Goal: Contribute content: Add original content to the website for others to see

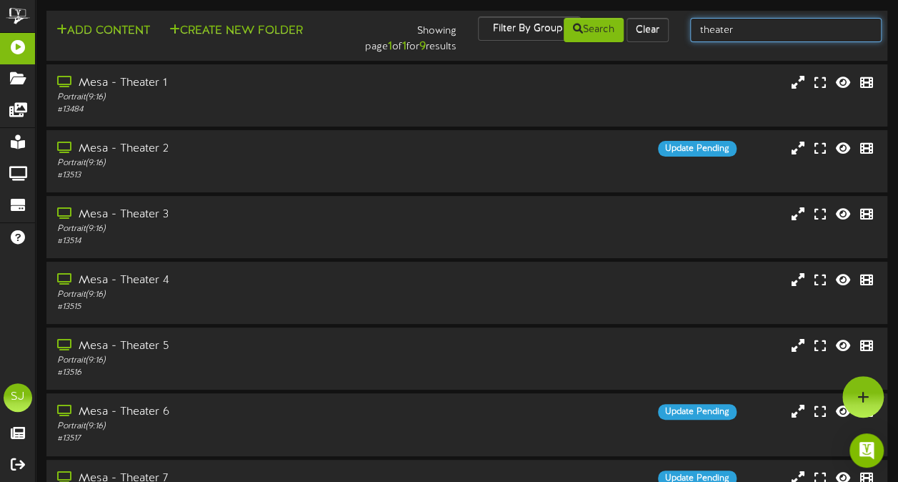
click at [755, 36] on input "theater" at bounding box center [785, 30] width 191 height 24
click at [463, 89] on div "Mesa - Theater 1 Portrait ( 9:16 ) # 13484" at bounding box center [467, 95] width 844 height 41
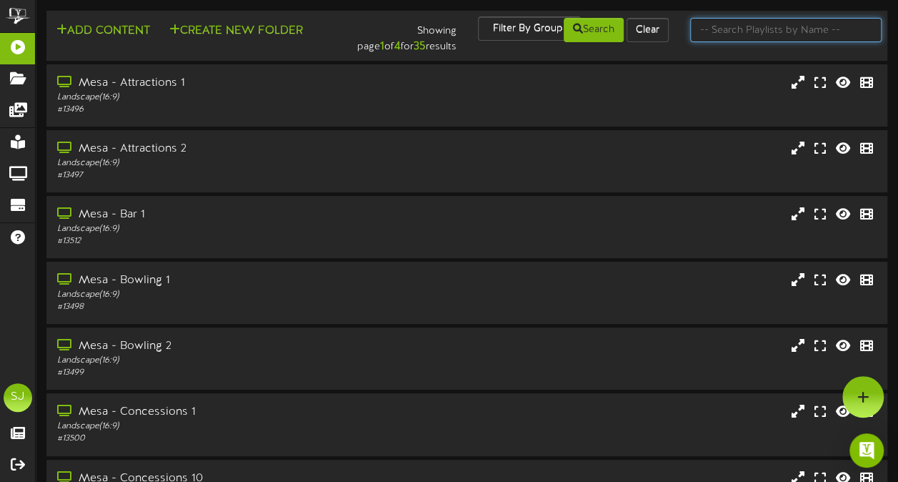
click at [749, 30] on input "text" at bounding box center [785, 30] width 191 height 24
type input "theater"
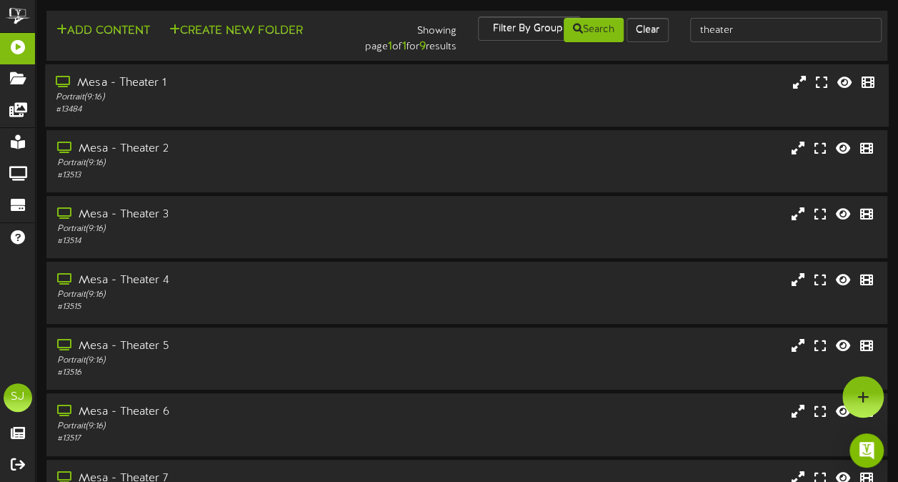
click at [144, 98] on div "Portrait ( 9:16 )" at bounding box center [221, 97] width 330 height 12
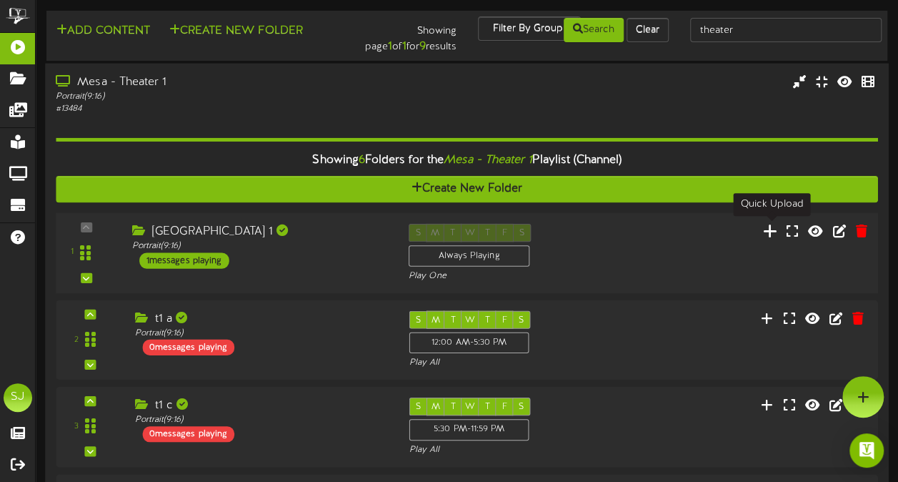
click at [774, 232] on icon at bounding box center [770, 230] width 15 height 16
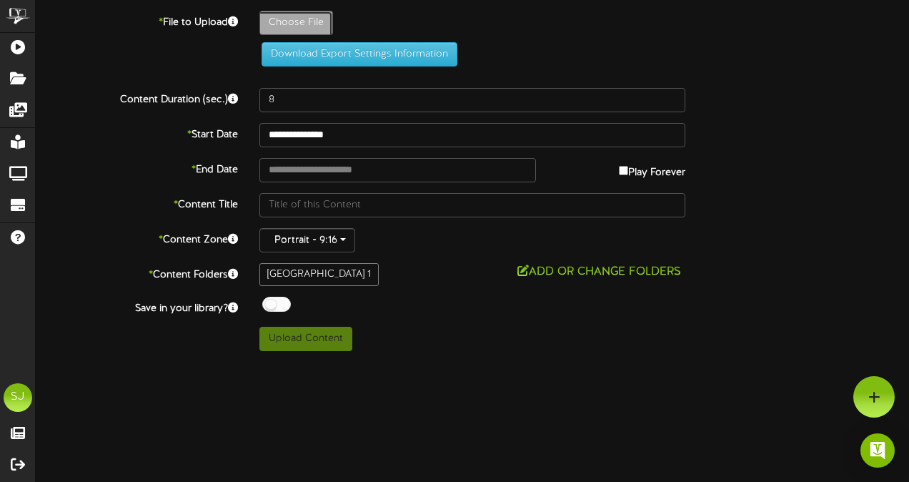
type input "**********"
type input "sketch"
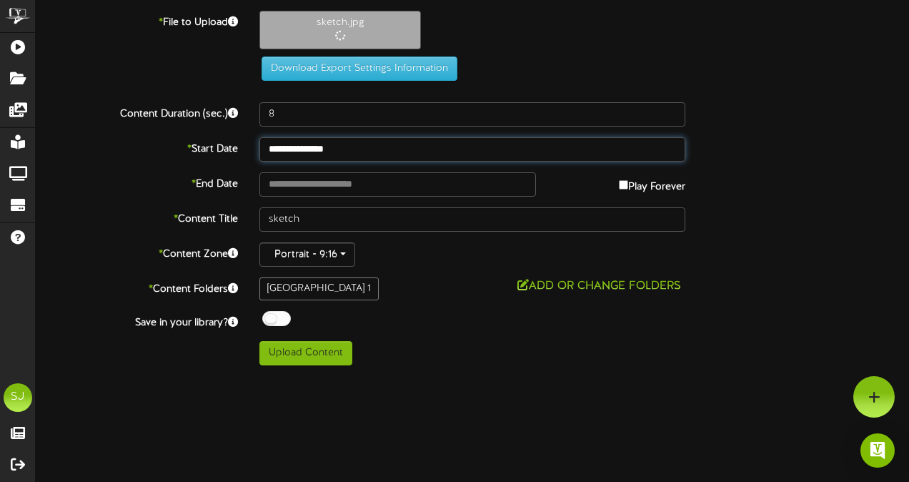
click at [310, 154] on input "**********" at bounding box center [472, 149] width 426 height 24
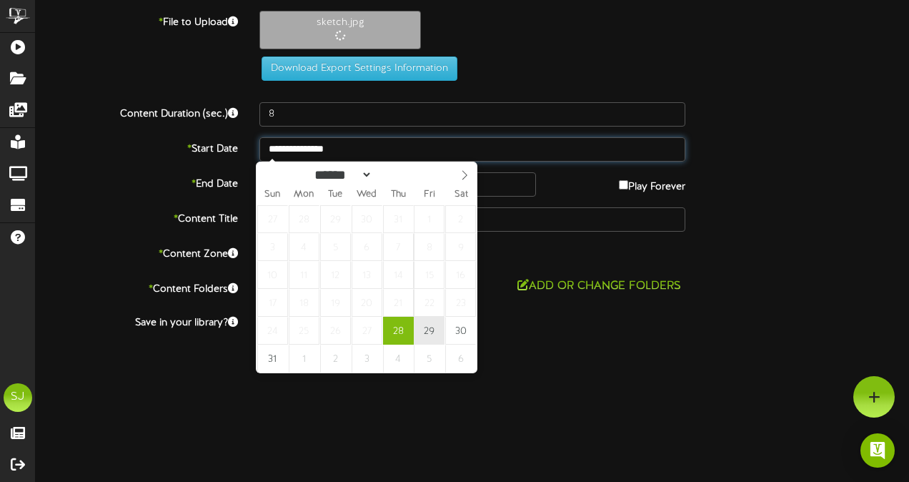
type input "**********"
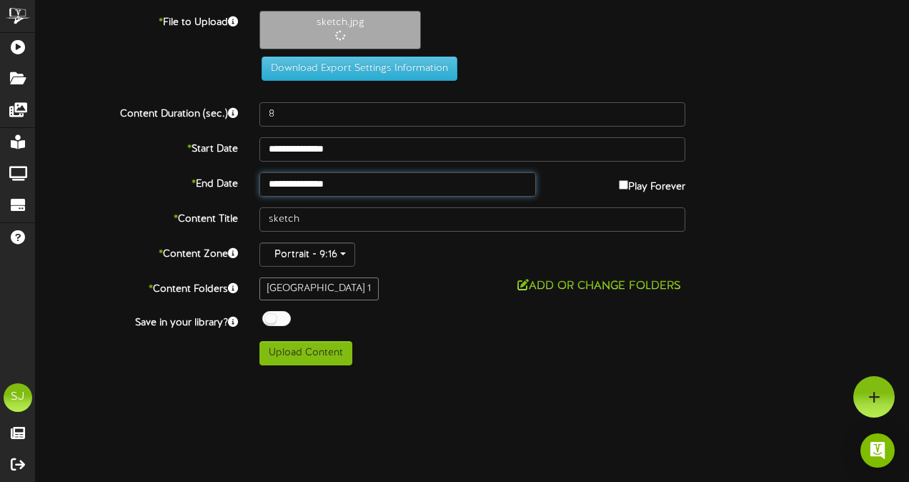
click at [322, 184] on input "**********" at bounding box center [397, 184] width 276 height 24
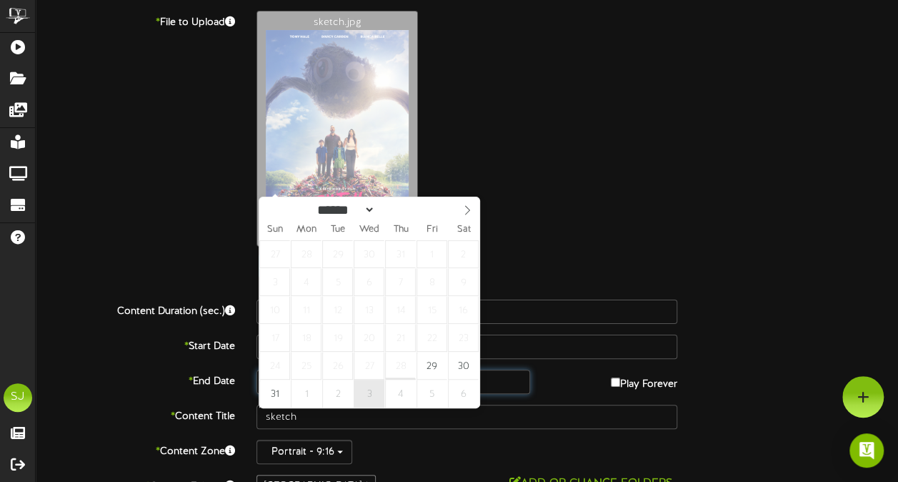
type input "**********"
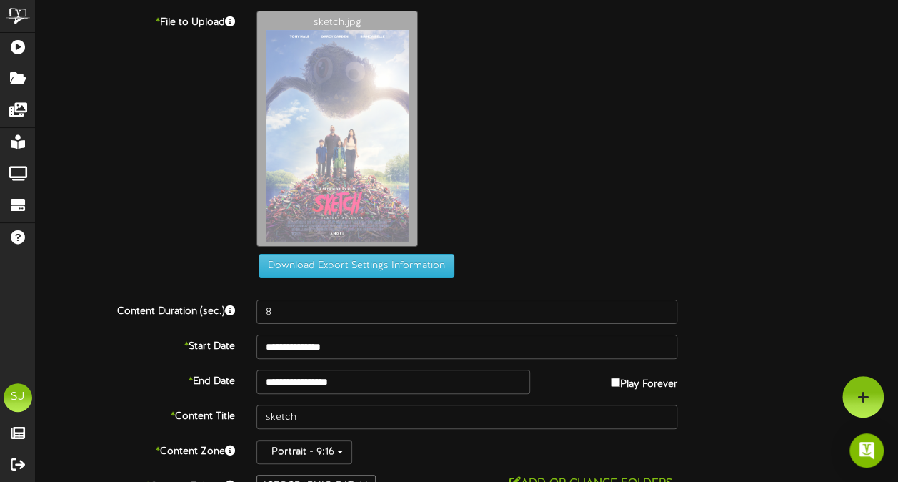
click at [670, 159] on div "sketch.jpg" at bounding box center [577, 132] width 663 height 243
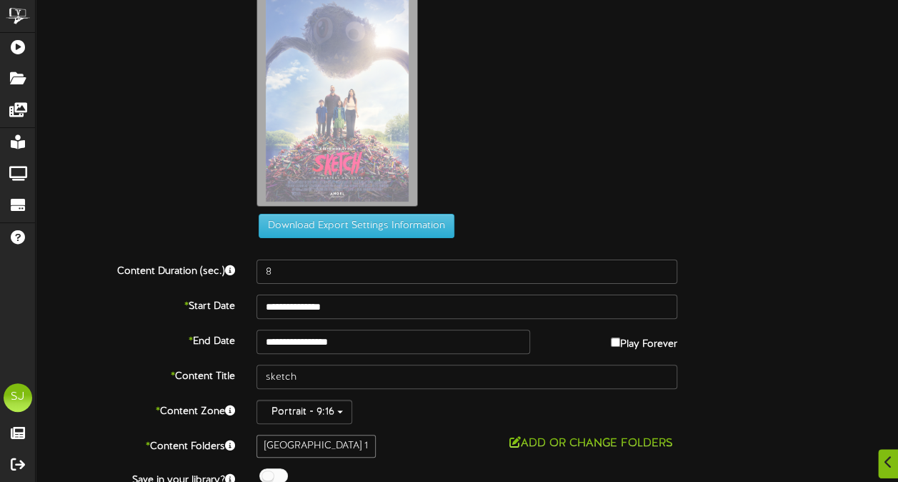
scroll to position [89, 0]
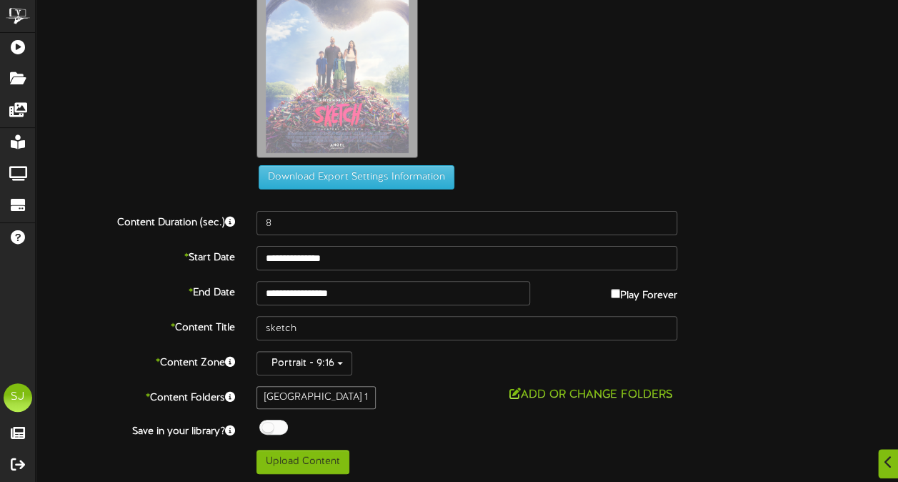
drag, startPoint x: 281, startPoint y: 416, endPoint x: 290, endPoint y: 417, distance: 8.6
click at [281, 418] on div "**********" at bounding box center [467, 198] width 862 height 552
click at [282, 426] on div at bounding box center [273, 426] width 29 height 15
click at [409, 395] on div "Add or Change Folders" at bounding box center [466, 395] width 421 height 18
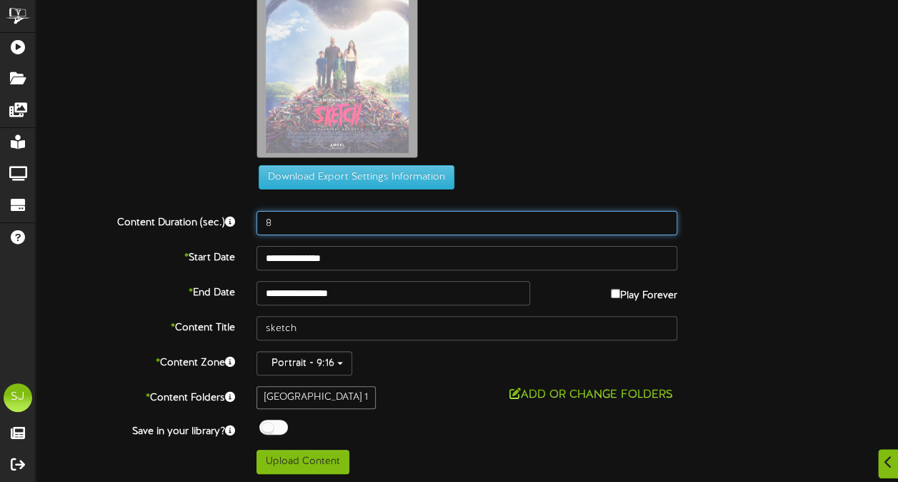
click at [303, 226] on input "8" at bounding box center [466, 223] width 421 height 24
type input "60"
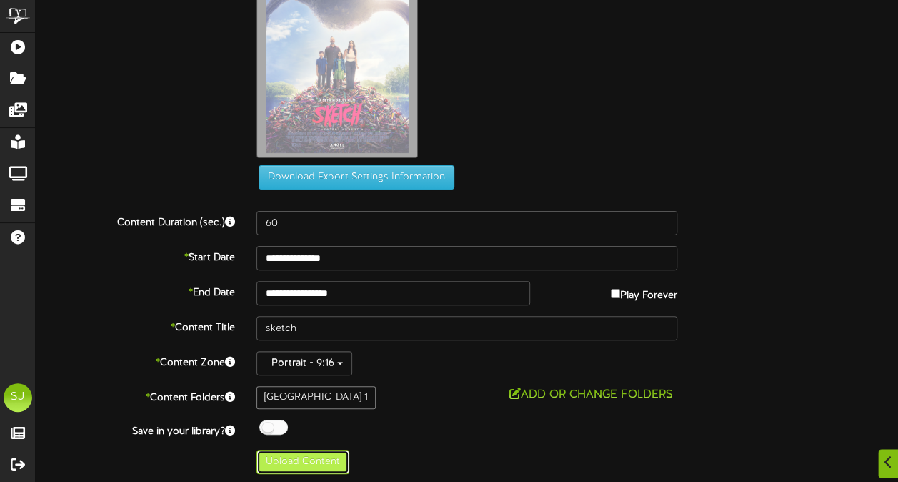
click at [330, 467] on button "Upload Content" at bounding box center [302, 461] width 93 height 24
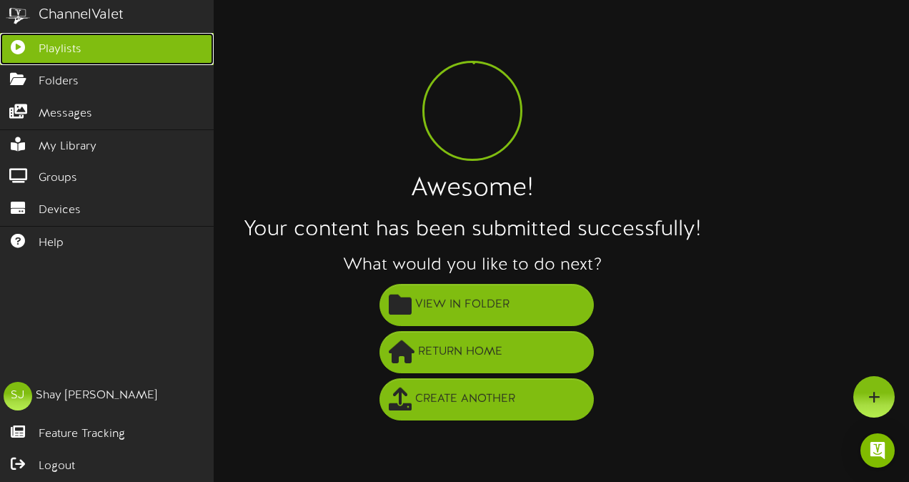
click at [30, 41] on icon at bounding box center [18, 45] width 36 height 11
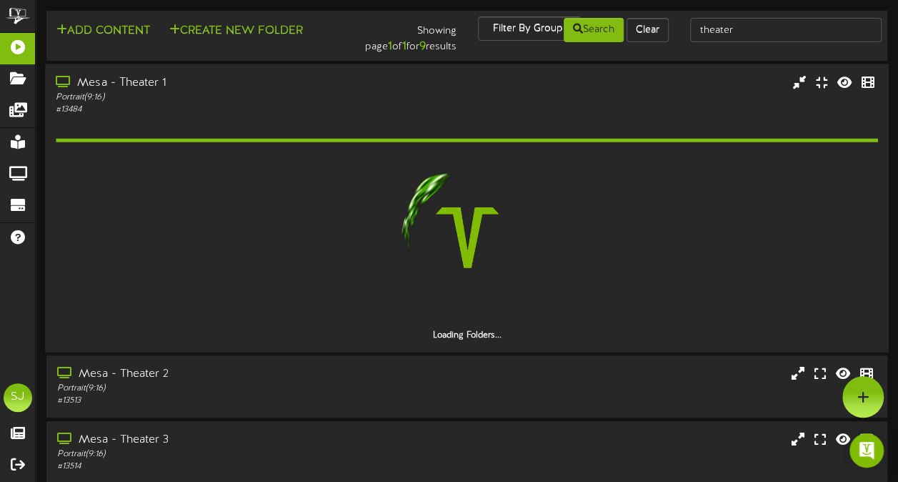
click at [517, 99] on div "Mesa - Theater 1 Portrait ( 9:16 ) # 13484" at bounding box center [467, 94] width 844 height 41
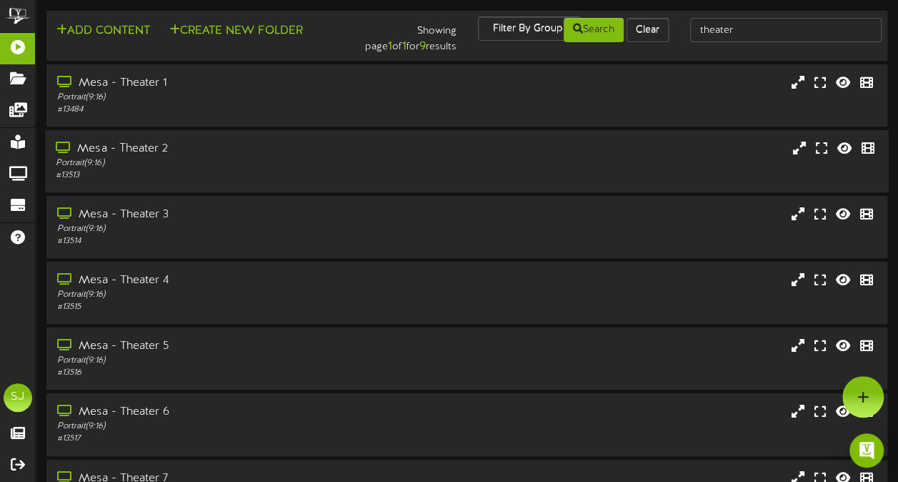
click at [327, 176] on div "# 13513" at bounding box center [221, 175] width 330 height 12
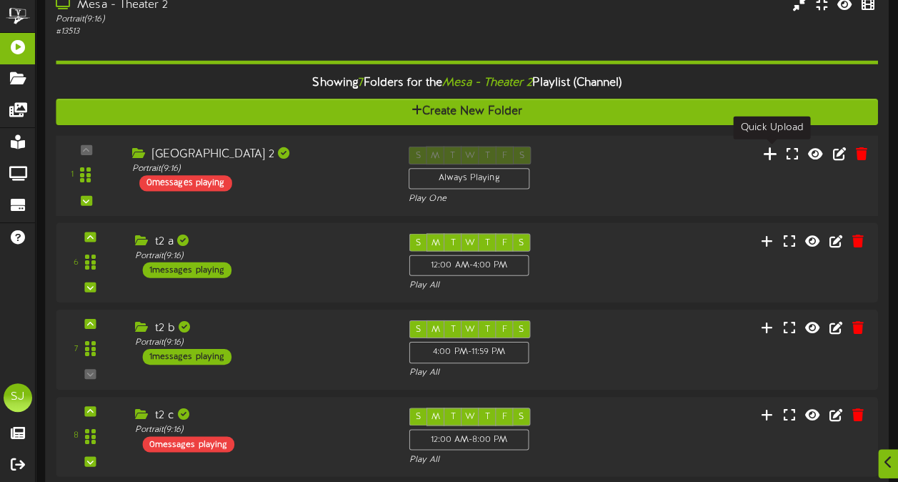
click at [769, 151] on icon at bounding box center [770, 153] width 15 height 16
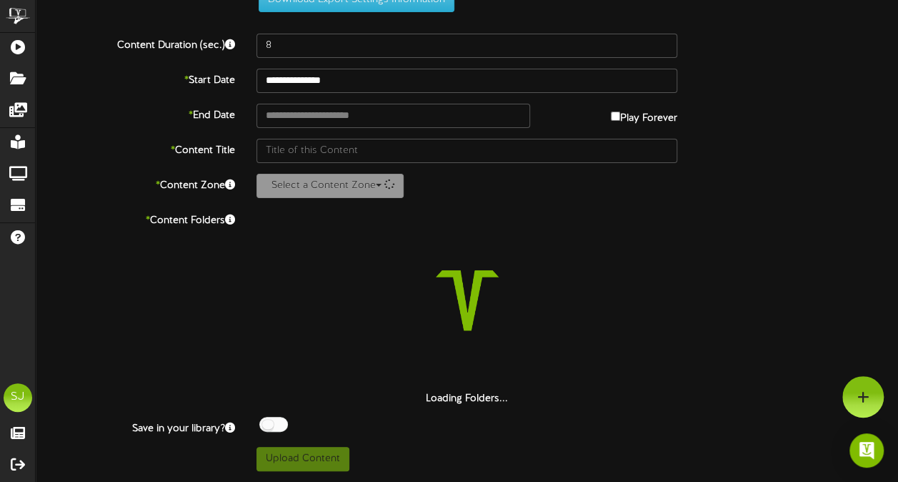
scroll to position [52, 0]
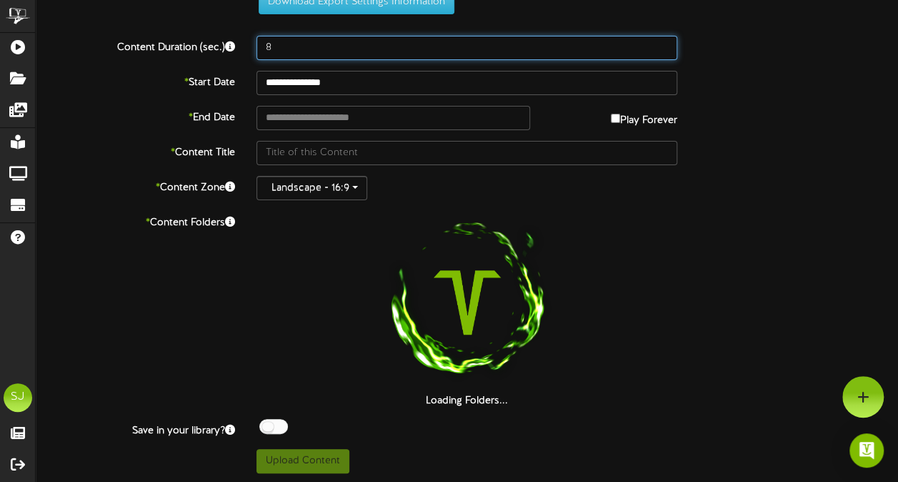
click at [339, 48] on input "8" at bounding box center [466, 48] width 421 height 24
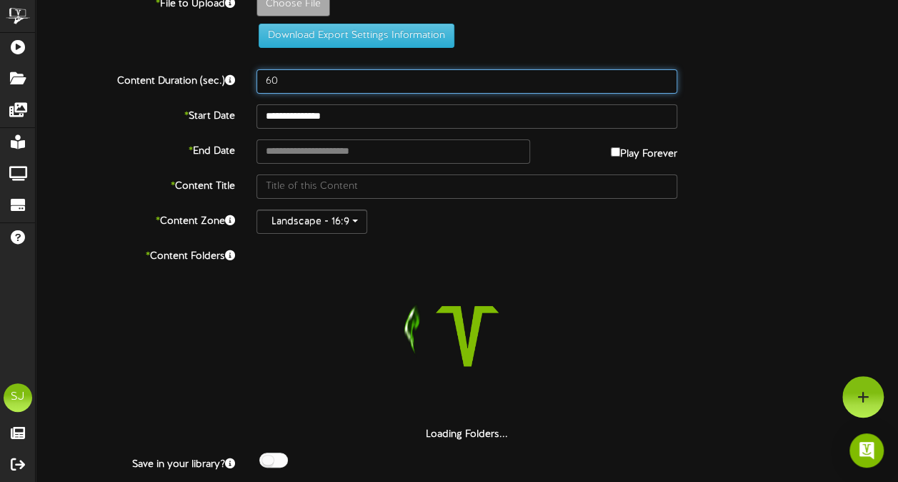
scroll to position [0, 0]
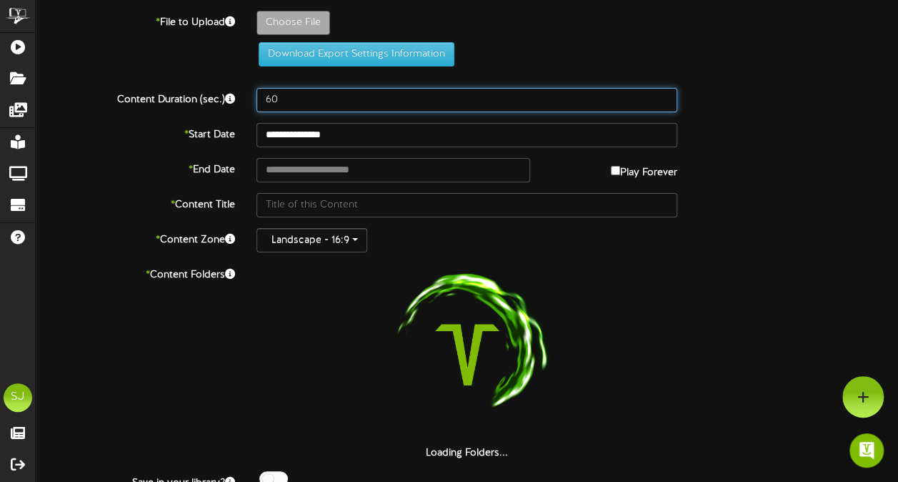
type input "60"
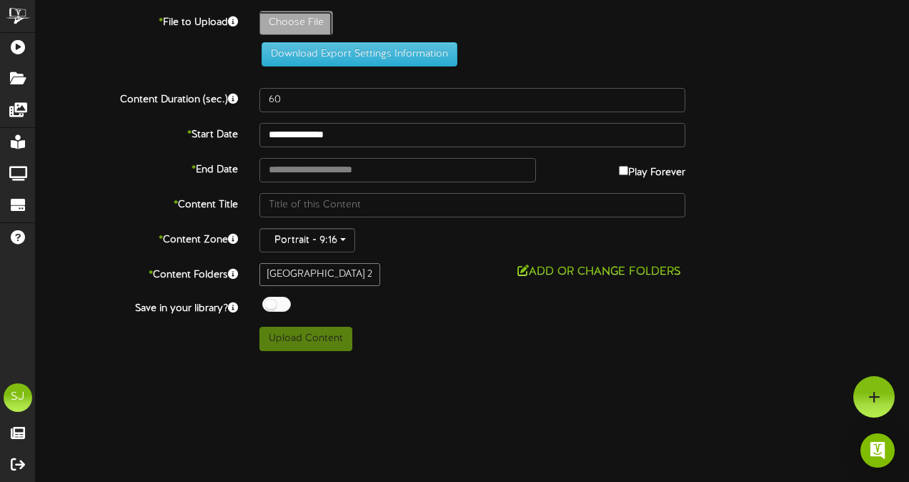
type input "**********"
type input "Fantastic4"
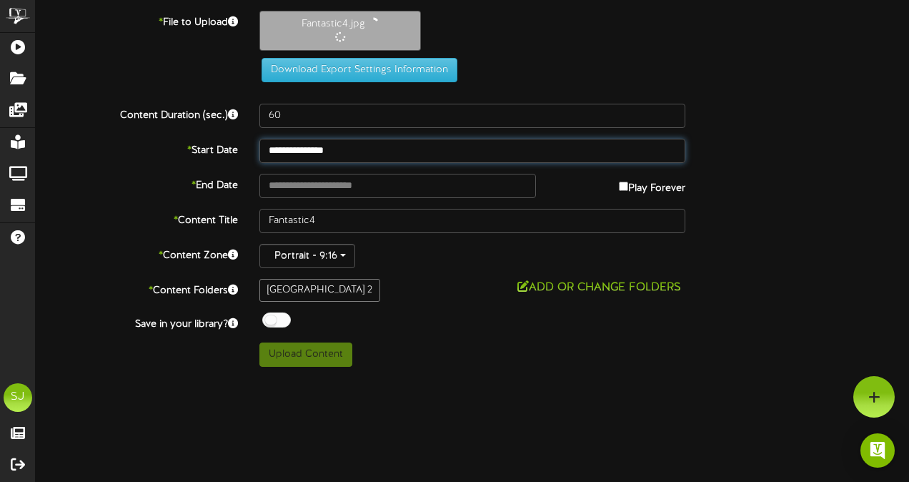
click at [301, 144] on input "**********" at bounding box center [472, 151] width 426 height 24
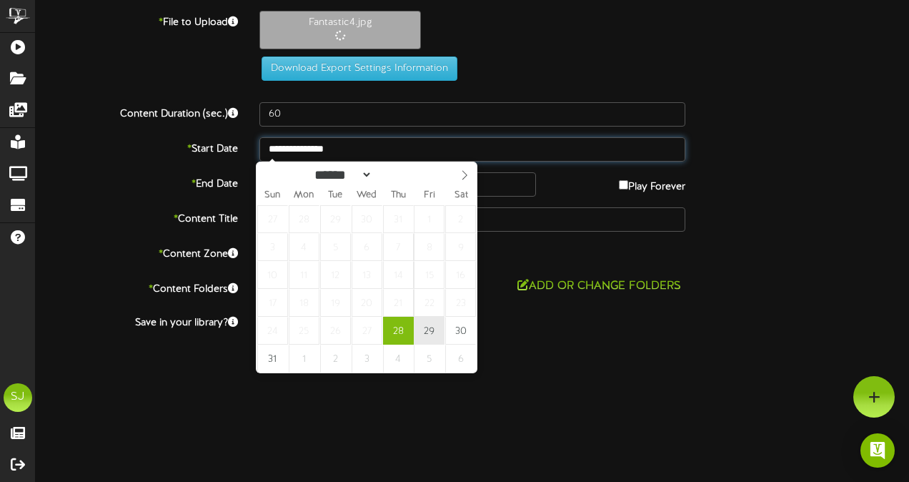
type input "**********"
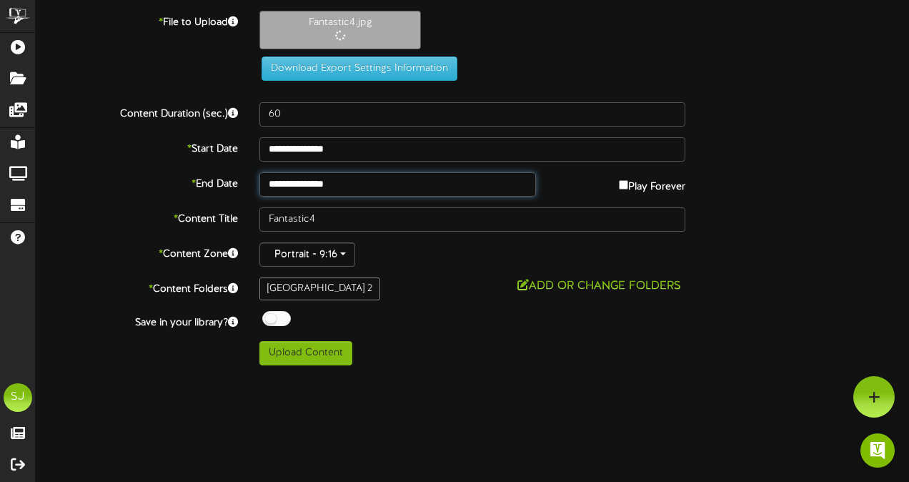
click at [347, 187] on input "**********" at bounding box center [397, 184] width 276 height 24
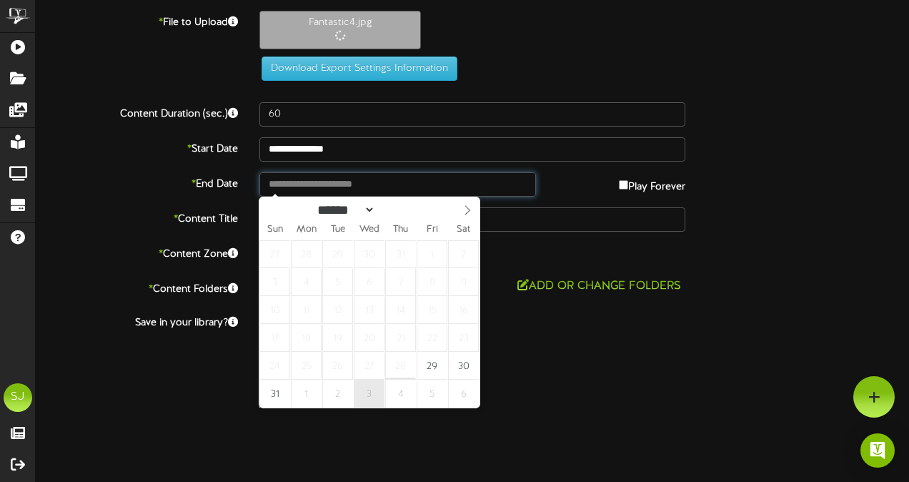
type input "**********"
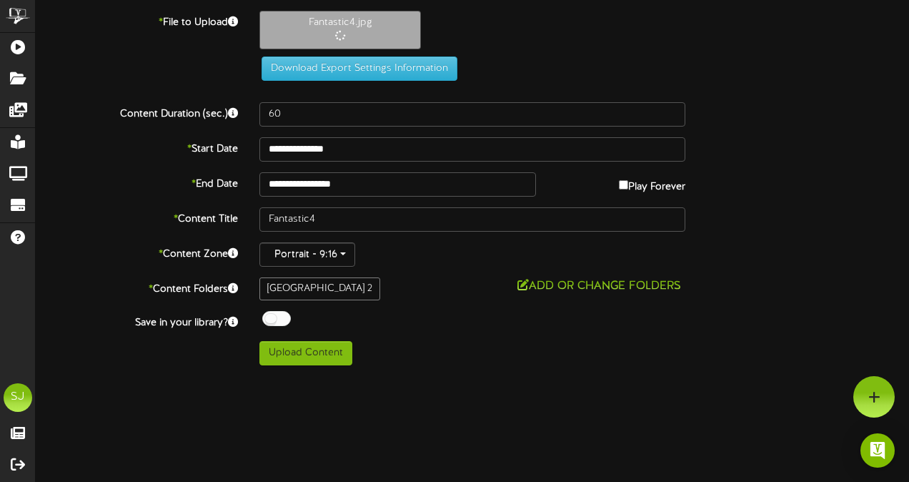
click at [551, 376] on html "ChannelValet Playlists Folders Messages My Library Groups Devices Help SJ [PERS…" at bounding box center [454, 188] width 909 height 376
click at [269, 312] on div at bounding box center [276, 318] width 29 height 15
click at [510, 376] on html "ChannelValet Playlists Folders Messages My Library Groups Devices Help SJ [PERS…" at bounding box center [454, 188] width 909 height 376
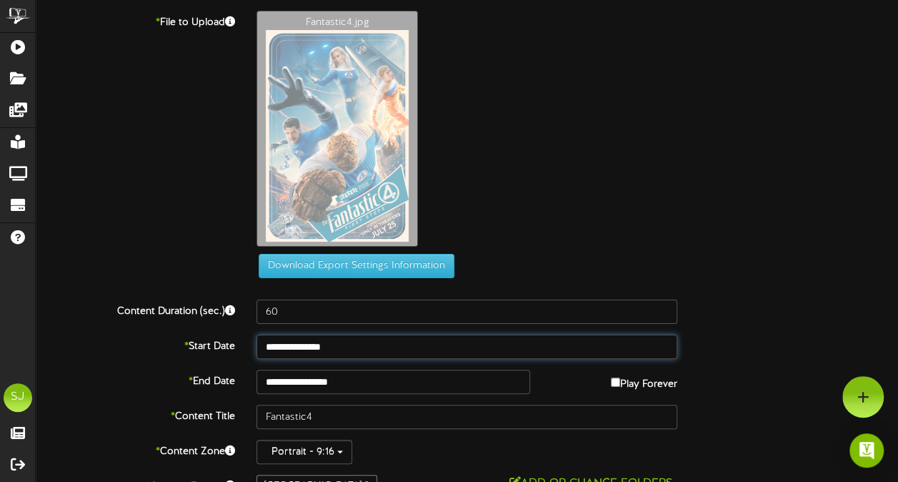
click at [339, 356] on input "**********" at bounding box center [466, 346] width 421 height 24
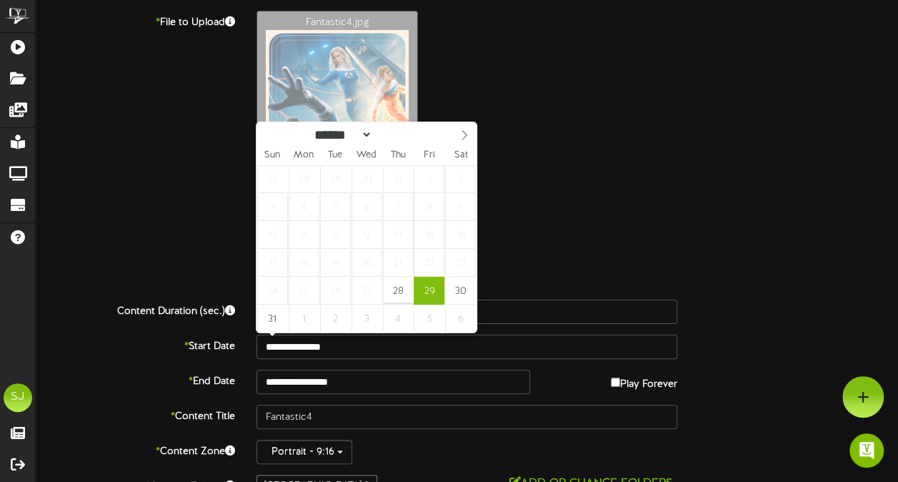
click at [629, 128] on div "Fantastic4.jpg" at bounding box center [577, 132] width 663 height 243
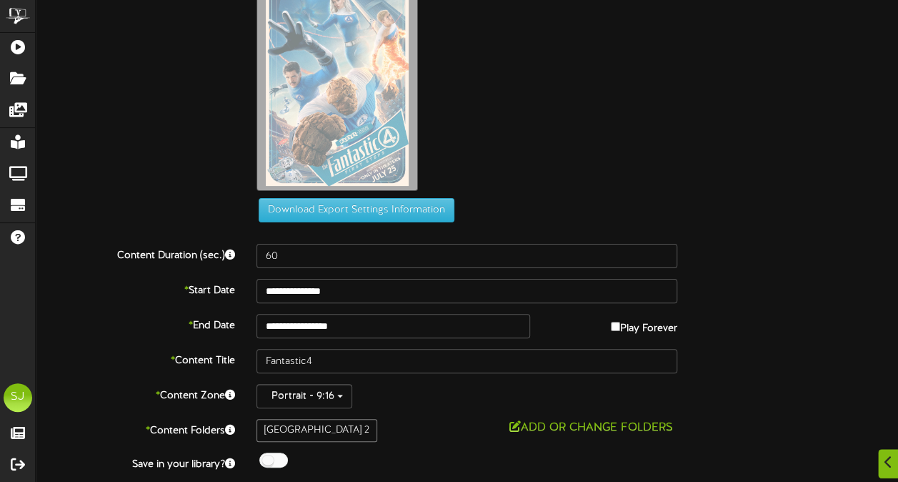
scroll to position [89, 0]
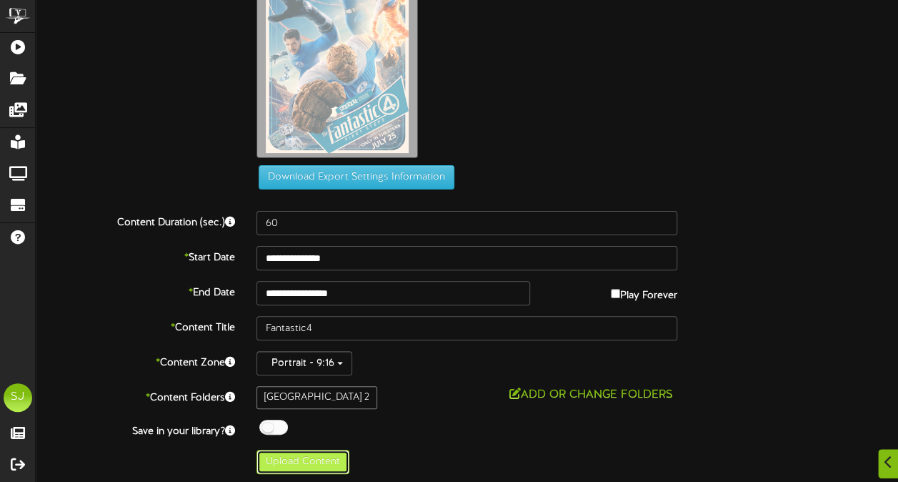
click at [314, 450] on button "Upload Content" at bounding box center [302, 461] width 93 height 24
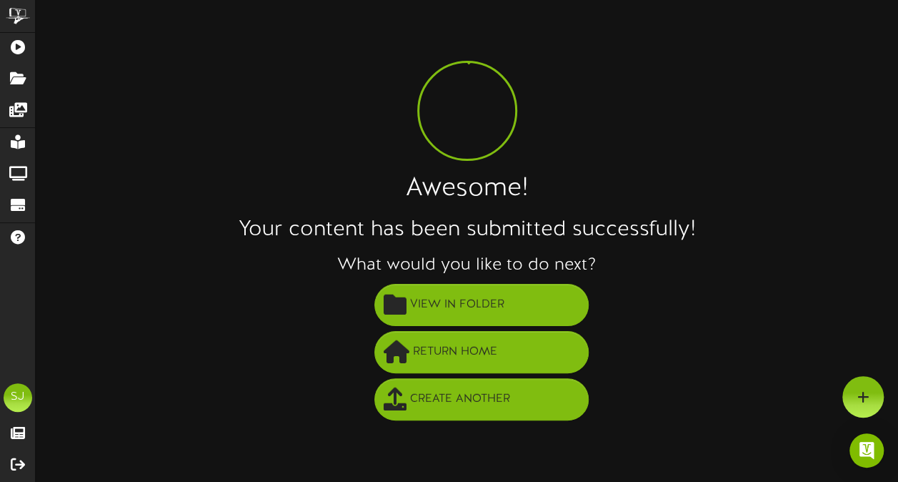
scroll to position [0, 0]
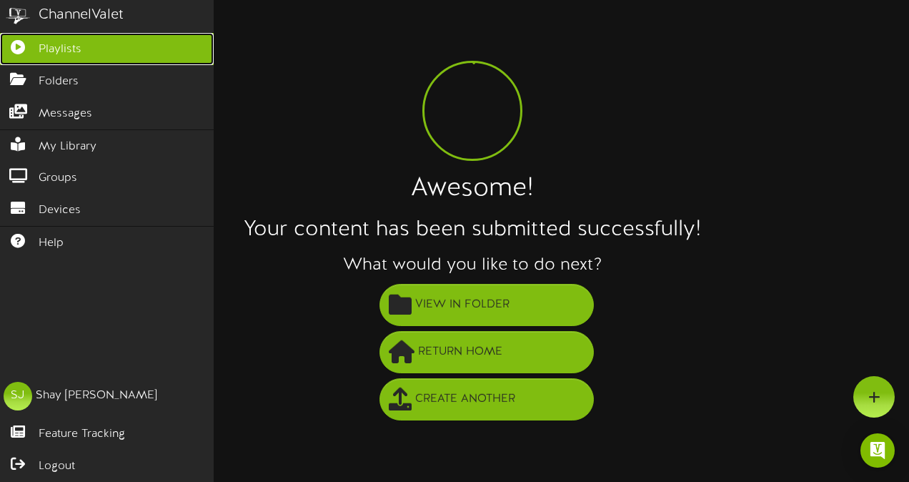
click at [19, 49] on icon at bounding box center [18, 45] width 36 height 11
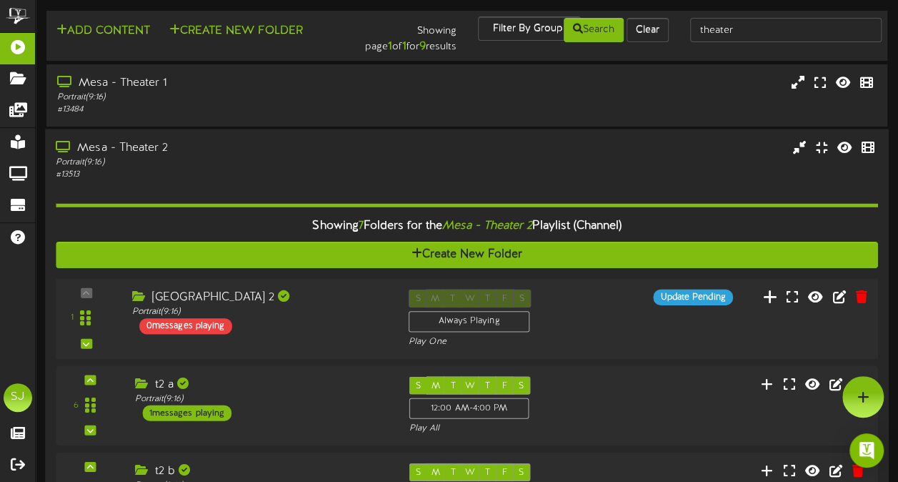
click at [767, 299] on icon at bounding box center [770, 296] width 15 height 16
click at [246, 146] on div "Mesa - Theater 2" at bounding box center [221, 147] width 330 height 16
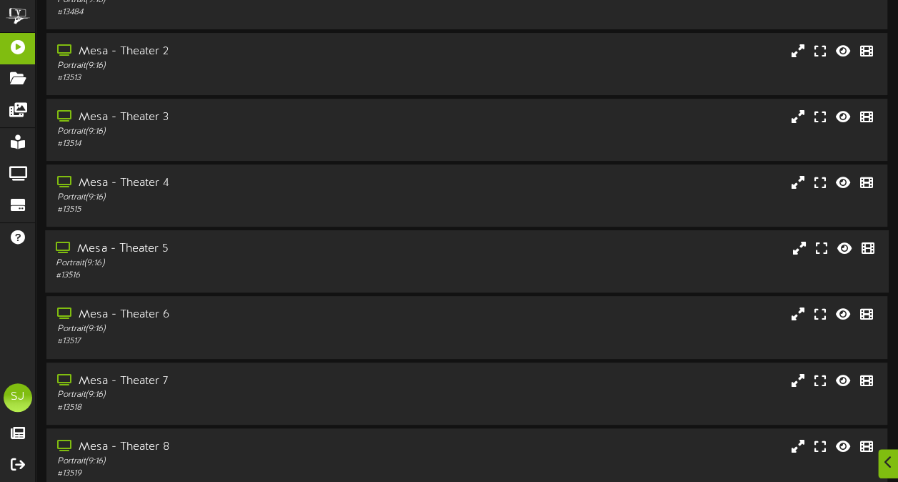
scroll to position [143, 0]
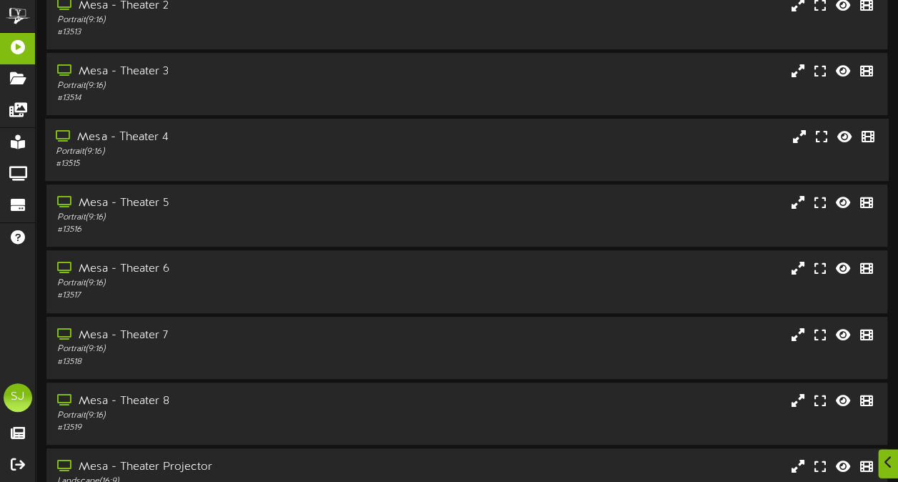
click at [217, 141] on div "Mesa - Theater 4" at bounding box center [221, 137] width 330 height 16
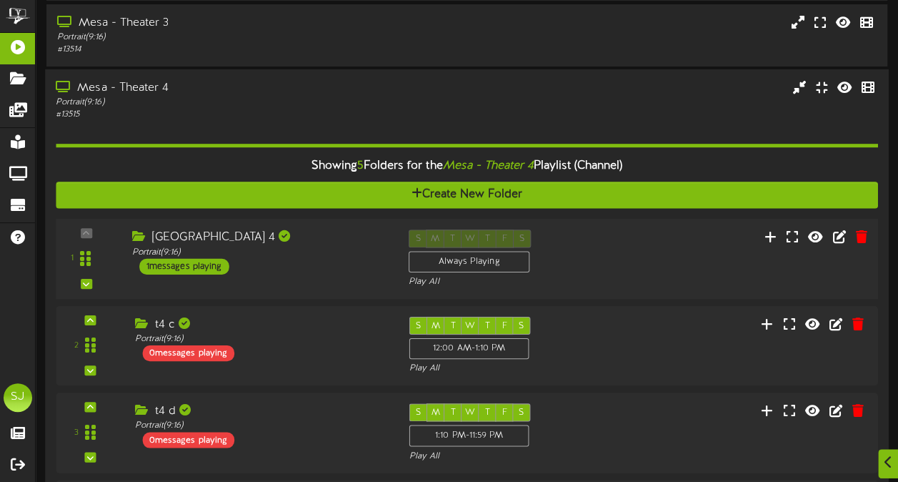
scroll to position [214, 0]
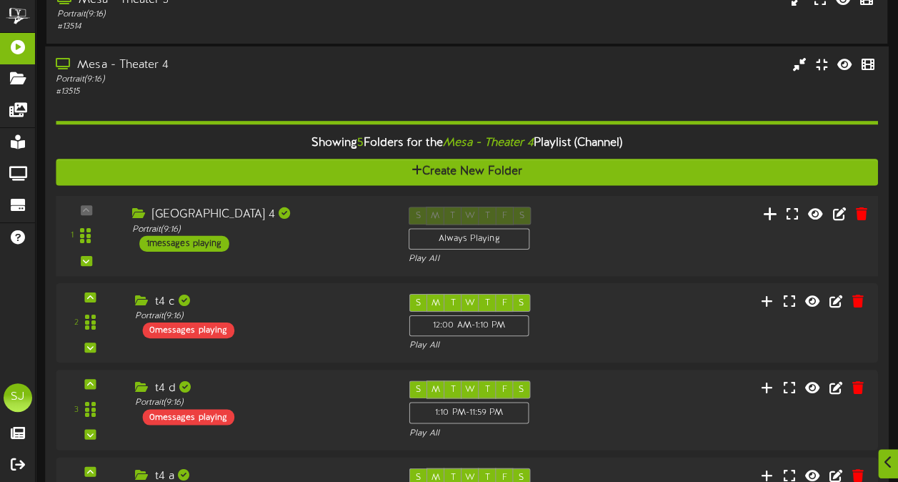
click at [769, 210] on icon at bounding box center [770, 214] width 15 height 16
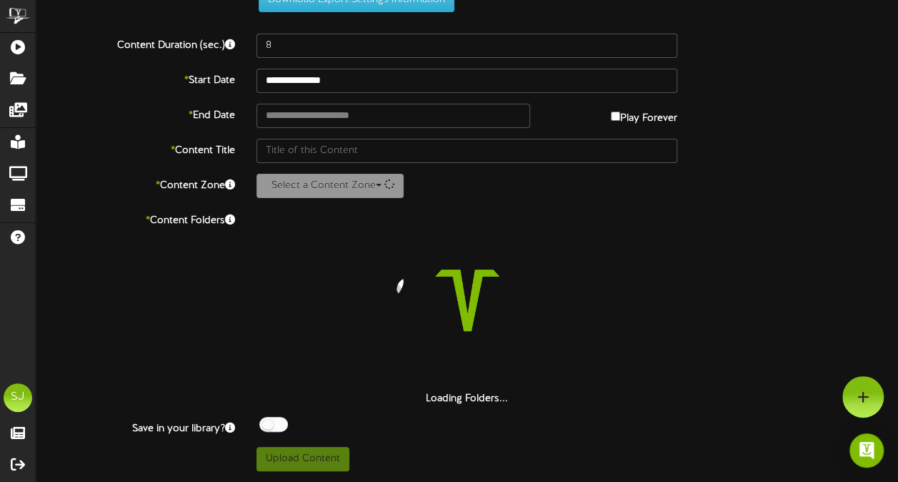
scroll to position [52, 0]
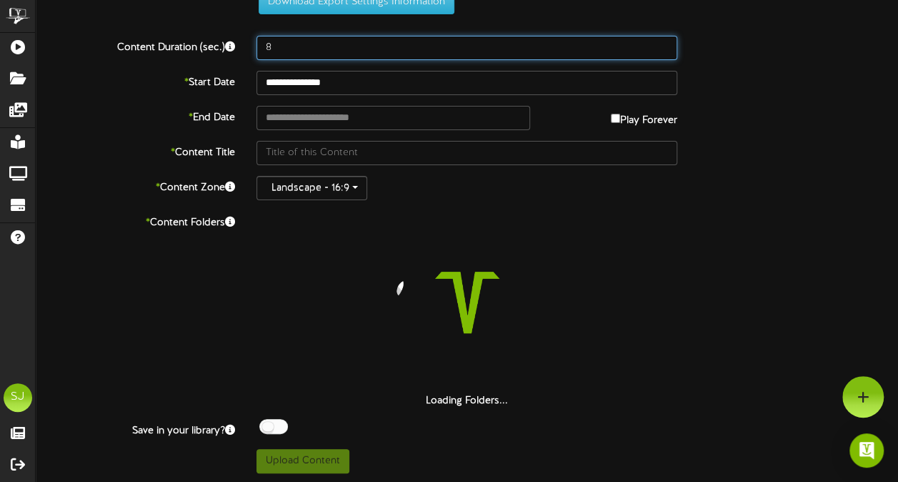
click at [313, 55] on input "8" at bounding box center [466, 48] width 421 height 24
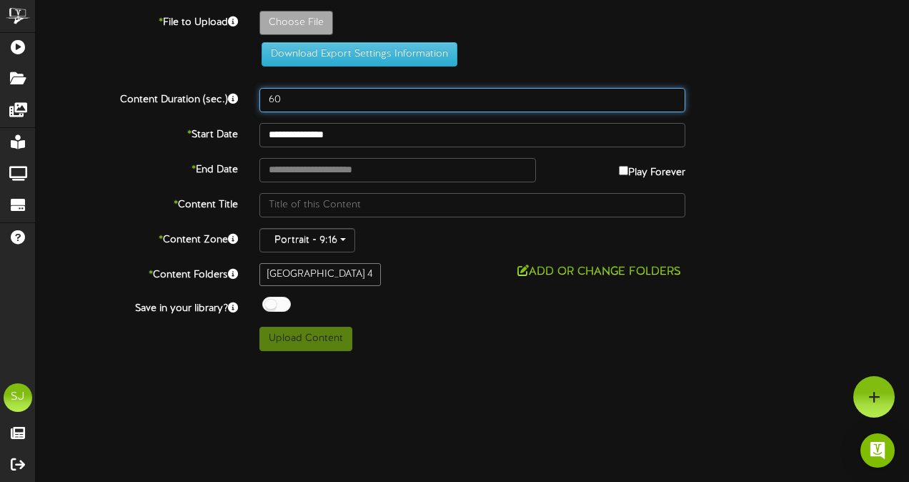
type input "60"
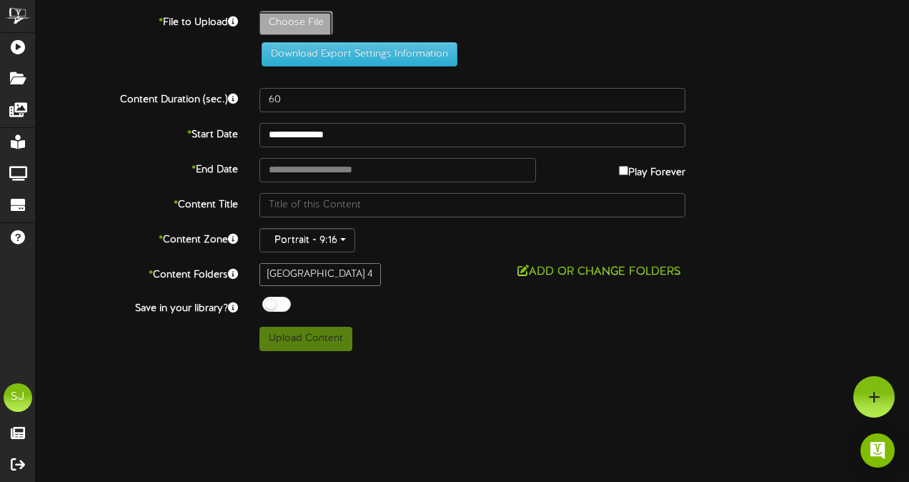
type input "**********"
type input "Jaws"
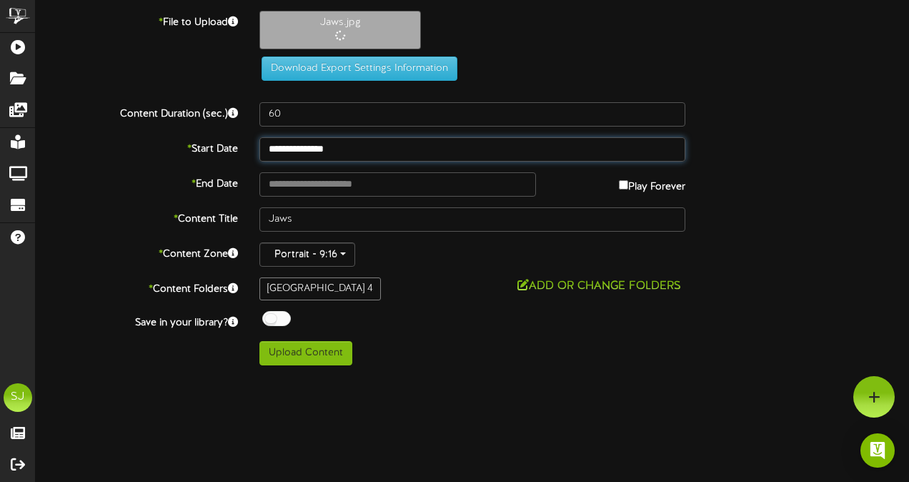
click at [347, 143] on input "**********" at bounding box center [472, 149] width 426 height 24
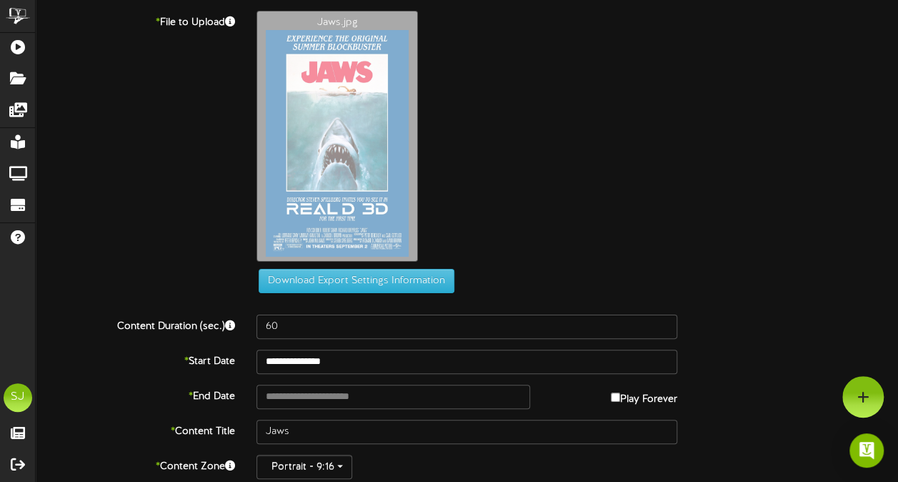
click at [666, 220] on div "Jaws.jpg" at bounding box center [577, 140] width 663 height 258
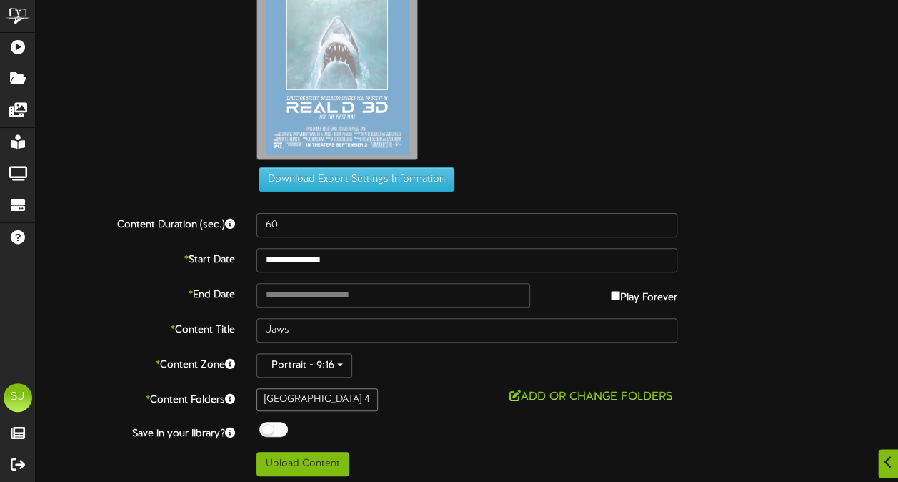
scroll to position [104, 0]
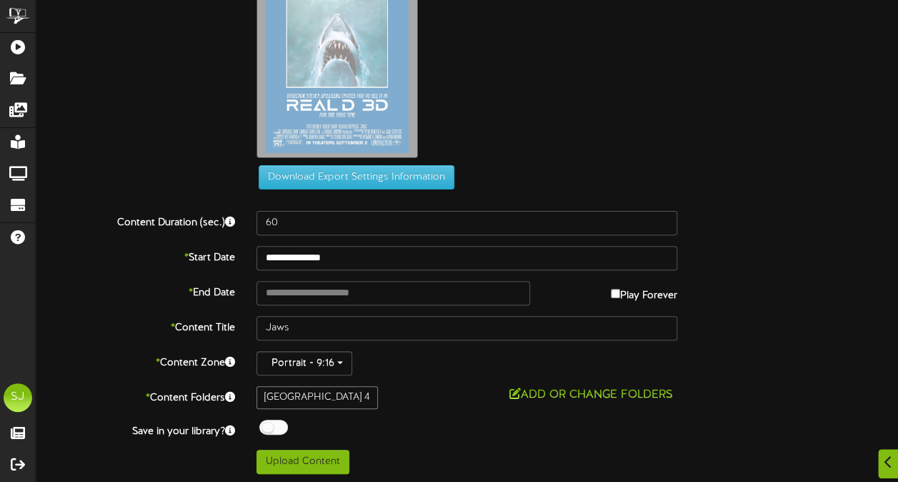
click at [633, 301] on div "* End Date Play Forever" at bounding box center [467, 293] width 884 height 24
click at [629, 294] on label "Play Forever" at bounding box center [644, 292] width 66 height 22
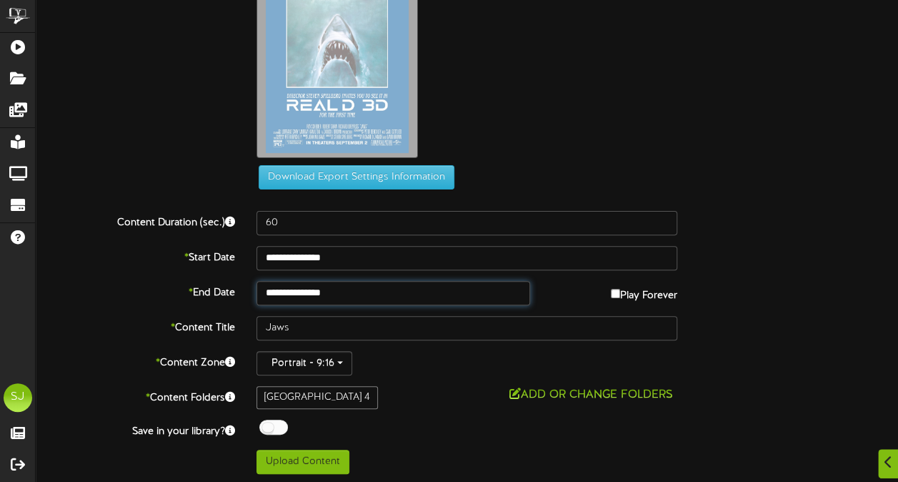
click at [342, 291] on input "**********" at bounding box center [392, 293] width 273 height 24
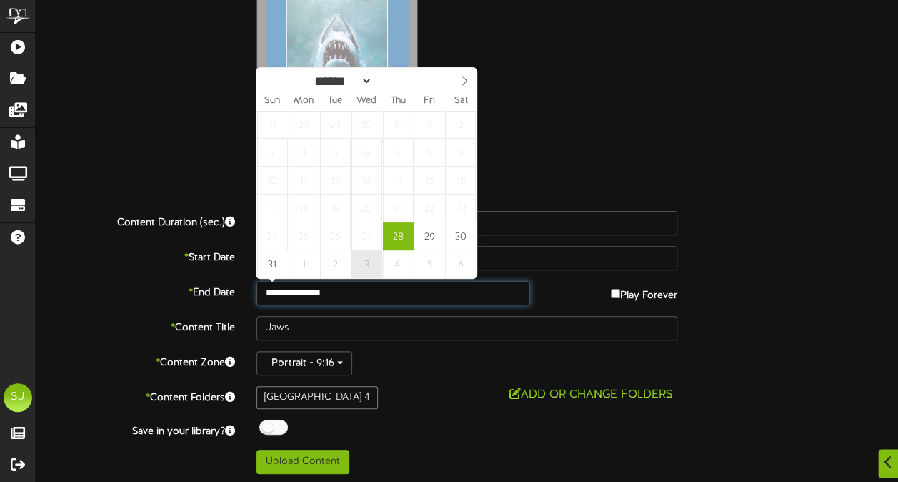
type input "**********"
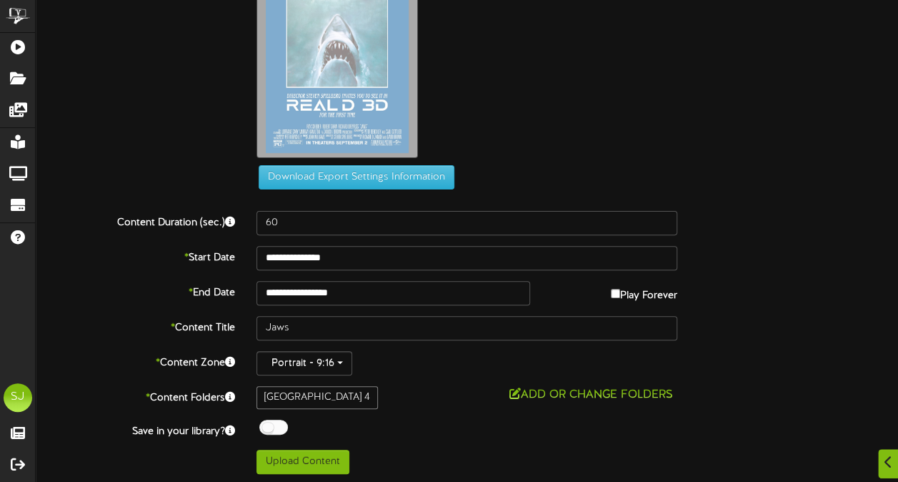
click at [537, 110] on div "Jaws.jpg" at bounding box center [577, 36] width 663 height 258
click at [274, 416] on div "**********" at bounding box center [467, 190] width 862 height 567
click at [277, 430] on div at bounding box center [273, 426] width 29 height 15
click at [422, 419] on div "Off On" at bounding box center [466, 428] width 421 height 19
click at [300, 454] on button "Upload Content" at bounding box center [302, 461] width 93 height 24
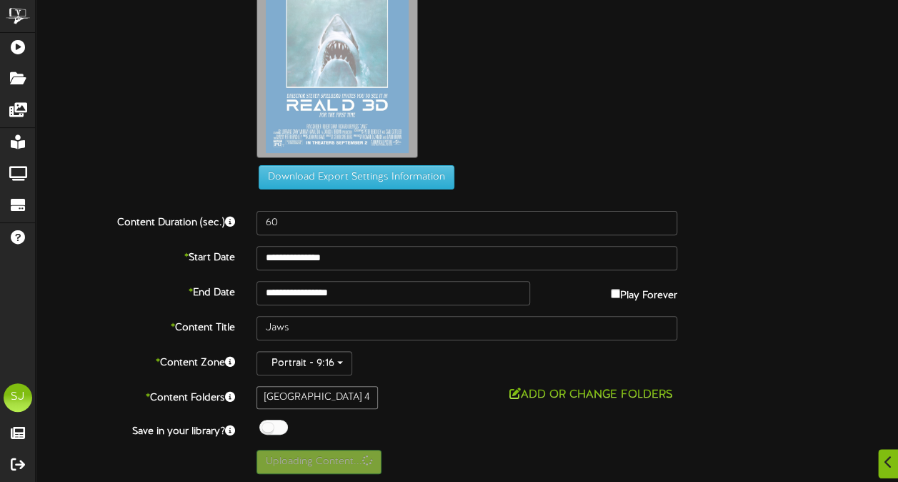
scroll to position [0, 0]
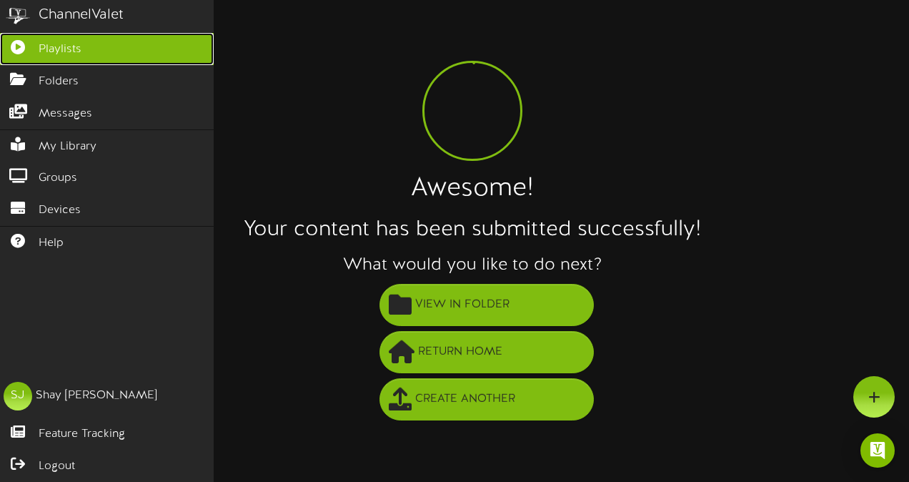
click at [24, 46] on icon at bounding box center [18, 45] width 36 height 11
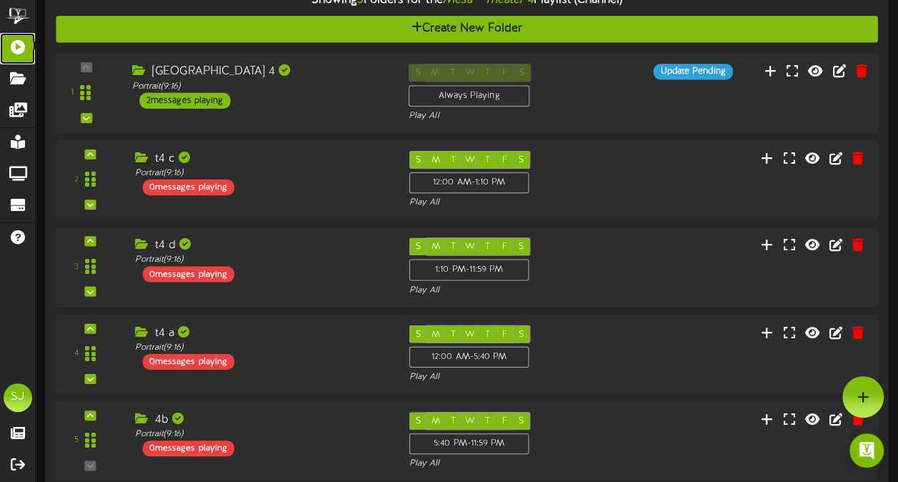
scroll to position [211, 0]
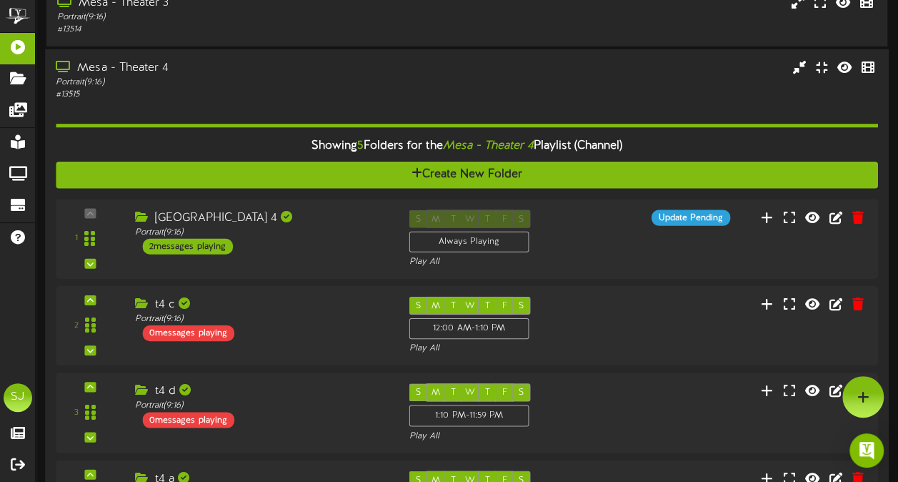
click at [200, 79] on div "Portrait ( 9:16 )" at bounding box center [221, 82] width 330 height 12
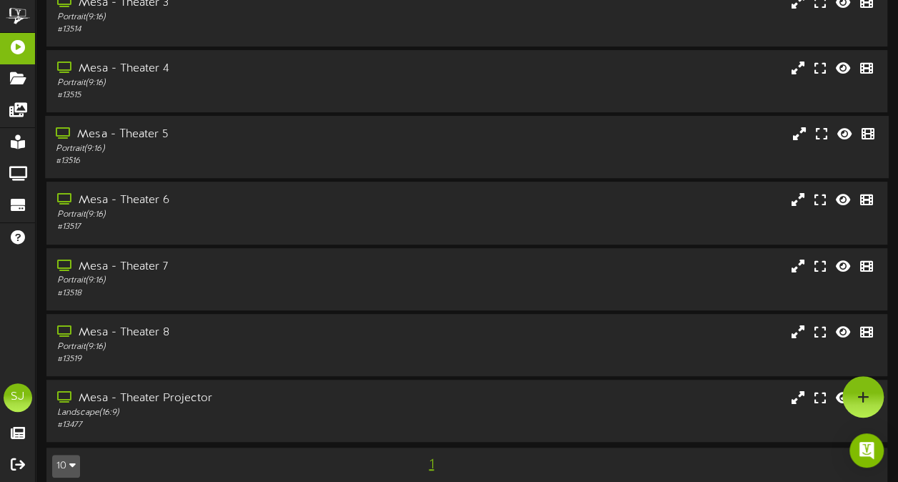
click at [154, 143] on div "Mesa - Theater 5" at bounding box center [221, 134] width 330 height 16
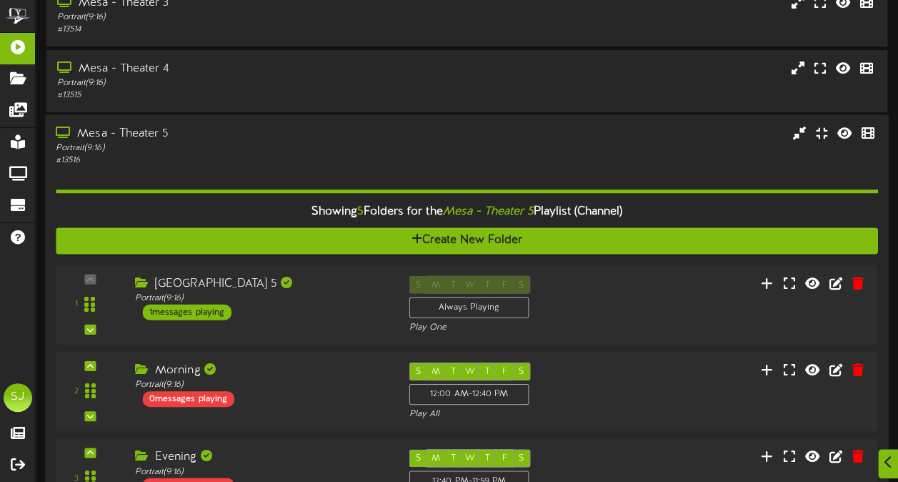
scroll to position [283, 0]
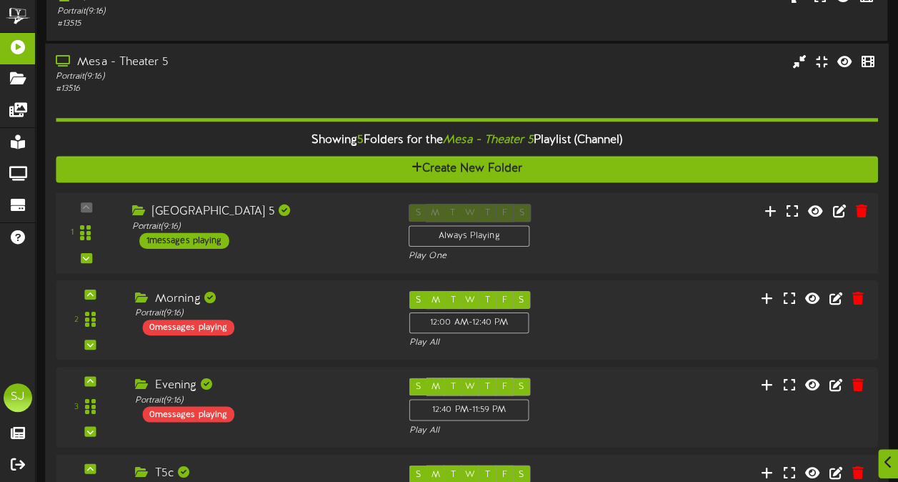
click at [336, 250] on div "1 ( 9:16" at bounding box center [467, 233] width 830 height 59
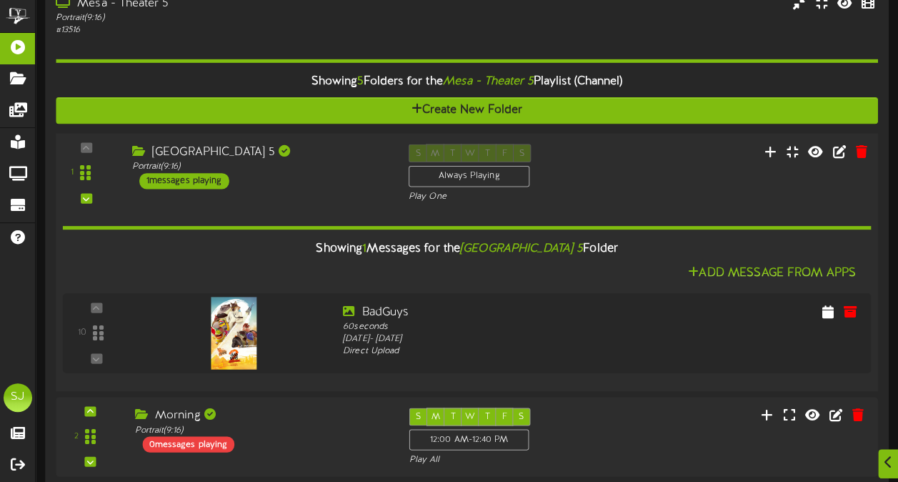
scroll to position [354, 0]
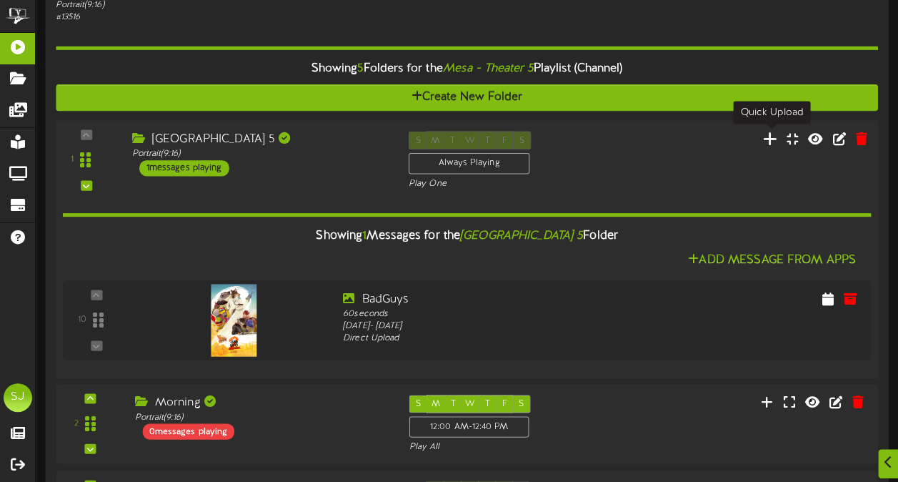
click at [773, 146] on icon at bounding box center [770, 138] width 15 height 16
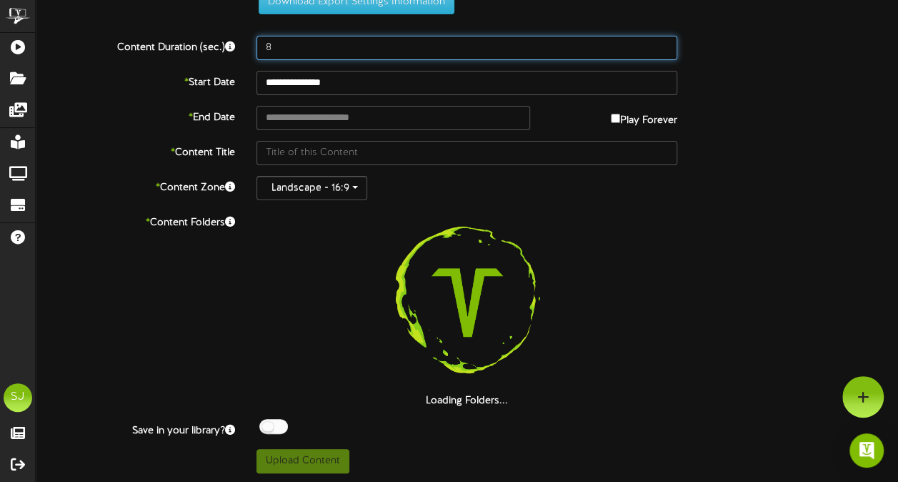
click at [392, 48] on input "8" at bounding box center [466, 48] width 421 height 24
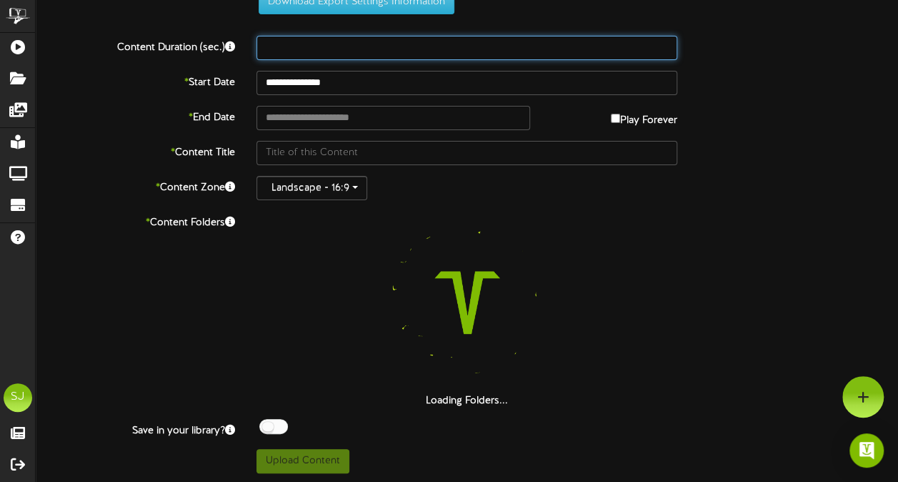
scroll to position [0, 0]
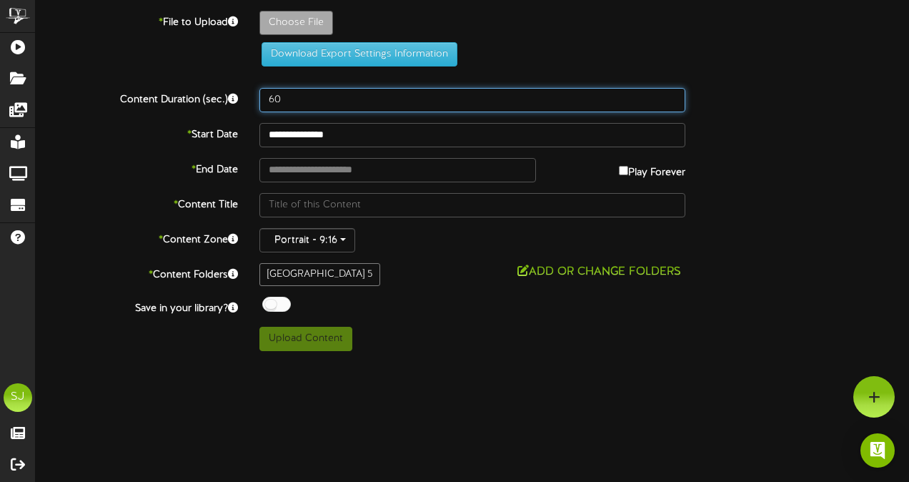
type input "60"
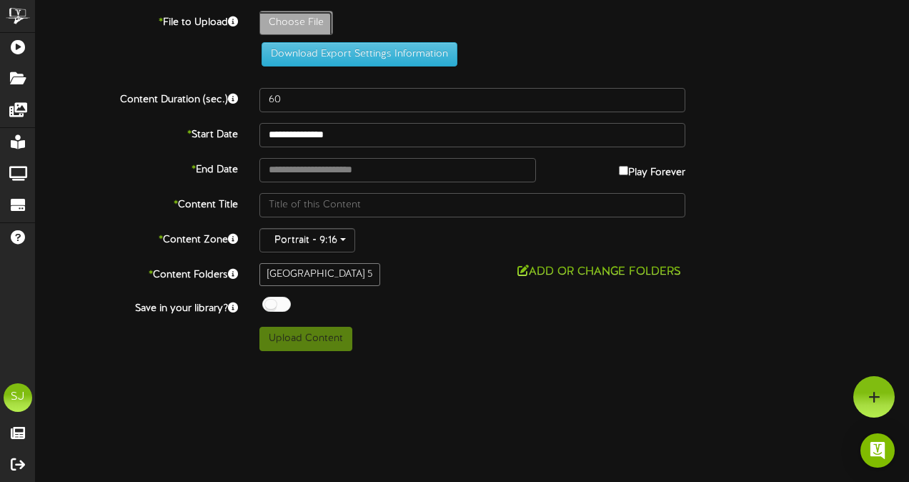
type input "**********"
type input "CaughtStealing"
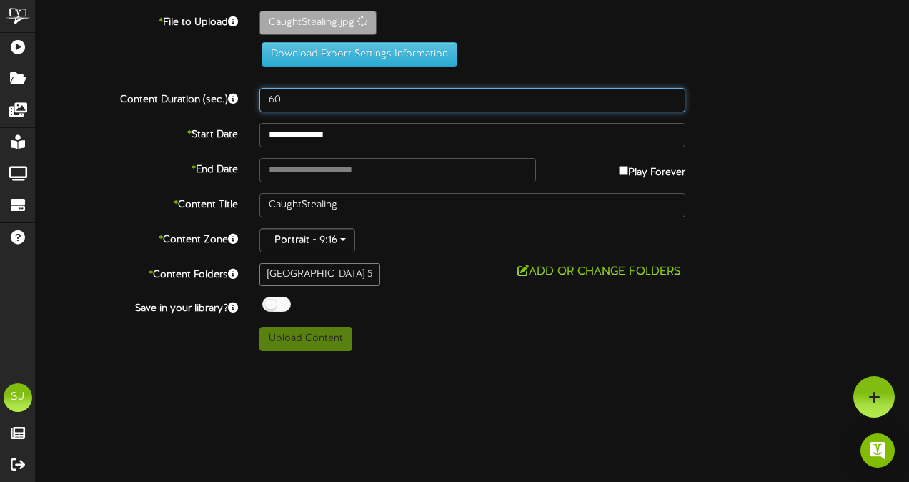
click at [286, 103] on input "60" at bounding box center [472, 100] width 426 height 24
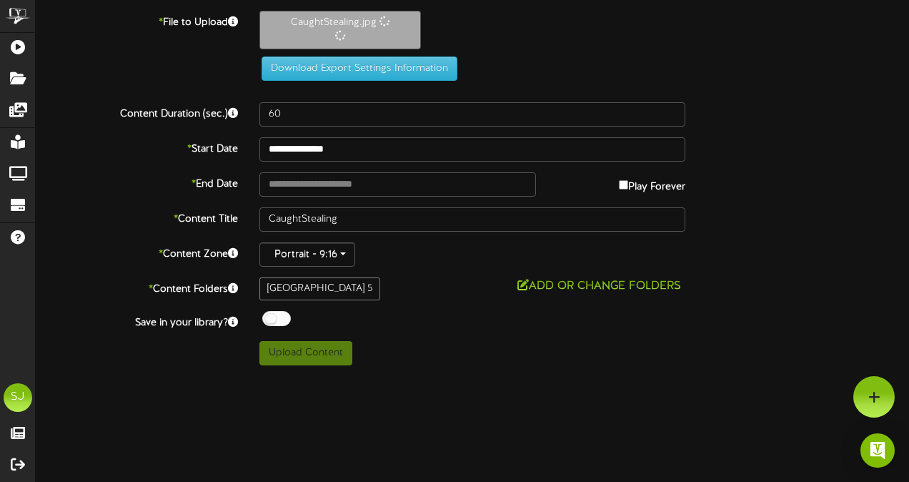
click at [315, 161] on div "**********" at bounding box center [472, 188] width 873 height 354
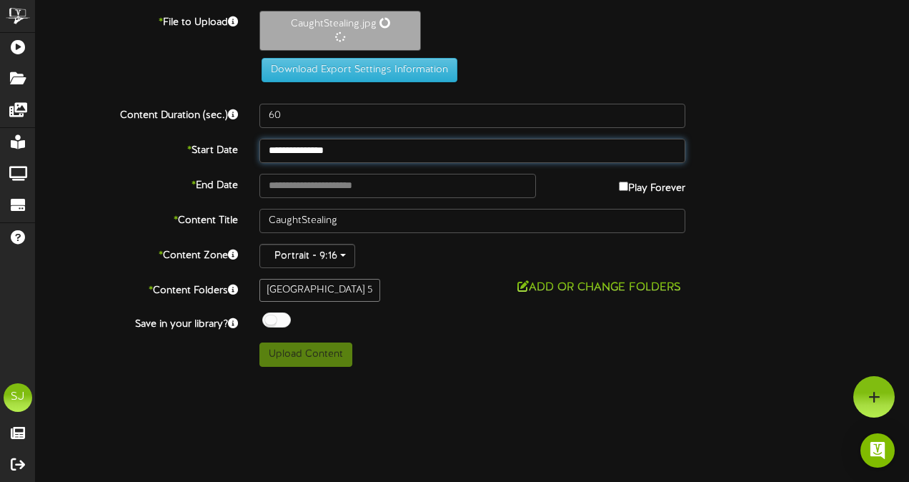
click at [316, 154] on input "**********" at bounding box center [472, 151] width 426 height 24
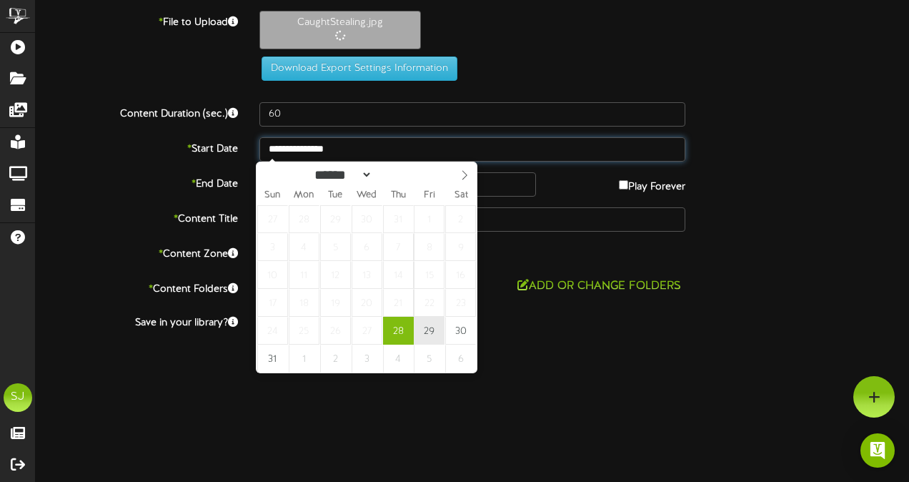
type input "**********"
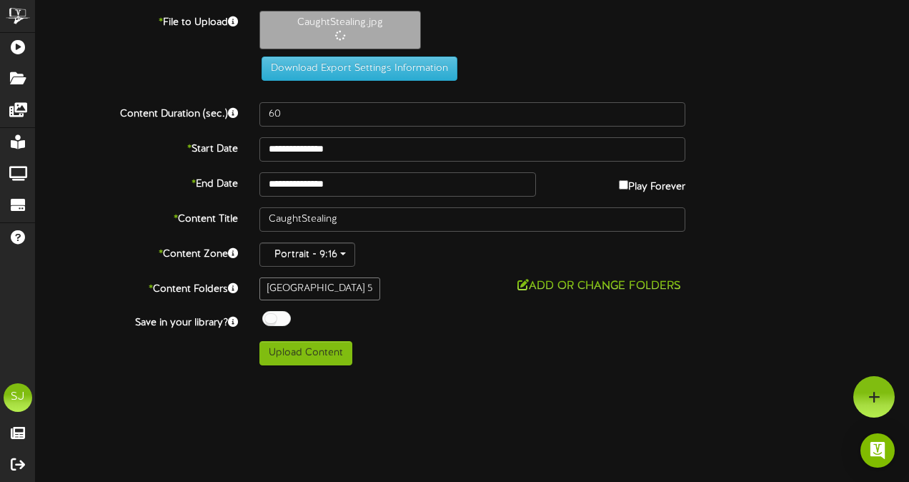
click at [364, 197] on div "**********" at bounding box center [472, 188] width 873 height 354
click at [366, 186] on input "**********" at bounding box center [397, 184] width 276 height 24
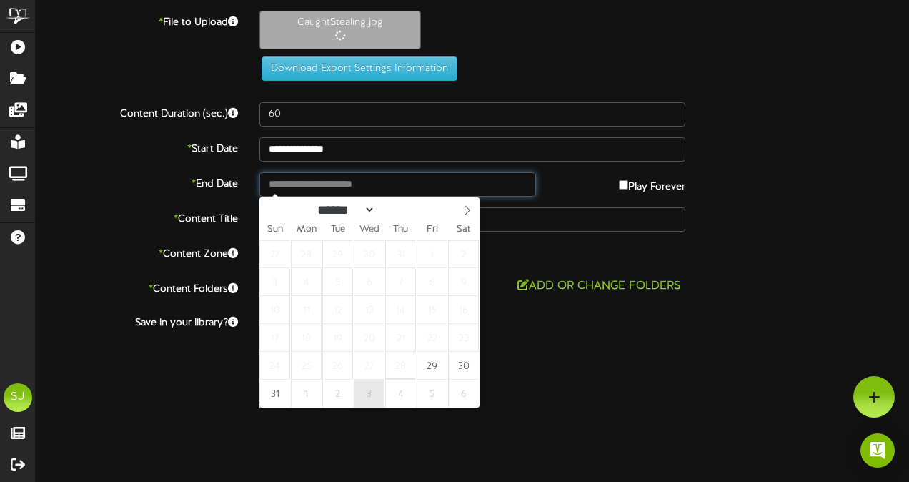
type input "**********"
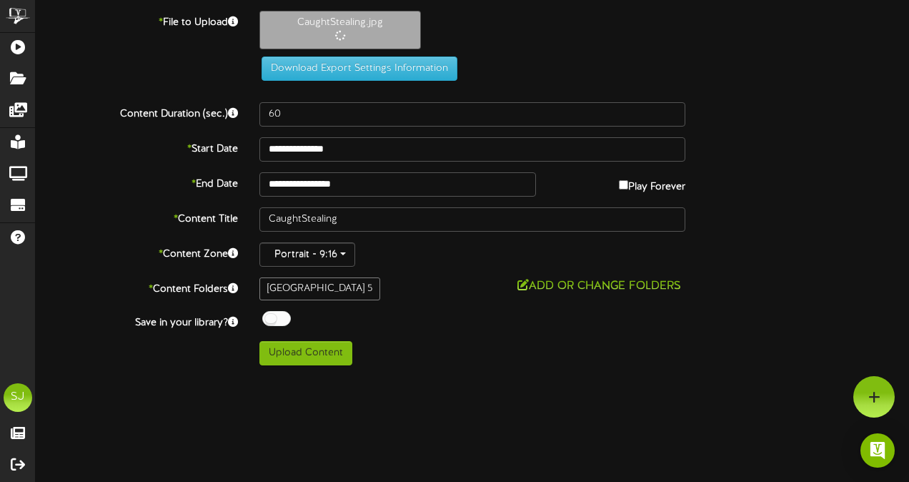
click at [579, 376] on html "ChannelValet Playlists Folders Messages My Library Groups Devices Help SJ [PERS…" at bounding box center [454, 188] width 909 height 376
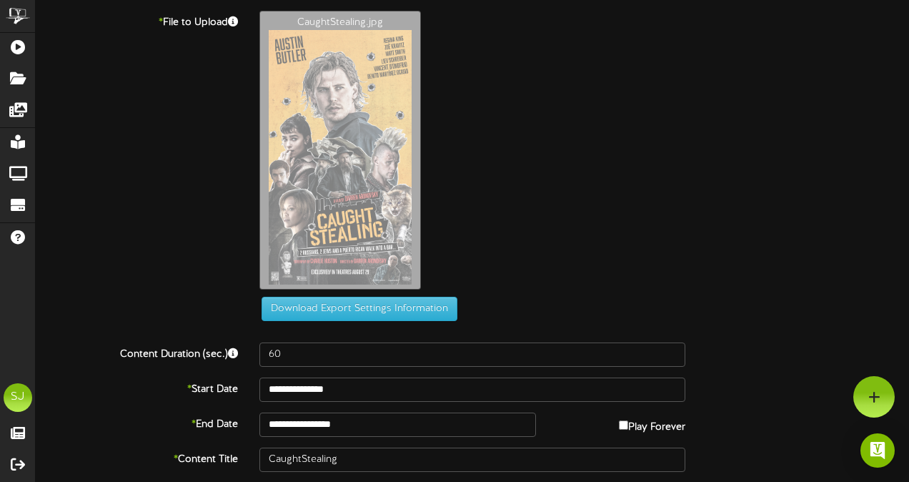
click at [439, 324] on div "* File to Upload CaughtStealing.jpg Download Export Settings Information" at bounding box center [467, 171] width 884 height 321
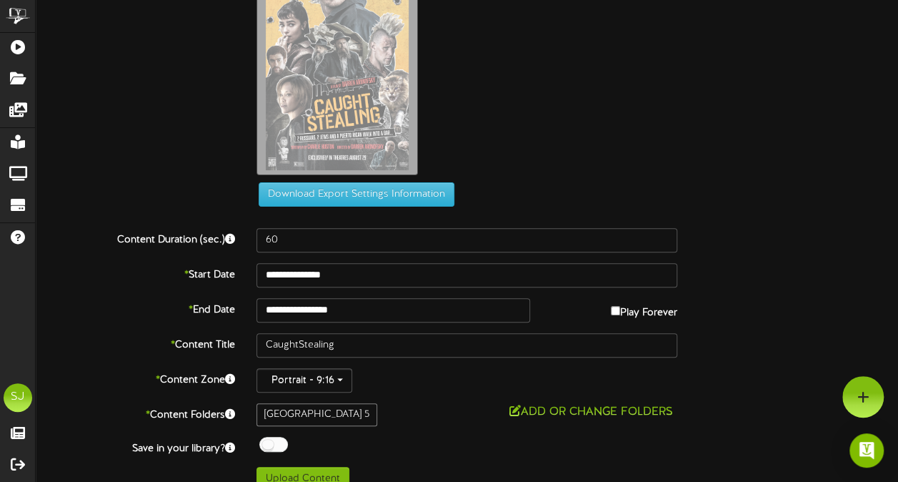
scroll to position [131, 0]
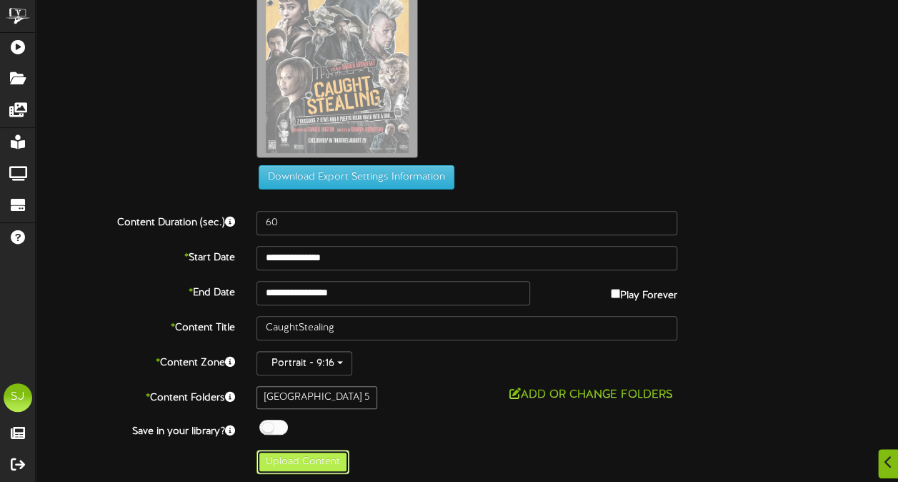
click at [317, 450] on button "Upload Content" at bounding box center [302, 461] width 93 height 24
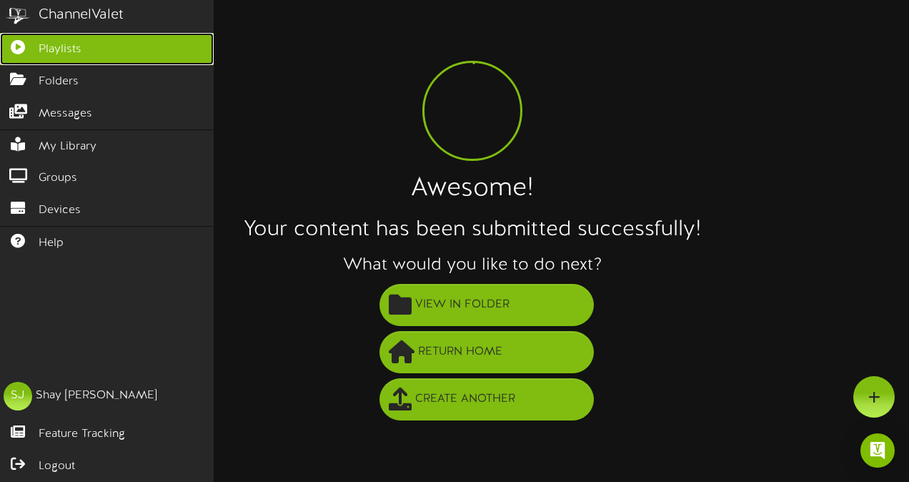
click at [14, 40] on icon at bounding box center [18, 45] width 36 height 11
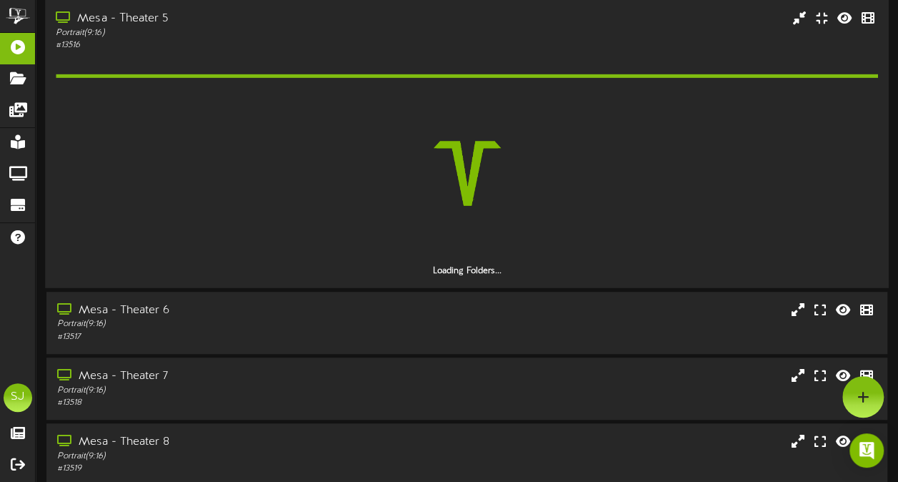
click at [154, 44] on div "# 13516" at bounding box center [221, 45] width 330 height 12
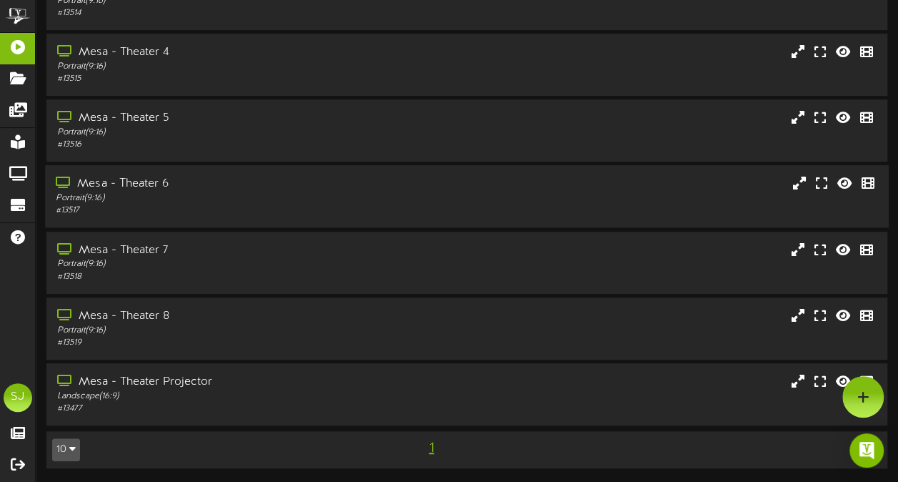
click at [174, 194] on div "Portrait ( 9:16 )" at bounding box center [221, 198] width 330 height 12
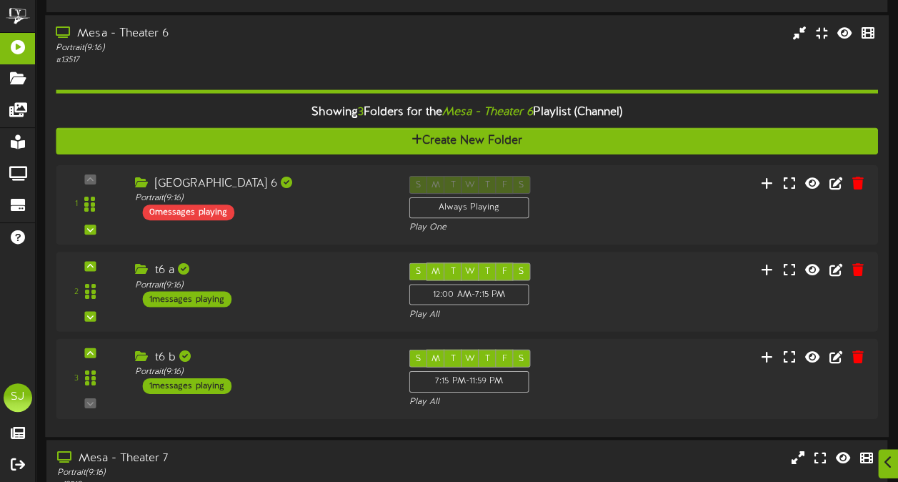
scroll to position [399, 0]
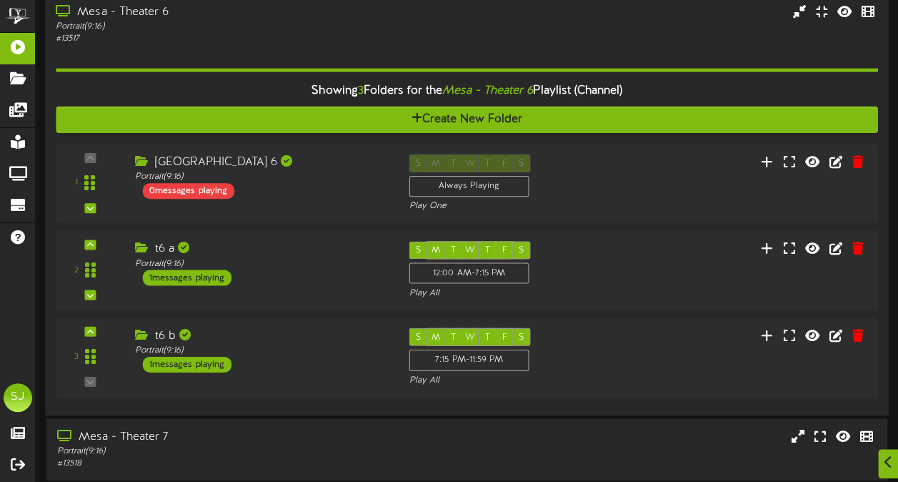
click at [318, 36] on div "# 13517" at bounding box center [221, 40] width 330 height 12
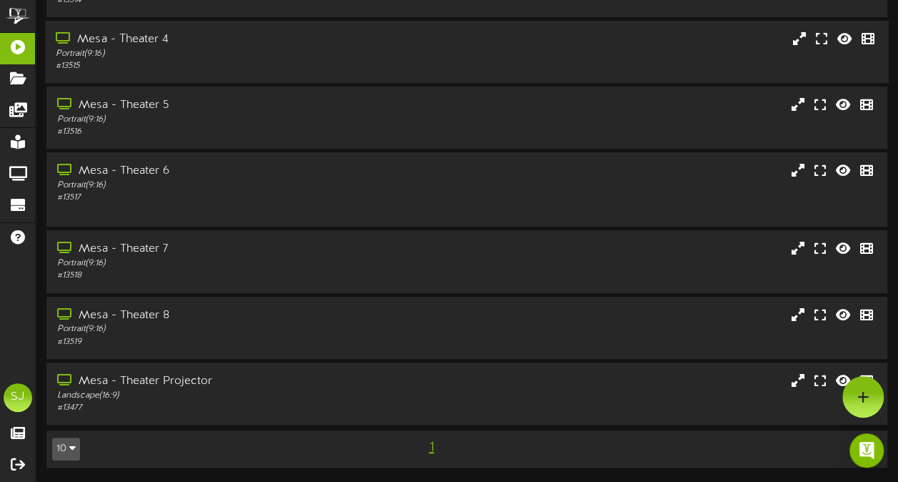
scroll to position [228, 0]
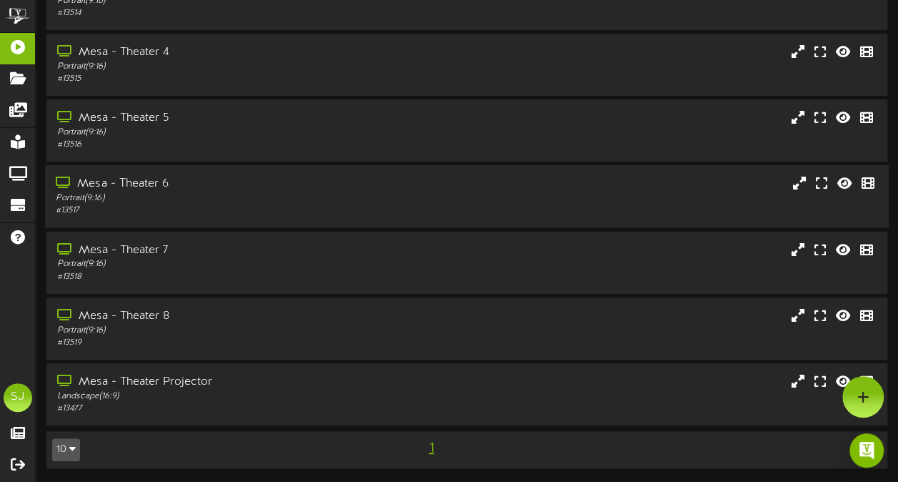
click at [209, 176] on div "Mesa - Theater 6" at bounding box center [221, 184] width 330 height 16
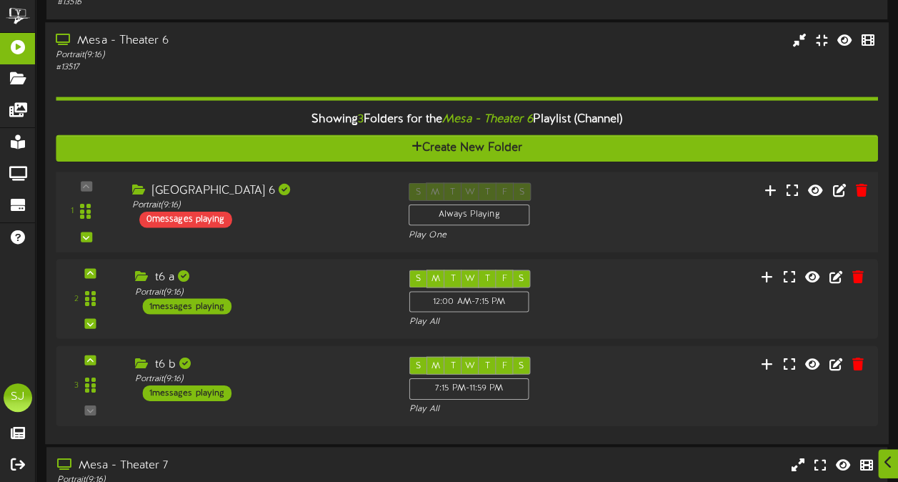
scroll to position [371, 0]
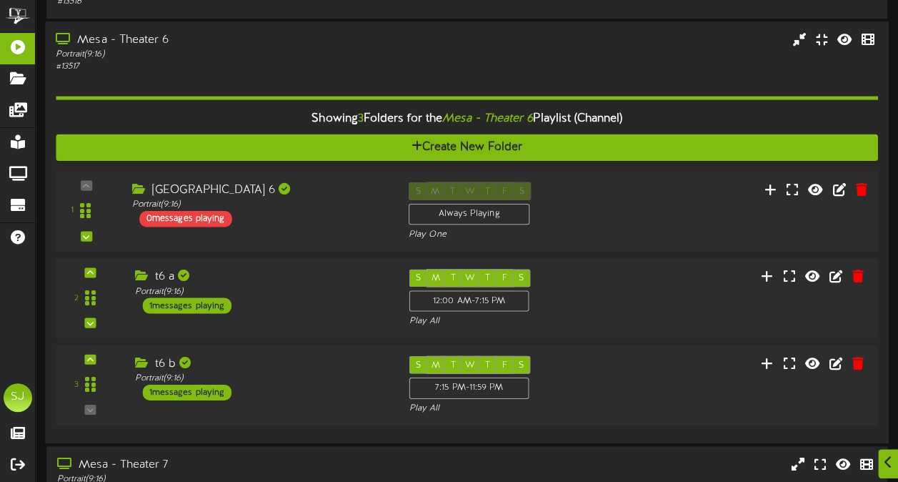
click at [294, 212] on div "[GEOGRAPHIC_DATA] 6 Portrait ( 9:16 ) 0 messages playing" at bounding box center [259, 204] width 276 height 45
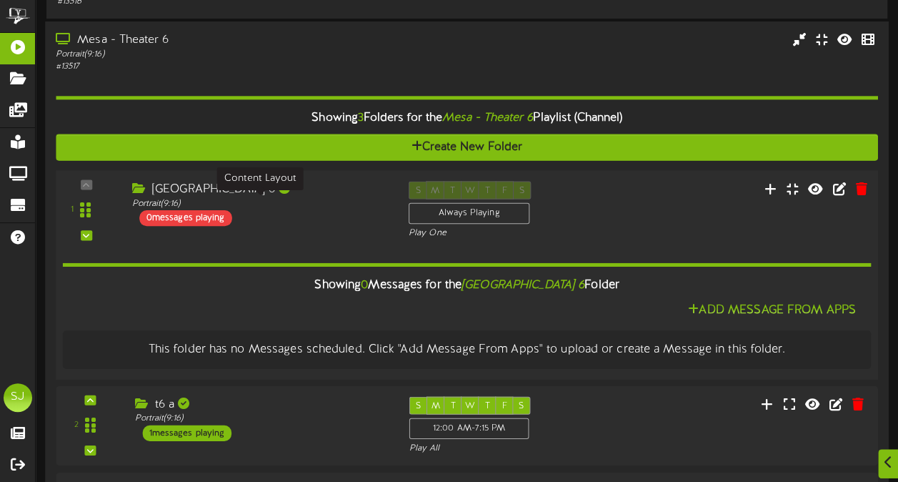
click at [308, 201] on div "Portrait ( 9:16 )" at bounding box center [259, 204] width 255 height 12
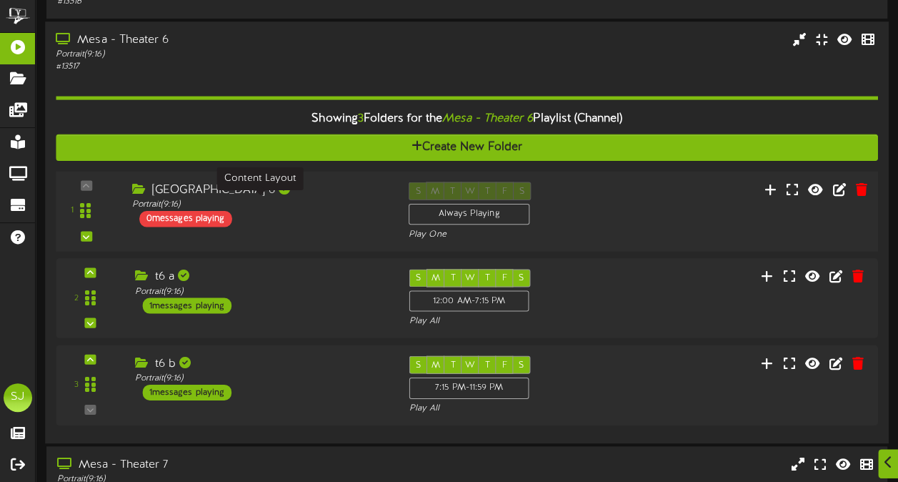
click at [308, 201] on div "Portrait ( 9:16 )" at bounding box center [259, 205] width 255 height 12
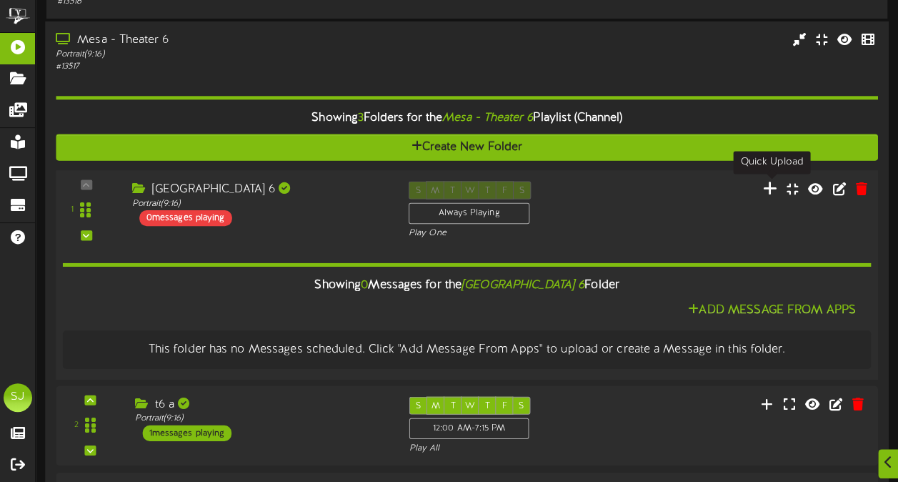
click at [777, 186] on icon at bounding box center [770, 188] width 15 height 16
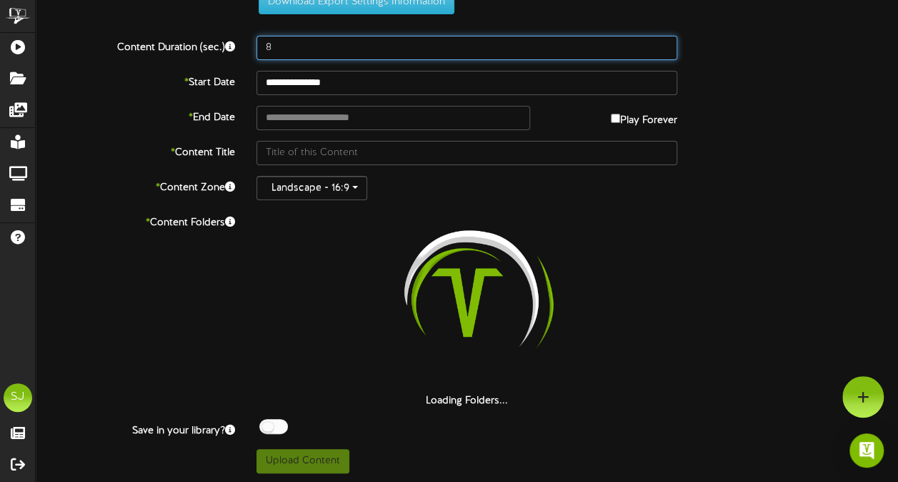
click at [356, 57] on input "8" at bounding box center [466, 48] width 421 height 24
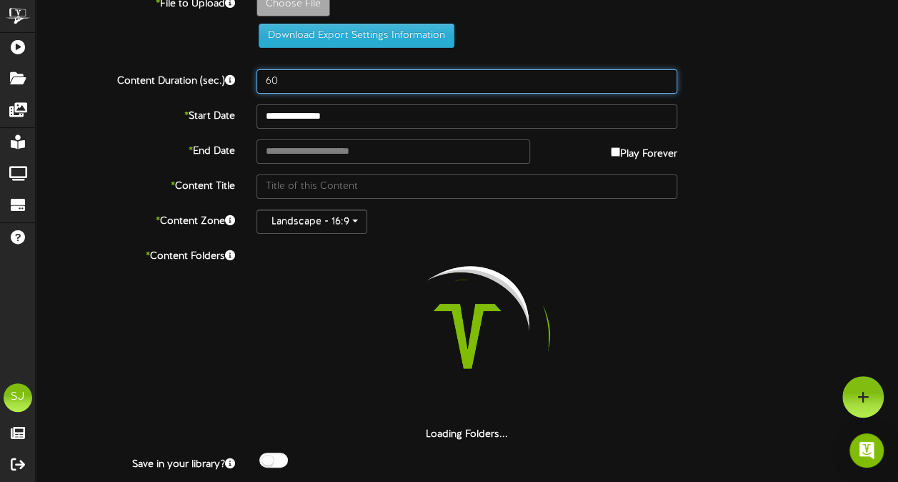
scroll to position [0, 0]
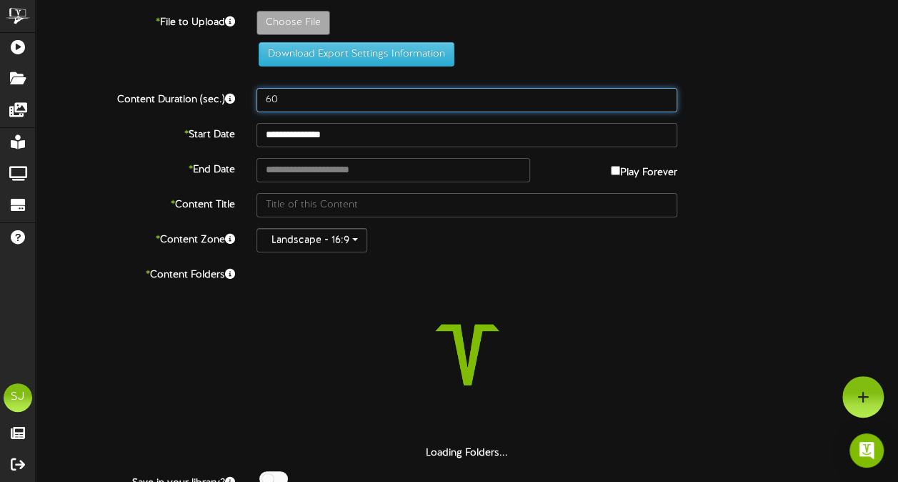
type input "60"
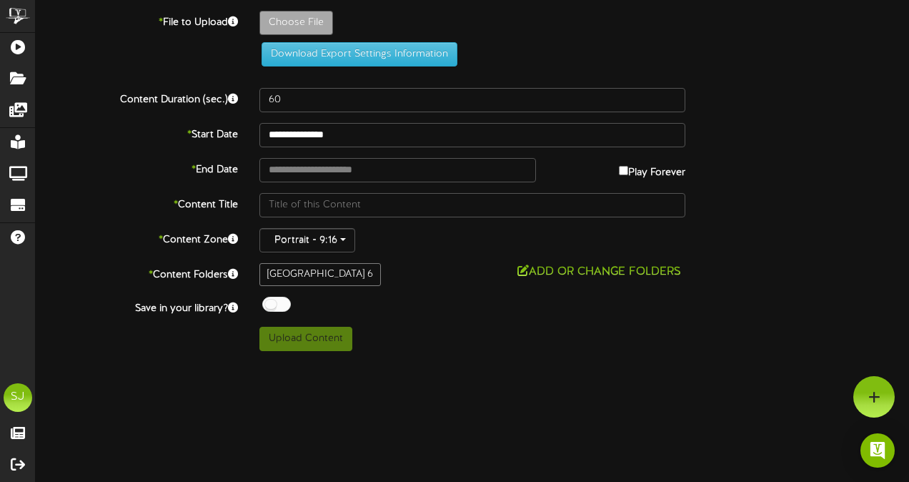
click at [301, 36] on div "Choose File" at bounding box center [584, 26] width 671 height 31
type input "**********"
type input "weapons"
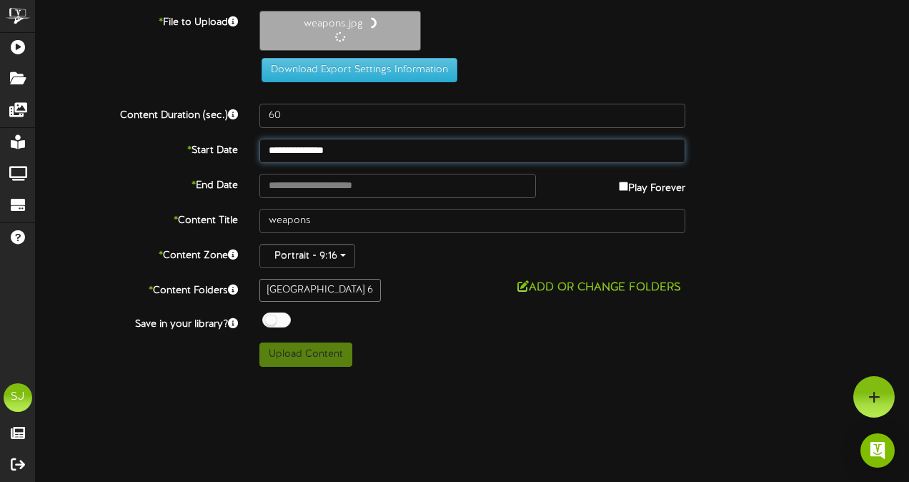
click at [341, 150] on input "**********" at bounding box center [472, 151] width 426 height 24
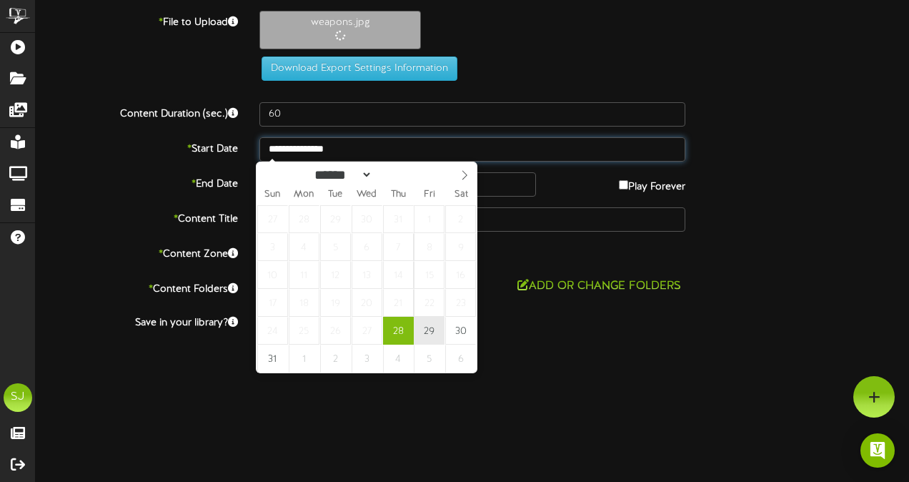
type input "**********"
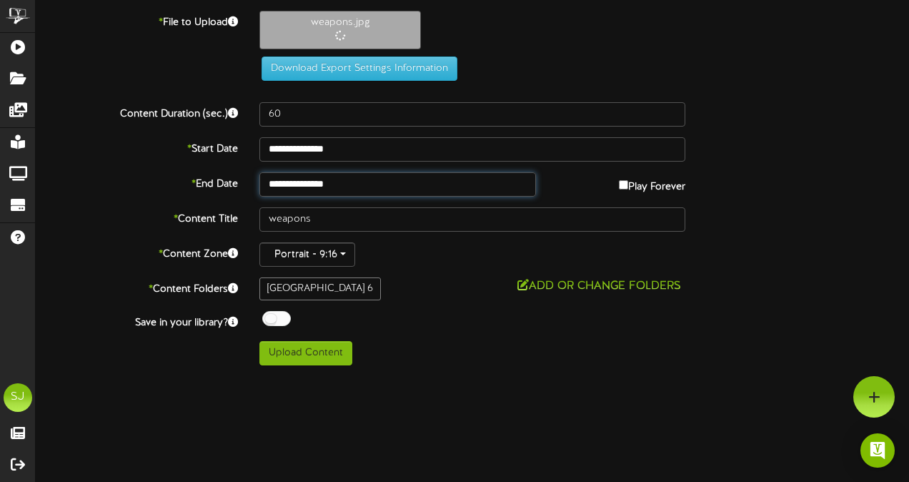
click at [324, 190] on input "**********" at bounding box center [397, 184] width 276 height 24
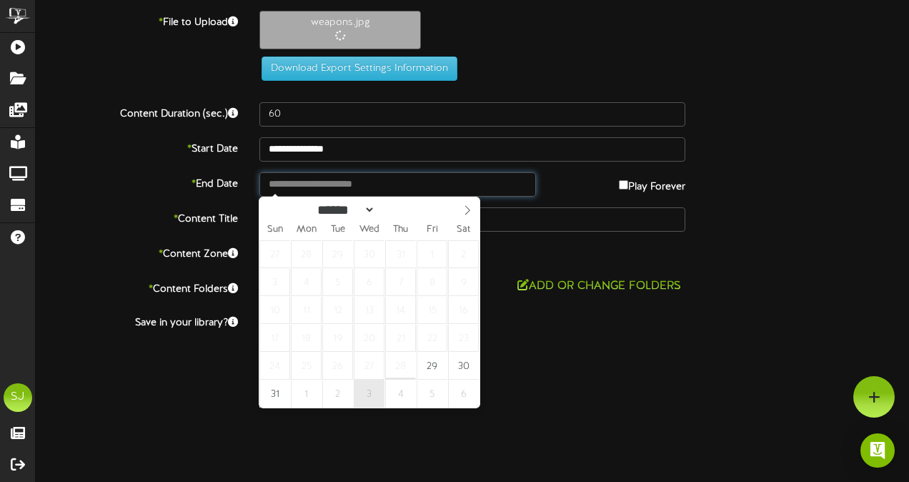
type input "**********"
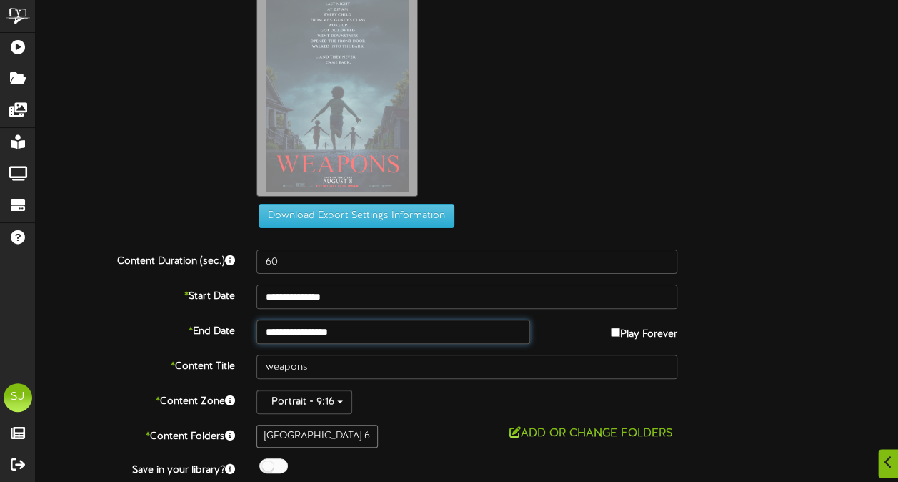
scroll to position [89, 0]
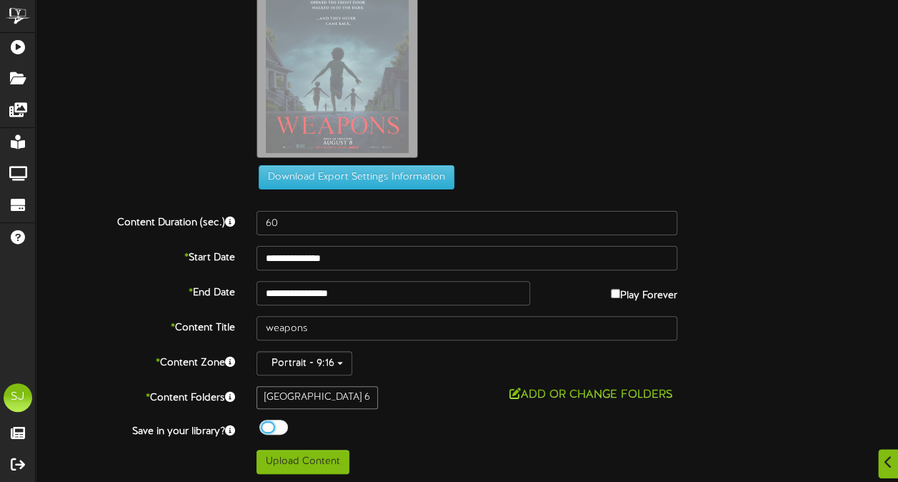
click at [274, 422] on div at bounding box center [273, 426] width 29 height 15
click at [464, 377] on div "**********" at bounding box center [467, 198] width 862 height 552
click at [313, 452] on button "Upload Content" at bounding box center [302, 461] width 93 height 24
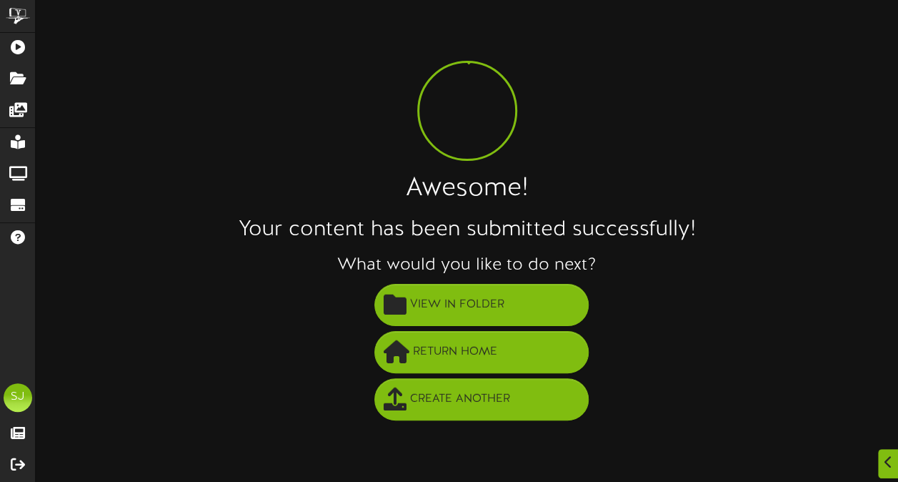
scroll to position [0, 0]
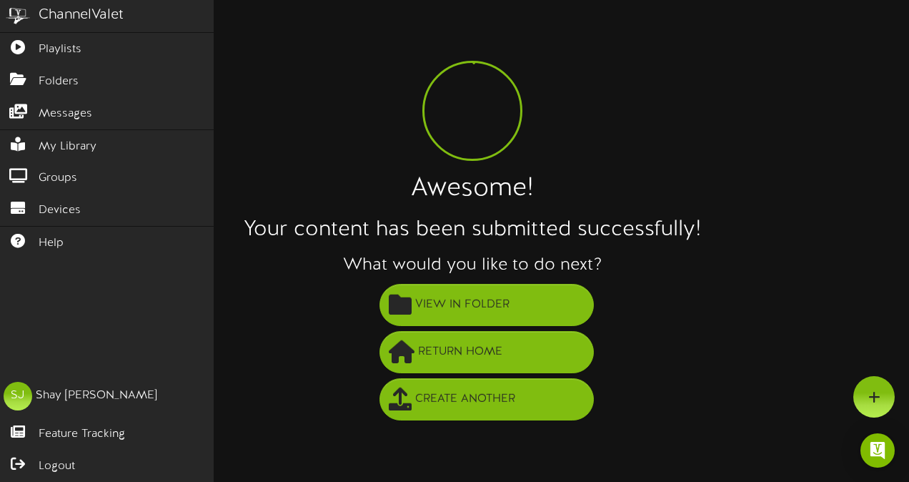
click at [16, 31] on img at bounding box center [18, 16] width 36 height 32
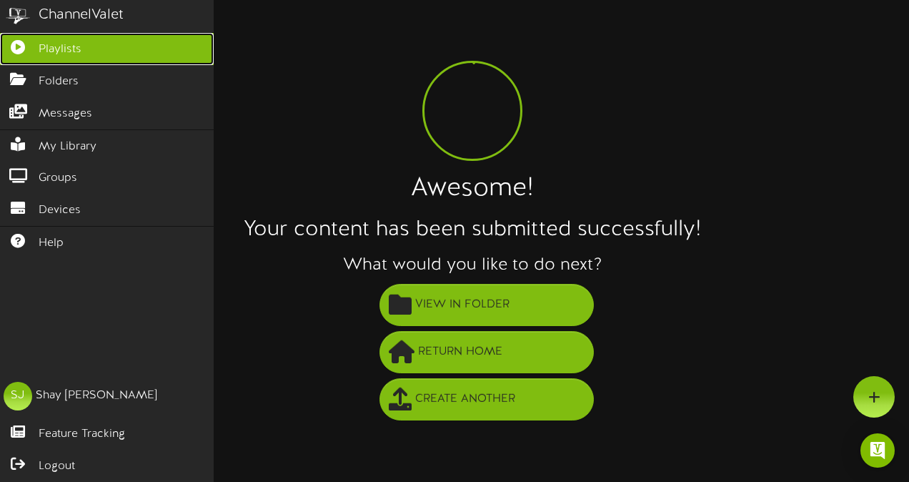
click at [17, 43] on icon at bounding box center [18, 45] width 36 height 11
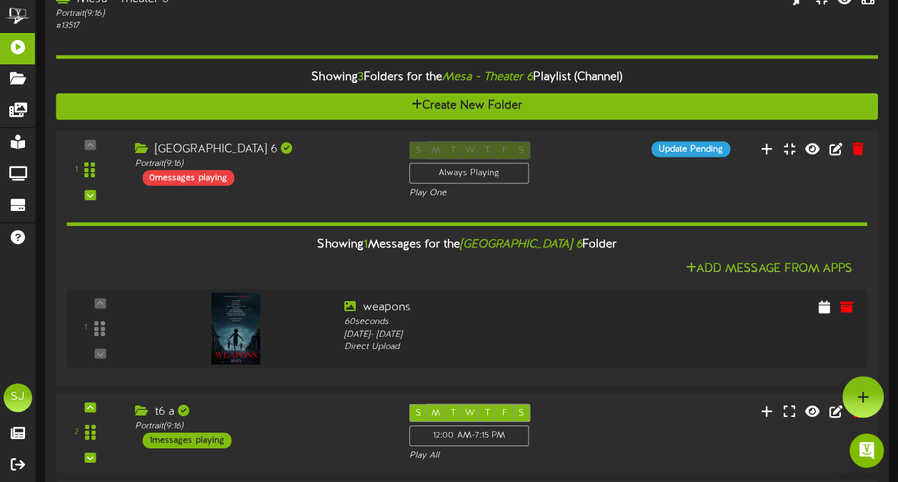
click at [206, 44] on div "Showing 3 Folders for the Mesa - Theater 6 Playlist (Channel) Create New Folder…" at bounding box center [467, 300] width 822 height 534
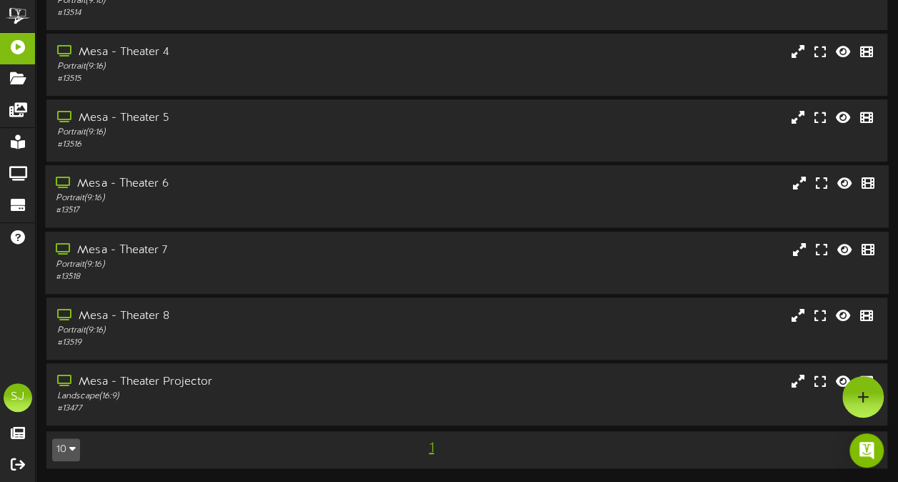
click at [182, 261] on div "Portrait ( 9:16 )" at bounding box center [221, 264] width 330 height 12
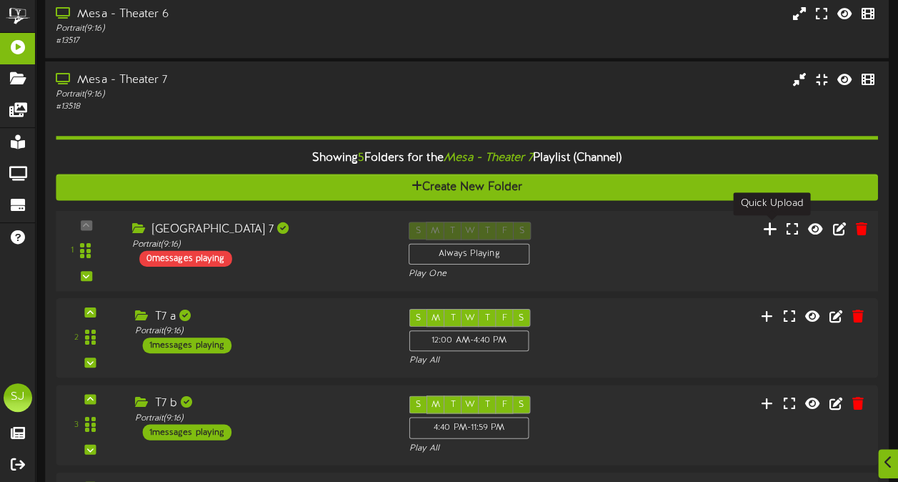
click at [777, 226] on icon at bounding box center [770, 228] width 15 height 16
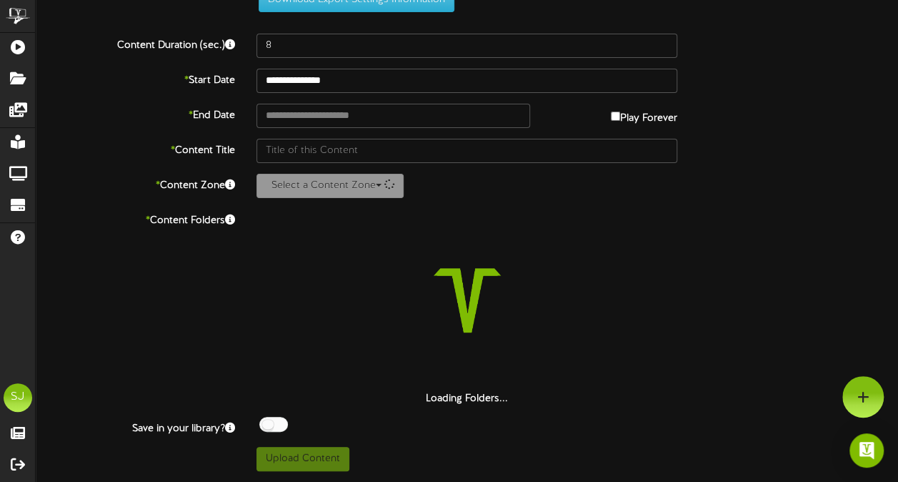
scroll to position [52, 0]
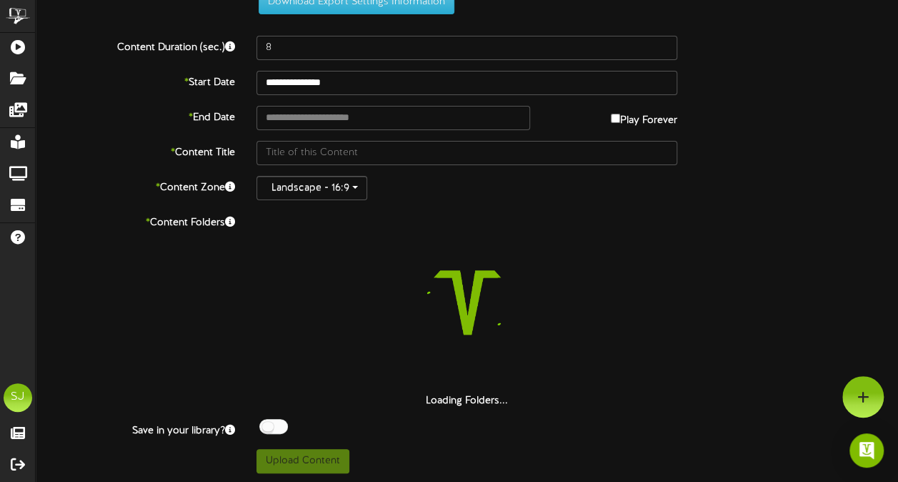
click at [323, 31] on div "**********" at bounding box center [467, 216] width 862 height 514
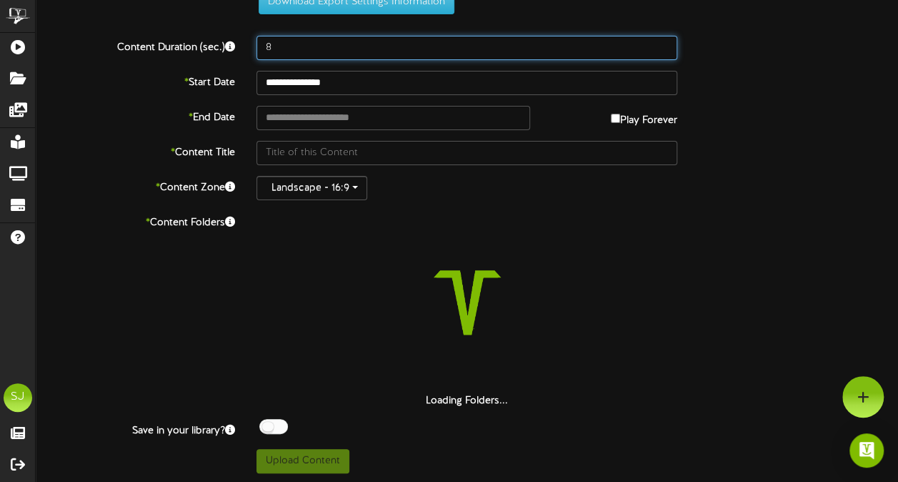
click at [322, 43] on input "8" at bounding box center [466, 48] width 421 height 24
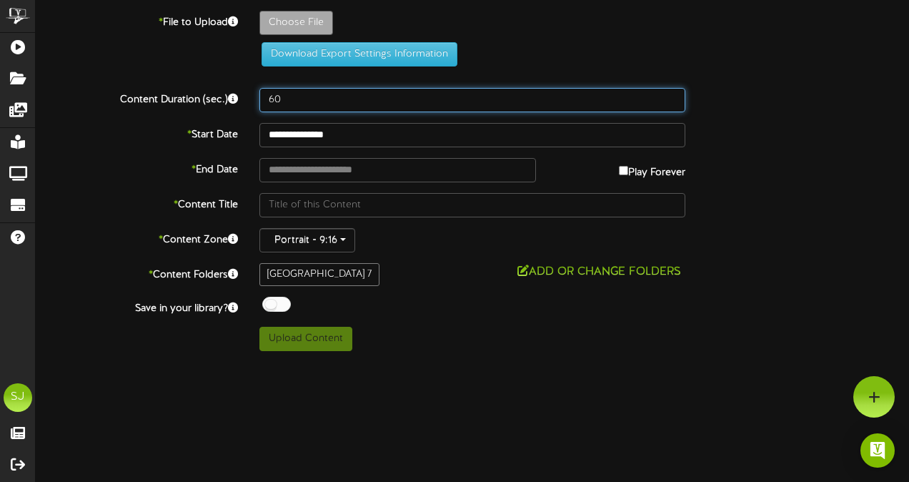
type input "60"
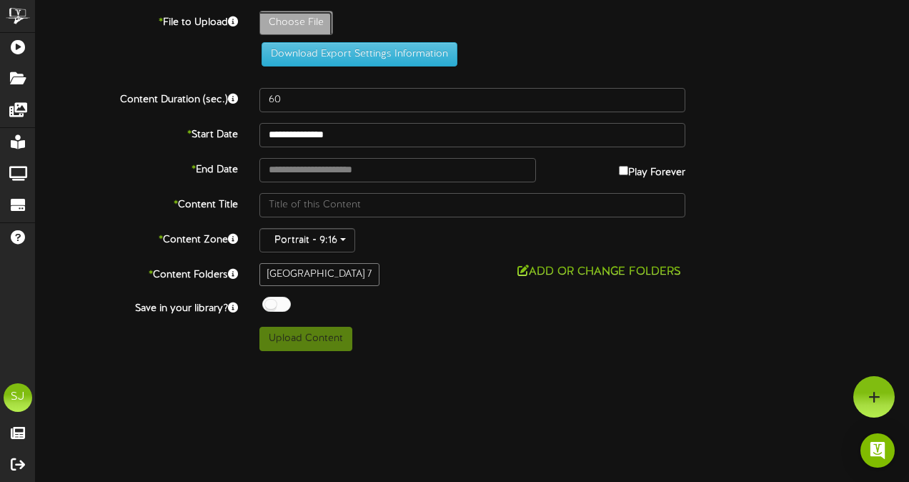
type input "**********"
type input "BadGuys"
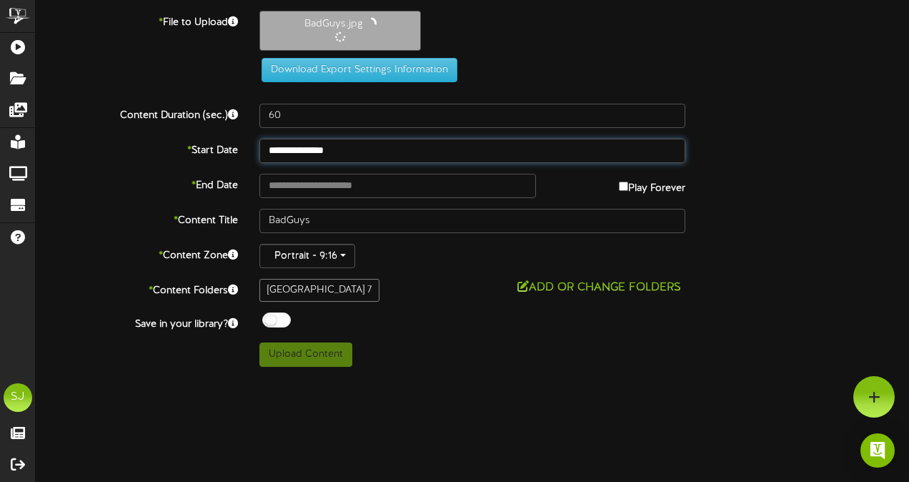
click at [328, 146] on input "**********" at bounding box center [472, 151] width 426 height 24
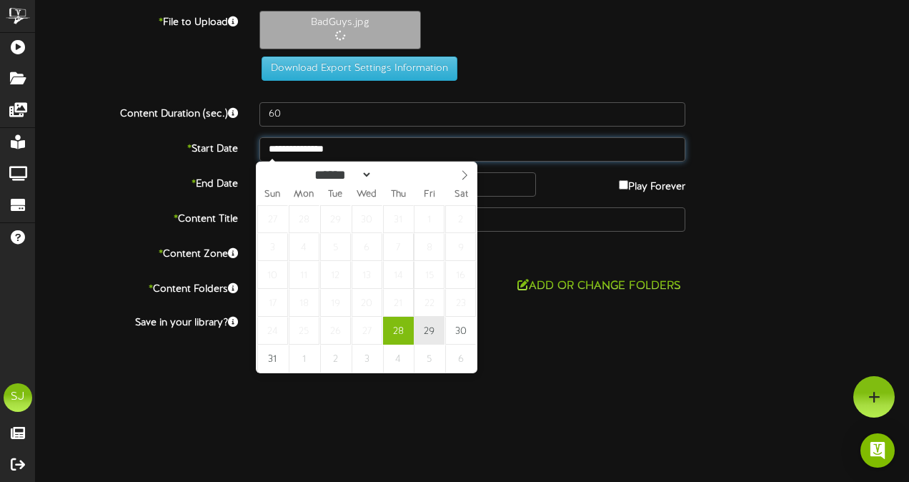
type input "**********"
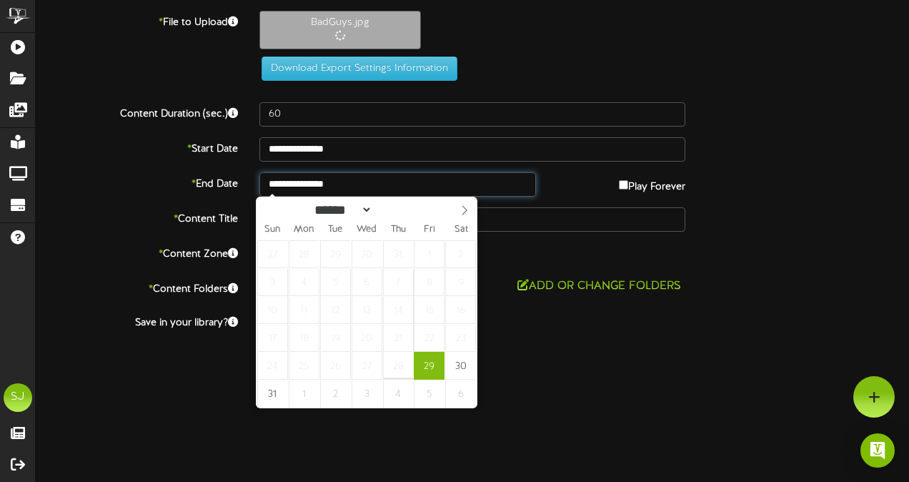
click at [348, 189] on input "**********" at bounding box center [397, 184] width 276 height 24
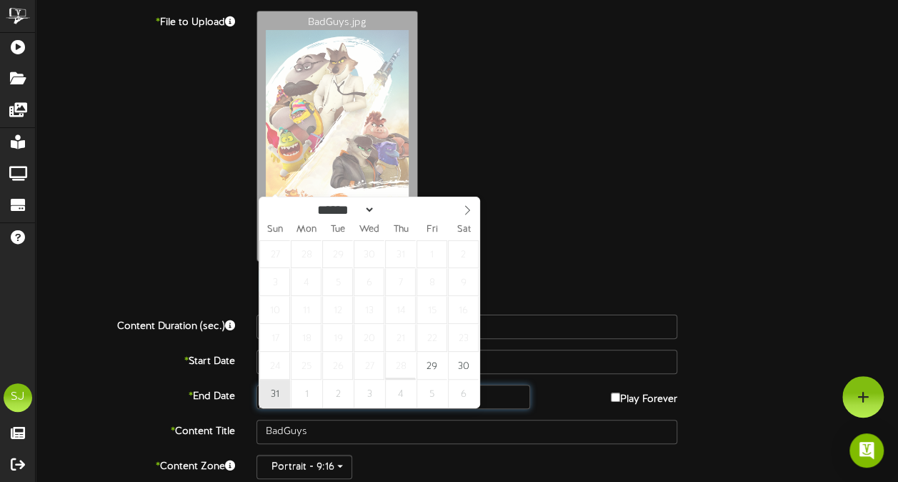
type input "**********"
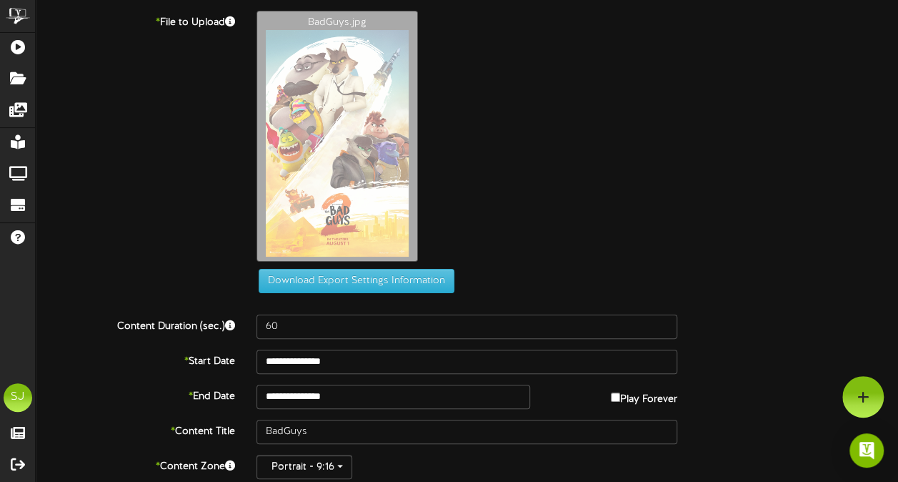
click at [676, 189] on div "BadGuys.jpg" at bounding box center [577, 140] width 663 height 258
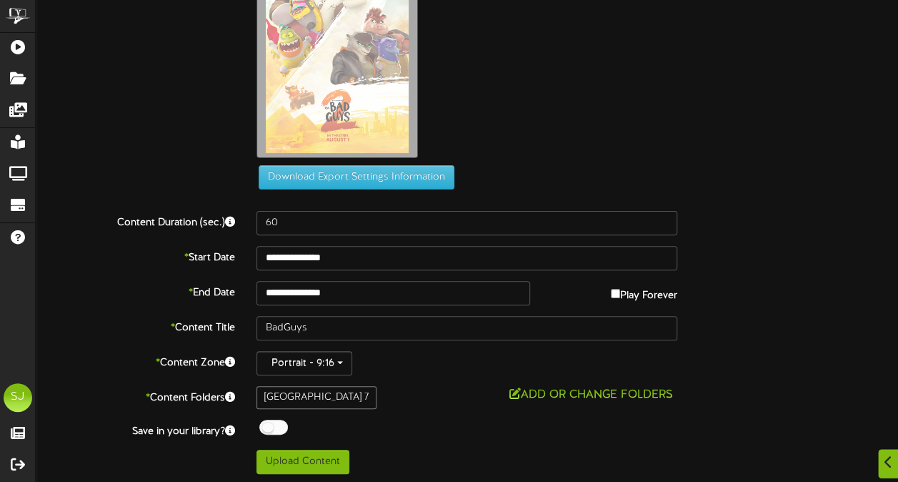
click at [278, 422] on div at bounding box center [273, 426] width 29 height 15
drag, startPoint x: 409, startPoint y: 416, endPoint x: 336, endPoint y: 447, distance: 80.0
click at [408, 417] on div "**********" at bounding box center [467, 190] width 862 height 567
click at [324, 454] on button "Upload Content" at bounding box center [302, 461] width 93 height 24
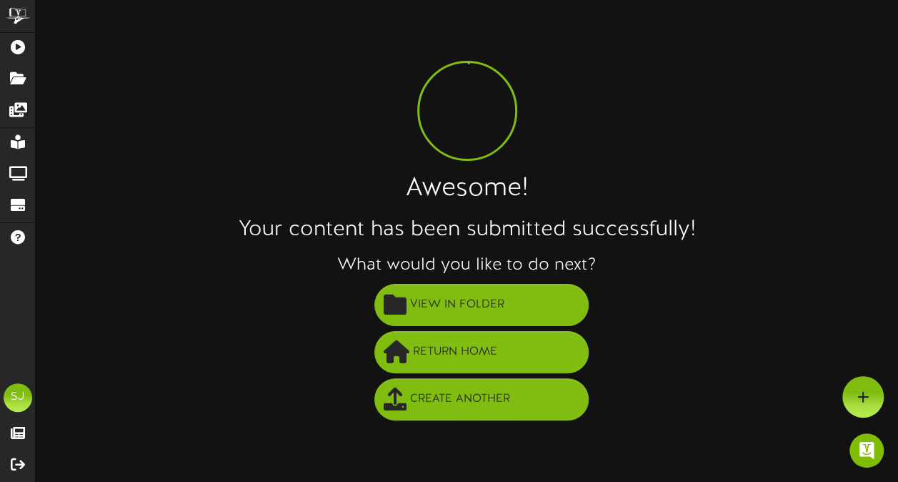
scroll to position [0, 0]
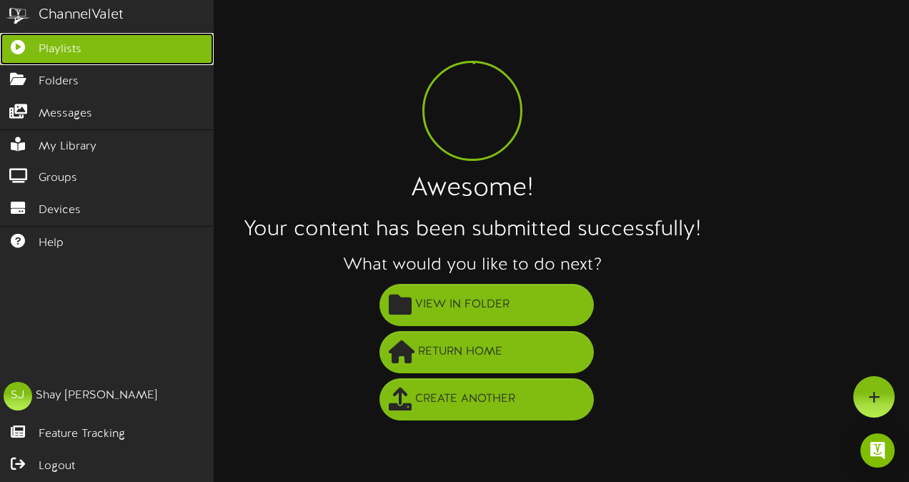
click at [24, 56] on link "Playlists" at bounding box center [107, 49] width 214 height 32
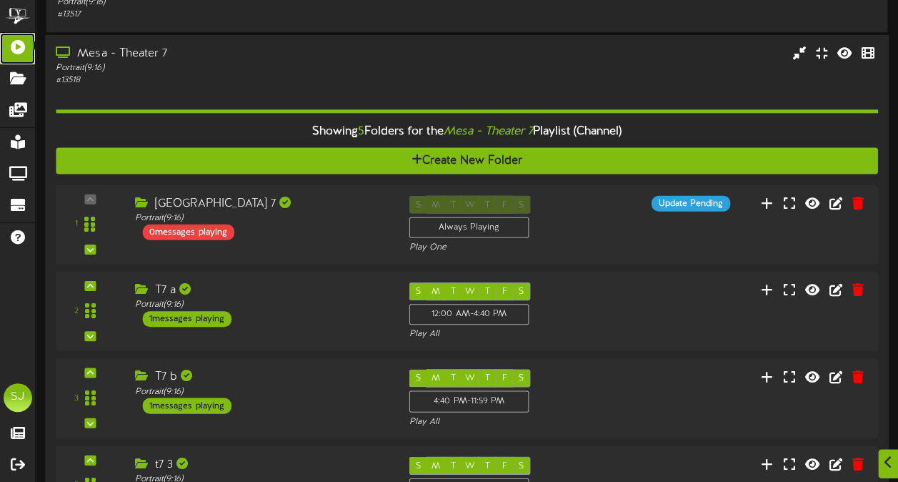
scroll to position [500, 0]
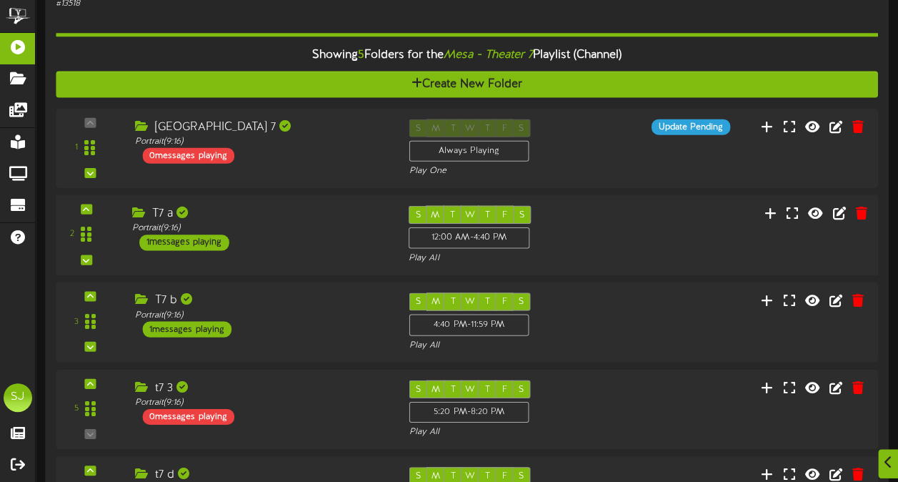
click at [260, 267] on div "2 T7 a Portrait" at bounding box center [467, 234] width 830 height 81
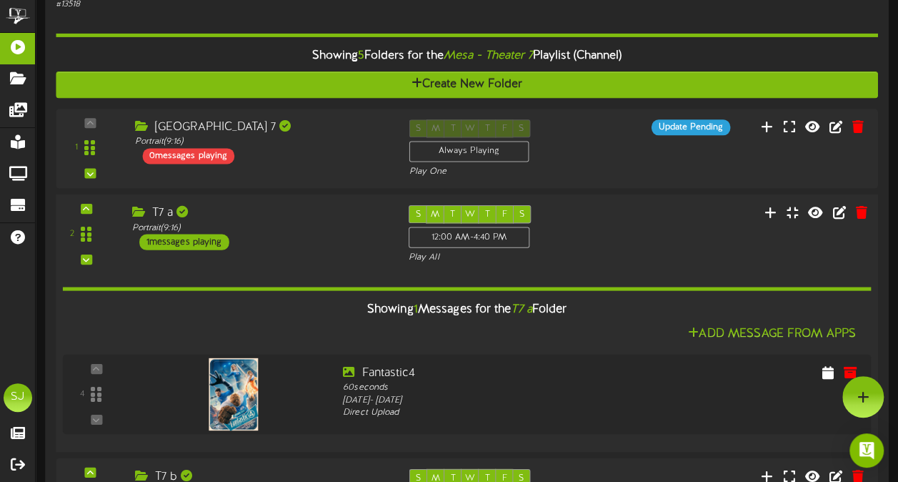
click at [336, 234] on div "T7 a Portrait ( 9:16 ) 1 messages playing" at bounding box center [259, 226] width 276 height 45
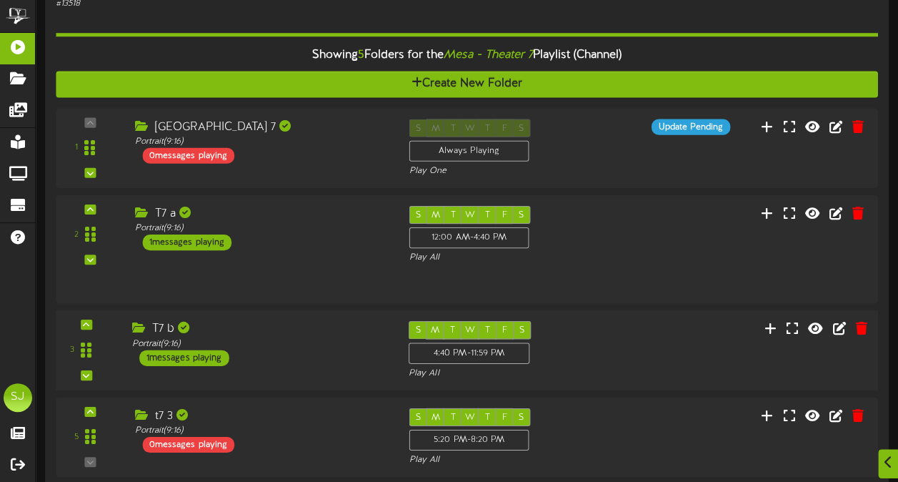
click at [294, 325] on div "T7 b Portrait ( 9:16 ) 1 messages playing" at bounding box center [259, 342] width 276 height 45
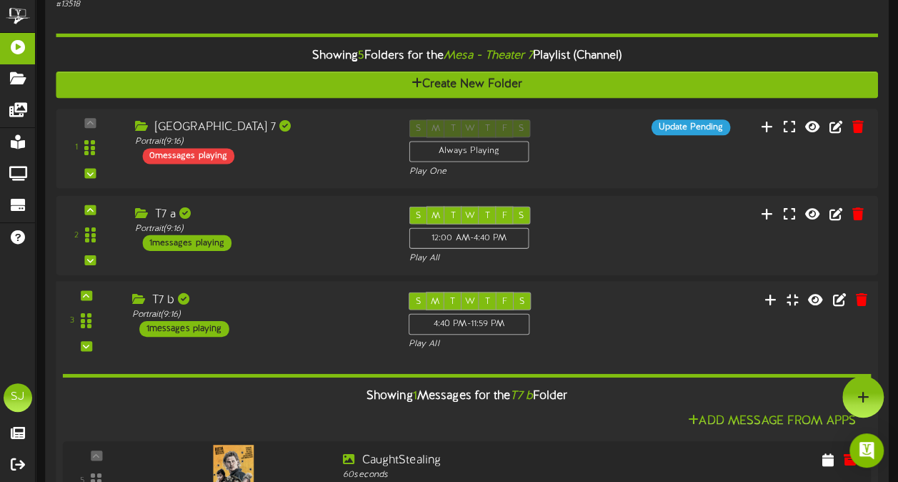
click at [294, 325] on div "T7 b Portrait ( 9:16 ) 1 messages playing" at bounding box center [259, 313] width 276 height 45
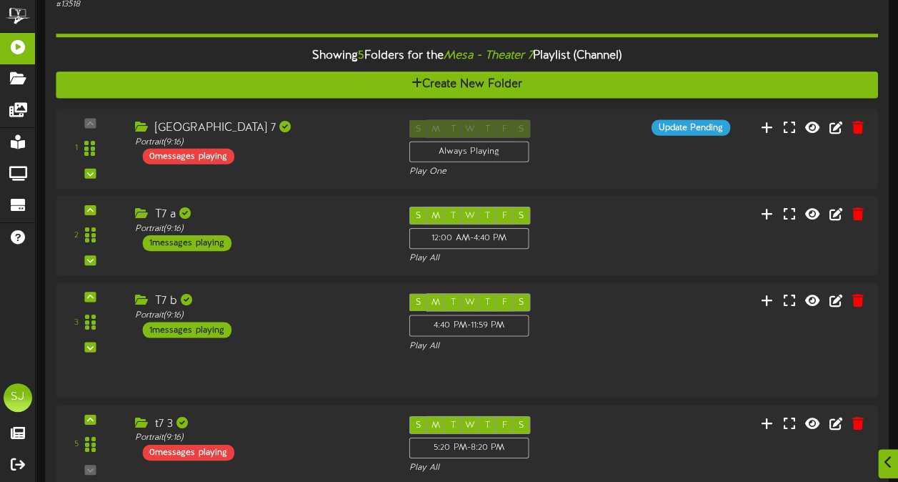
scroll to position [500, 0]
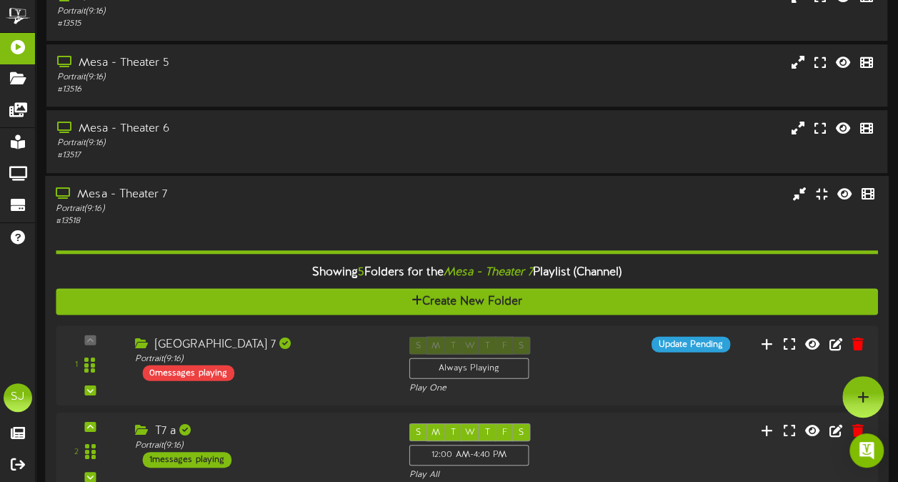
click at [213, 194] on div "Mesa - Theater 7" at bounding box center [221, 194] width 330 height 16
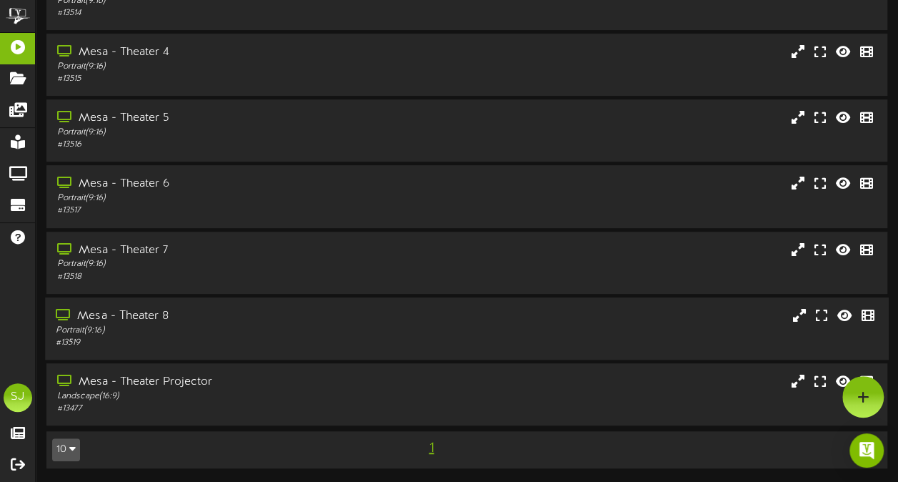
click at [211, 310] on div "Mesa - Theater 8" at bounding box center [221, 316] width 330 height 16
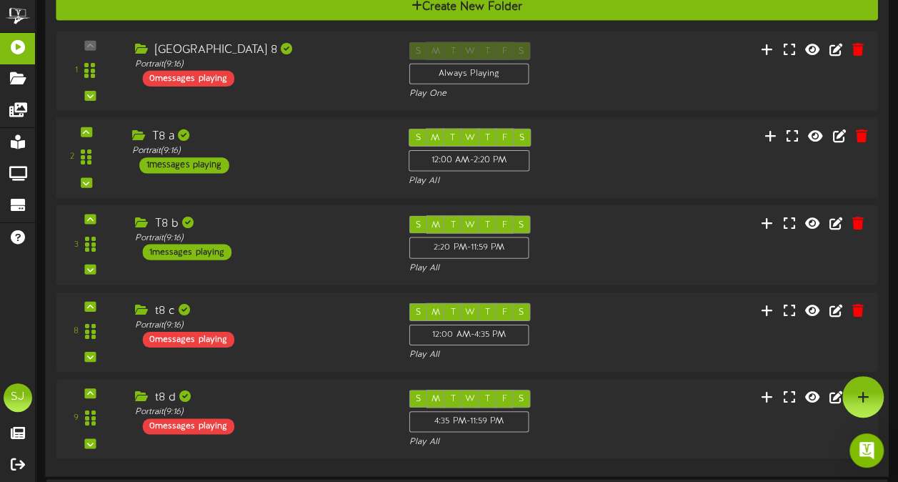
scroll to position [640, 0]
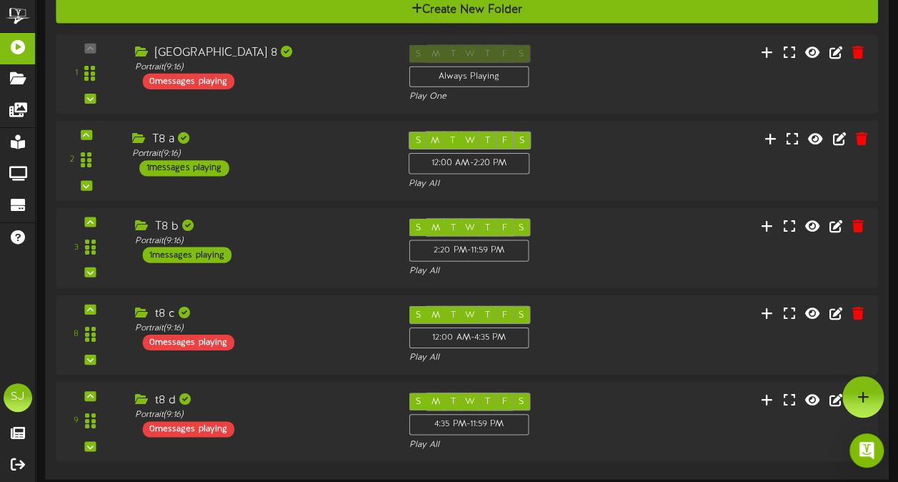
click at [659, 166] on div "2 T8 a (" at bounding box center [467, 160] width 830 height 59
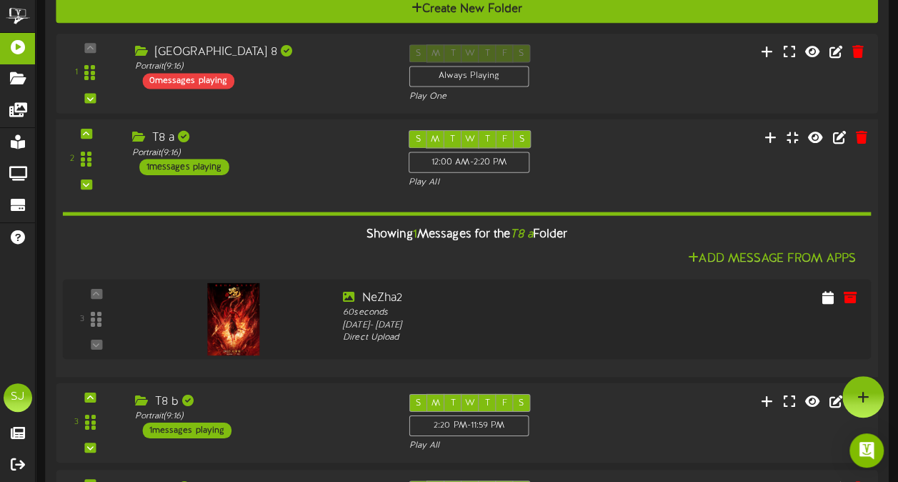
click at [604, 170] on div "S M T W T F S 12:00 AM - 2:20 PM Play All" at bounding box center [501, 159] width 207 height 59
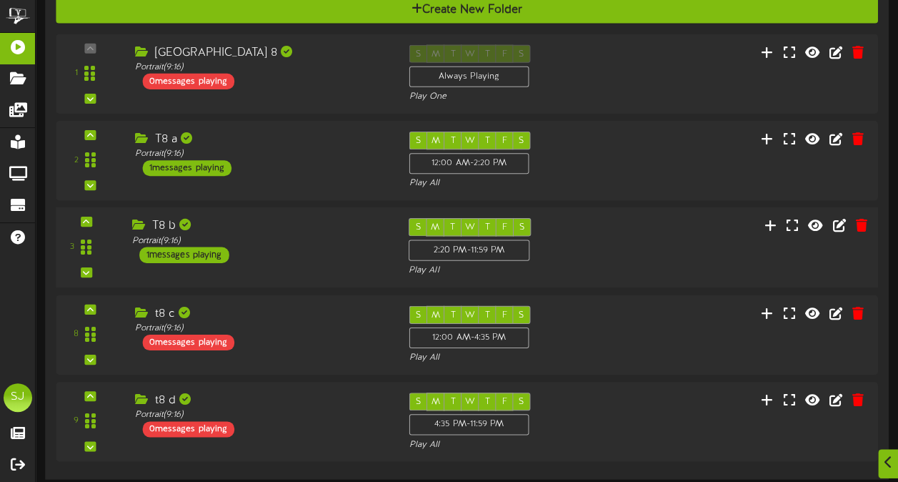
click at [552, 243] on div "S M T W T F S 2:20 PM - 11:59 PM Play All" at bounding box center [501, 247] width 207 height 59
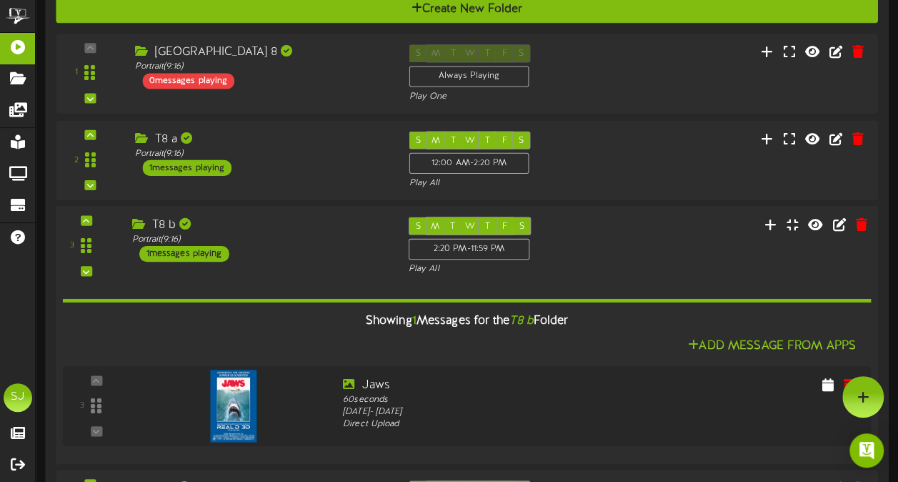
click at [553, 241] on div "S M T W T F S 2:20 PM - 11:59 PM Play All" at bounding box center [501, 245] width 207 height 59
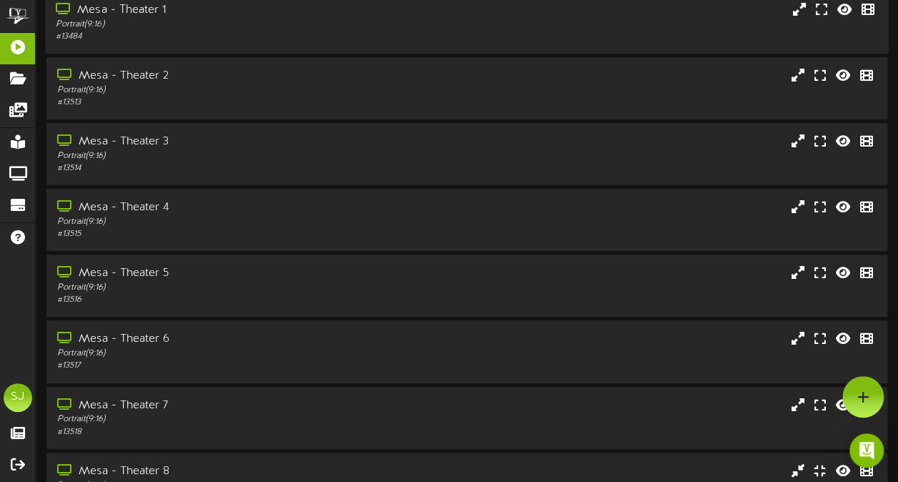
scroll to position [0, 0]
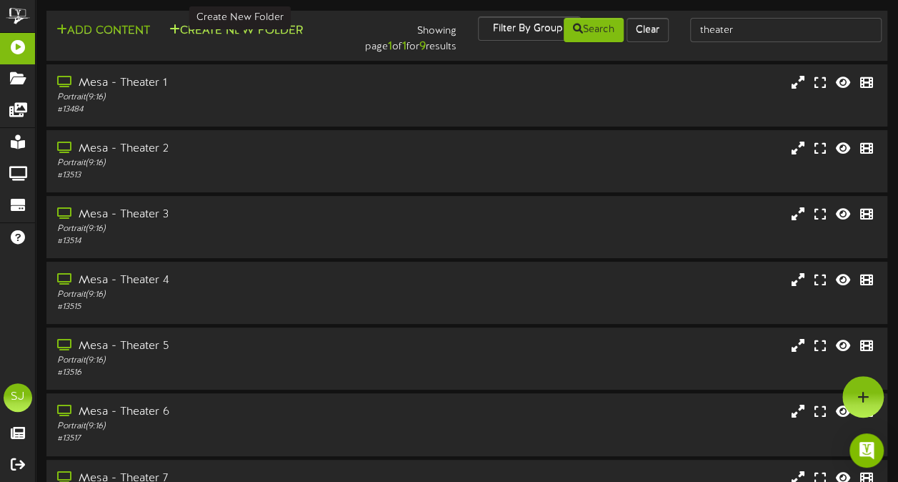
click at [291, 30] on button "Create New Folder" at bounding box center [236, 31] width 142 height 18
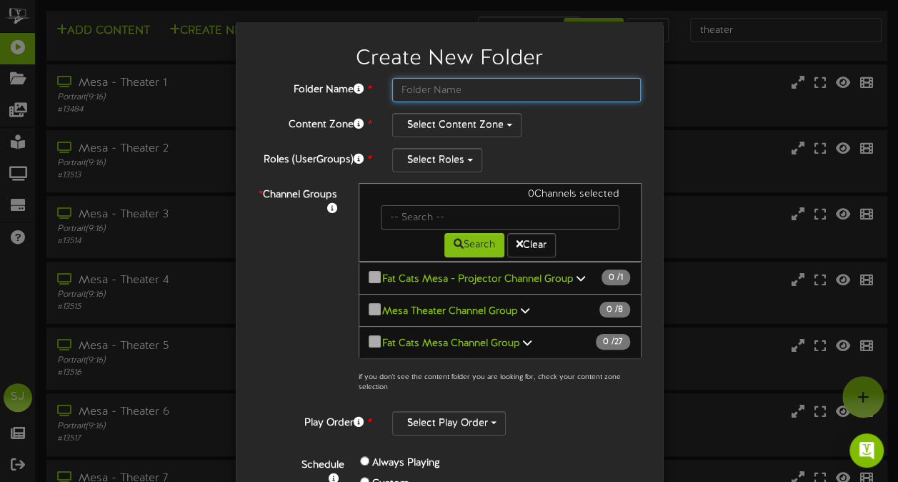
click at [437, 84] on input "text" at bounding box center [516, 90] width 249 height 24
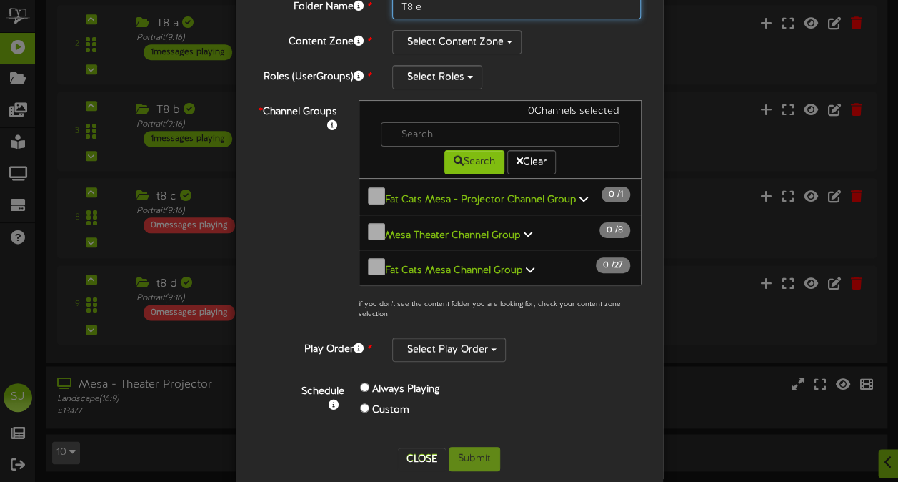
type input "T8 e"
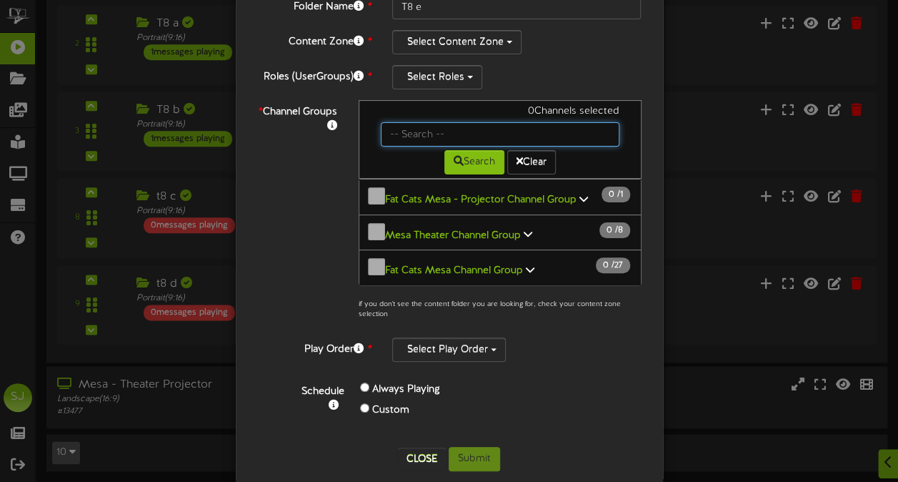
click at [507, 135] on input "text" at bounding box center [500, 134] width 239 height 24
type input "8"
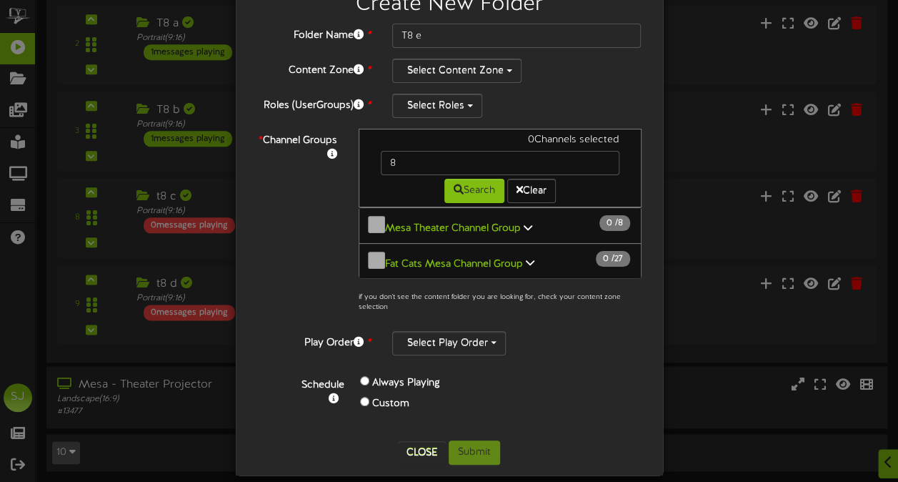
click at [550, 217] on button "Mesa Theater Channel Group 0 / 8" at bounding box center [500, 225] width 283 height 36
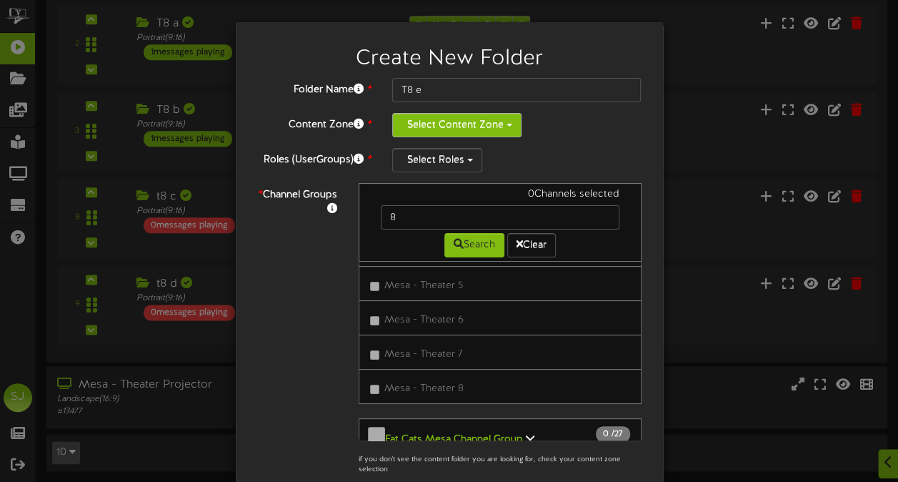
click at [497, 121] on button "Select Content Zone" at bounding box center [456, 125] width 129 height 24
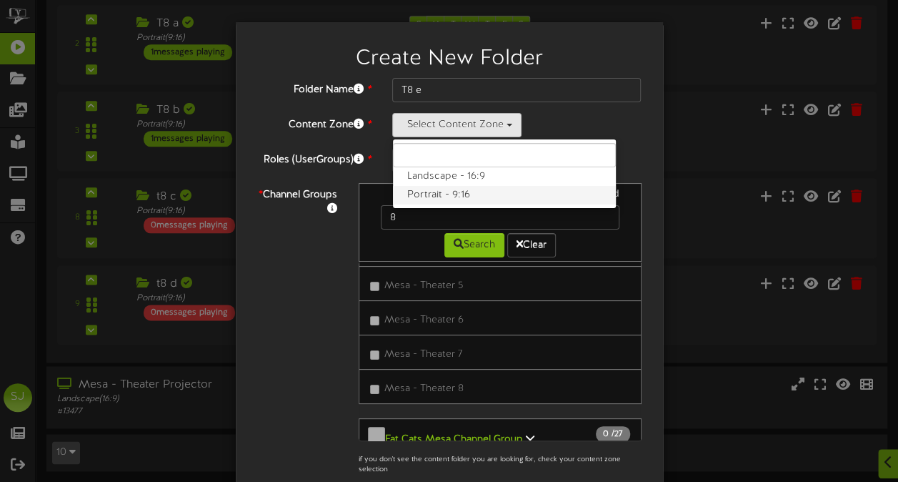
click at [452, 196] on label "Portrait - 9:16" at bounding box center [504, 195] width 223 height 19
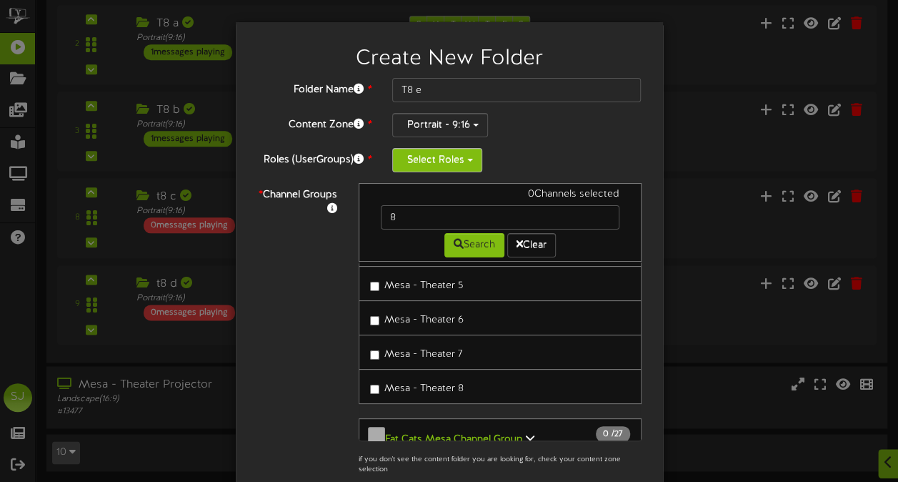
click at [459, 153] on button "Select Roles" at bounding box center [437, 160] width 90 height 24
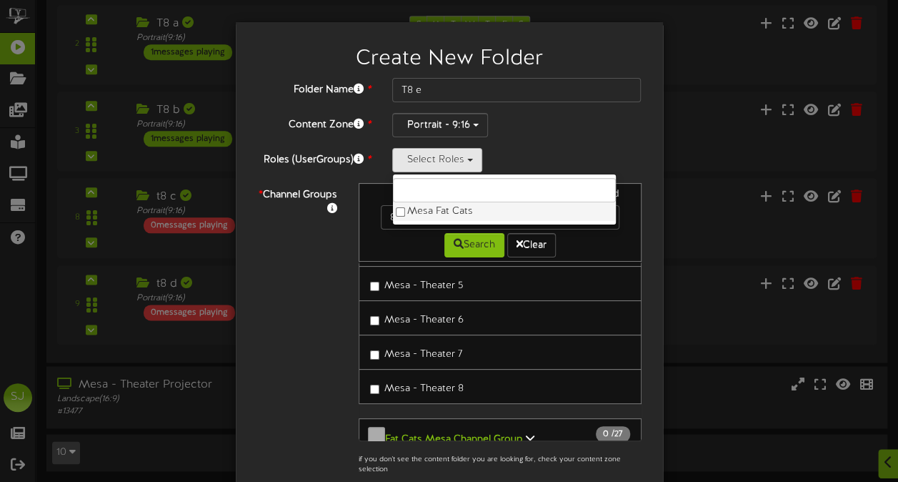
click at [399, 211] on label "Mesa Fat Cats" at bounding box center [504, 211] width 223 height 19
click at [572, 104] on div "Folder Name * T8 e Content Zone * Portrait - 9:16 Landscape - 16:9 Portrait - 9…" at bounding box center [449, 335] width 384 height 514
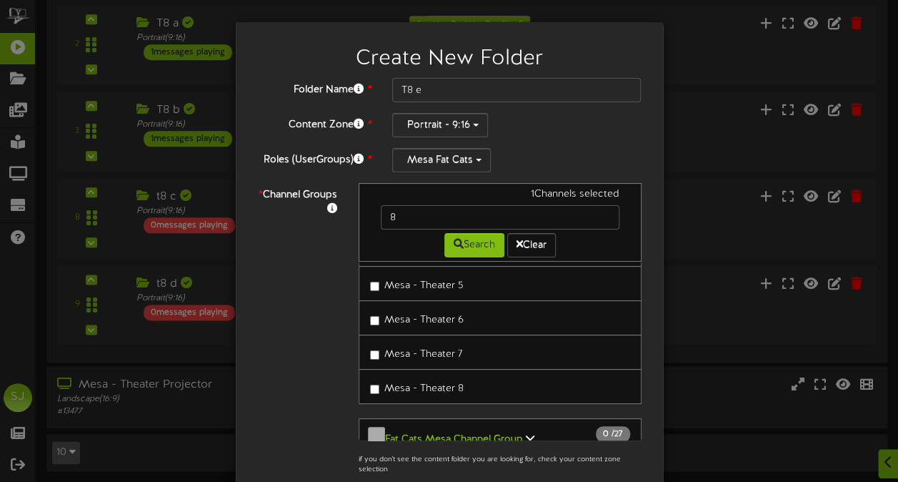
click at [332, 363] on div "* Channel Groups 1 Channels selected 8 Search Clear Mesa Theater Channel Group …" at bounding box center [449, 332] width 406 height 299
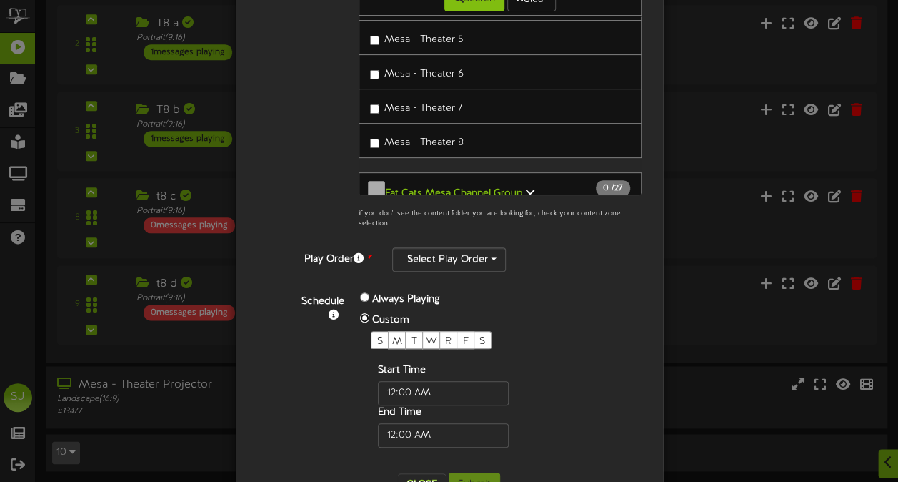
scroll to position [287, 0]
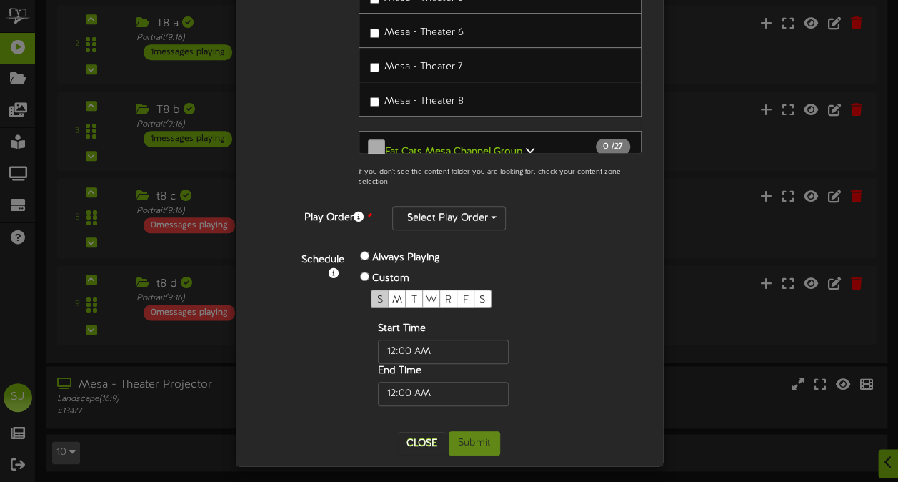
click at [377, 294] on span "S" at bounding box center [380, 299] width 6 height 11
drag, startPoint x: 389, startPoint y: 291, endPoint x: 419, endPoint y: 287, distance: 30.3
click at [392, 294] on span "M" at bounding box center [397, 299] width 10 height 11
click at [422, 289] on div "W" at bounding box center [431, 298] width 18 height 18
click at [439, 289] on div "R" at bounding box center [448, 298] width 18 height 18
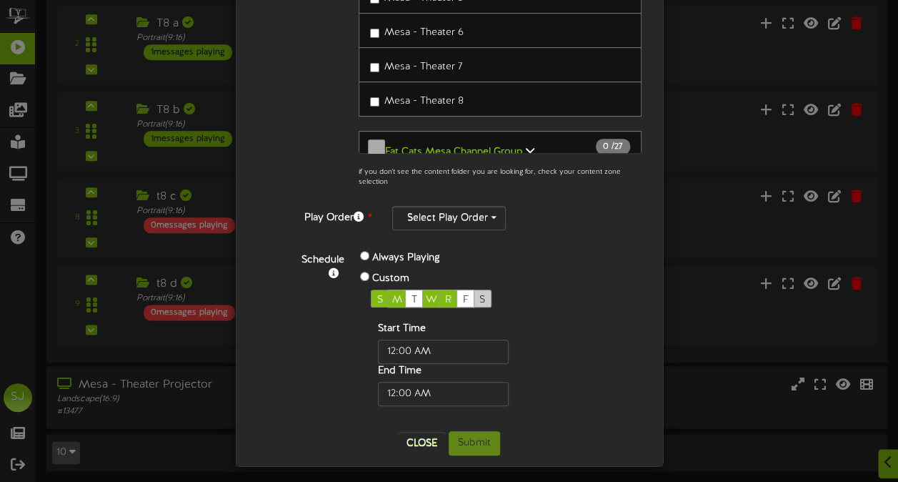
drag, startPoint x: 449, startPoint y: 287, endPoint x: 469, endPoint y: 288, distance: 19.3
click at [450, 289] on div "S M T W R F S" at bounding box center [466, 298] width 191 height 18
drag, startPoint x: 470, startPoint y: 289, endPoint x: 461, endPoint y: 294, distance: 10.9
click at [474, 289] on div "S" at bounding box center [483, 298] width 18 height 18
click at [463, 294] on span "F" at bounding box center [466, 299] width 6 height 11
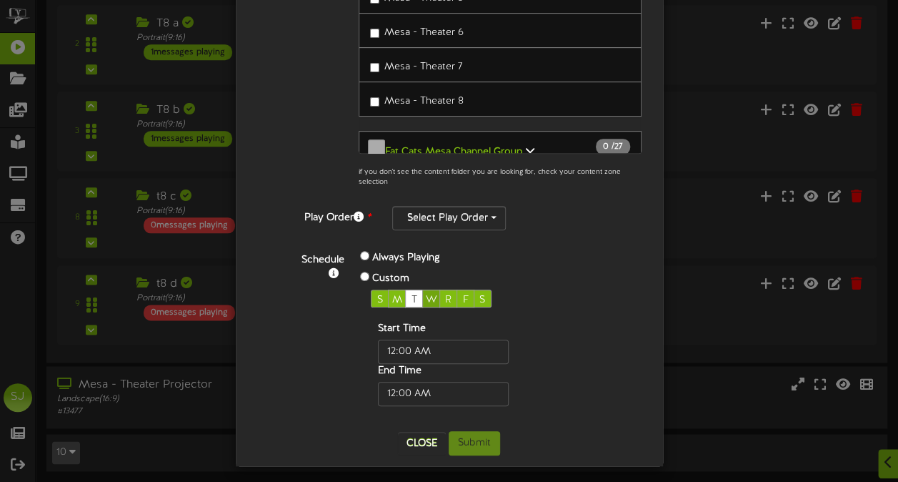
click at [422, 290] on div "W" at bounding box center [431, 298] width 18 height 18
click at [415, 296] on div "S M T W R F S" at bounding box center [466, 298] width 191 height 18
click at [426, 294] on span "W" at bounding box center [431, 299] width 11 height 11
click at [412, 296] on span "T" at bounding box center [415, 299] width 6 height 11
click at [440, 344] on input "text" at bounding box center [443, 351] width 131 height 24
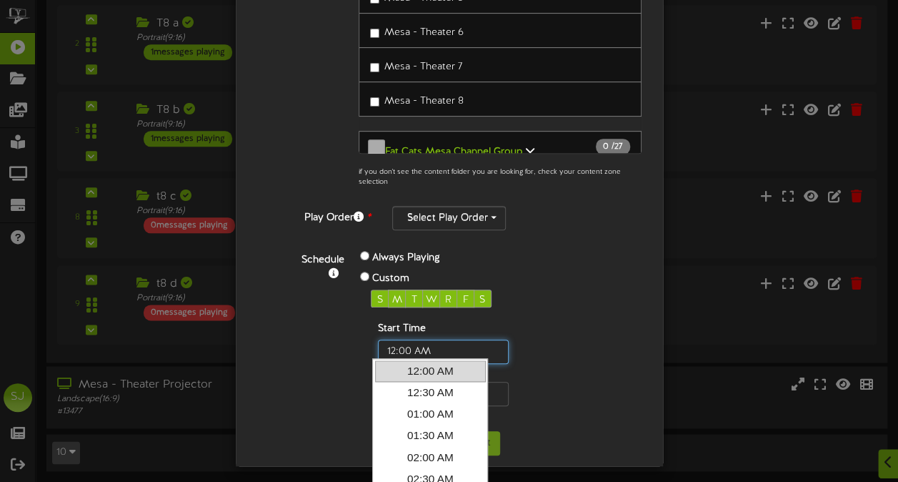
click at [440, 344] on input "text" at bounding box center [443, 351] width 131 height 24
click at [542, 327] on div "Start Time End Time" at bounding box center [466, 364] width 191 height 84
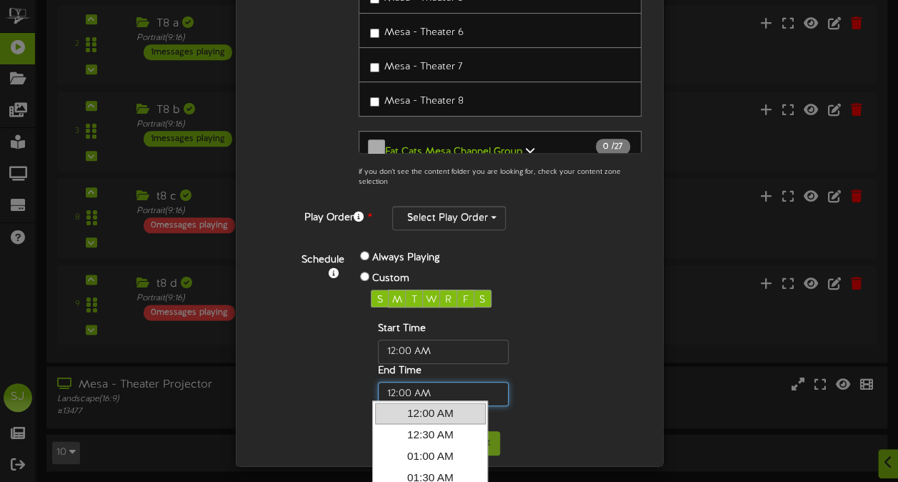
drag, startPoint x: 406, startPoint y: 383, endPoint x: 382, endPoint y: 384, distance: 24.3
click at [382, 384] on input "text" at bounding box center [443, 394] width 131 height 24
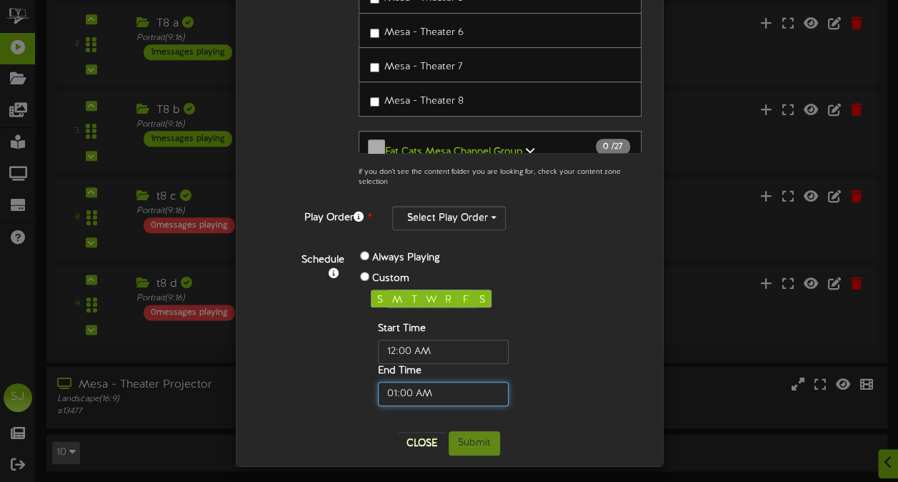
type input "01:00 AM"
click at [520, 349] on div "Start Time End Time" at bounding box center [466, 364] width 191 height 84
click at [567, 349] on div "Always Playing Custom S M T W R F S Start Time End Time" at bounding box center [466, 327] width 234 height 158
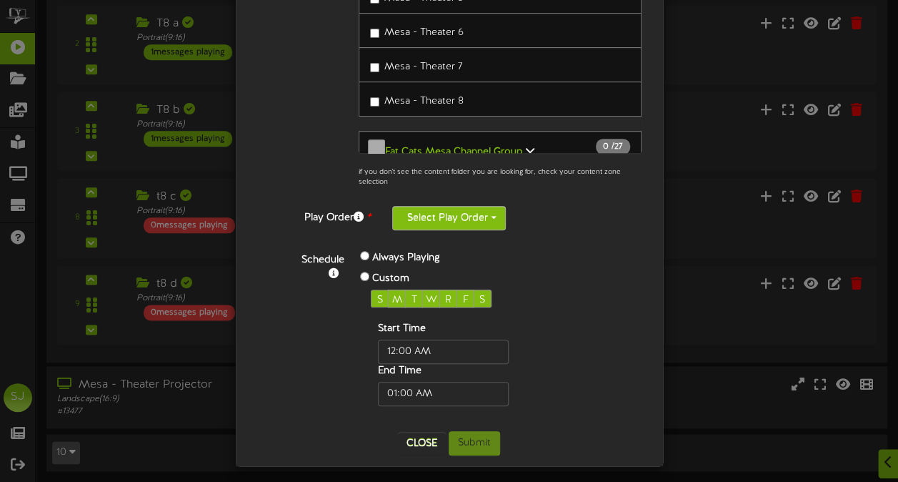
click at [484, 224] on button "Select Play Order" at bounding box center [449, 218] width 114 height 24
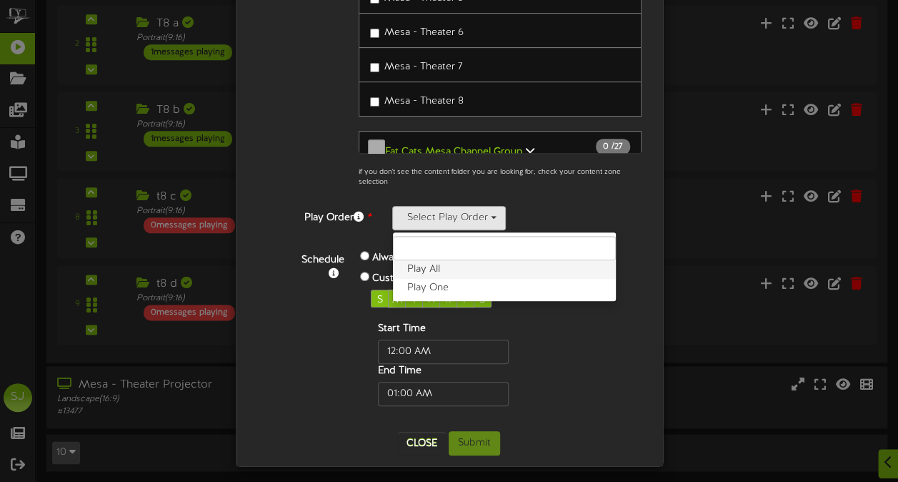
click at [447, 265] on label "Play All" at bounding box center [504, 269] width 223 height 19
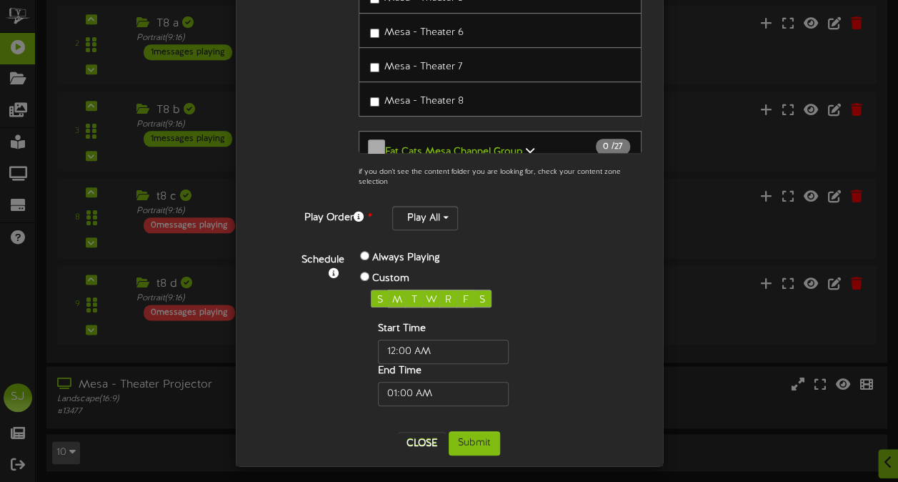
click at [618, 284] on div "Schedule Always Playing Custom S M T W R F S Start Time End Time" at bounding box center [466, 327] width 372 height 158
click at [452, 440] on button "Submit" at bounding box center [474, 443] width 51 height 24
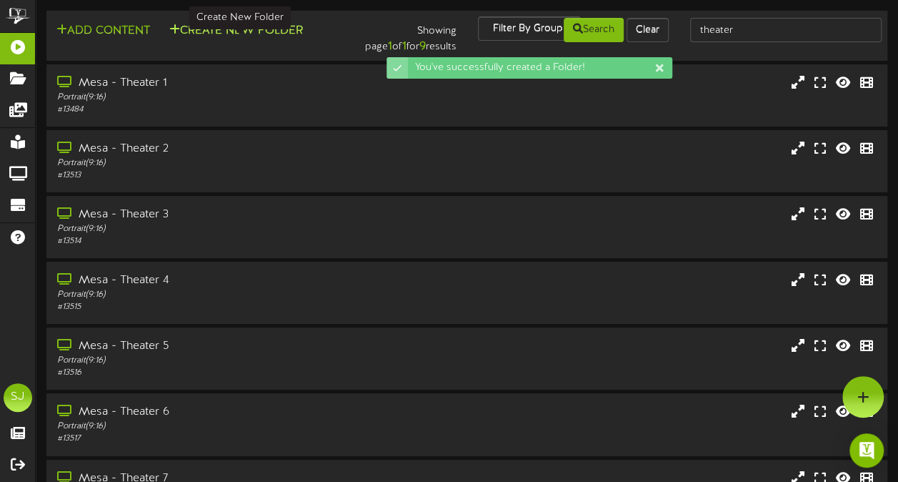
click at [235, 29] on button "Create New Folder" at bounding box center [236, 31] width 142 height 18
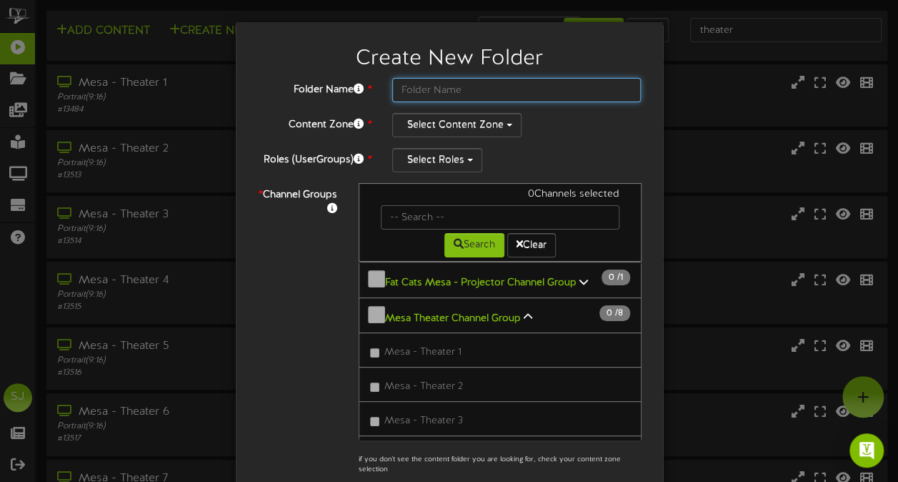
click at [432, 84] on input "text" at bounding box center [516, 90] width 249 height 24
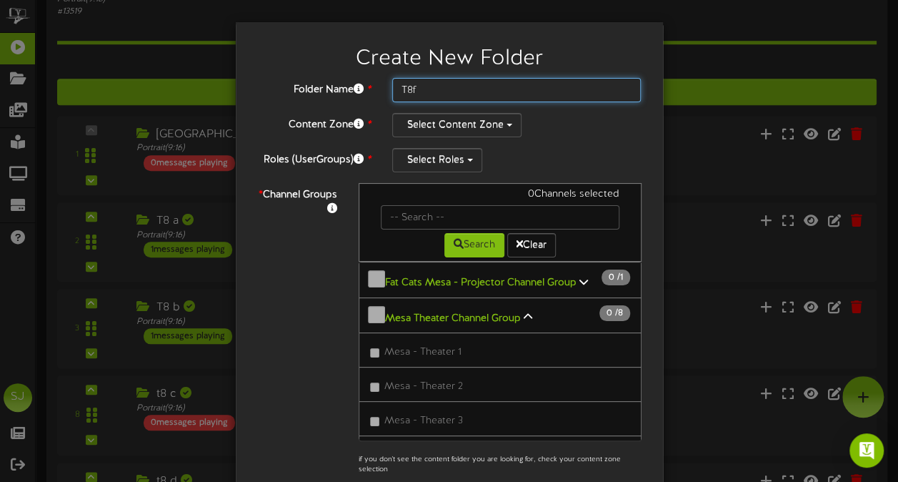
scroll to position [429, 0]
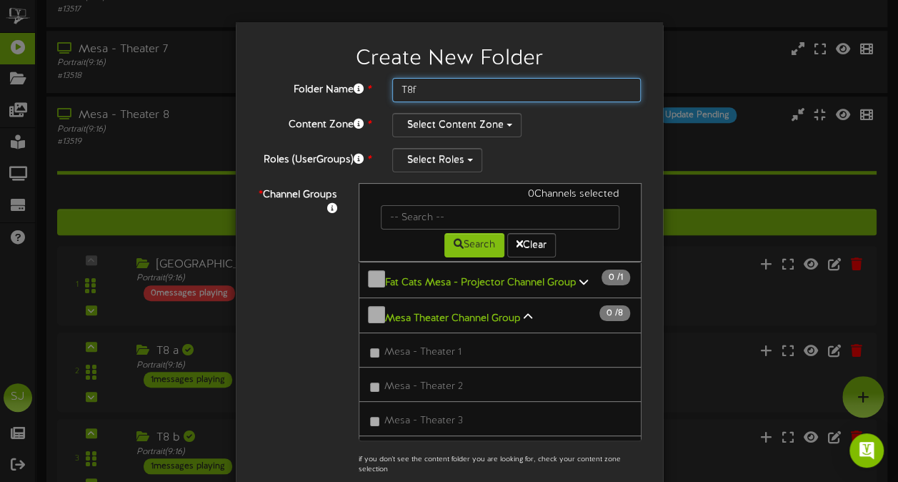
click at [409, 88] on input "T8f" at bounding box center [516, 90] width 249 height 24
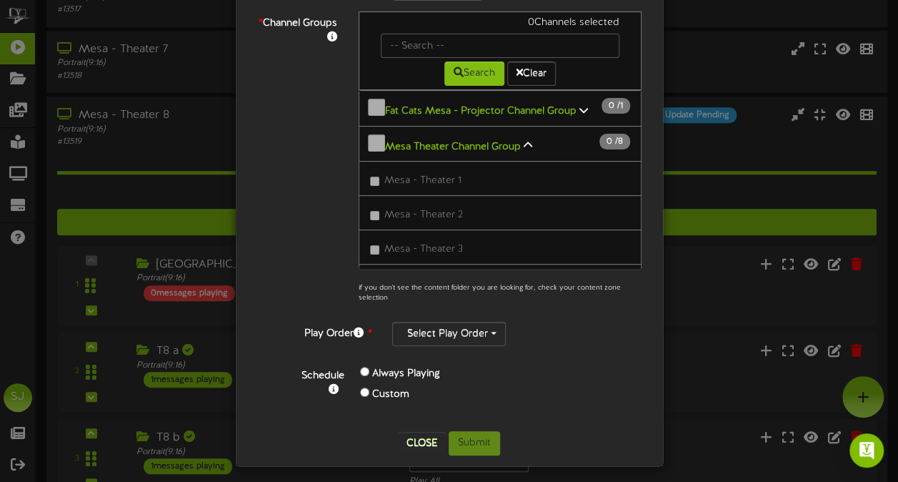
scroll to position [100, 0]
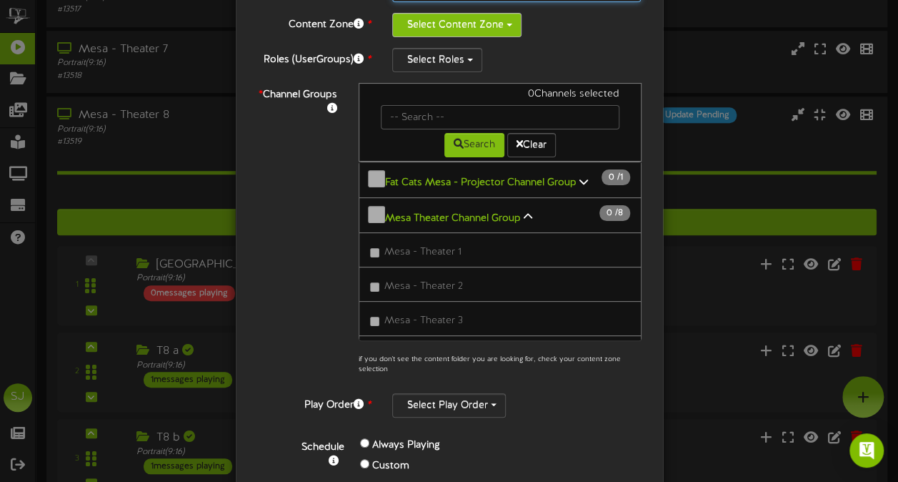
type input "T8 f"
click at [447, 35] on button "Select Content Zone" at bounding box center [456, 25] width 129 height 24
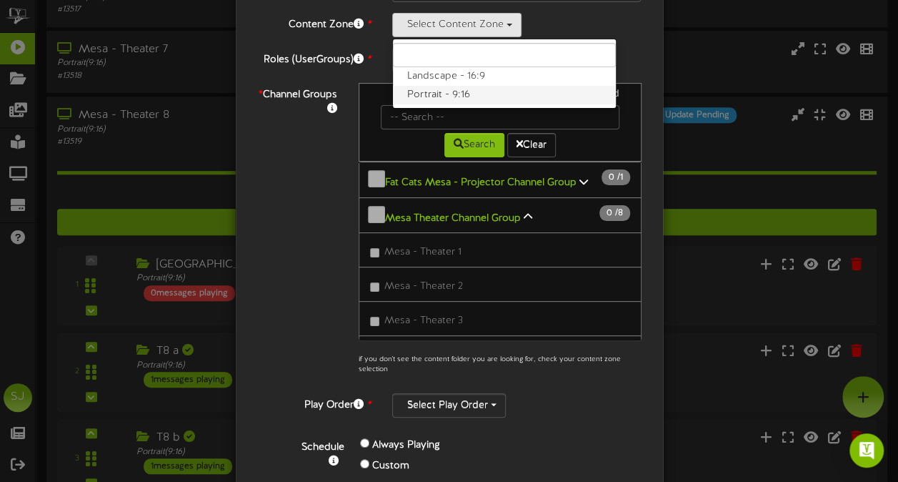
click at [452, 91] on label "Portrait - 9:16" at bounding box center [504, 95] width 223 height 19
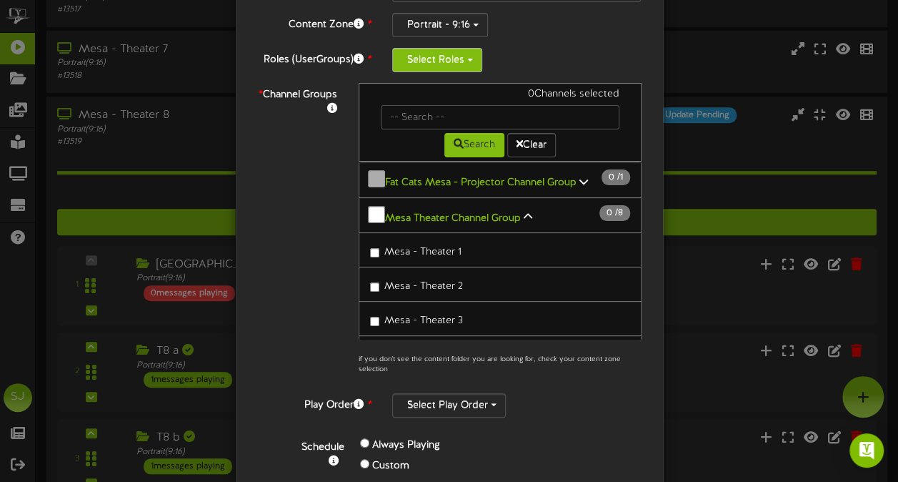
click at [422, 60] on button "Select Roles" at bounding box center [437, 60] width 90 height 24
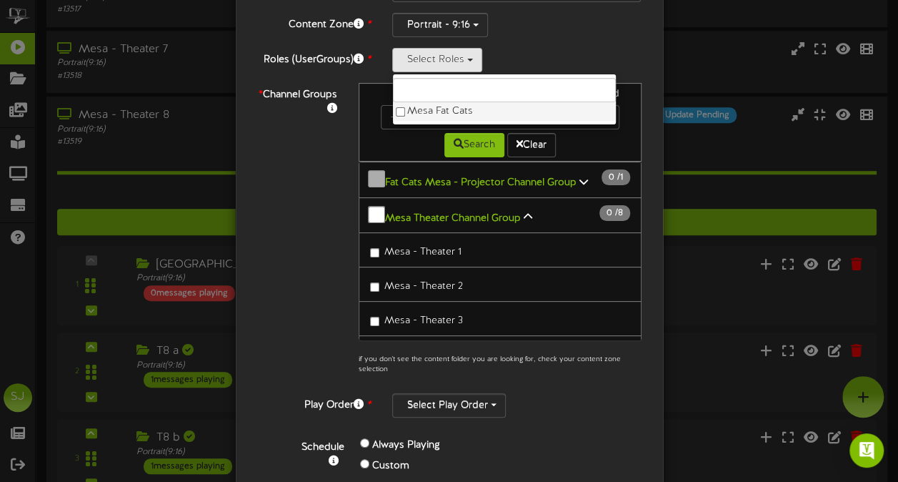
click at [407, 109] on label "Mesa Fat Cats" at bounding box center [504, 111] width 223 height 19
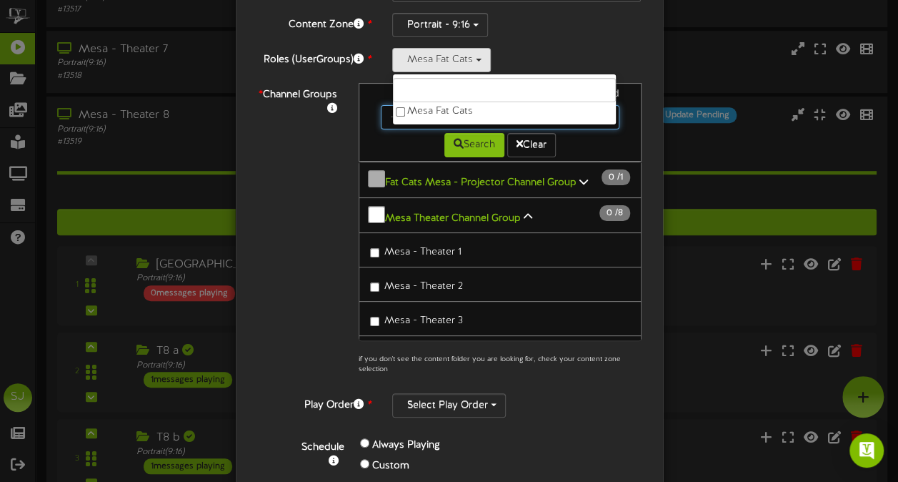
click at [588, 107] on input "text" at bounding box center [500, 117] width 239 height 24
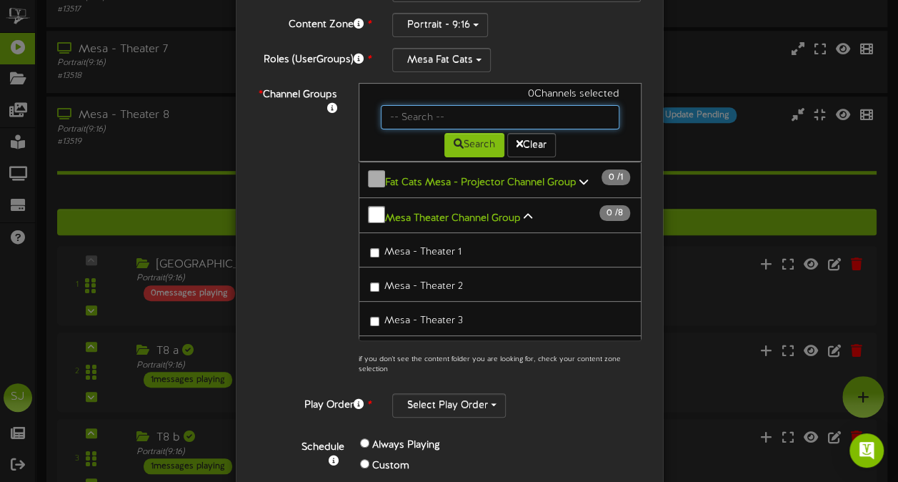
type input "9"
type input "8"
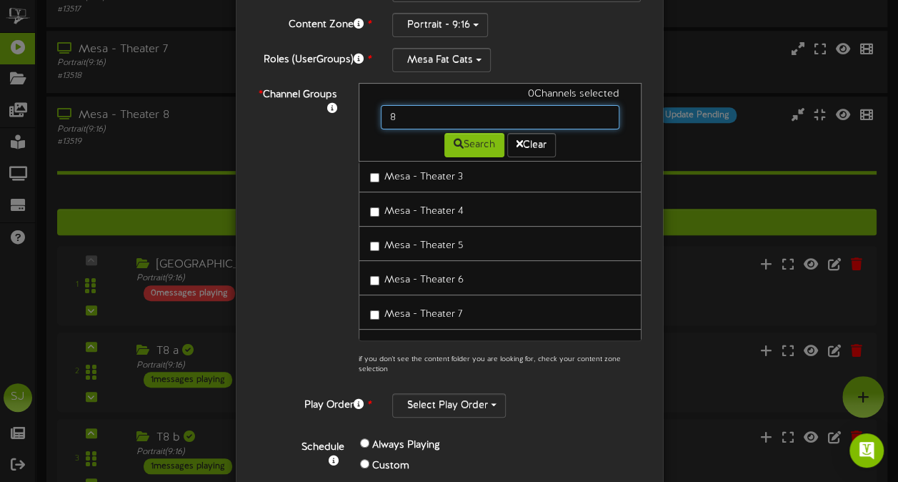
scroll to position [169, 0]
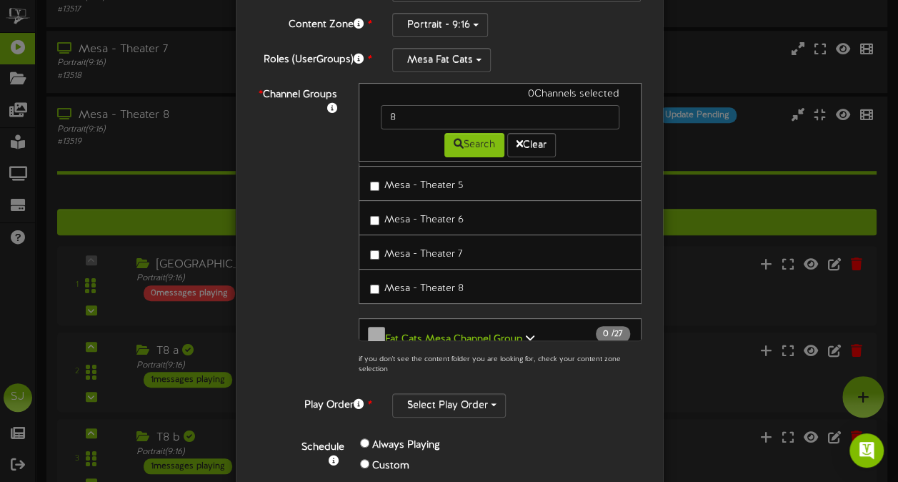
click at [370, 283] on label "Mesa - Theater 8" at bounding box center [417, 285] width 94 height 19
click at [308, 260] on div "* Channel Groups 1 Channels selected 8 Search Clear Mesa Theater Channel Group …" at bounding box center [449, 232] width 406 height 299
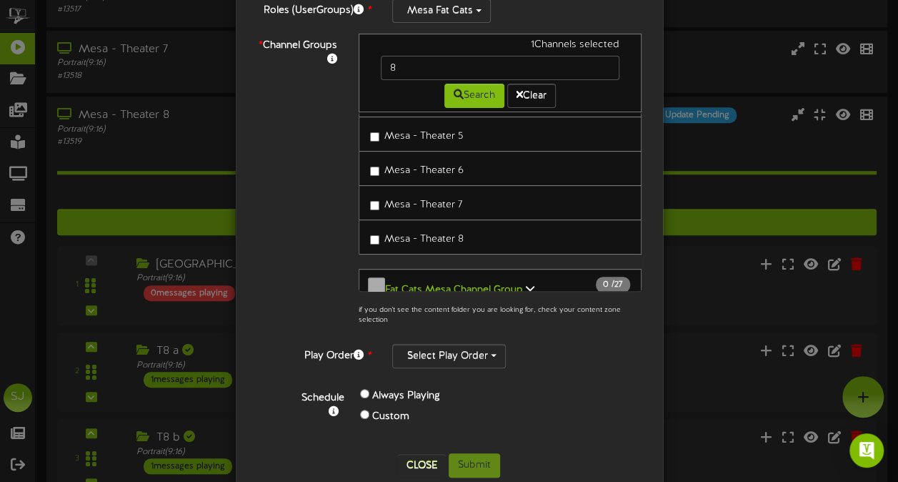
scroll to position [171, 0]
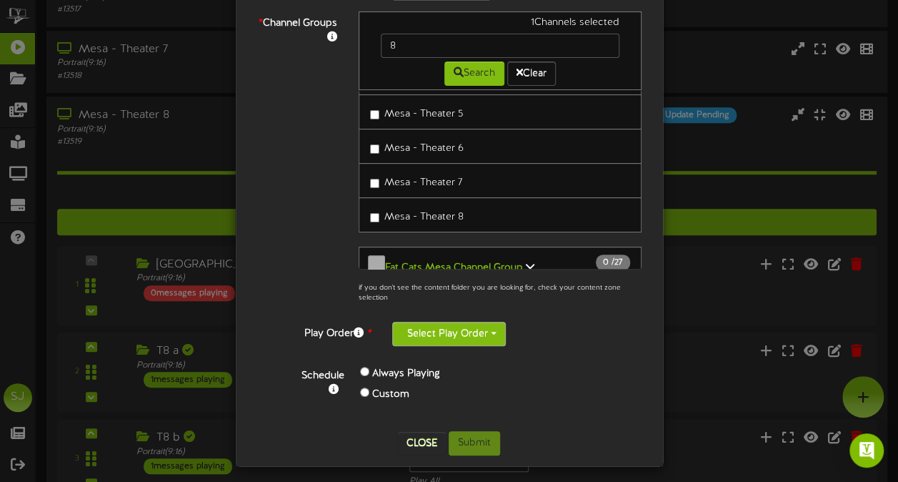
click at [451, 330] on button "Select Play Order" at bounding box center [449, 334] width 114 height 24
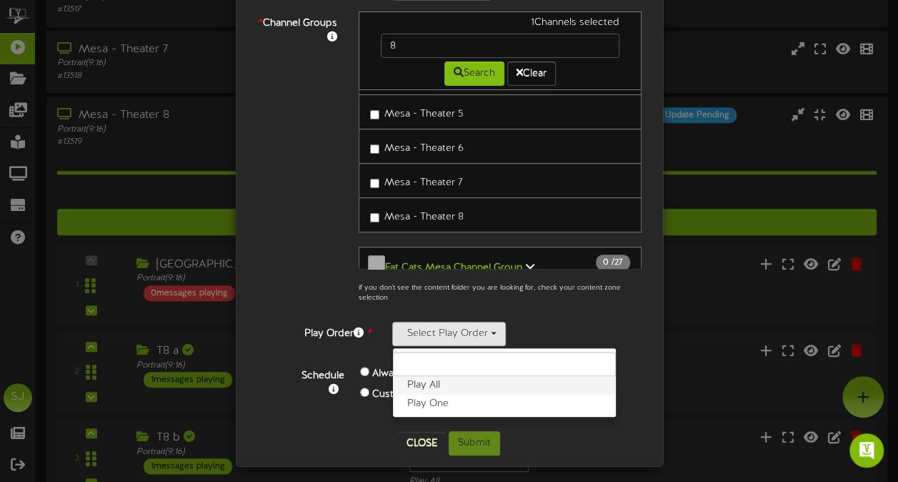
click at [426, 379] on label "Play All" at bounding box center [504, 385] width 223 height 19
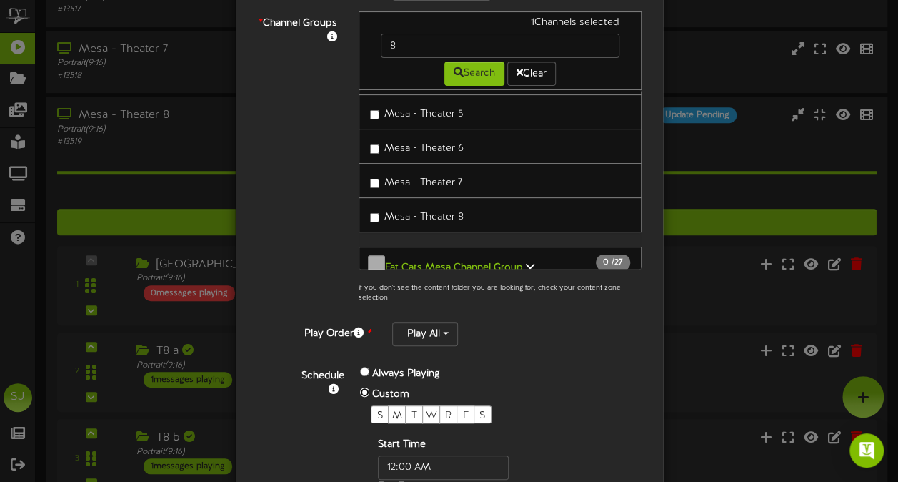
scroll to position [287, 0]
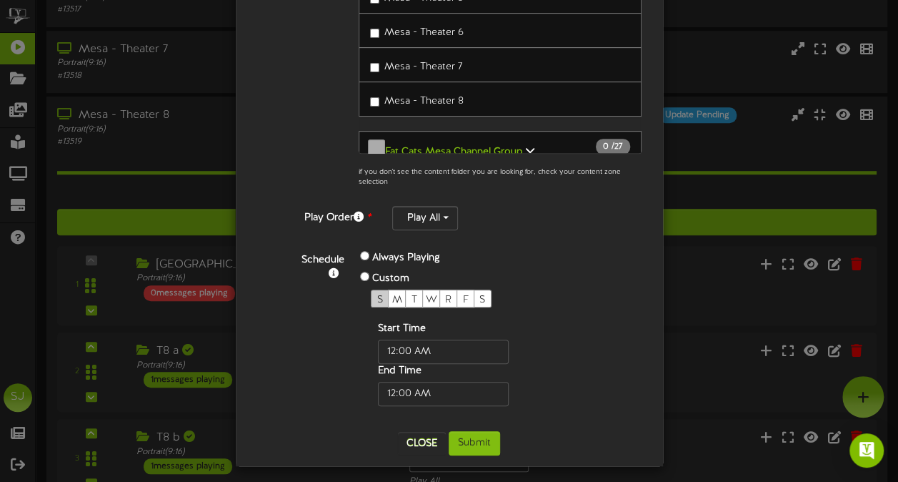
click at [371, 292] on div "S" at bounding box center [380, 298] width 18 height 18
click at [392, 294] on span "M" at bounding box center [397, 299] width 10 height 11
click at [414, 289] on div "S M T W R F S" at bounding box center [466, 298] width 191 height 18
click at [429, 294] on span "W" at bounding box center [431, 299] width 11 height 11
click at [445, 294] on span "R" at bounding box center [448, 299] width 6 height 11
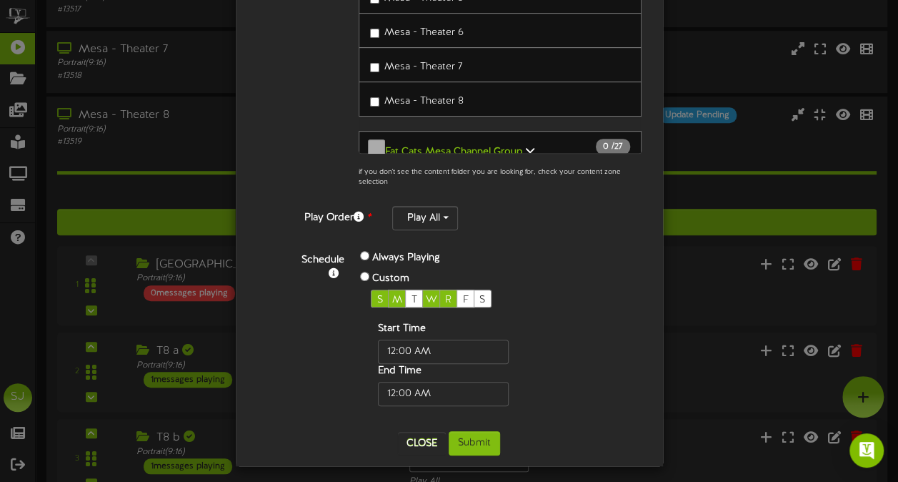
drag, startPoint x: 449, startPoint y: 288, endPoint x: 467, endPoint y: 289, distance: 17.9
click at [452, 289] on div "S M T W R F S" at bounding box center [466, 298] width 191 height 18
click at [474, 290] on div "S" at bounding box center [483, 298] width 18 height 18
click at [463, 294] on span "F" at bounding box center [466, 299] width 6 height 11
click at [412, 293] on div "T" at bounding box center [414, 298] width 18 height 18
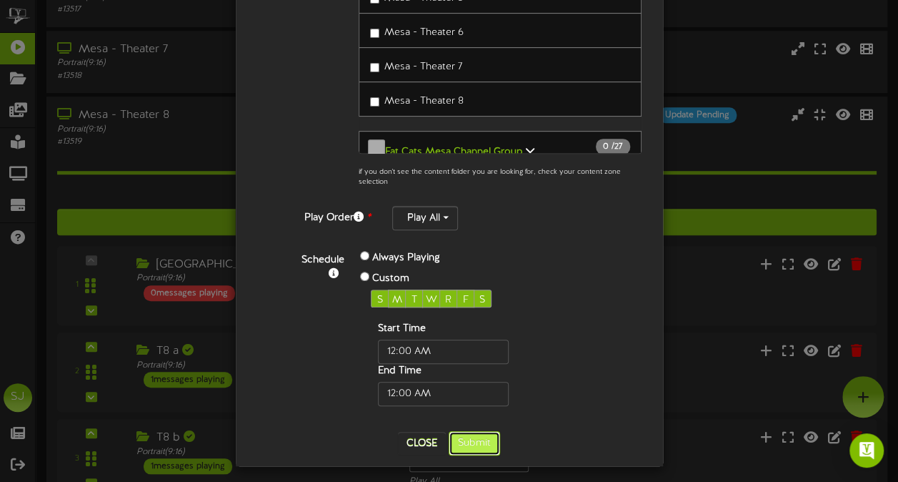
click at [462, 431] on button "Submit" at bounding box center [474, 443] width 51 height 24
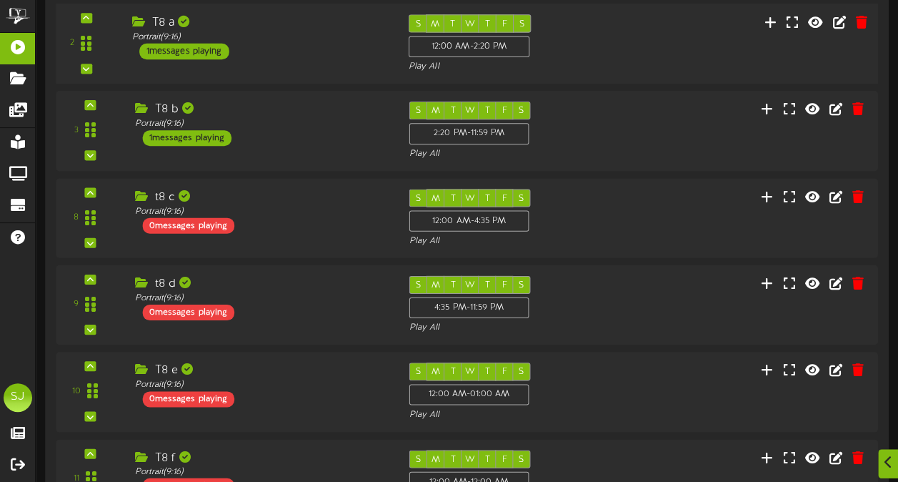
scroll to position [774, 0]
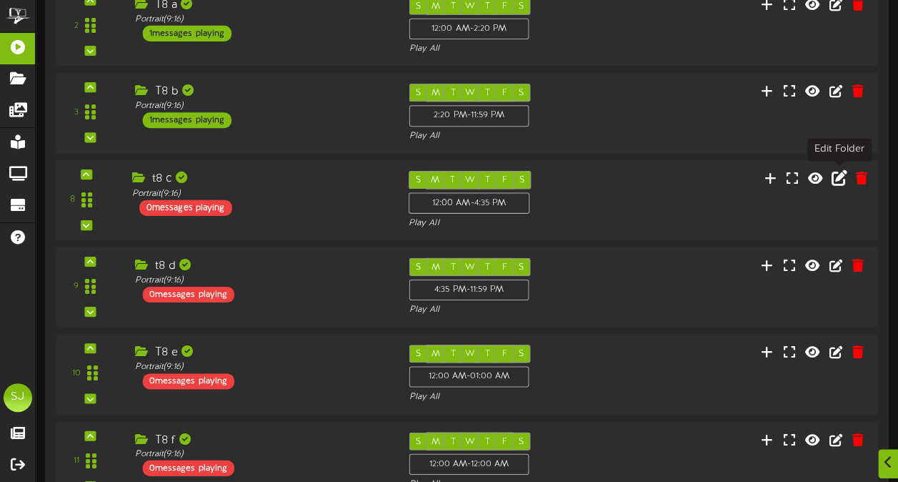
click at [846, 175] on icon at bounding box center [840, 177] width 16 height 16
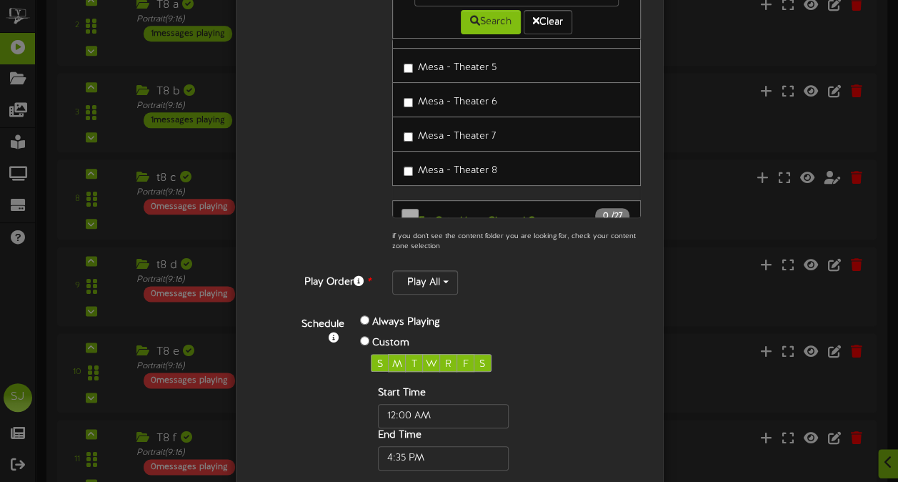
scroll to position [317, 0]
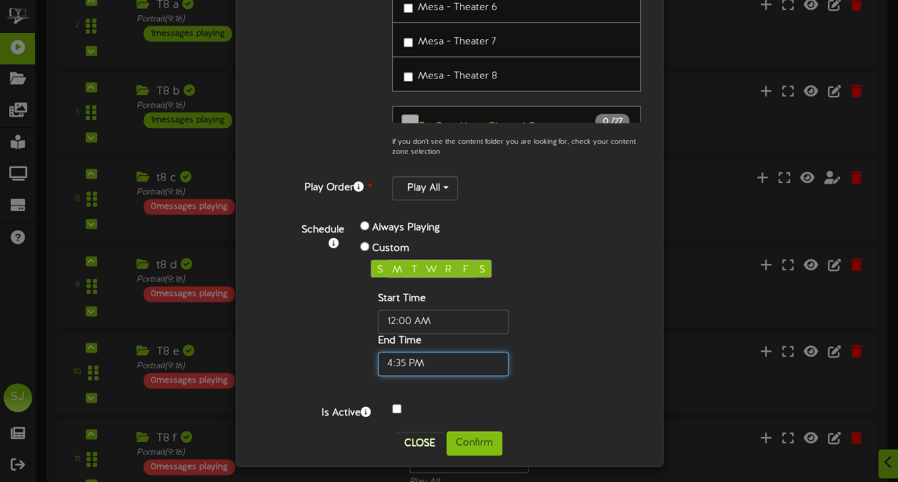
click at [397, 363] on input "text" at bounding box center [443, 364] width 131 height 24
type input "03:00 PM"
click at [542, 364] on div "Start Time End Time" at bounding box center [466, 333] width 191 height 84
click at [474, 440] on button "Confirm" at bounding box center [475, 443] width 56 height 24
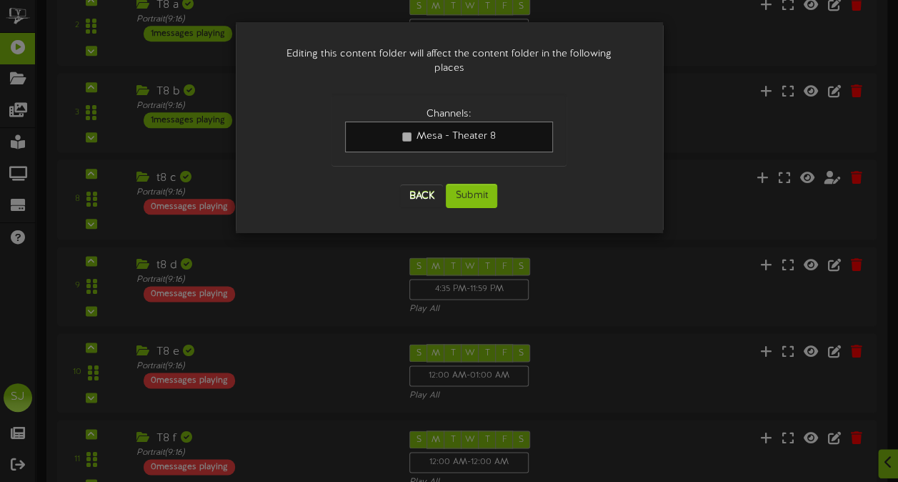
click at [477, 169] on div "Back Submit" at bounding box center [449, 195] width 235 height 53
click at [467, 184] on button "Submit" at bounding box center [471, 196] width 51 height 24
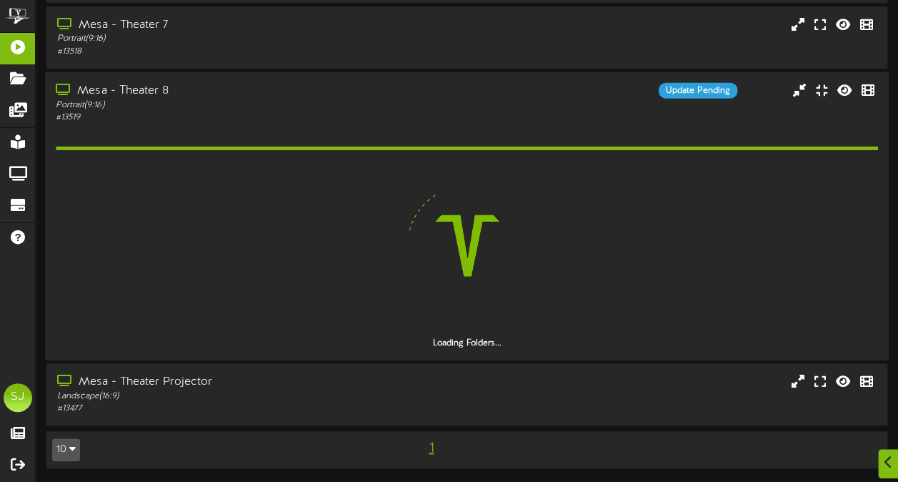
scroll to position [774, 0]
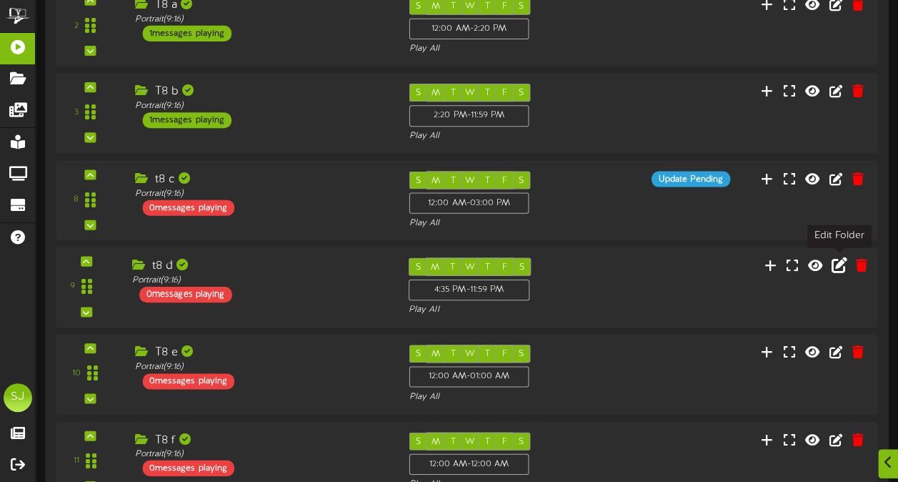
click at [842, 260] on icon at bounding box center [840, 264] width 16 height 16
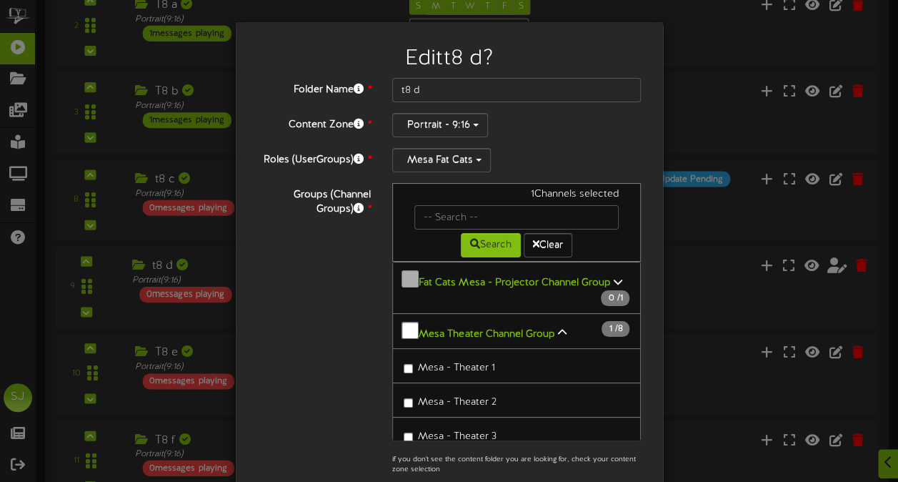
scroll to position [317, 0]
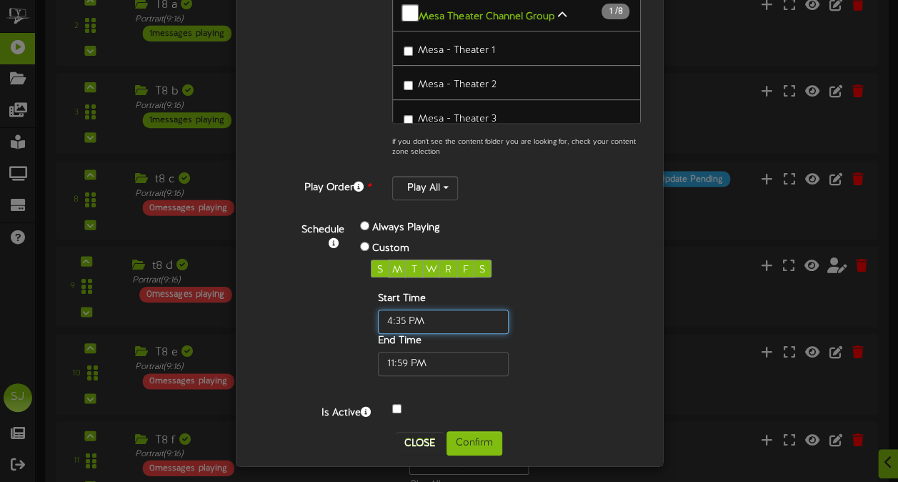
click at [394, 316] on input "text" at bounding box center [443, 321] width 131 height 24
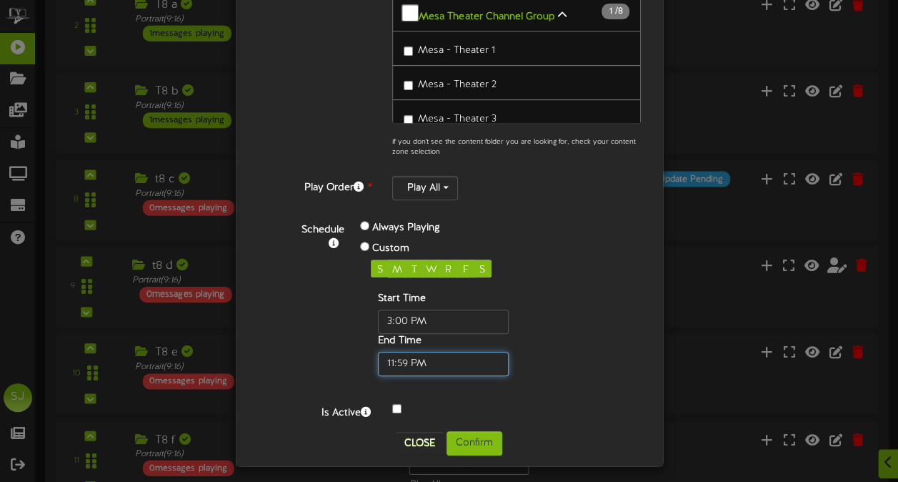
type input "03:00 PM"
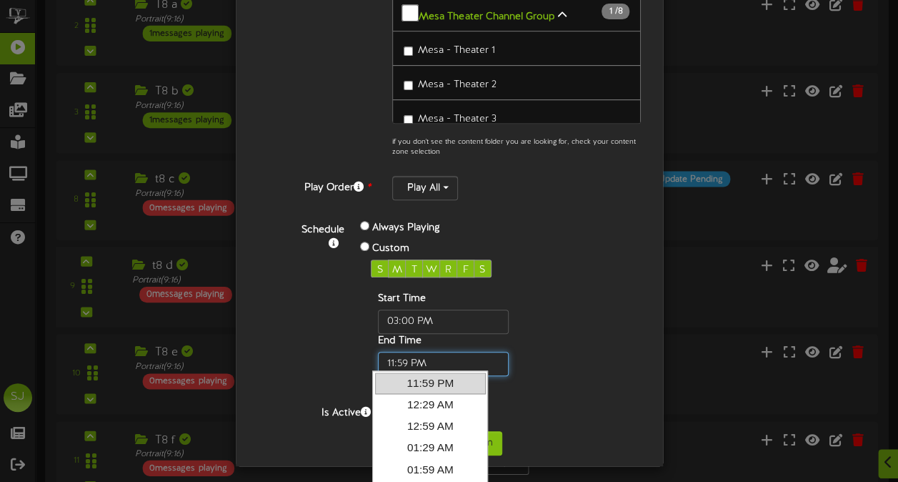
click at [403, 364] on input "text" at bounding box center [443, 364] width 131 height 24
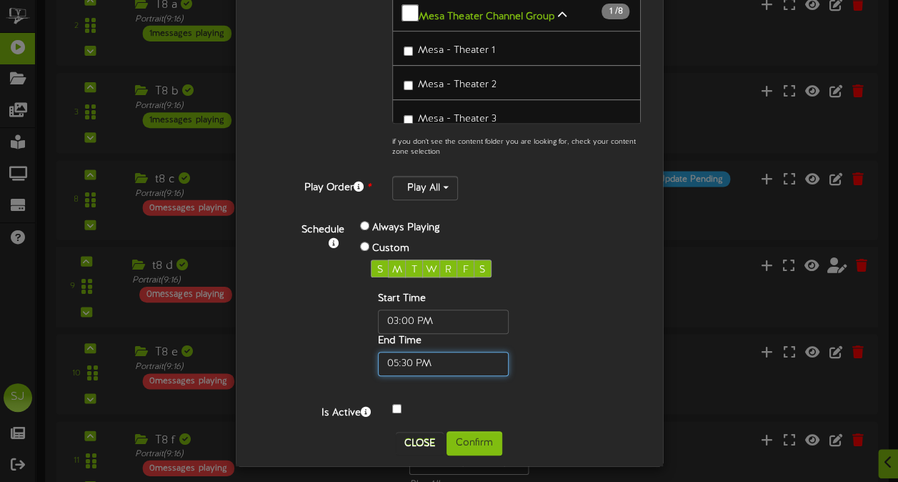
type input "05:30 PM"
click at [549, 366] on div "Start Time End Time" at bounding box center [466, 333] width 191 height 84
click at [482, 431] on button "Confirm" at bounding box center [475, 443] width 56 height 24
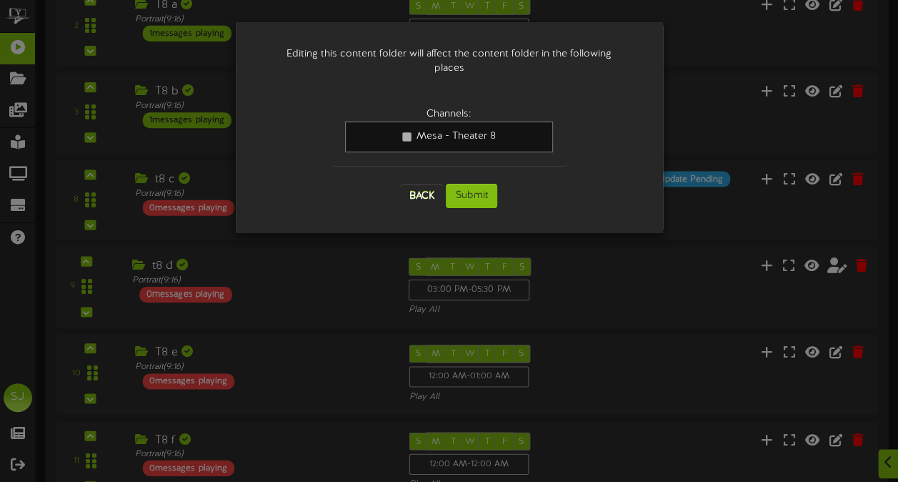
scroll to position [0, 0]
click at [484, 184] on button "Submit" at bounding box center [471, 196] width 51 height 24
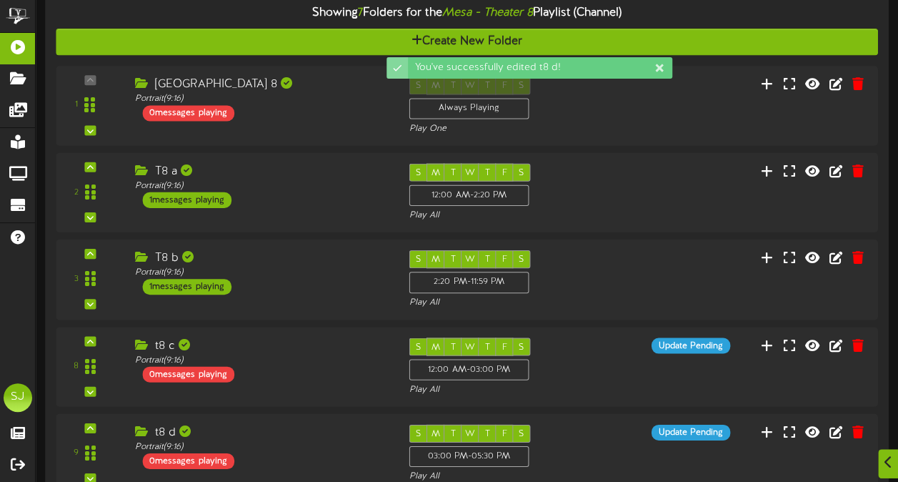
scroll to position [662, 0]
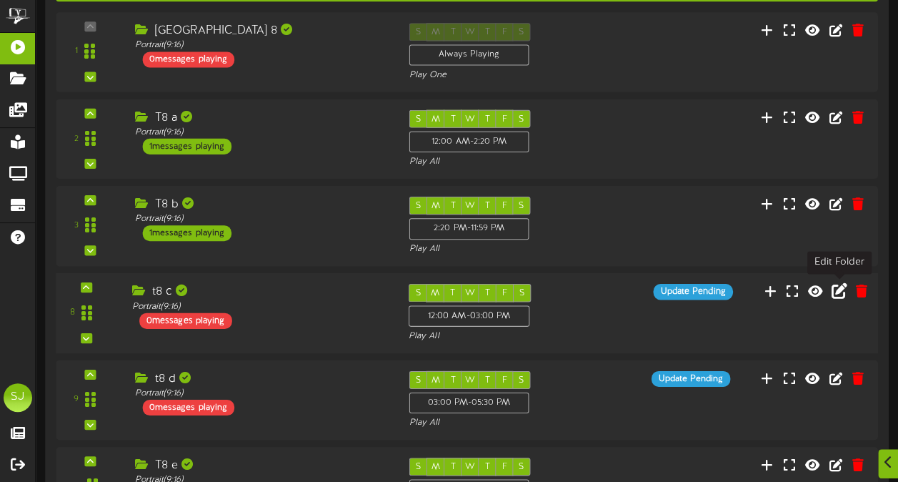
click at [842, 295] on icon at bounding box center [840, 290] width 16 height 16
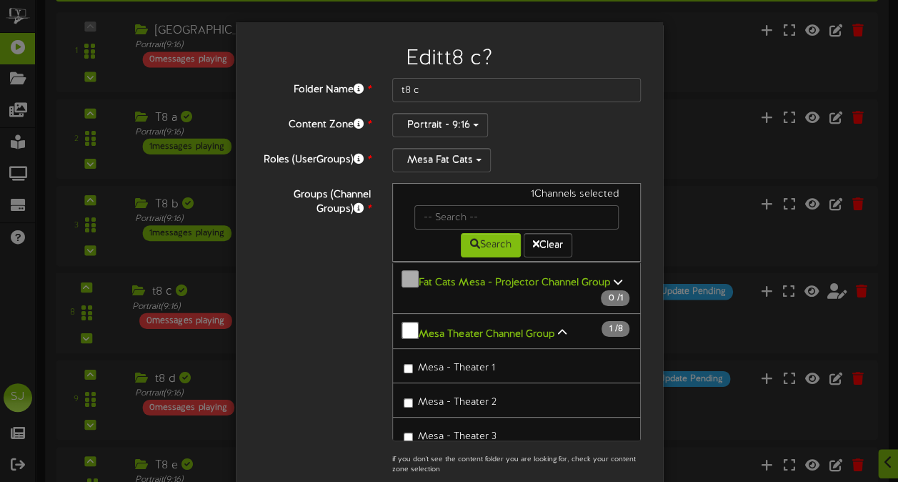
scroll to position [214, 0]
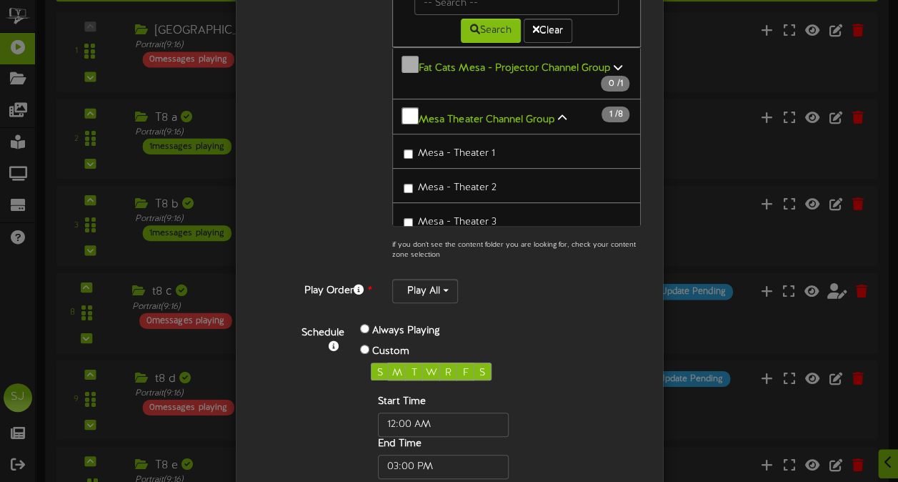
click at [724, 99] on div "Edit t8 c ? Folder Name * t8 c Content Zone * Portrait - 9:16 Roles (UserGroups…" at bounding box center [449, 241] width 898 height 482
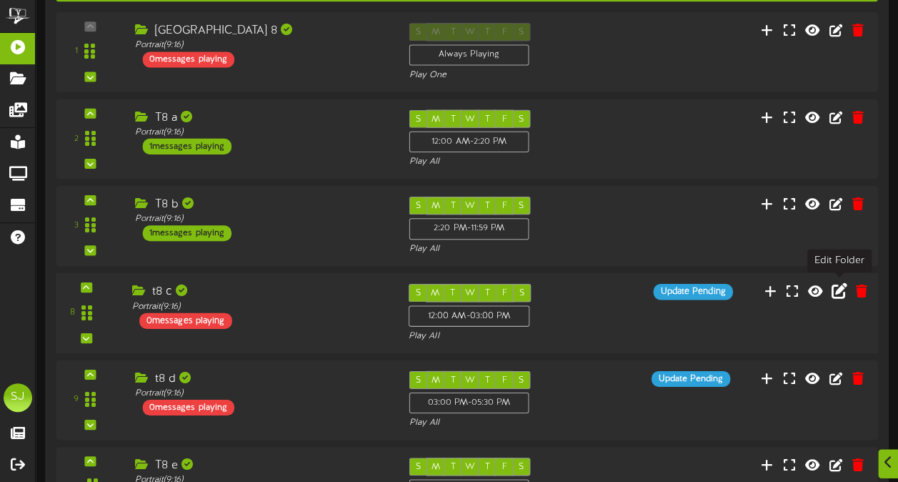
click at [845, 286] on icon at bounding box center [840, 290] width 16 height 16
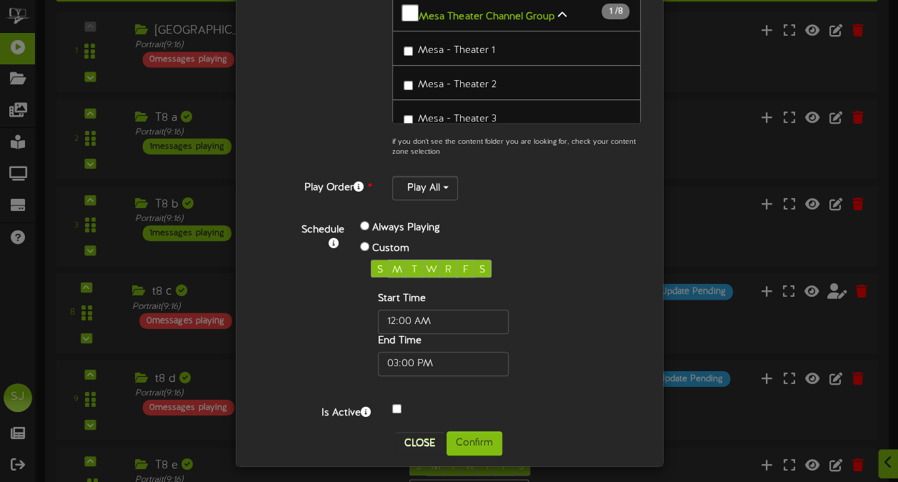
scroll to position [317, 0]
click at [401, 316] on input "text" at bounding box center [443, 321] width 131 height 24
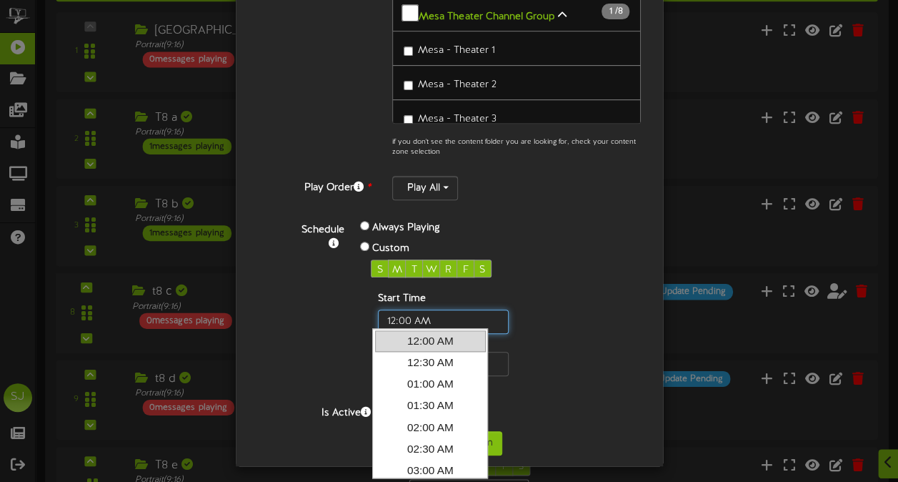
click at [487, 315] on input "text" at bounding box center [443, 321] width 131 height 24
click at [447, 311] on input "text" at bounding box center [443, 321] width 131 height 24
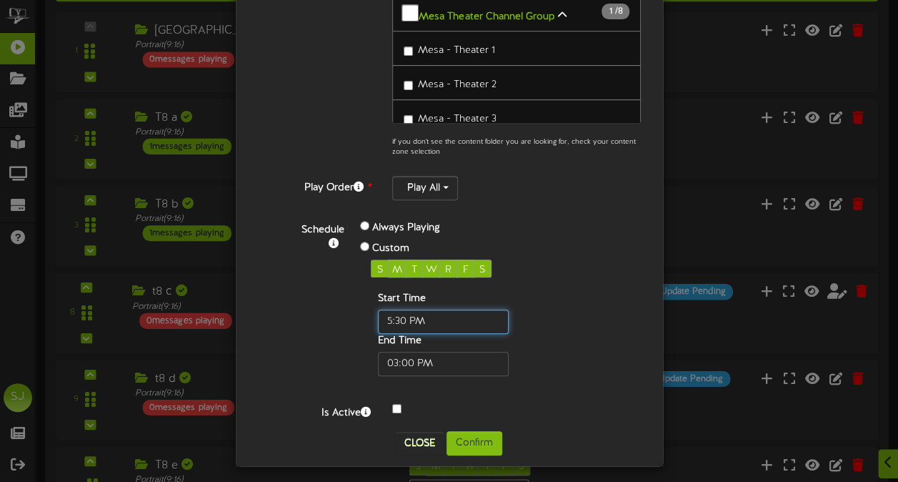
type input "05:30 PM"
type input "5:30 PM"
type input "05:30 PM"
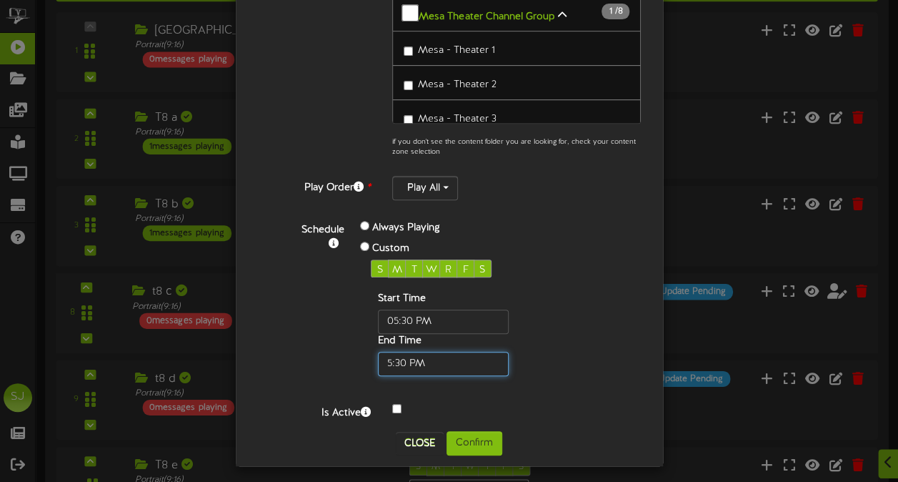
click at [426, 352] on input "text" at bounding box center [443, 364] width 131 height 24
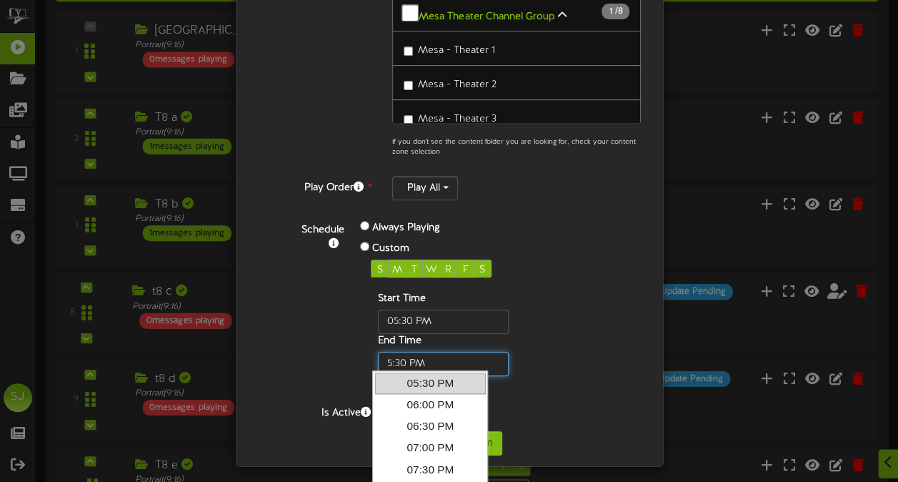
click at [426, 352] on input "text" at bounding box center [443, 364] width 131 height 24
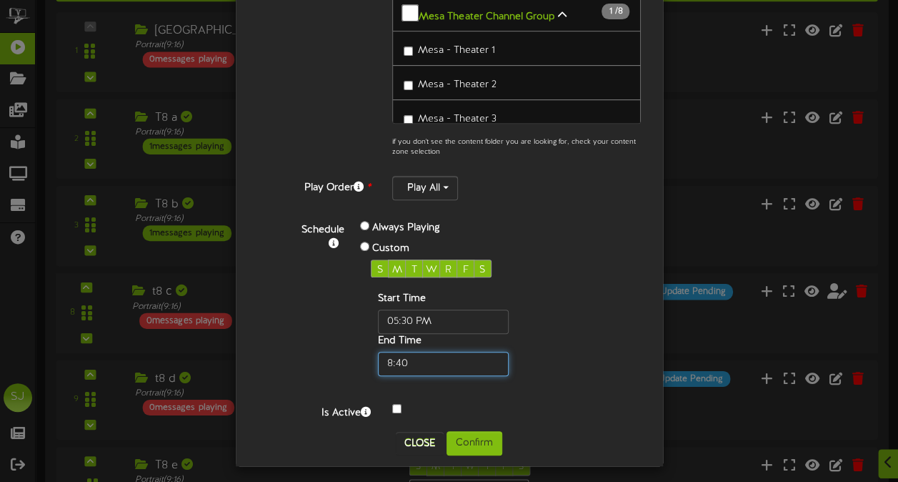
type input "8:40"
type input "8:40 AM"
type input "08:40 AM"
click at [513, 309] on div "Start Time End Time" at bounding box center [466, 333] width 191 height 84
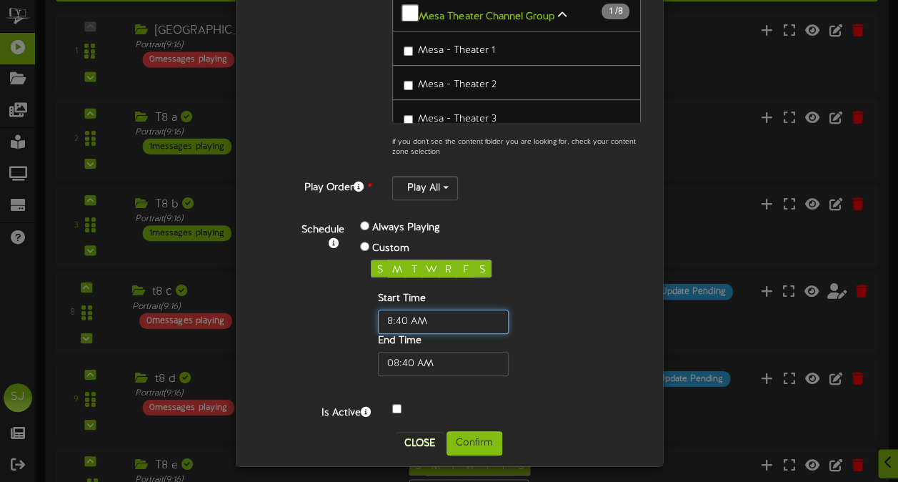
click at [427, 309] on input "text" at bounding box center [443, 321] width 131 height 24
type input "08:40 PM"
type input "8:40 PM"
click at [461, 374] on div "Schedule Always Playing Custom S M T W R F S Start Time End Time" at bounding box center [466, 300] width 372 height 179
click at [407, 317] on input "text" at bounding box center [443, 321] width 131 height 24
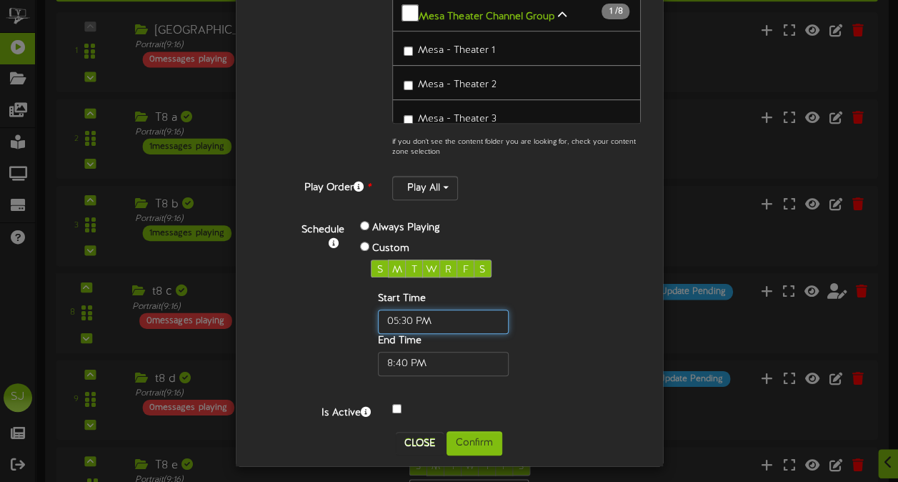
type input "05:30 PM"
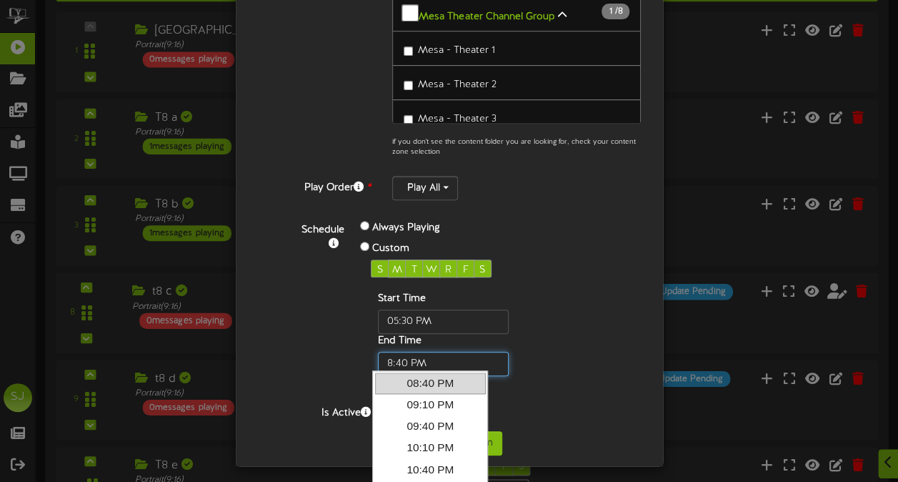
click at [399, 356] on input "text" at bounding box center [443, 364] width 131 height 24
click at [533, 332] on div "Start Time End Time" at bounding box center [466, 333] width 191 height 84
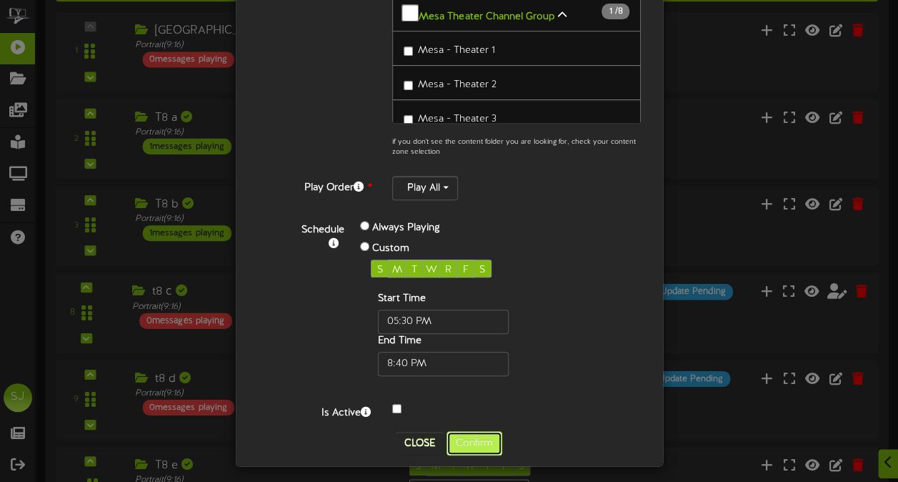
click at [469, 434] on button "Confirm" at bounding box center [475, 443] width 56 height 24
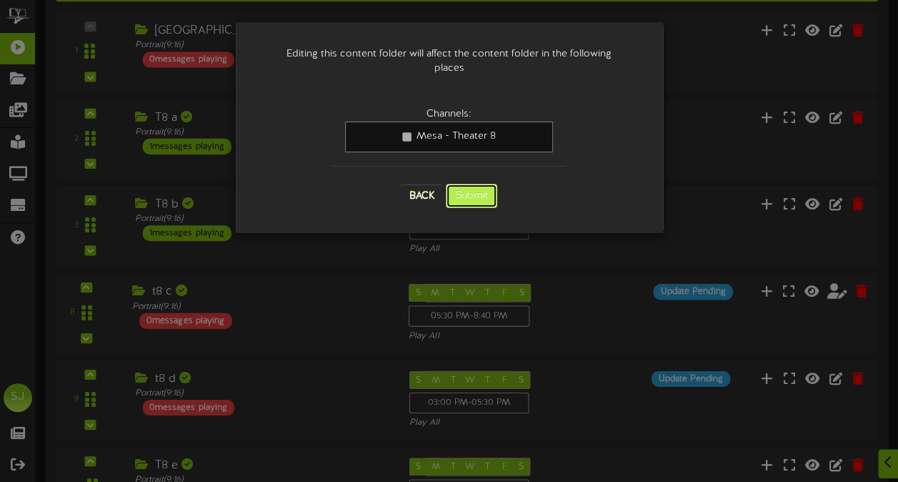
click at [479, 184] on button "Submit" at bounding box center [471, 196] width 51 height 24
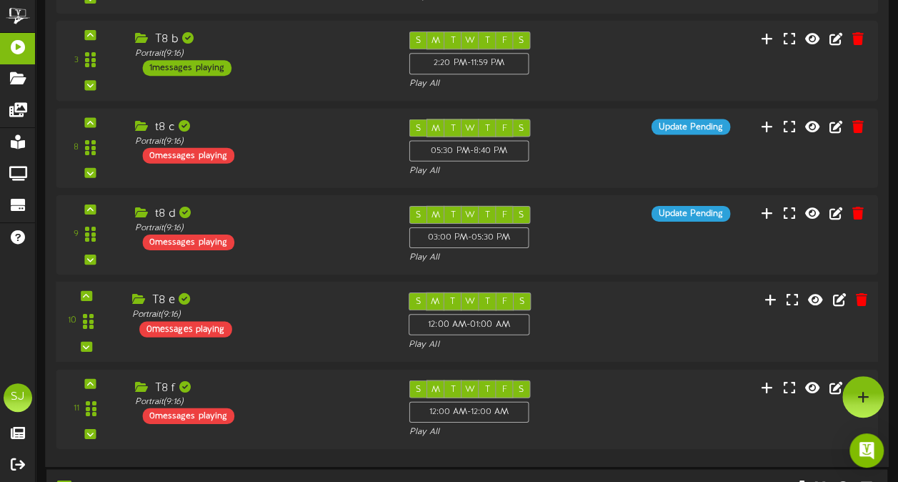
scroll to position [804, 0]
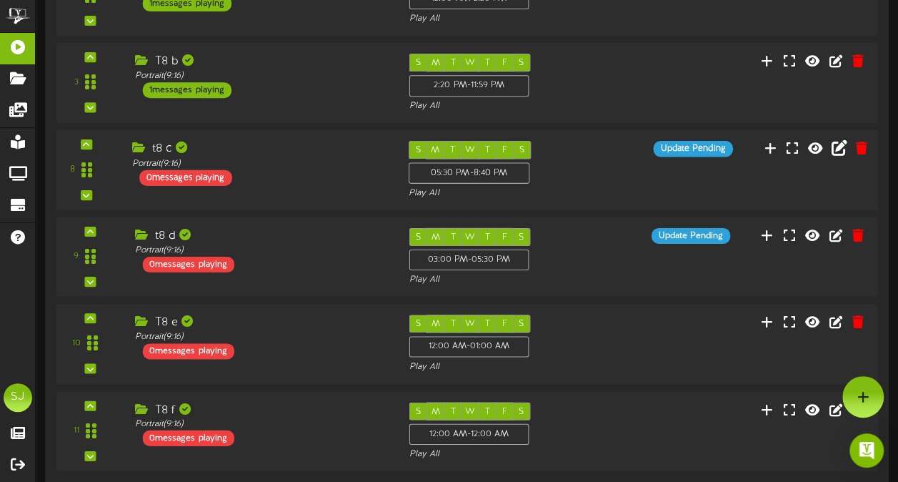
click at [843, 141] on icon at bounding box center [840, 147] width 16 height 16
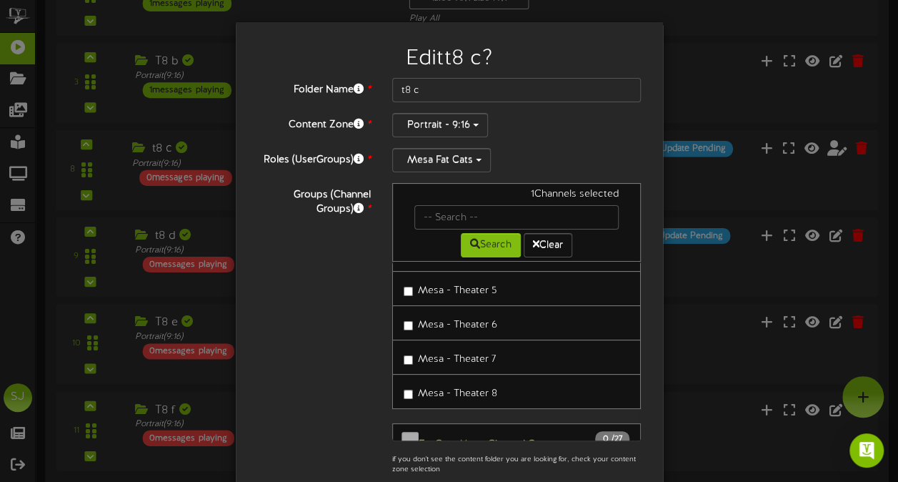
scroll to position [317, 0]
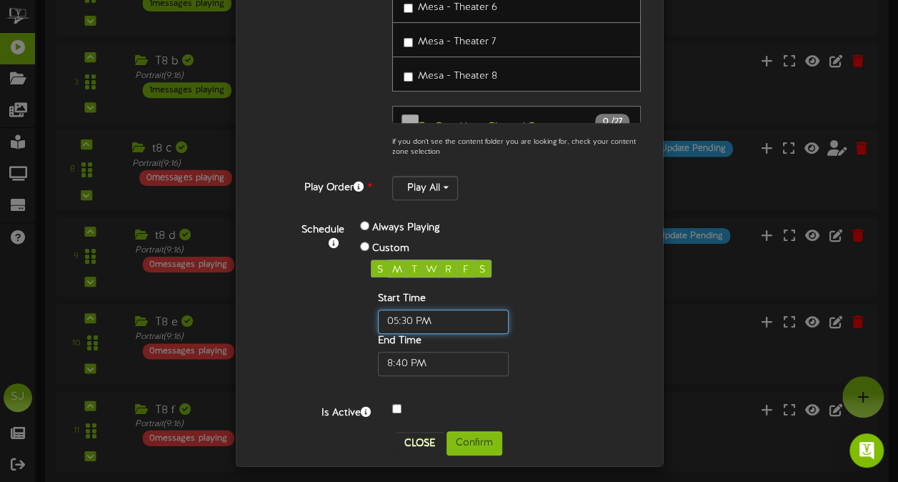
click at [408, 317] on input "text" at bounding box center [443, 321] width 131 height 24
type input "12:00 PM"
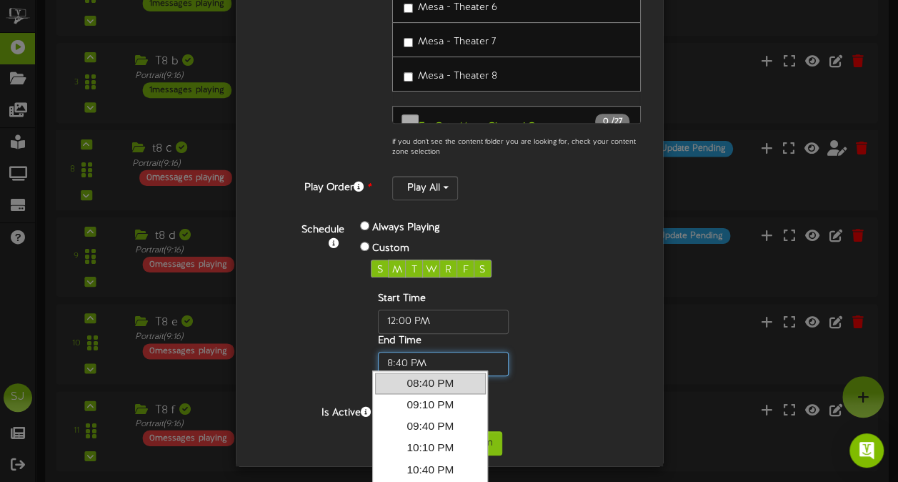
drag, startPoint x: 396, startPoint y: 362, endPoint x: 381, endPoint y: 363, distance: 15.1
click at [381, 363] on input "text" at bounding box center [443, 364] width 131 height 24
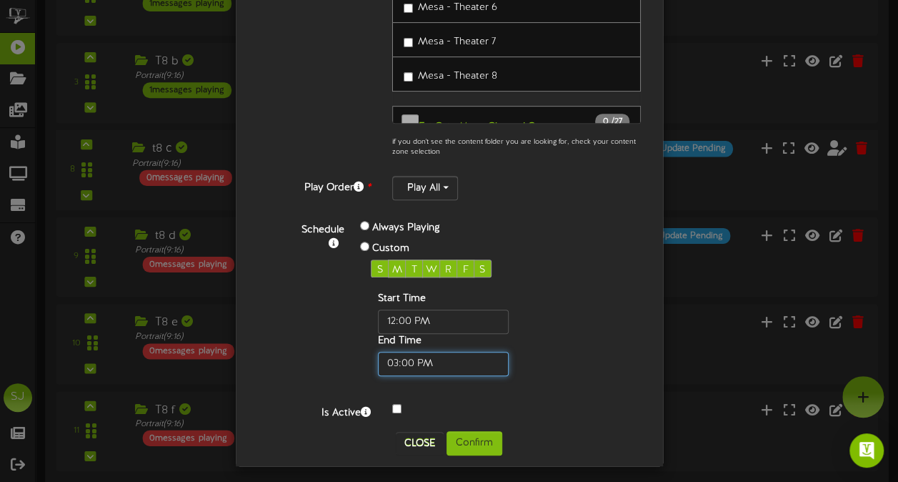
type input "03:00 PM"
click at [583, 297] on div "Schedule Always Playing Custom S M T W R F S Start Time End Time" at bounding box center [466, 297] width 372 height 158
click at [473, 439] on button "Confirm" at bounding box center [475, 443] width 56 height 24
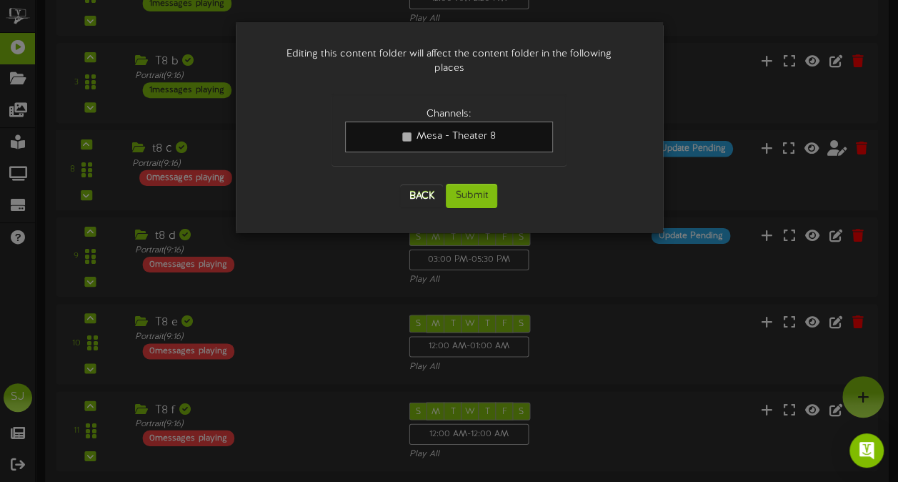
scroll to position [0, 0]
click at [458, 184] on button "Submit" at bounding box center [471, 196] width 51 height 24
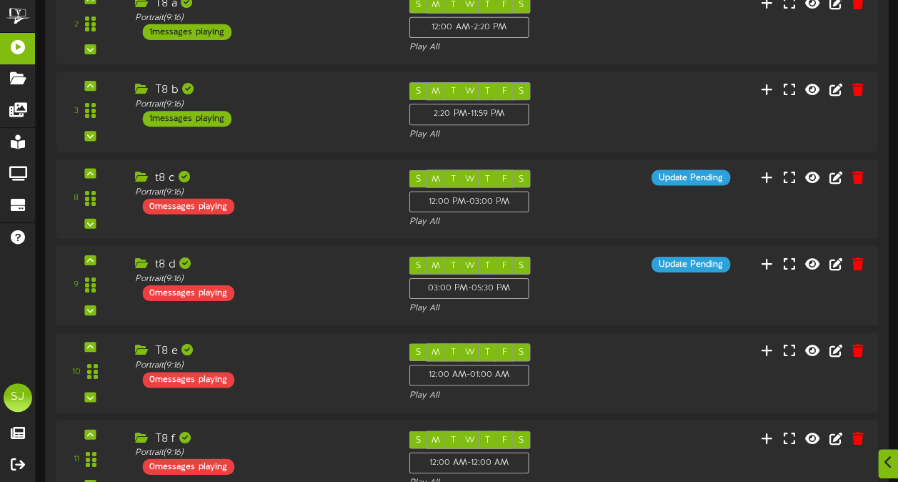
scroll to position [780, 0]
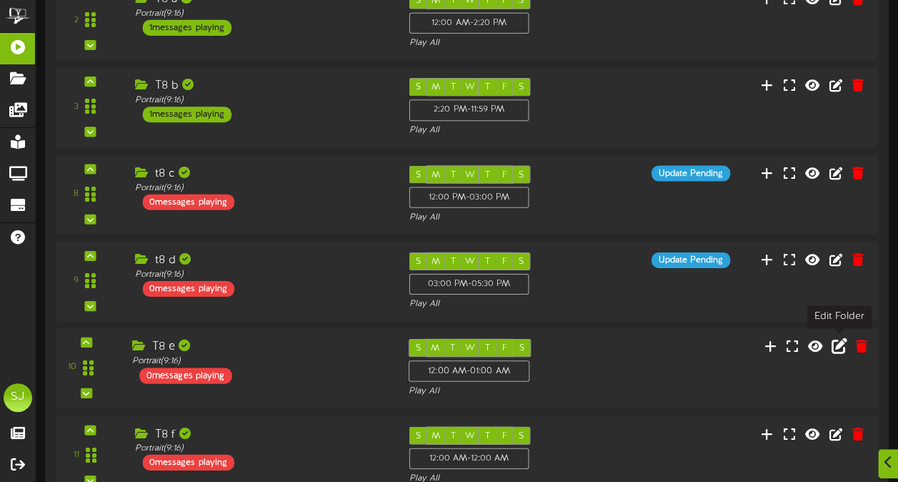
click at [839, 342] on icon at bounding box center [840, 345] width 16 height 16
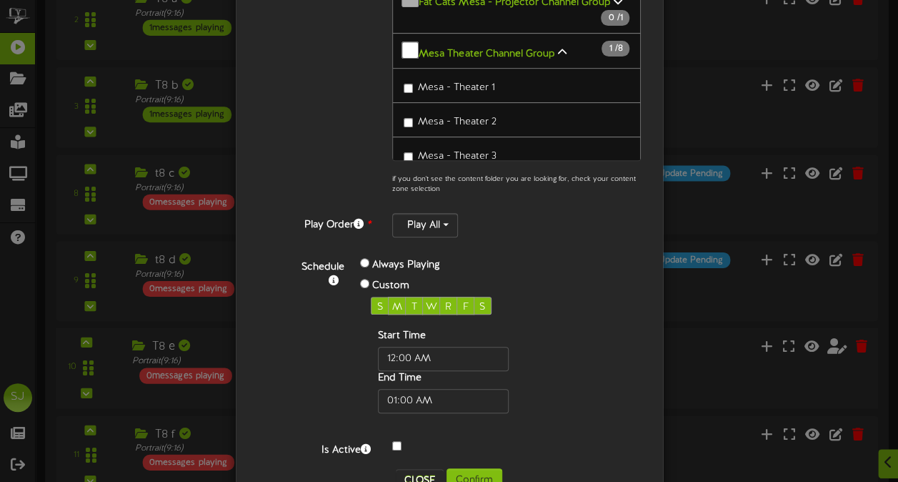
scroll to position [317, 0]
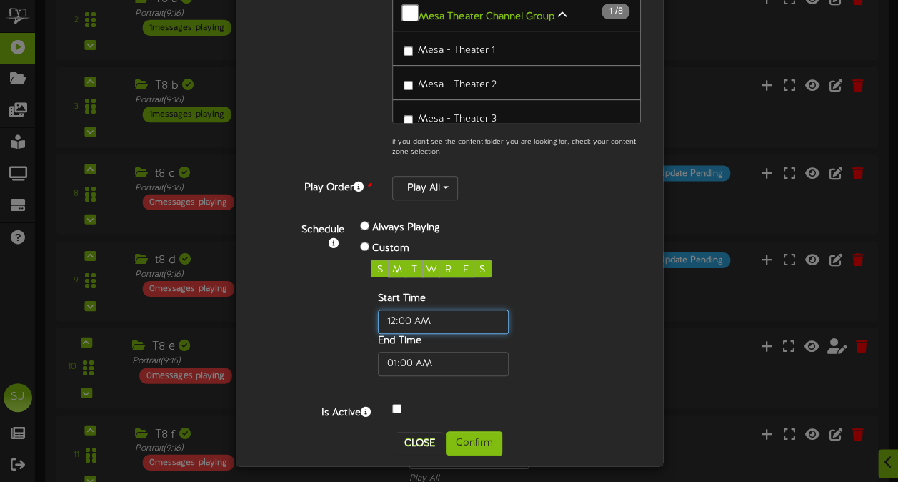
drag, startPoint x: 406, startPoint y: 311, endPoint x: 425, endPoint y: 310, distance: 19.3
click at [405, 311] on input "text" at bounding box center [443, 321] width 131 height 24
type input "05:30 PM"
type input "5:30 PM"
type input "05:30 PM"
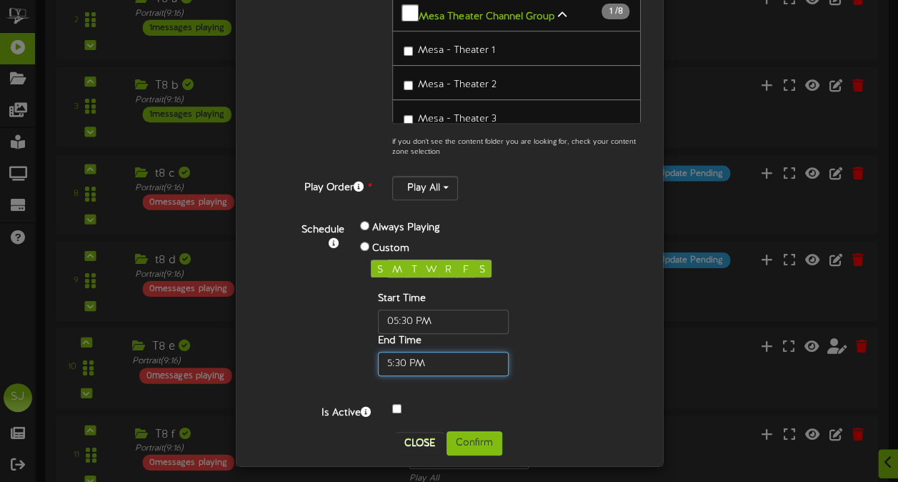
click at [399, 363] on input "text" at bounding box center [443, 364] width 131 height 24
type input "08:40 PM"
click at [525, 327] on div "Start Time End Time" at bounding box center [466, 333] width 191 height 84
click at [459, 439] on button "Confirm" at bounding box center [475, 443] width 56 height 24
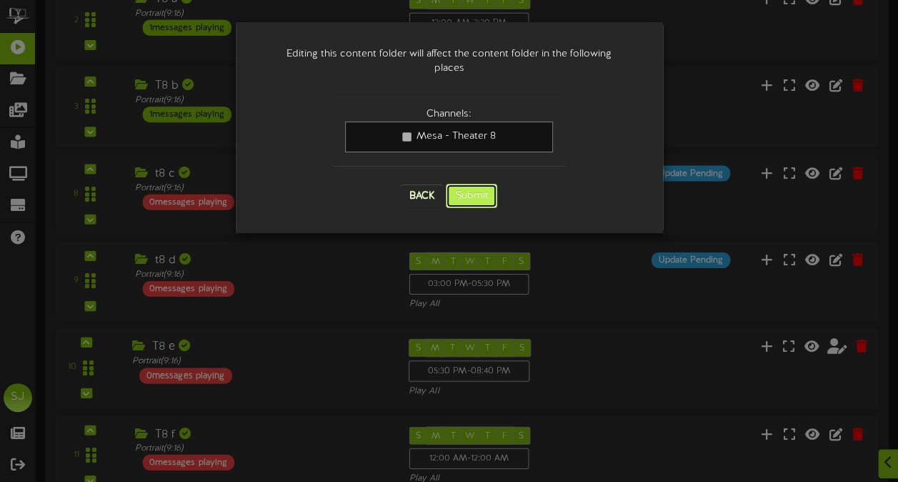
click at [483, 184] on button "Submit" at bounding box center [471, 196] width 51 height 24
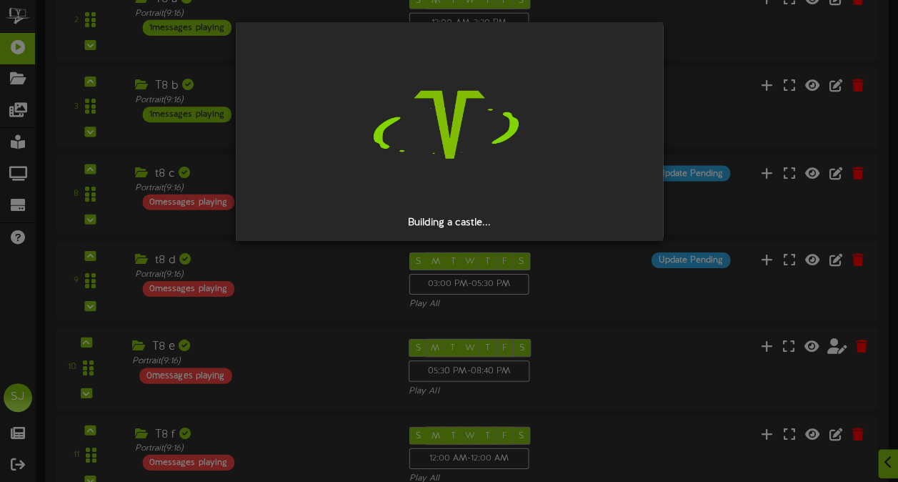
click at [611, 364] on div "Building a castle..." at bounding box center [449, 241] width 898 height 482
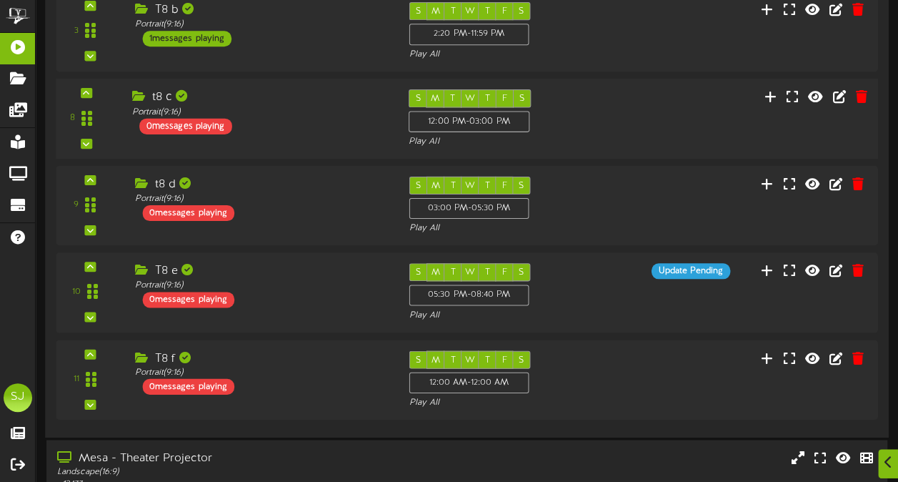
scroll to position [902, 0]
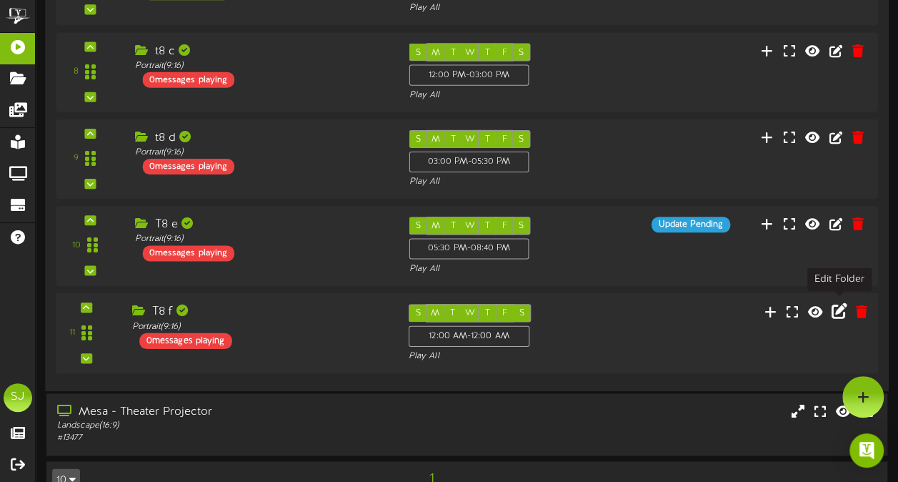
click at [841, 306] on icon at bounding box center [840, 310] width 16 height 16
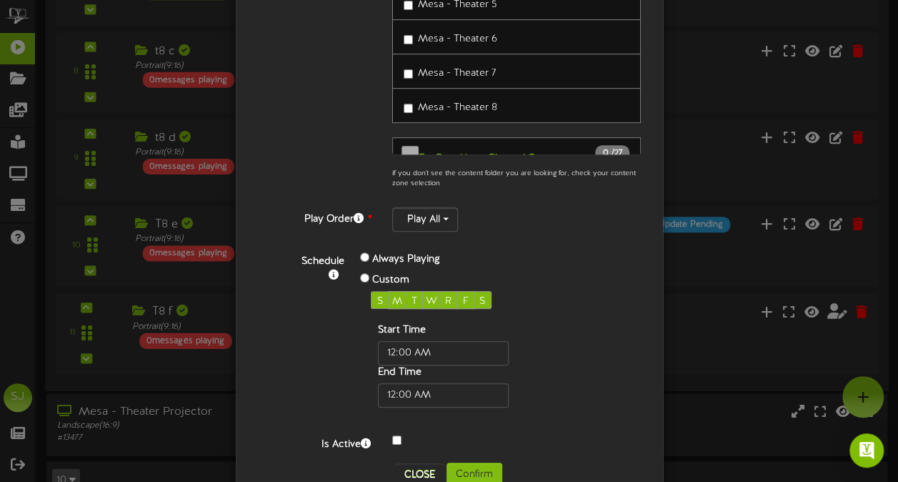
scroll to position [317, 0]
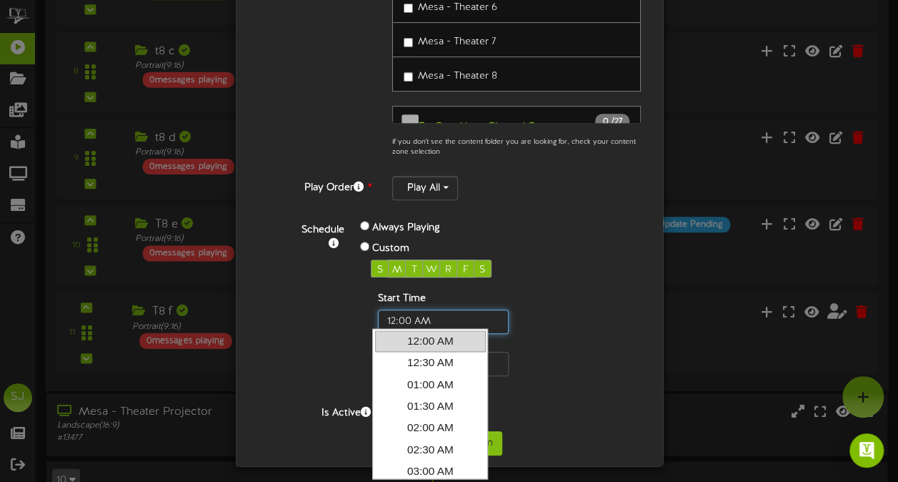
click at [406, 316] on input "text" at bounding box center [443, 321] width 131 height 24
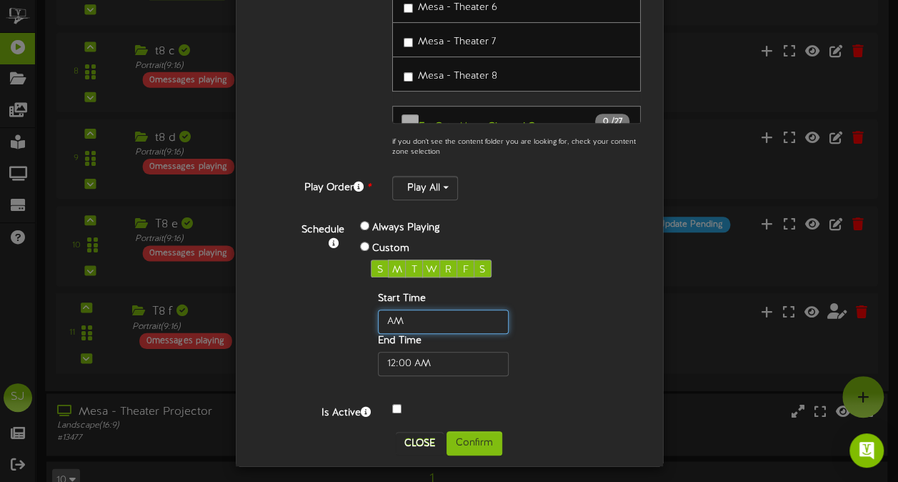
type input "M"
type input "08:40 PM"
type input "8:40 PM"
type input "08:40 PM"
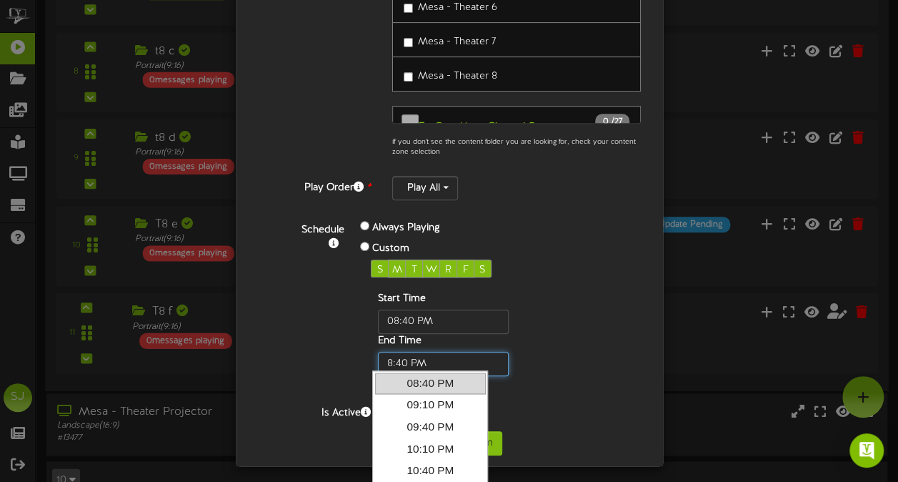
click at [399, 354] on input "text" at bounding box center [443, 364] width 131 height 24
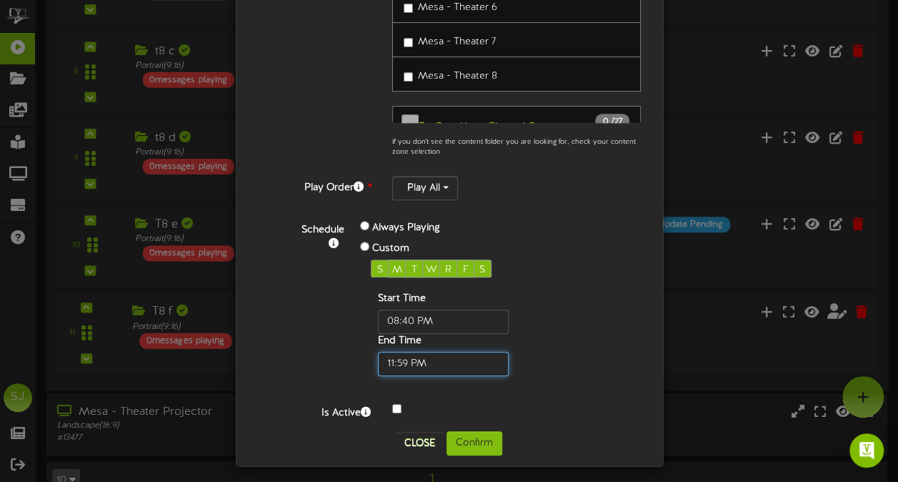
type input "11:59 PM"
click at [500, 327] on div "Start Time End Time" at bounding box center [466, 333] width 191 height 84
click at [474, 437] on button "Confirm" at bounding box center [475, 443] width 56 height 24
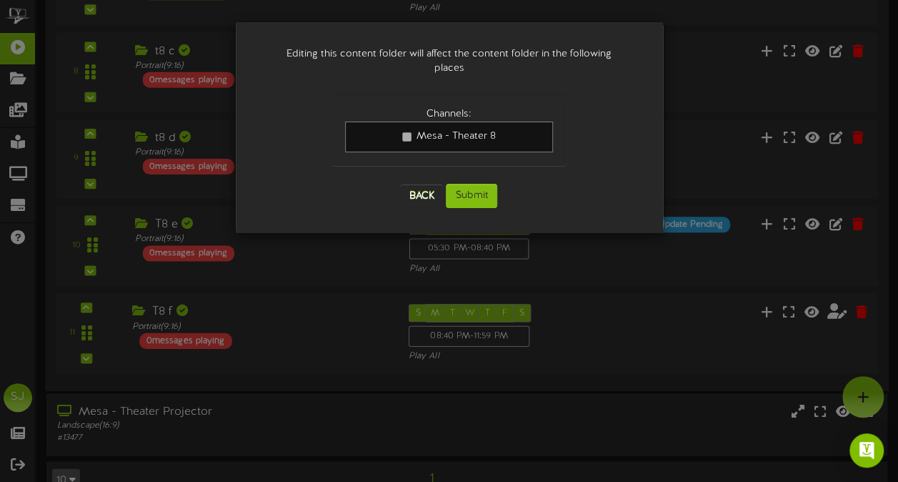
scroll to position [0, 0]
click at [483, 191] on button "Submit" at bounding box center [471, 196] width 51 height 24
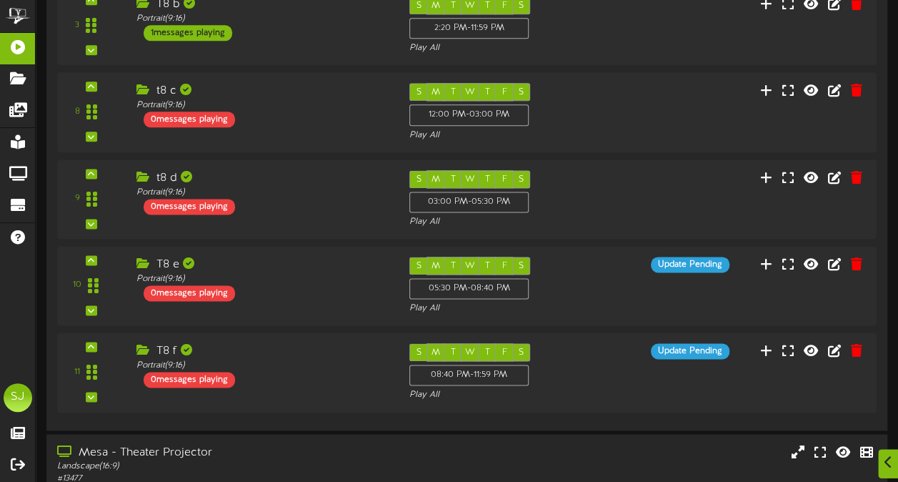
scroll to position [883, 0]
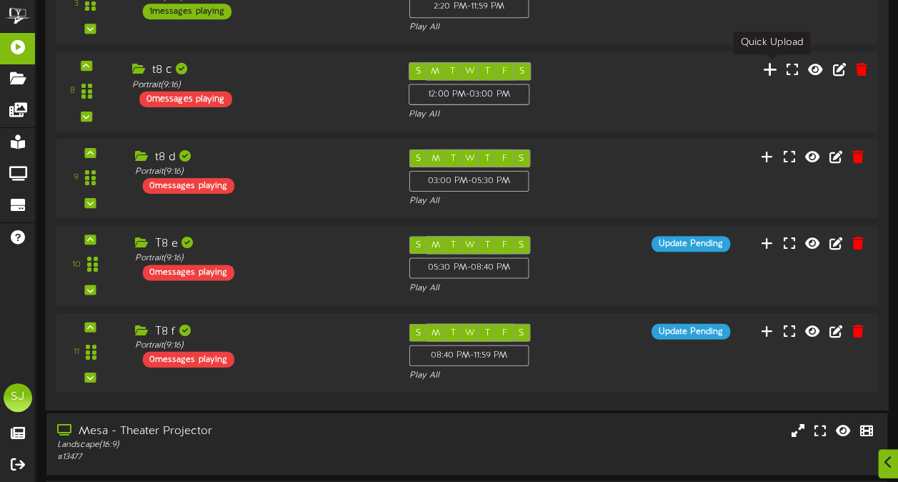
click at [774, 66] on icon at bounding box center [770, 69] width 15 height 16
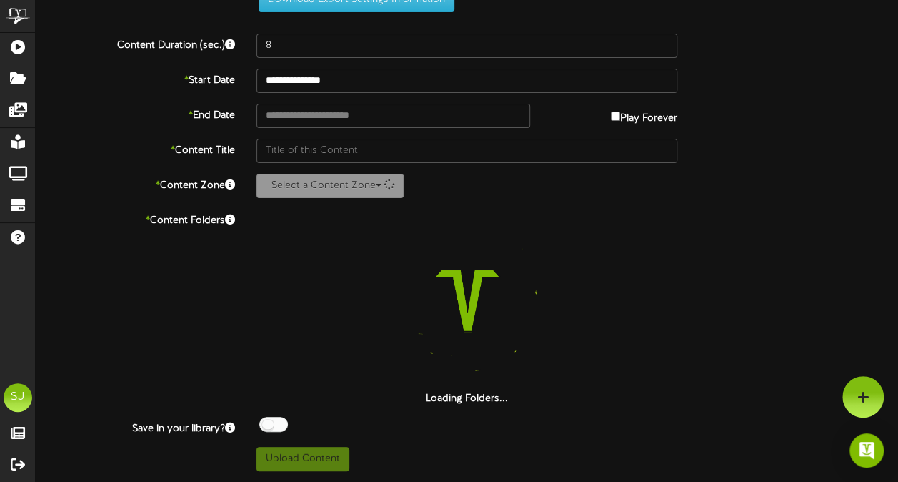
scroll to position [52, 0]
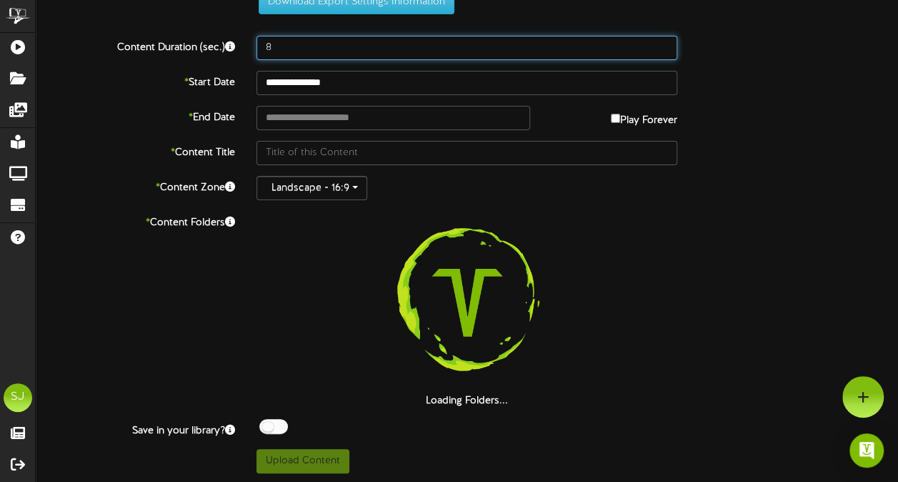
click at [427, 41] on input "8" at bounding box center [466, 48] width 421 height 24
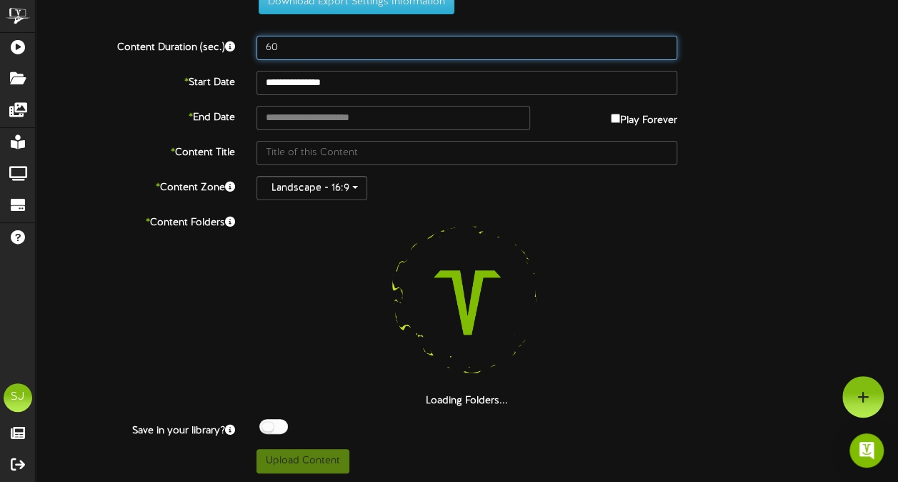
scroll to position [0, 0]
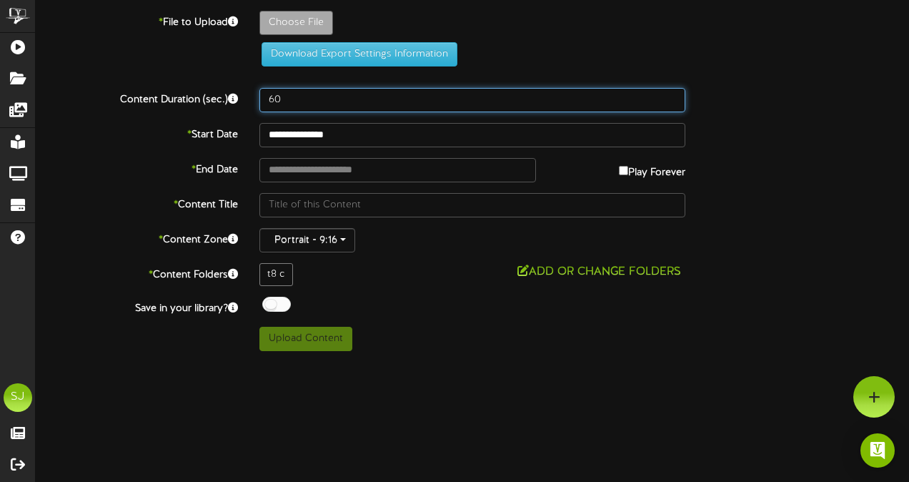
type input "60"
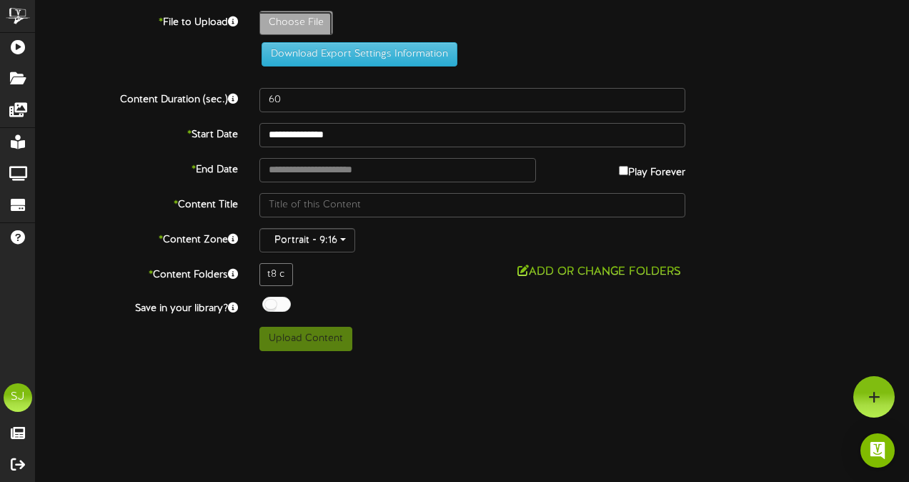
type input "**********"
type input "Superman"
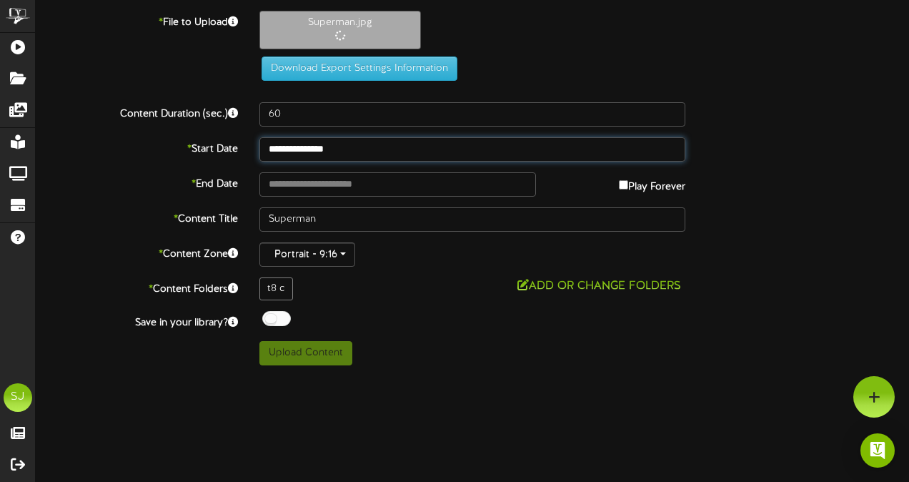
click at [337, 146] on input "**********" at bounding box center [472, 149] width 426 height 24
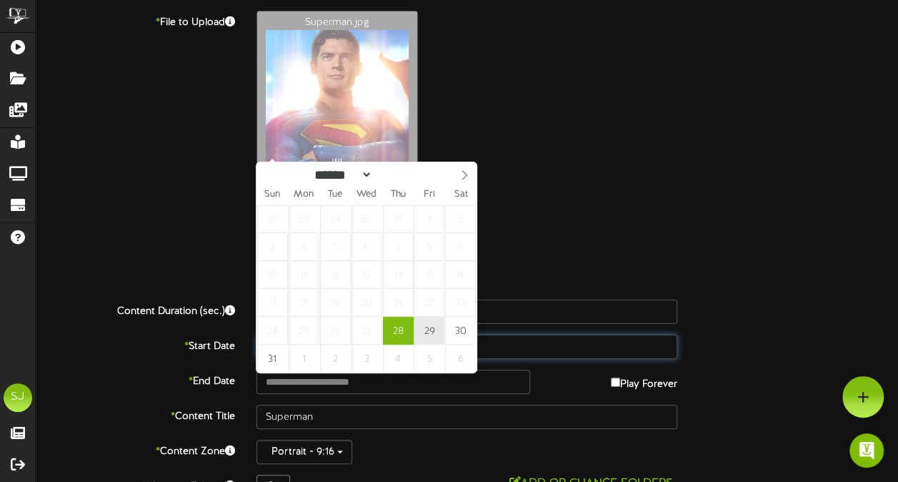
type input "**********"
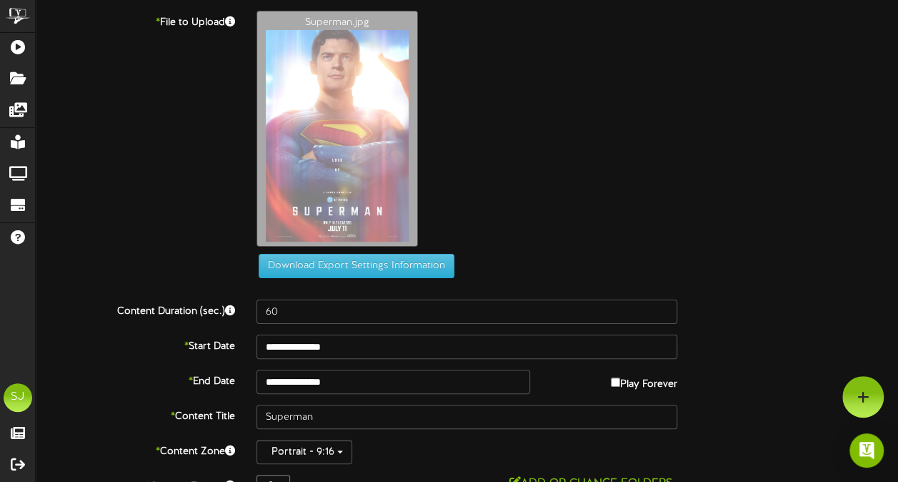
click at [533, 217] on div "Superman.jpg" at bounding box center [577, 132] width 663 height 243
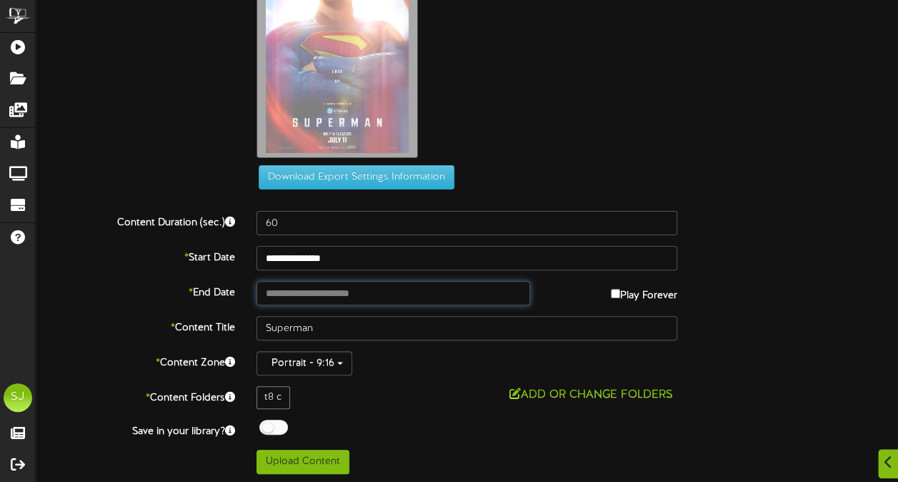
click at [433, 291] on input "text" at bounding box center [392, 293] width 273 height 24
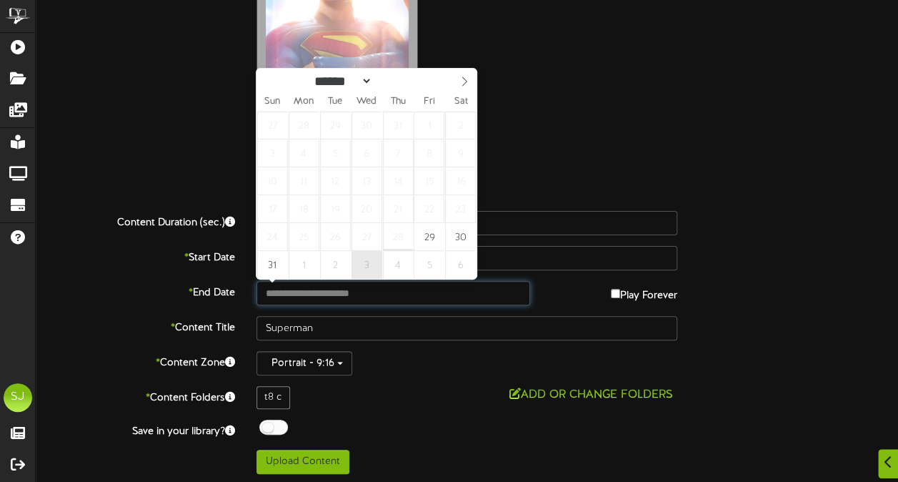
type input "**********"
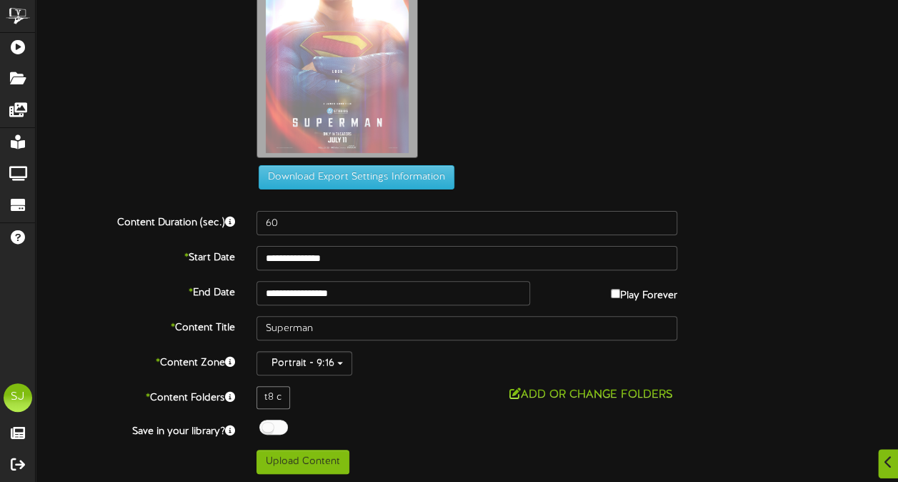
click at [597, 156] on div "Superman.jpg" at bounding box center [577, 43] width 663 height 243
click at [269, 422] on div at bounding box center [273, 426] width 29 height 15
click at [393, 412] on div "**********" at bounding box center [467, 198] width 862 height 552
click at [299, 464] on button "Upload Content" at bounding box center [302, 461] width 93 height 24
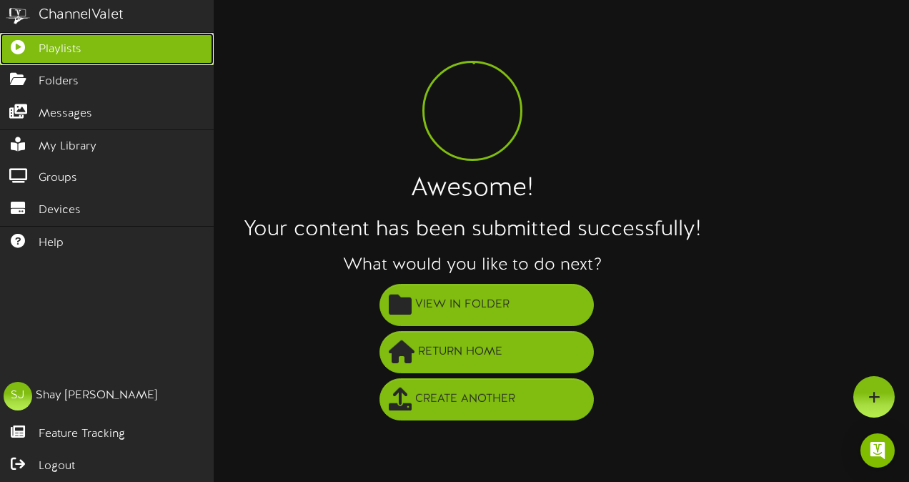
click at [47, 53] on span "Playlists" at bounding box center [60, 49] width 43 height 16
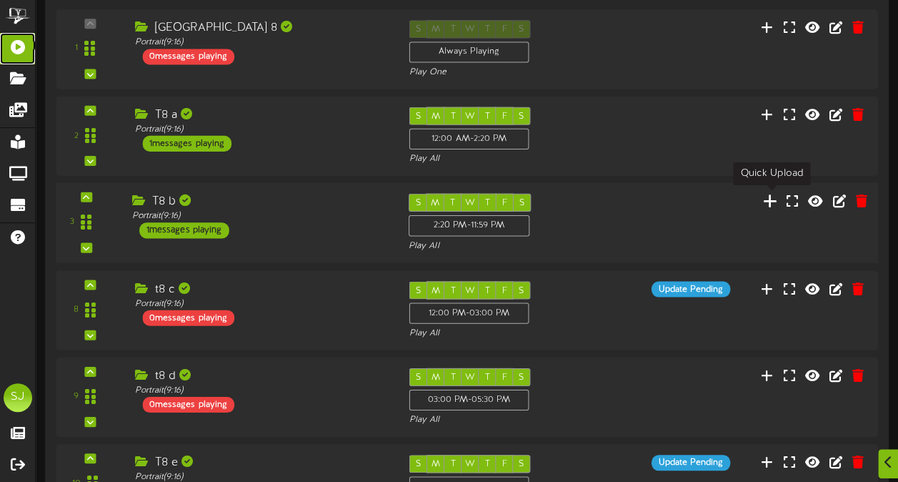
scroll to position [736, 0]
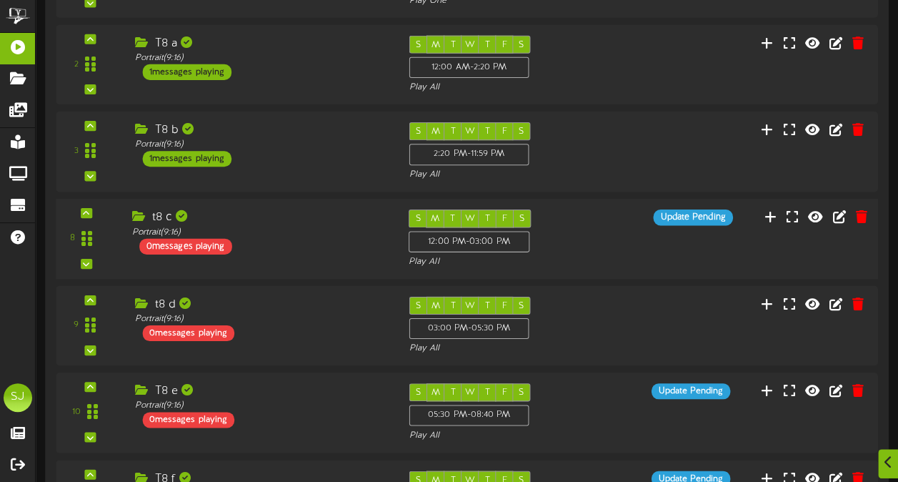
click at [579, 250] on div "S M T W T F S 12:00 PM - 03:00 PM Play All" at bounding box center [501, 238] width 207 height 59
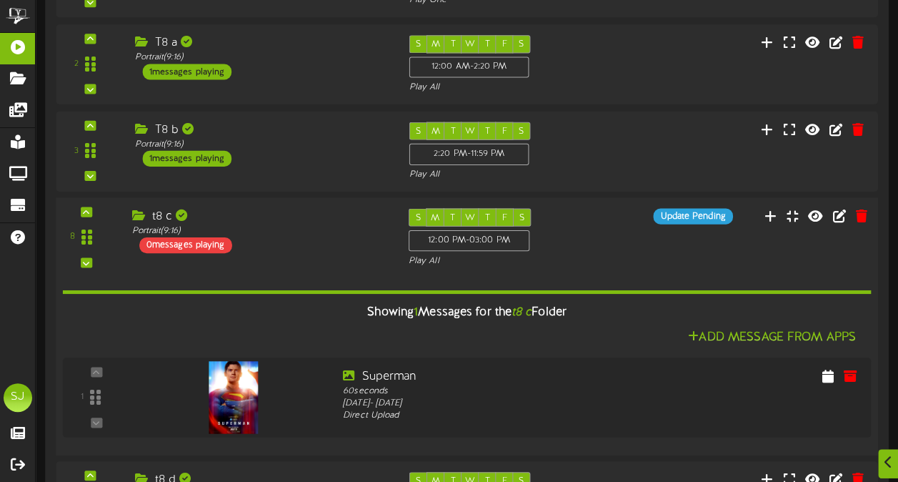
click at [579, 249] on div "S M T W T F S 12:00 PM - 03:00 PM Play All" at bounding box center [501, 237] width 207 height 59
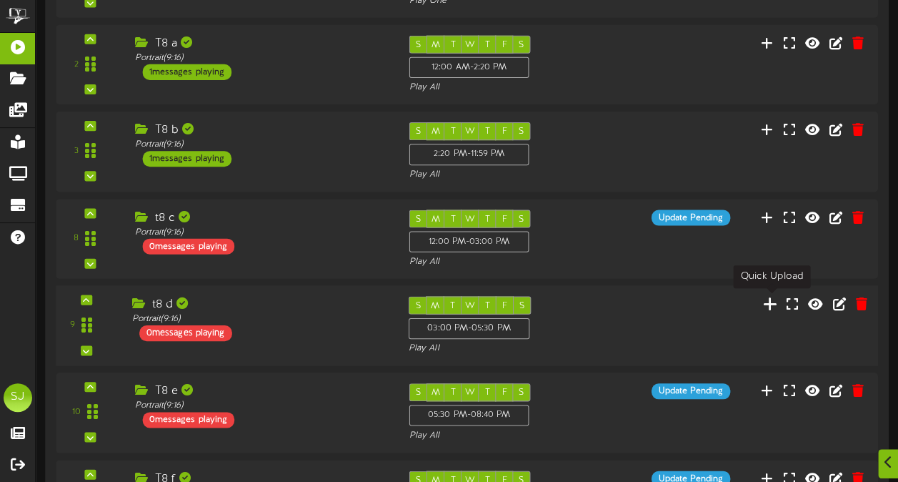
click at [770, 299] on icon at bounding box center [770, 302] width 15 height 16
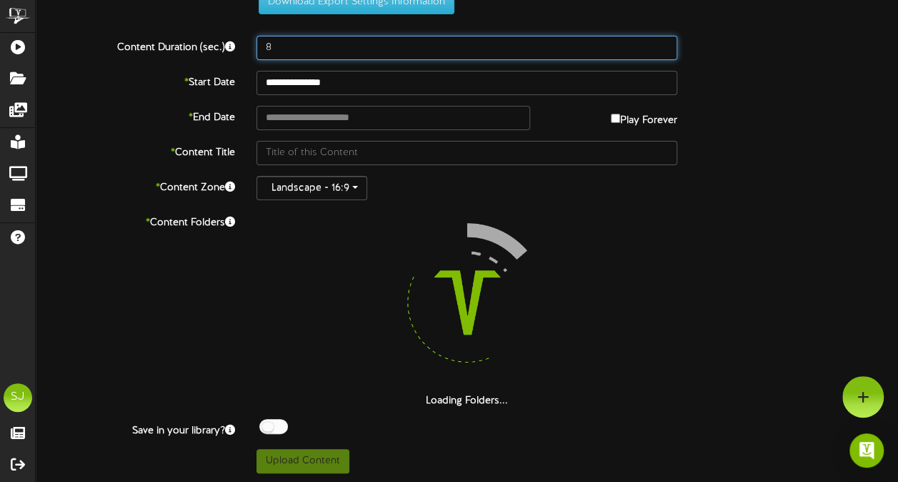
click at [329, 39] on input "8" at bounding box center [466, 48] width 421 height 24
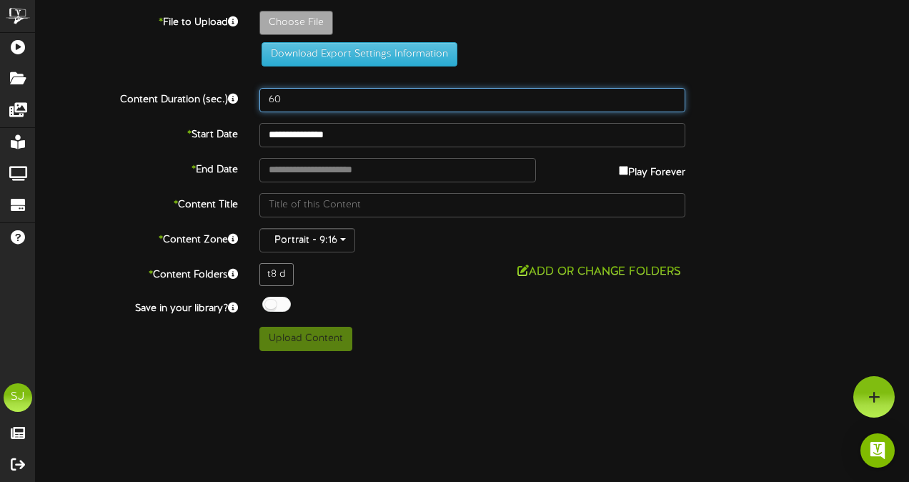
type input "60"
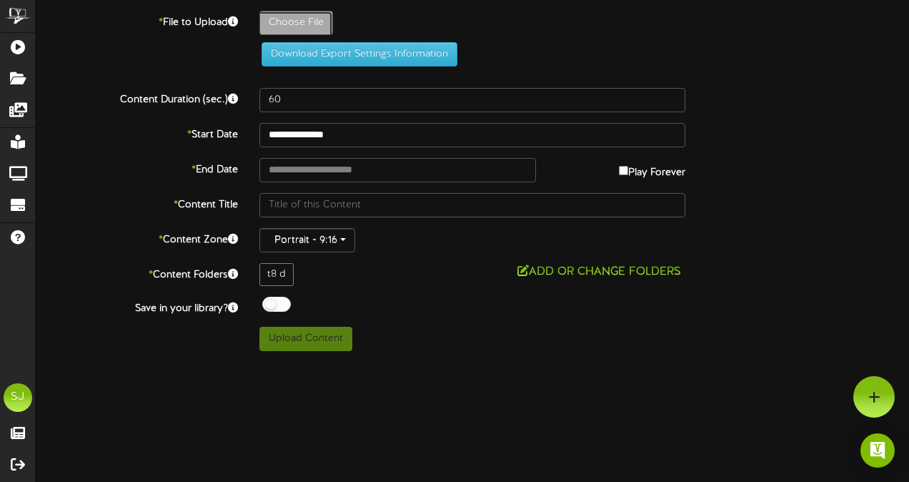
type input "**********"
type input "Nobody2"
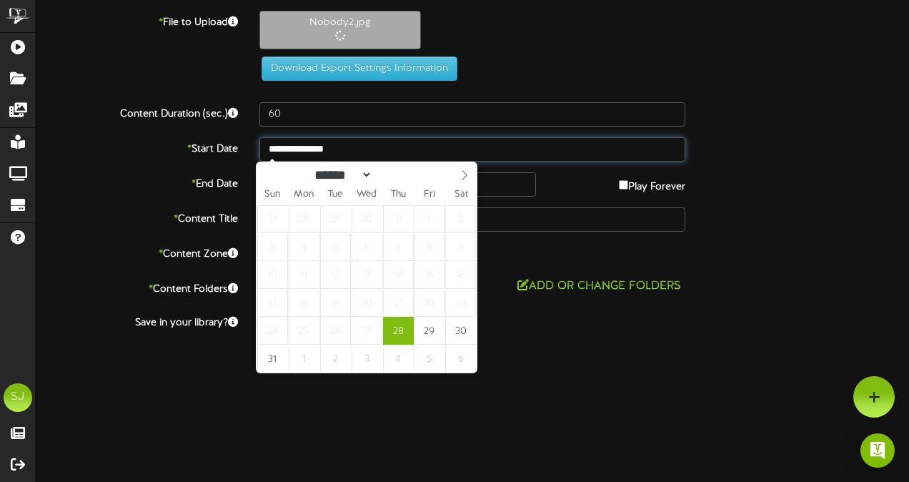
click at [334, 142] on input "**********" at bounding box center [472, 149] width 426 height 24
type input "**********"
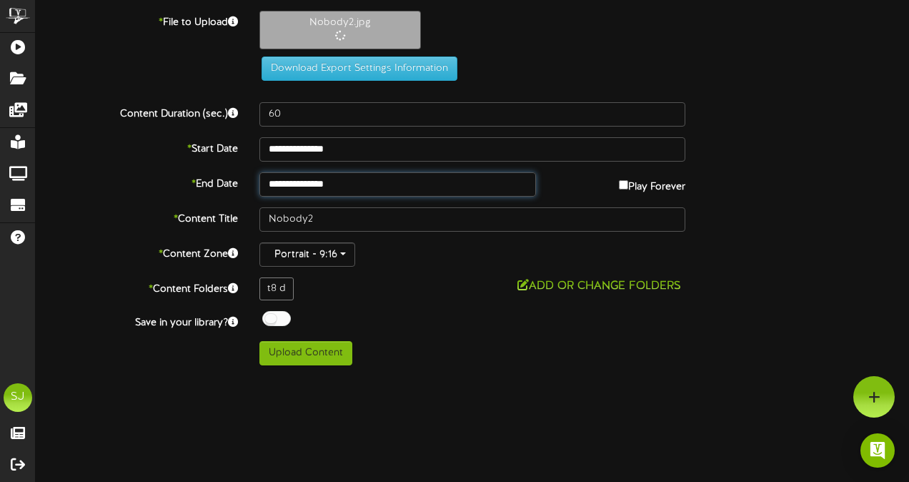
click at [359, 181] on input "**********" at bounding box center [397, 184] width 276 height 24
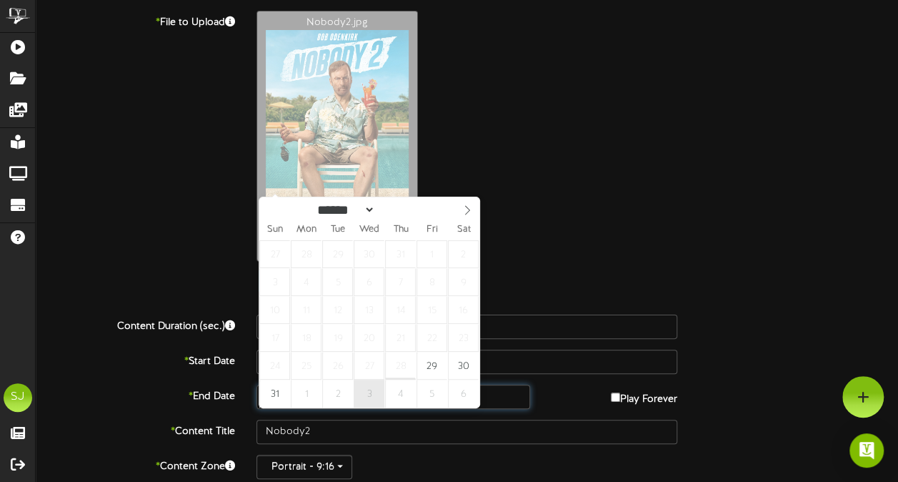
type input "**********"
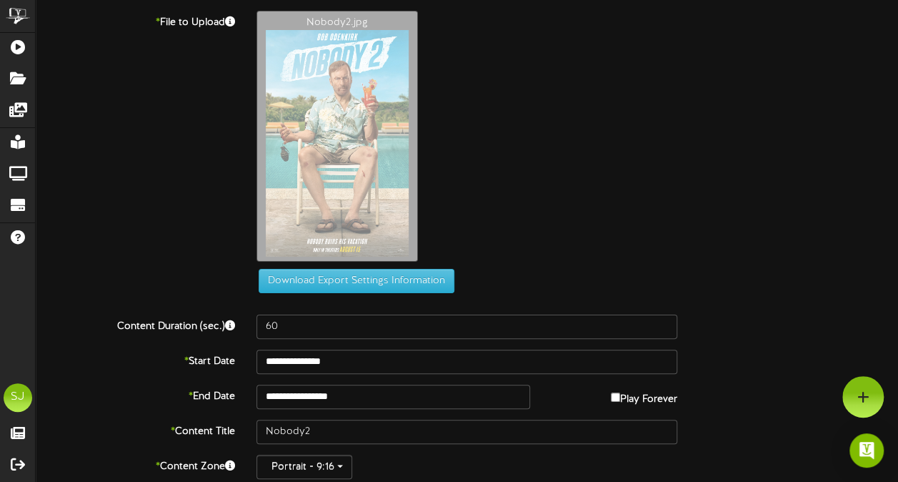
click at [540, 239] on div "Nobody2.jpg" at bounding box center [577, 140] width 663 height 258
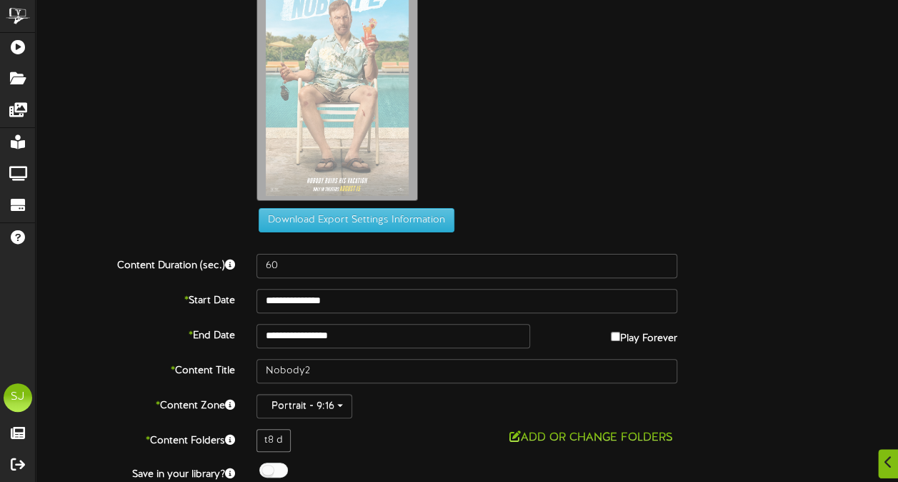
scroll to position [104, 0]
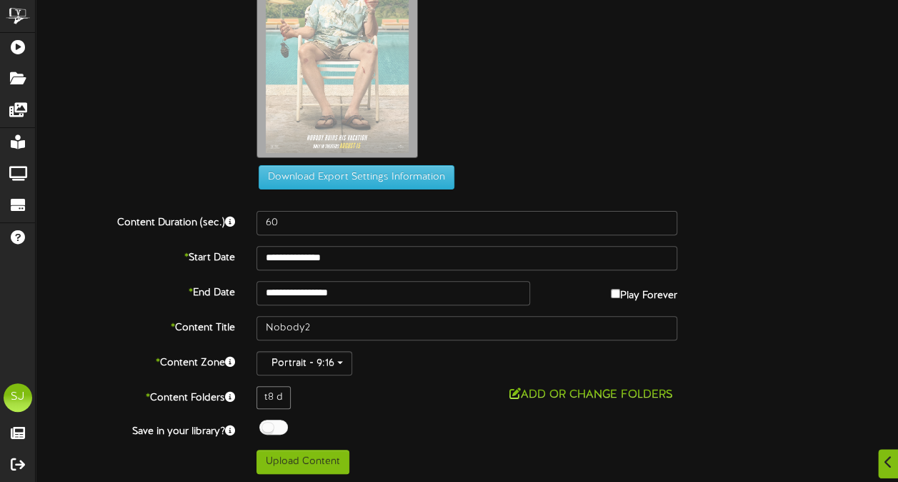
click at [291, 431] on div "Off On" at bounding box center [466, 428] width 421 height 19
click at [286, 431] on div "Off On" at bounding box center [466, 428] width 421 height 19
click at [272, 426] on div at bounding box center [273, 426] width 29 height 15
click at [396, 403] on div "t8 d Add or Change Folders" at bounding box center [467, 397] width 442 height 23
click at [307, 460] on button "Upload Content" at bounding box center [302, 461] width 93 height 24
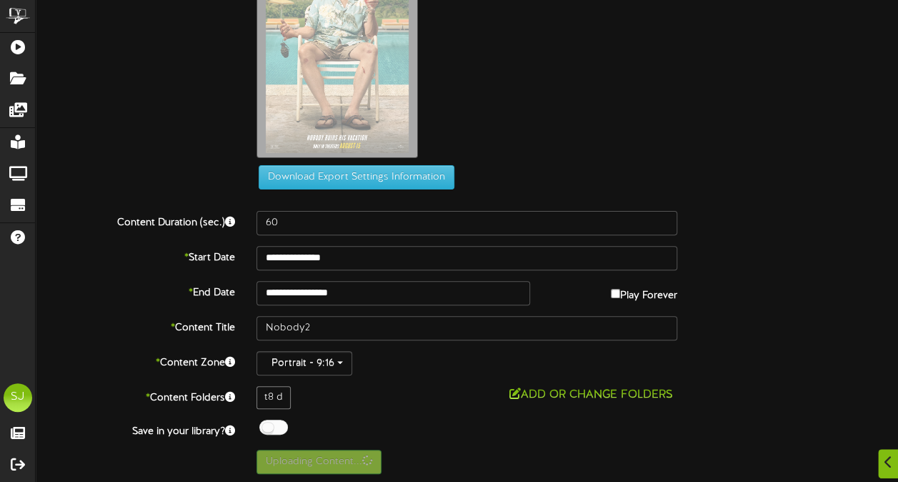
scroll to position [0, 0]
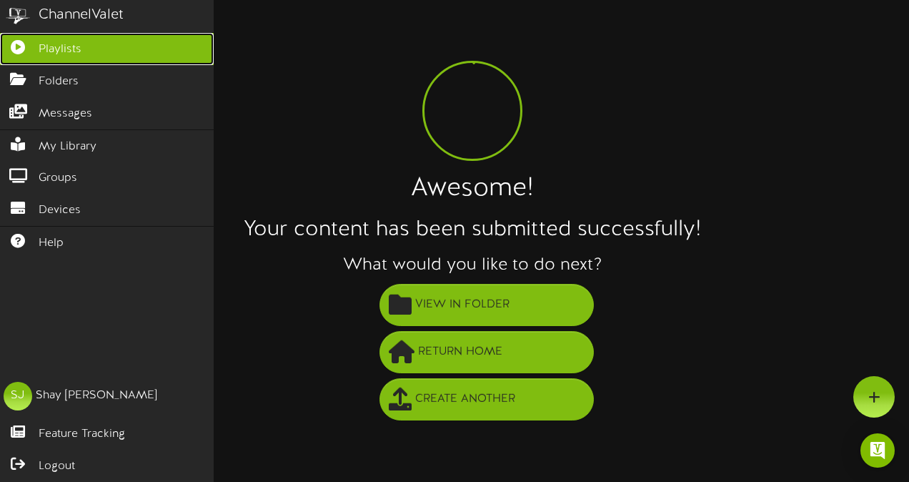
click at [27, 34] on link "Playlists" at bounding box center [107, 49] width 214 height 32
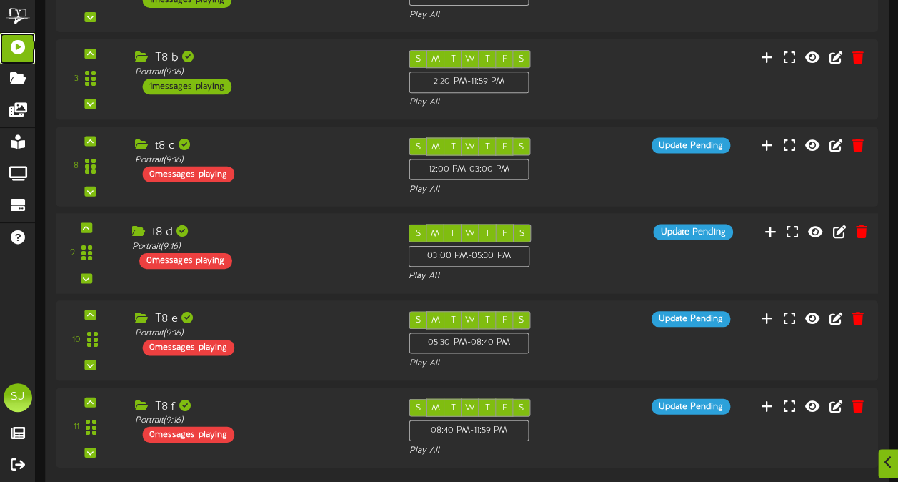
scroll to position [810, 0]
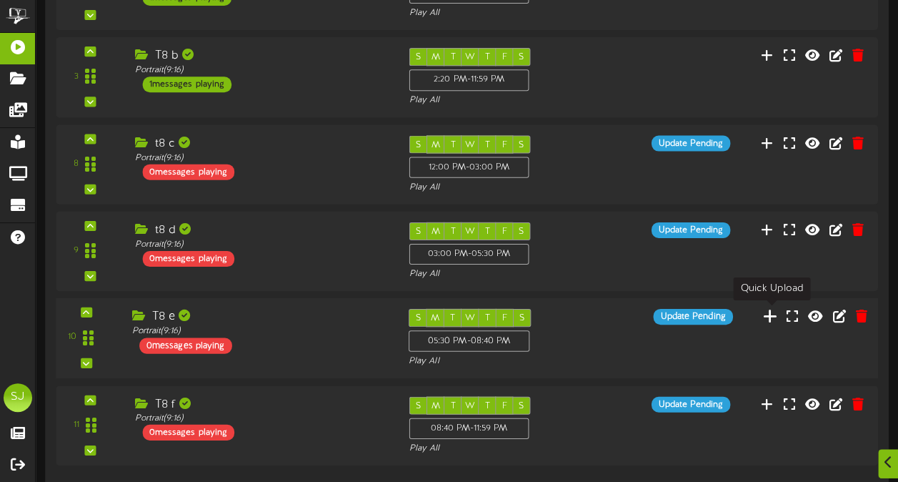
click at [774, 311] on icon at bounding box center [770, 315] width 15 height 16
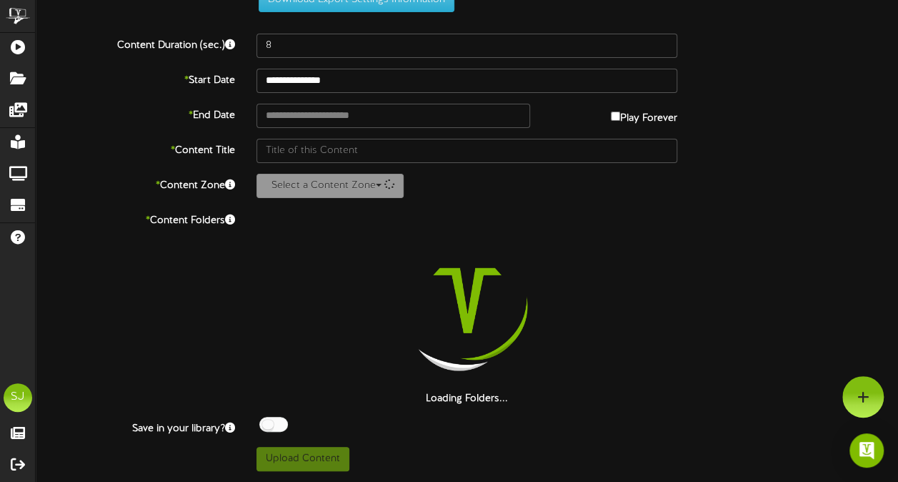
scroll to position [52, 0]
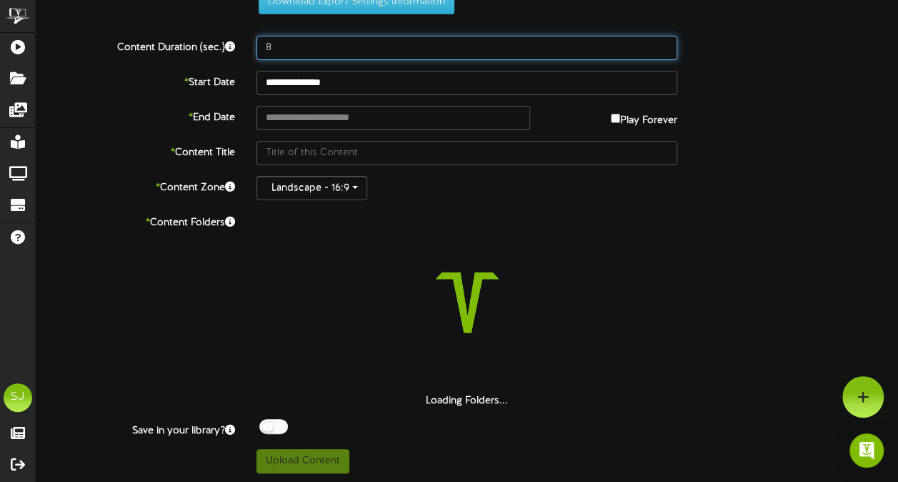
click at [309, 37] on input "8" at bounding box center [466, 48] width 421 height 24
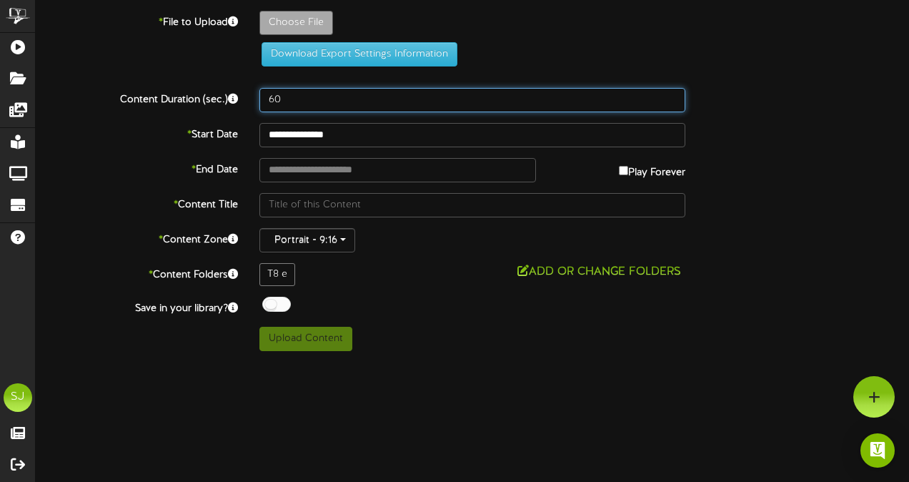
type input "60"
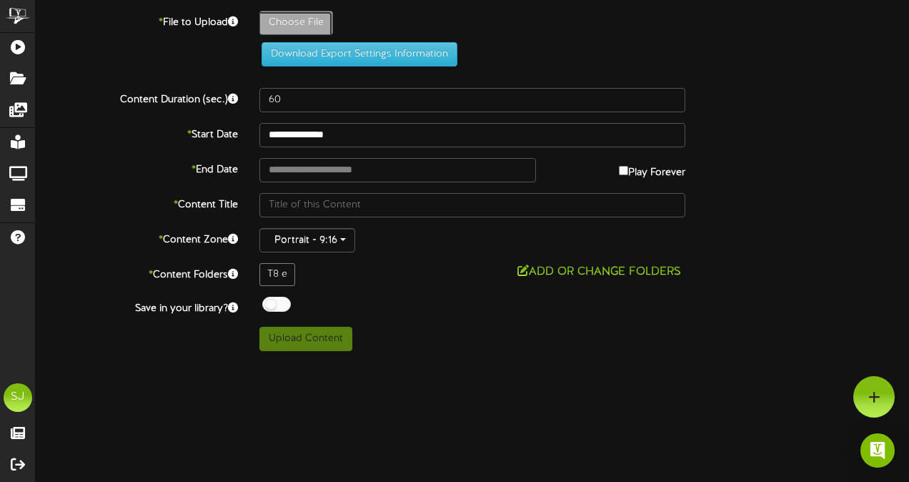
type input "**********"
type input "Superman"
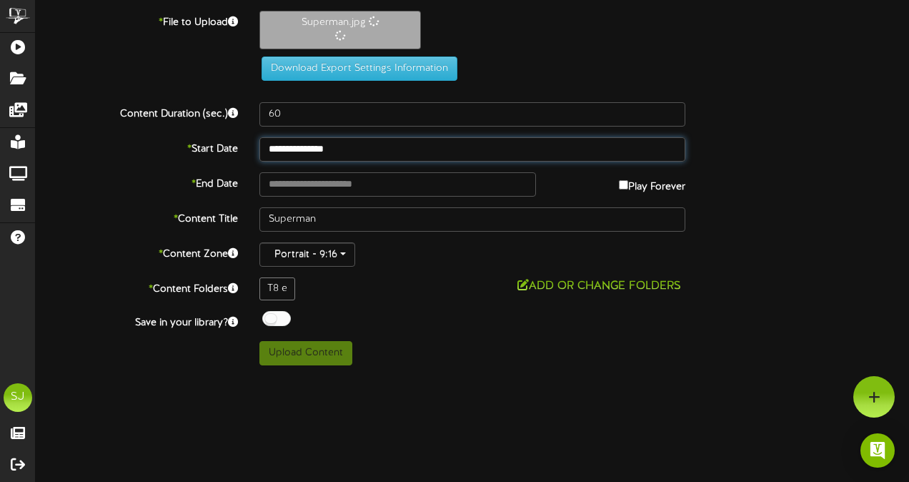
click at [361, 154] on input "**********" at bounding box center [472, 149] width 426 height 24
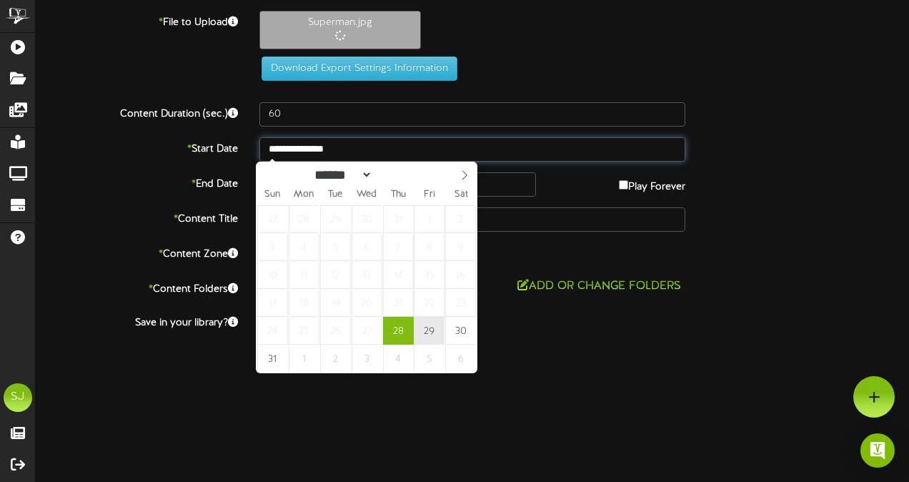
type input "**********"
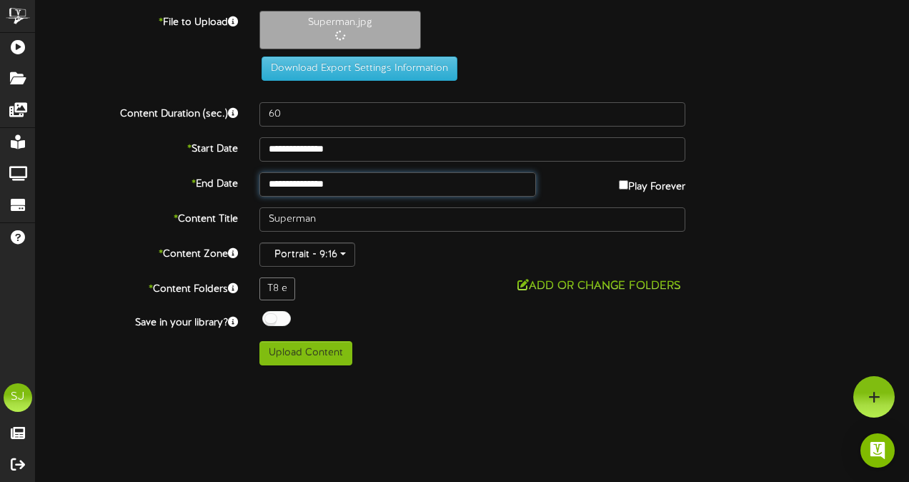
click at [320, 177] on input "**********" at bounding box center [397, 184] width 276 height 24
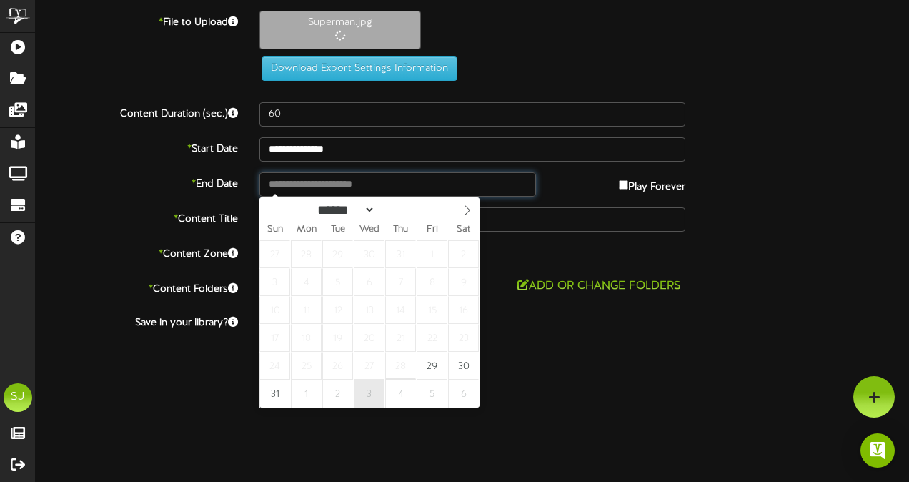
type input "**********"
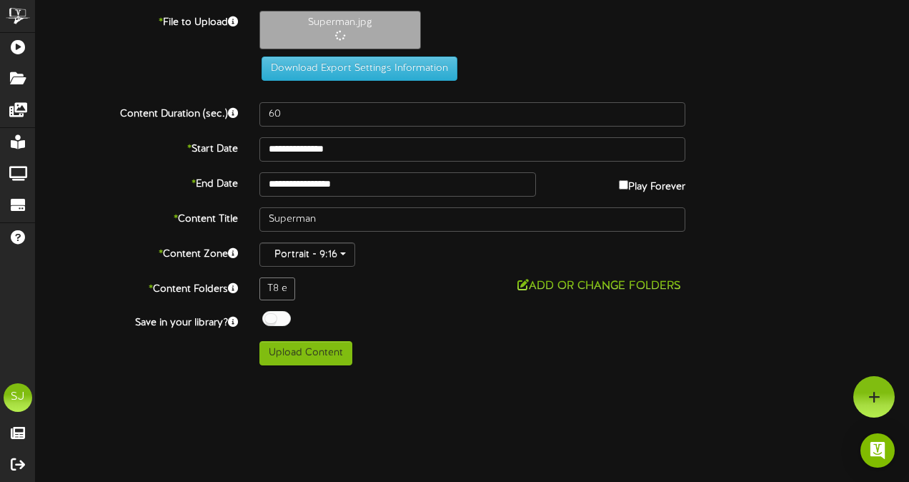
click at [264, 319] on div at bounding box center [276, 318] width 29 height 15
click at [407, 317] on div "Off On" at bounding box center [472, 320] width 426 height 19
click at [309, 352] on button "Upload Content" at bounding box center [305, 353] width 93 height 24
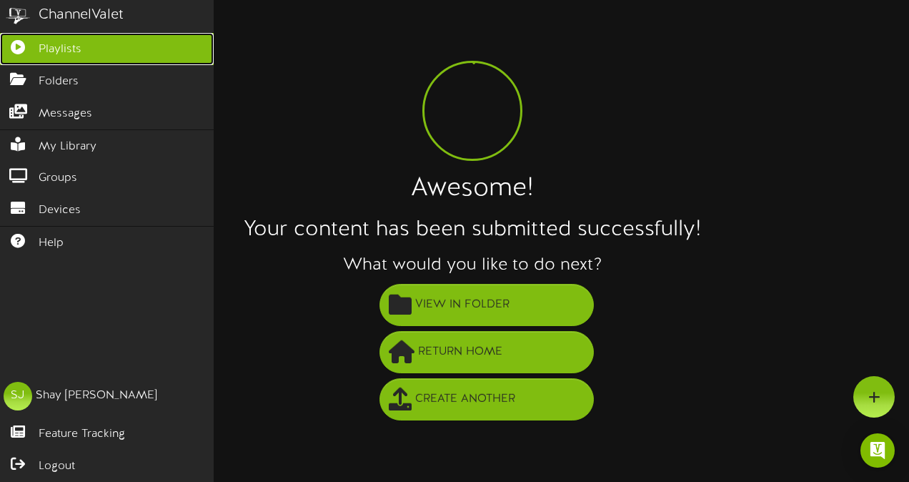
click at [19, 50] on icon at bounding box center [18, 45] width 36 height 11
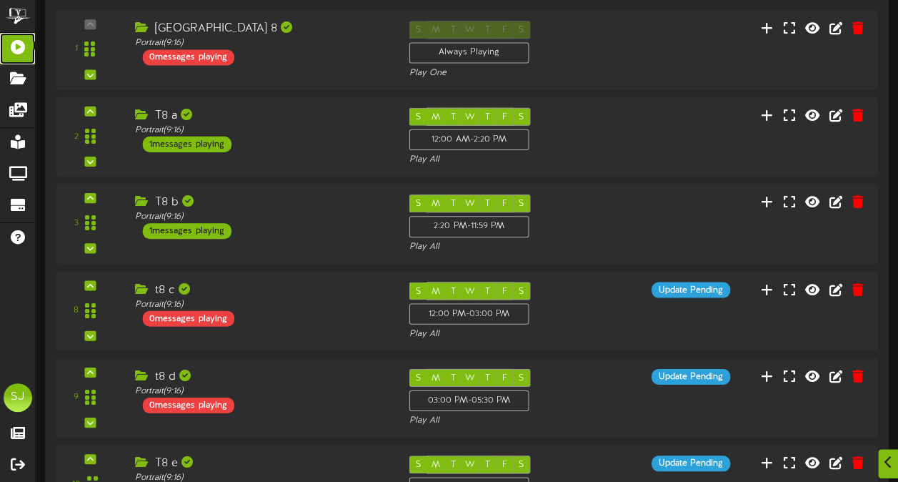
scroll to position [810, 0]
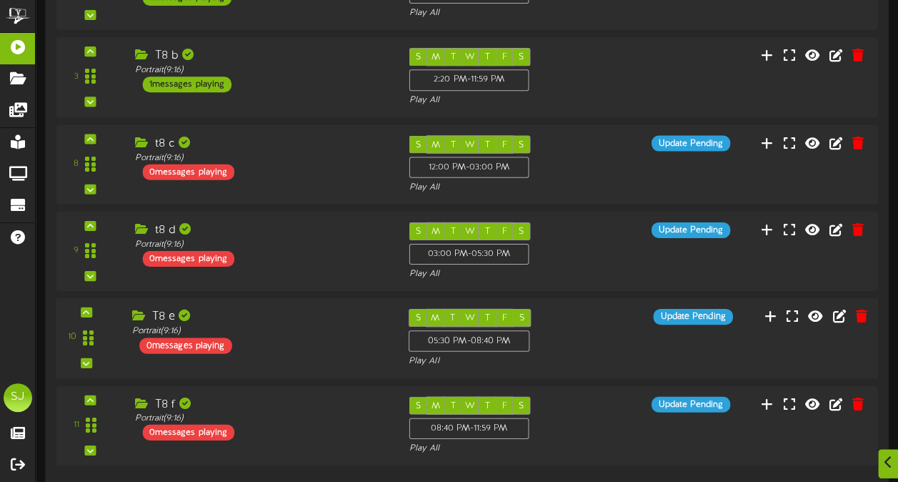
drag, startPoint x: 300, startPoint y: 339, endPoint x: 306, endPoint y: 256, distance: 83.1
click at [301, 339] on div "T8 e Portrait ( 9:16 ) 0 messages playing" at bounding box center [259, 330] width 276 height 45
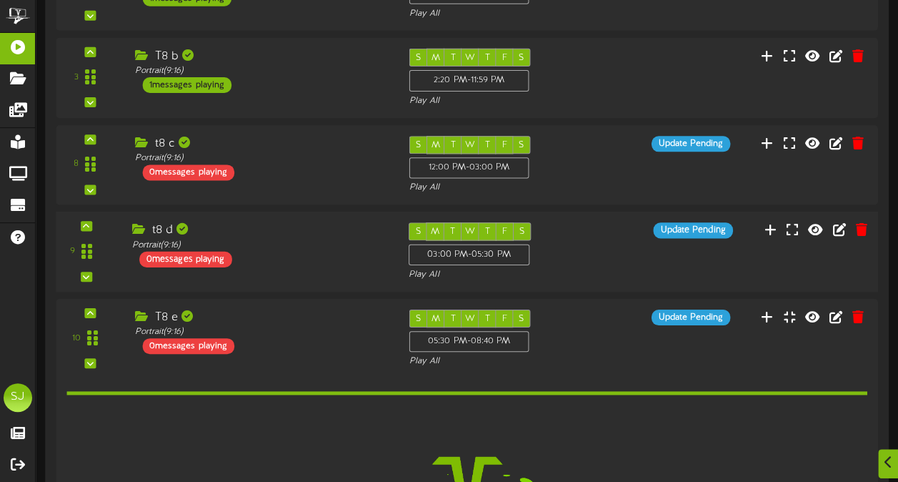
click at [306, 255] on div "t8 d Portrait ( 9:16 ) 0 messages playing" at bounding box center [259, 244] width 276 height 45
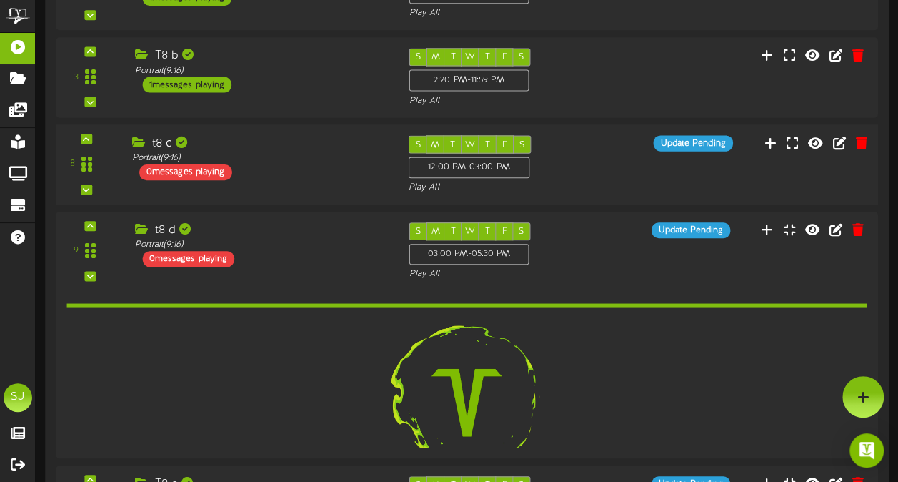
click at [307, 184] on div "8 t8 c (" at bounding box center [467, 163] width 830 height 59
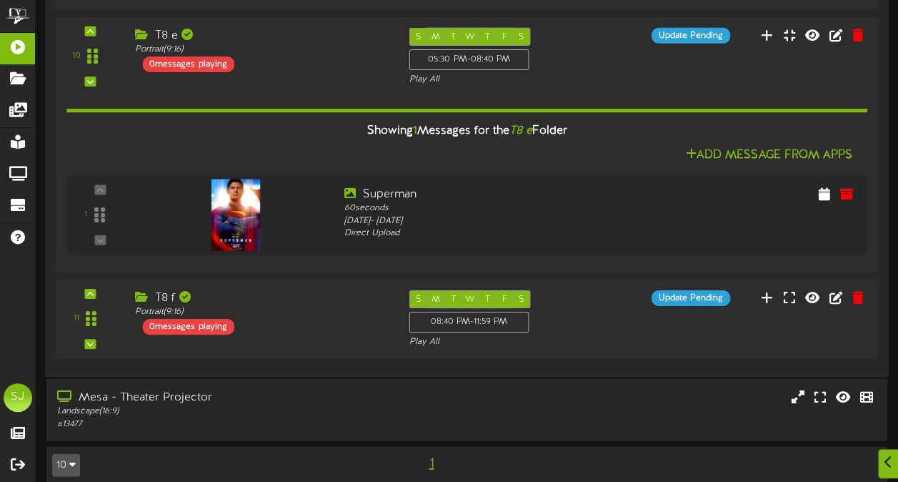
scroll to position [1452, 0]
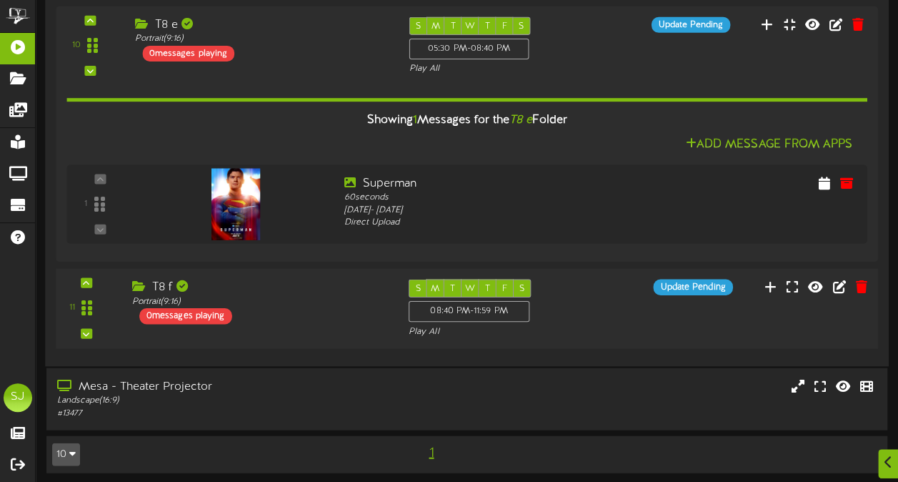
click at [302, 287] on div "T8 f" at bounding box center [259, 287] width 255 height 16
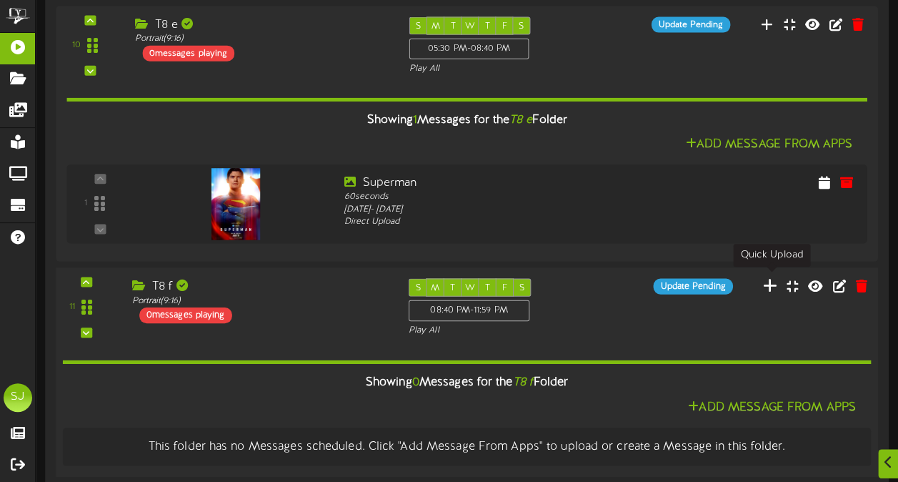
click at [772, 284] on icon at bounding box center [770, 285] width 15 height 16
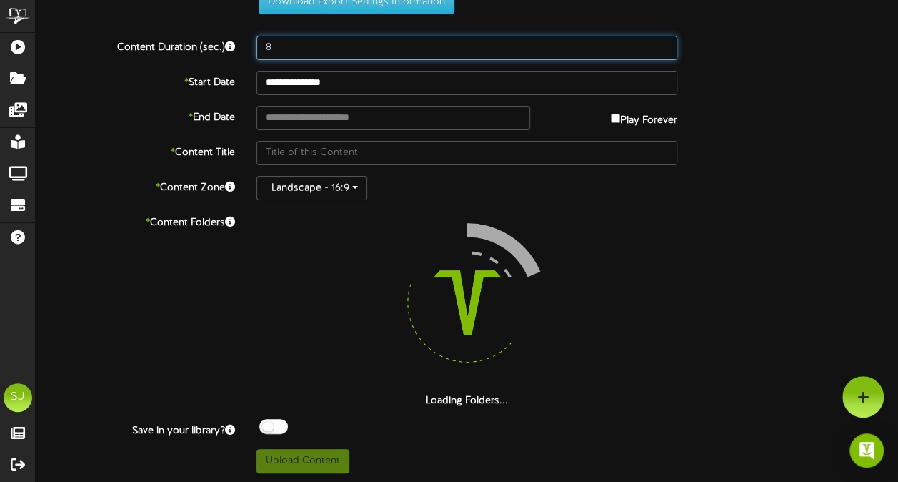
click at [333, 50] on input "8" at bounding box center [466, 48] width 421 height 24
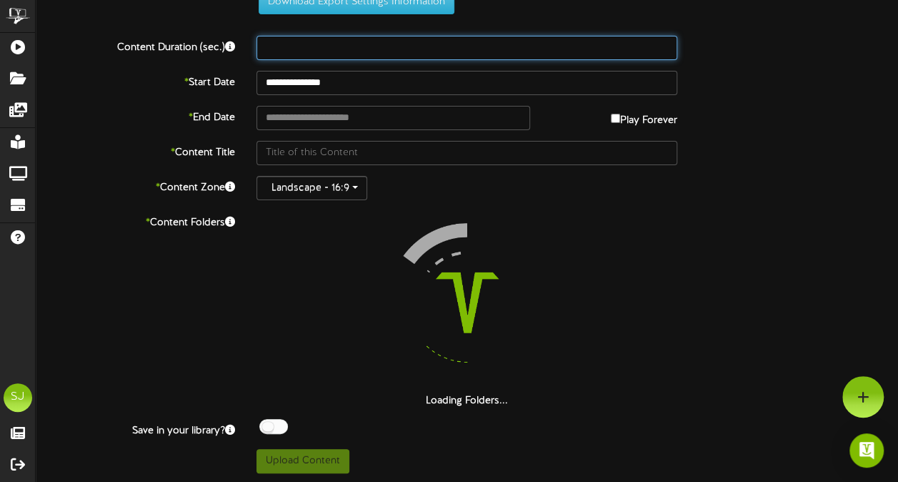
scroll to position [0, 0]
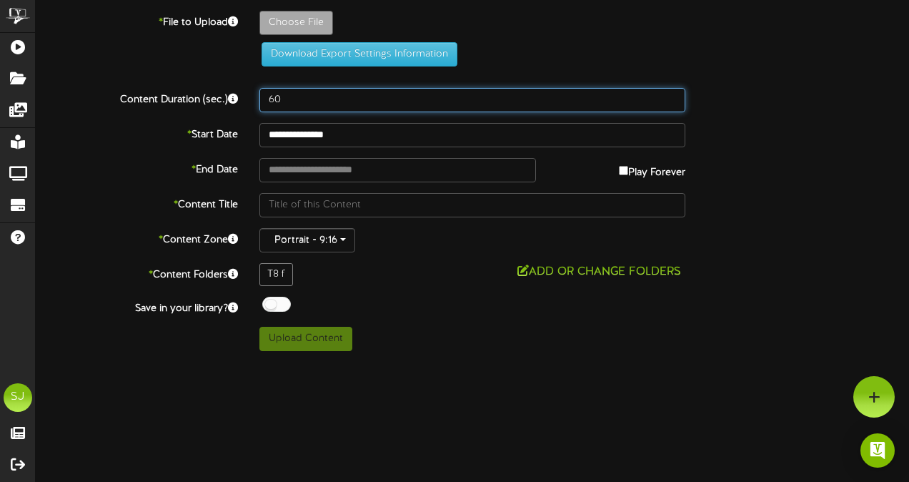
type input "60"
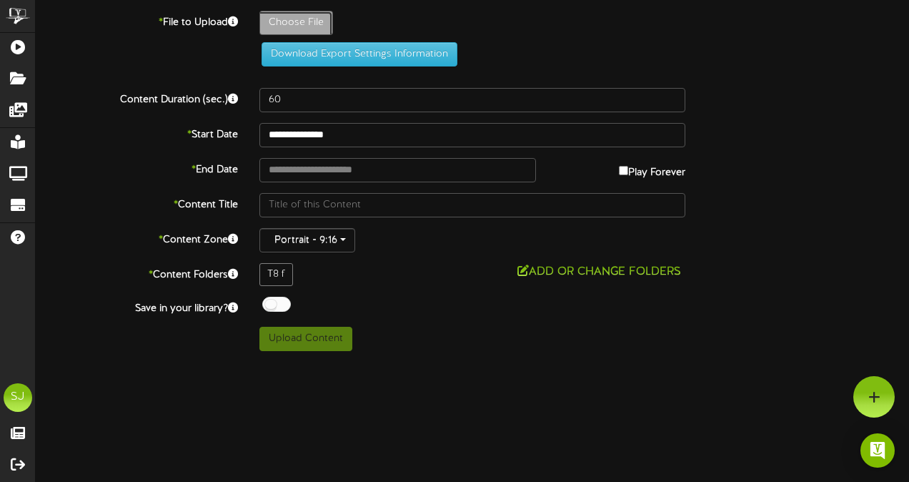
type input "**********"
type input "Nobody2"
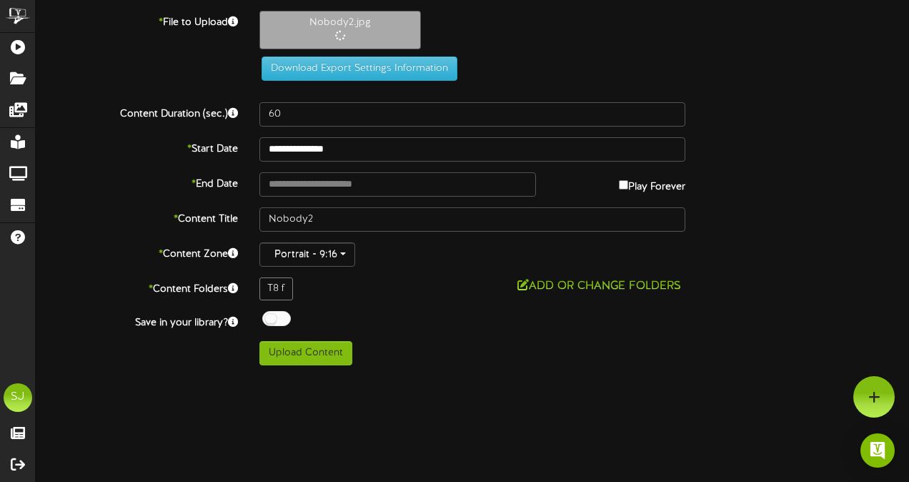
click at [639, 181] on label "Play Forever" at bounding box center [652, 183] width 66 height 22
type input "**********"
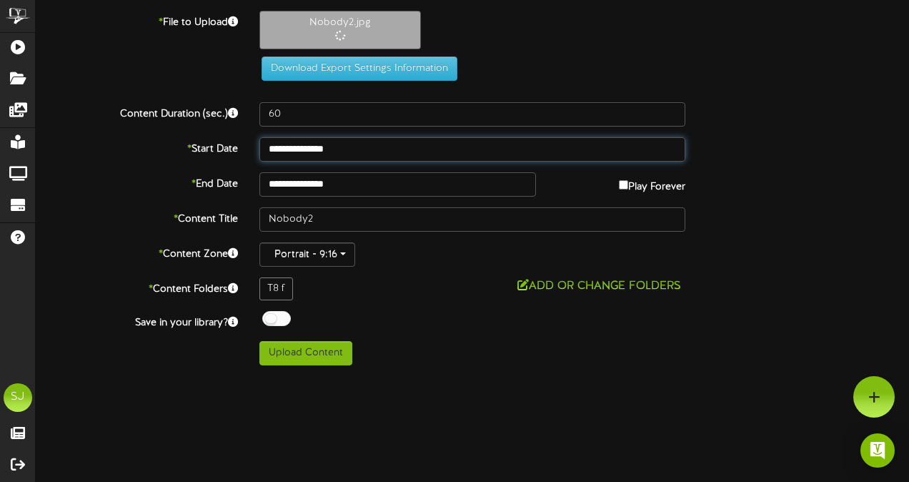
click at [352, 141] on input "**********" at bounding box center [472, 149] width 426 height 24
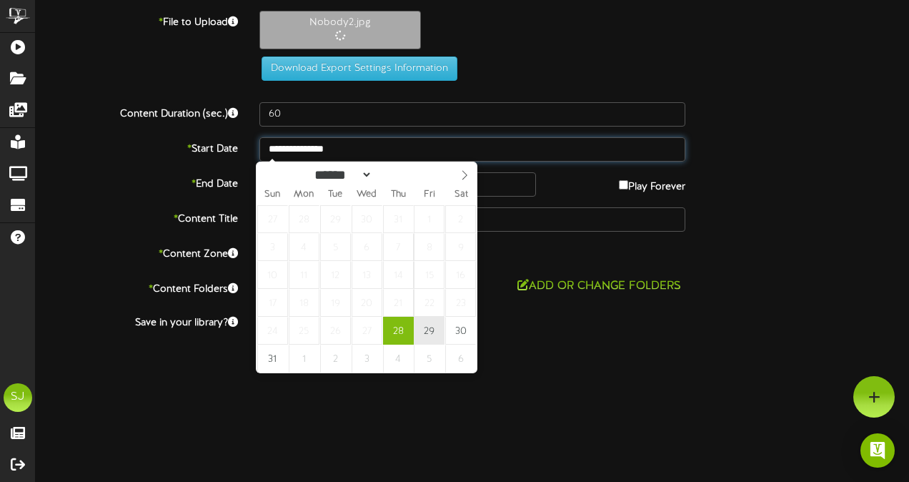
type input "**********"
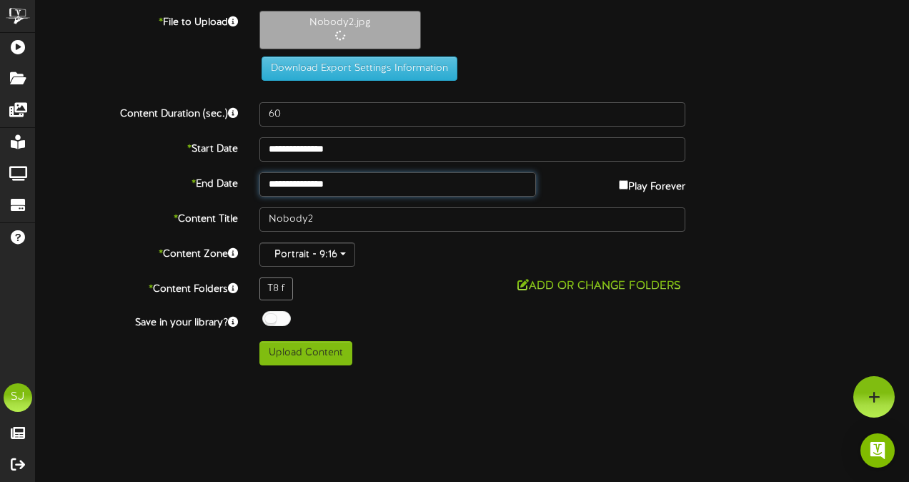
click at [379, 177] on input "**********" at bounding box center [397, 184] width 276 height 24
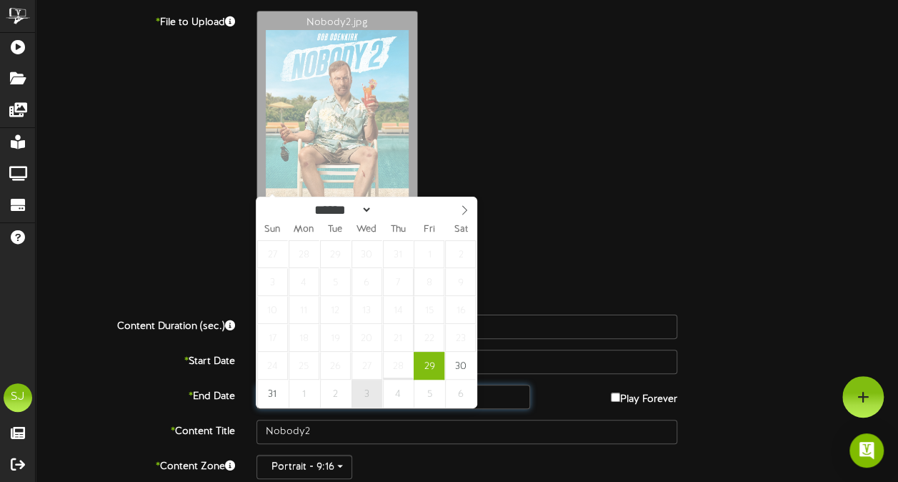
type input "**********"
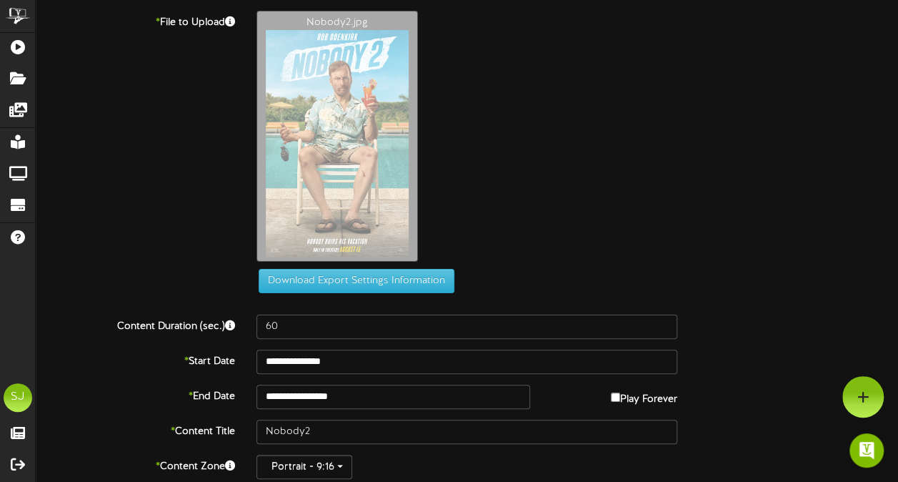
click at [708, 141] on div "Nobody2.jpg" at bounding box center [577, 140] width 663 height 258
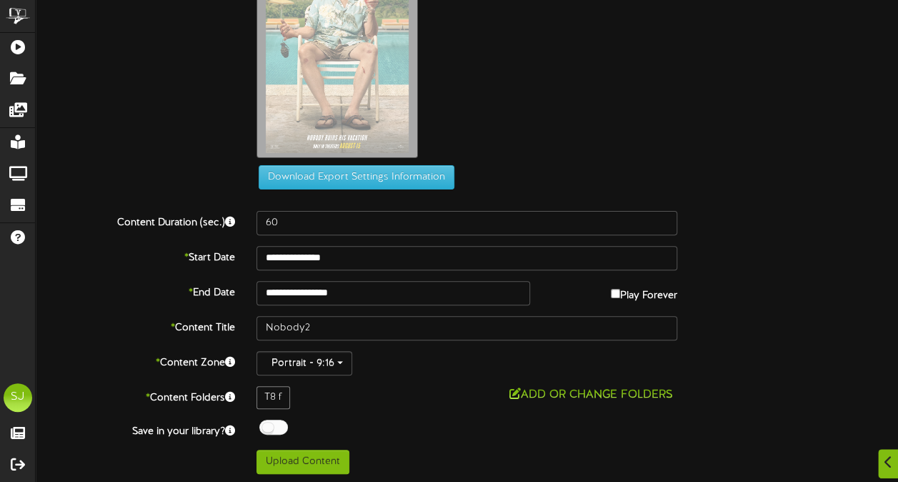
click at [266, 427] on div at bounding box center [273, 426] width 29 height 15
click at [422, 416] on div "**********" at bounding box center [467, 190] width 862 height 567
click at [342, 450] on button "Upload Content" at bounding box center [302, 461] width 93 height 24
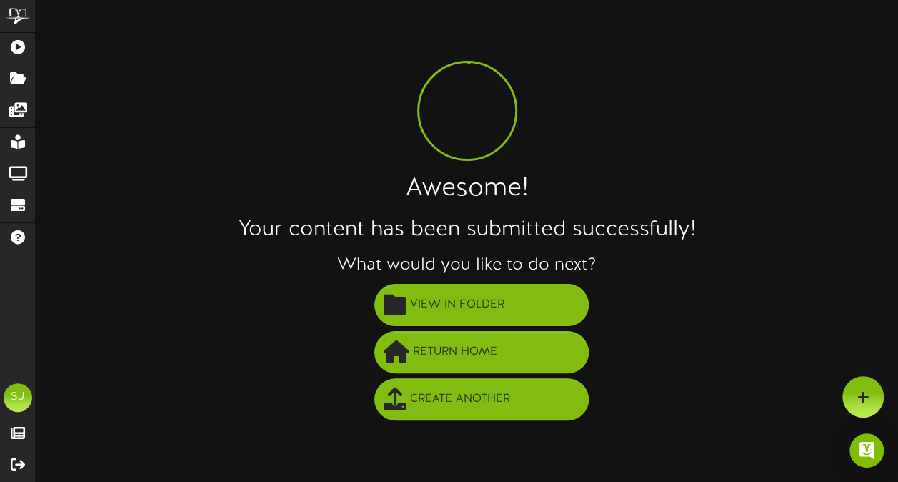
scroll to position [0, 0]
click at [10, 38] on link "Playlists" at bounding box center [17, 48] width 35 height 31
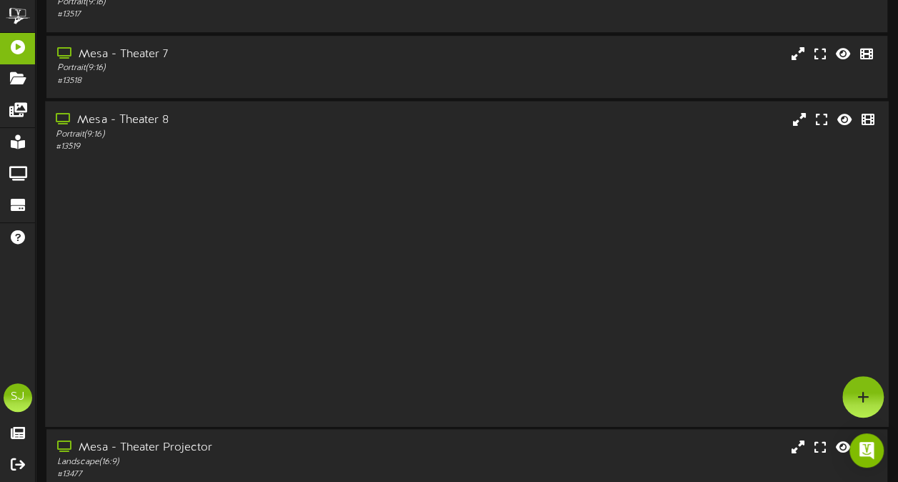
scroll to position [228, 0]
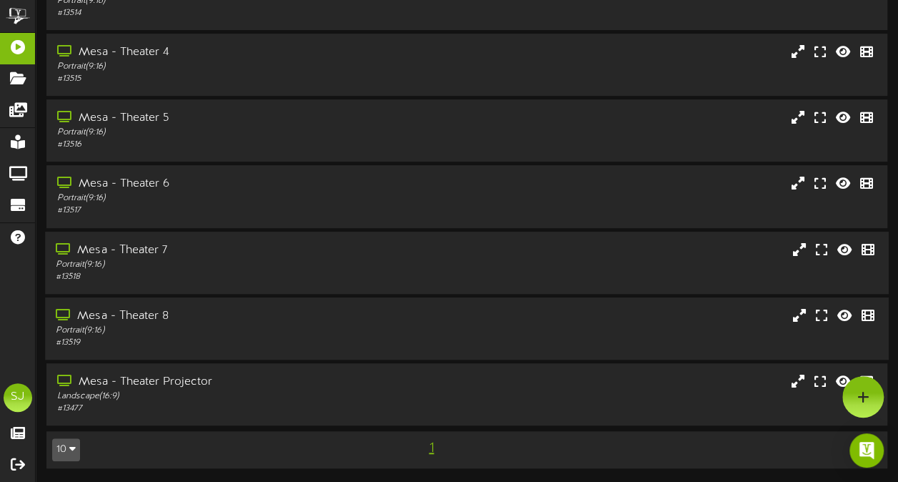
click at [296, 267] on div "Portrait ( 9:16 )" at bounding box center [221, 264] width 330 height 12
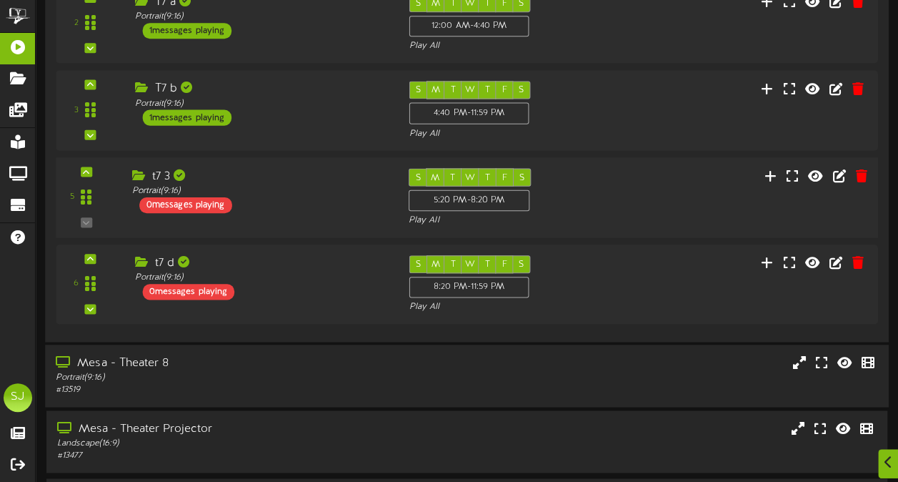
scroll to position [712, 0]
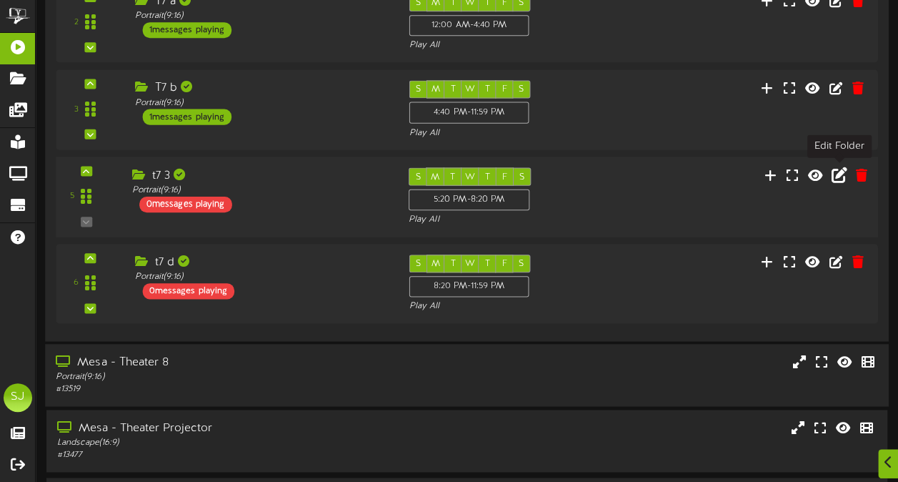
click at [835, 173] on icon at bounding box center [840, 174] width 16 height 16
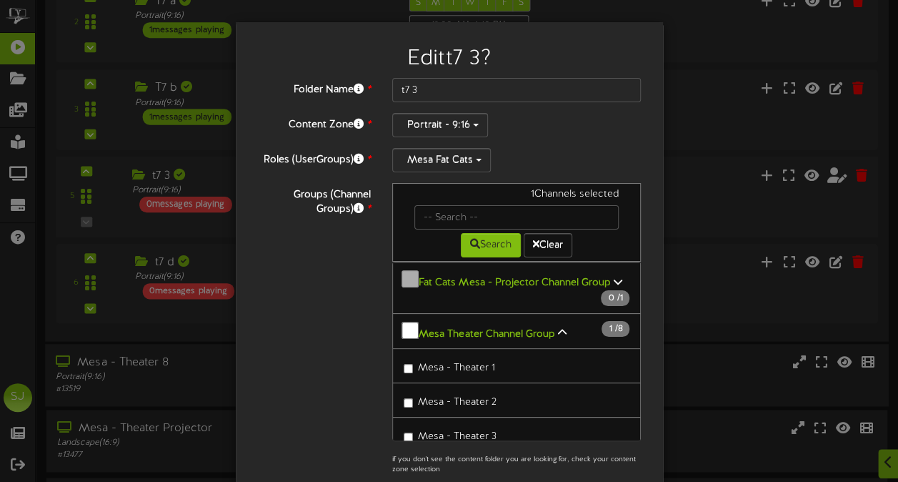
scroll to position [317, 0]
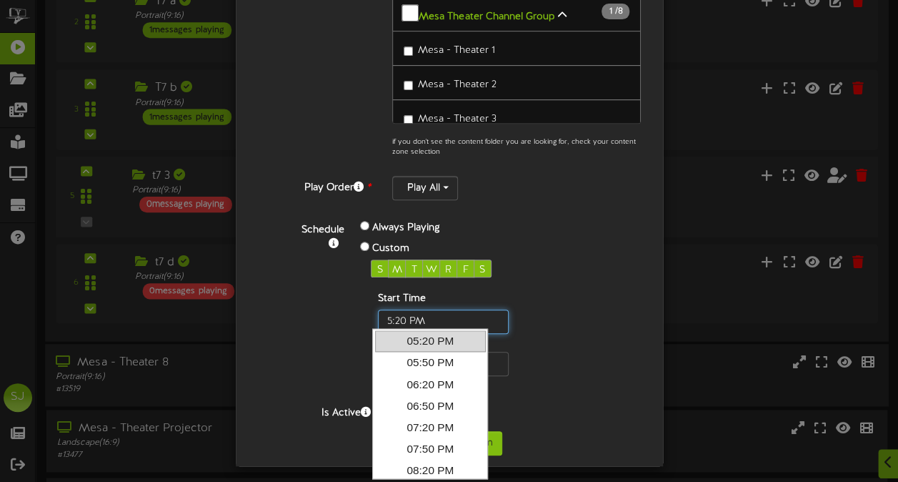
click at [397, 319] on input "text" at bounding box center [443, 321] width 131 height 24
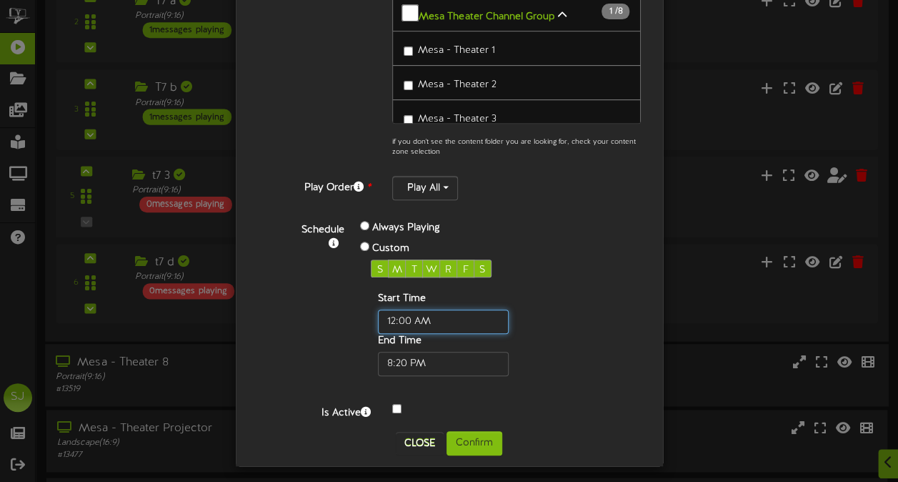
type input "12:00 AM"
click at [587, 338] on div "Schedule Always Playing Custom S M T W R F S Start Time End Time" at bounding box center [466, 297] width 372 height 158
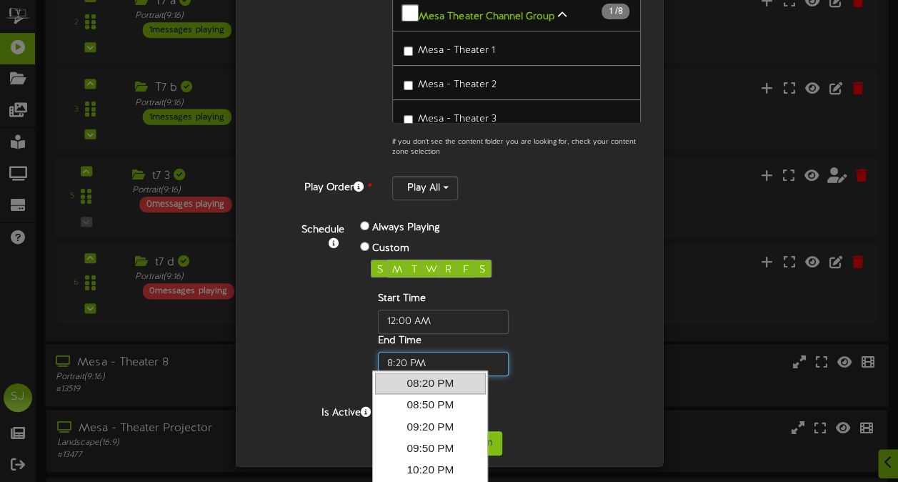
click at [399, 357] on input "text" at bounding box center [443, 364] width 131 height 24
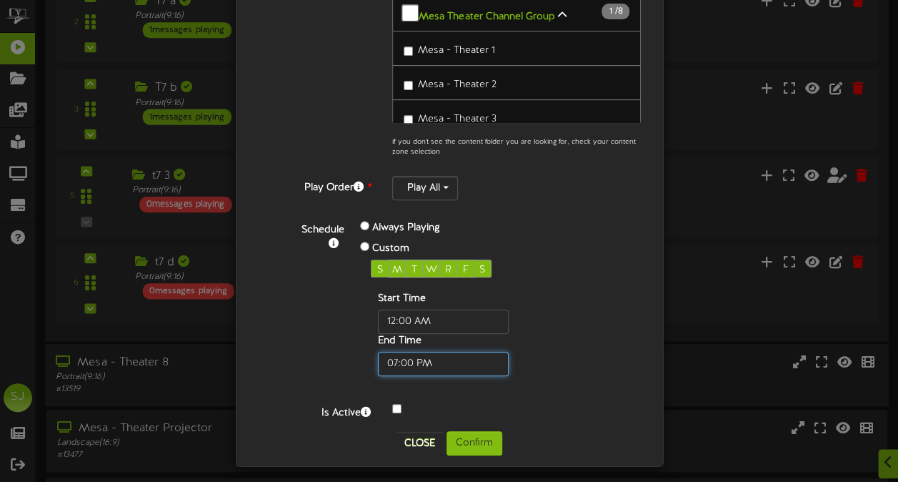
type input "07:00 PM"
click at [574, 244] on div "Always Playing Custom S M T W R F S Start Time End Time" at bounding box center [466, 297] width 234 height 158
click at [488, 440] on button "Confirm" at bounding box center [475, 443] width 56 height 24
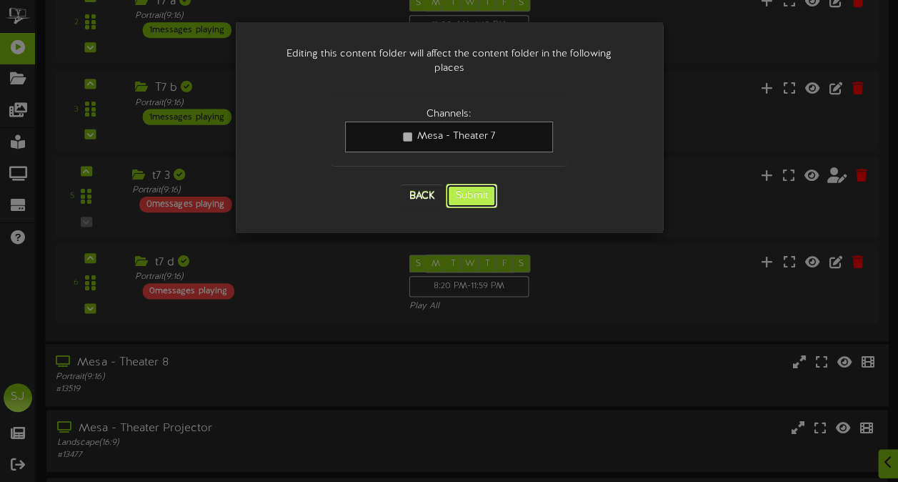
click at [488, 184] on button "Submit" at bounding box center [471, 196] width 51 height 24
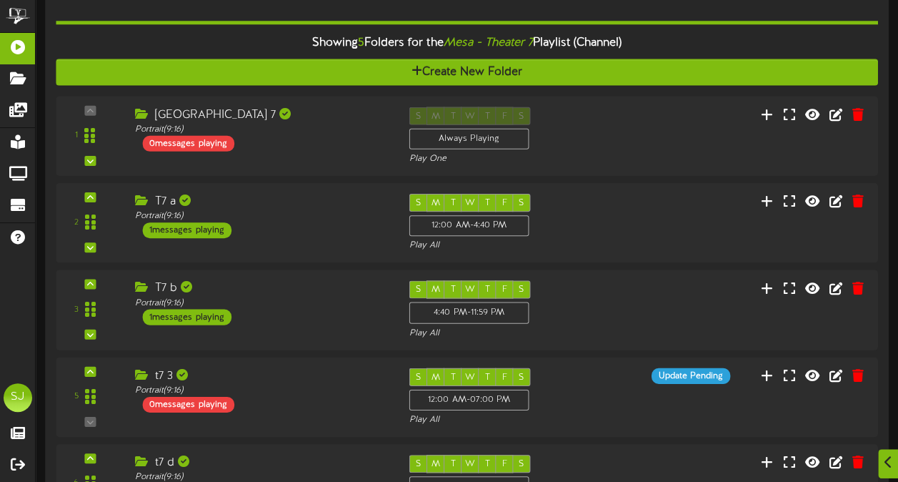
scroll to position [709, 0]
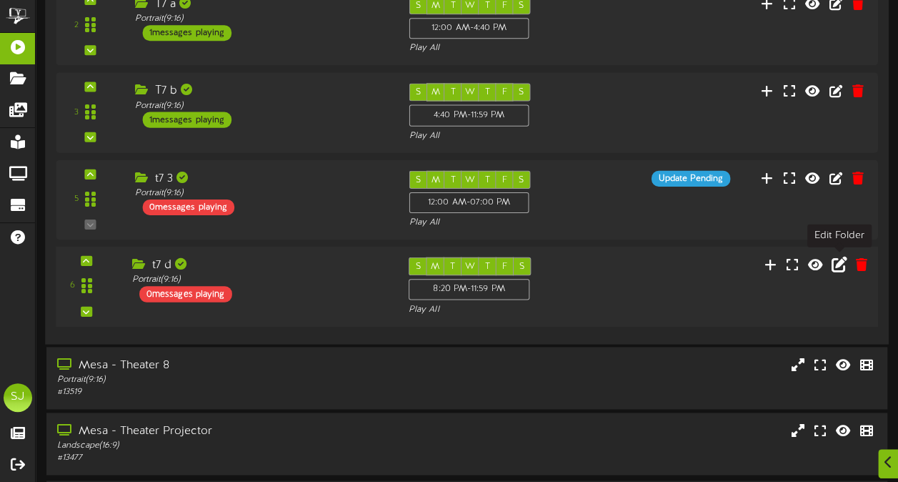
click at [842, 264] on icon at bounding box center [840, 264] width 16 height 16
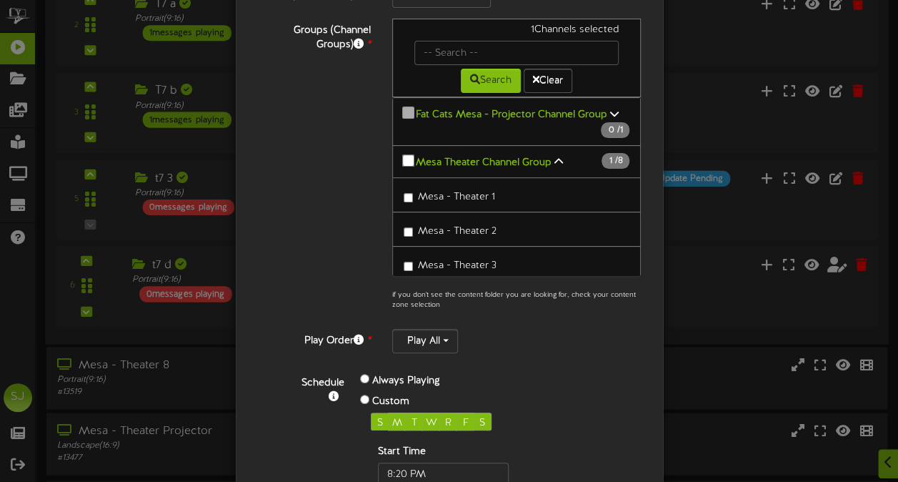
scroll to position [216, 0]
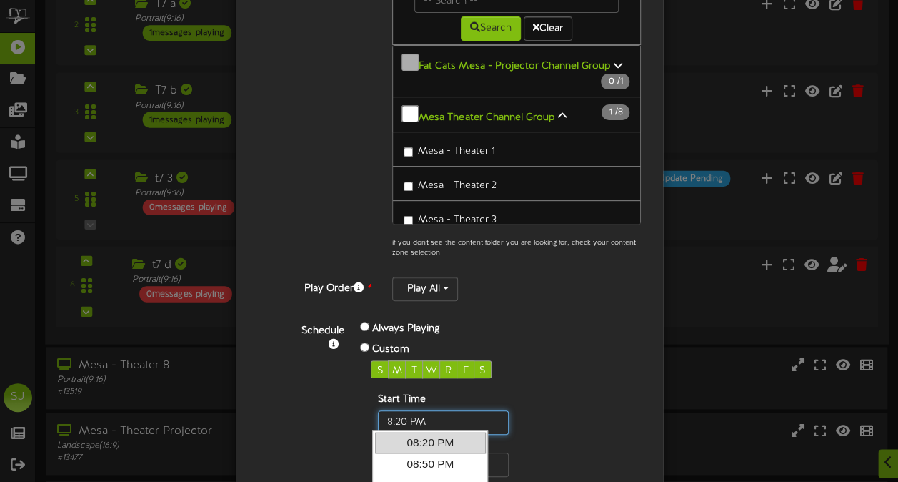
click at [400, 414] on input "text" at bounding box center [443, 422] width 131 height 24
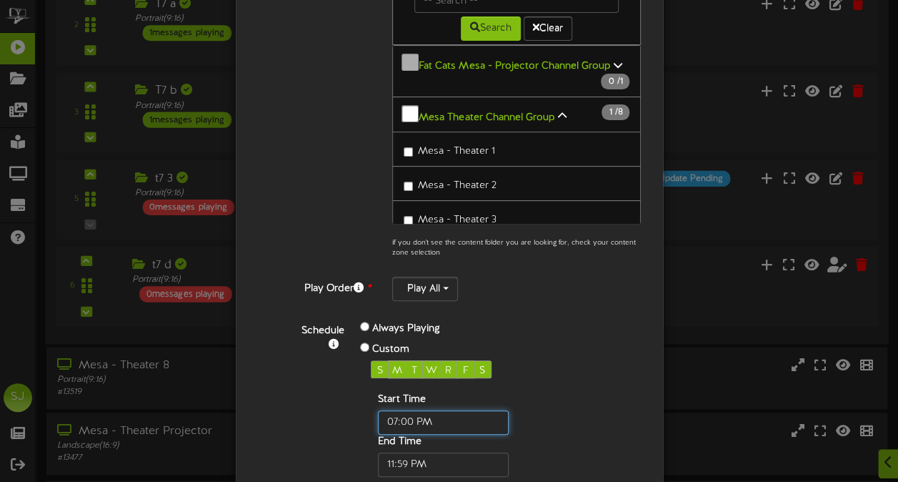
type input "07:00 PM"
click at [521, 439] on div "Start Time End Time" at bounding box center [466, 434] width 191 height 84
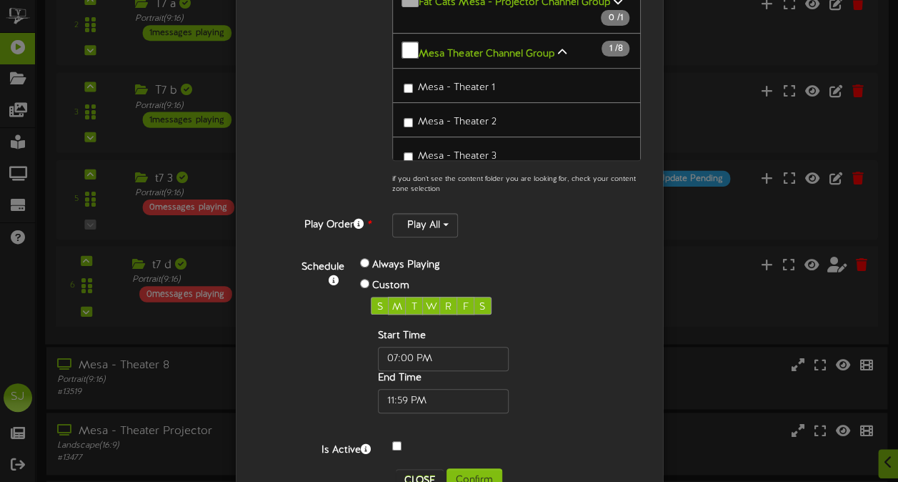
scroll to position [317, 0]
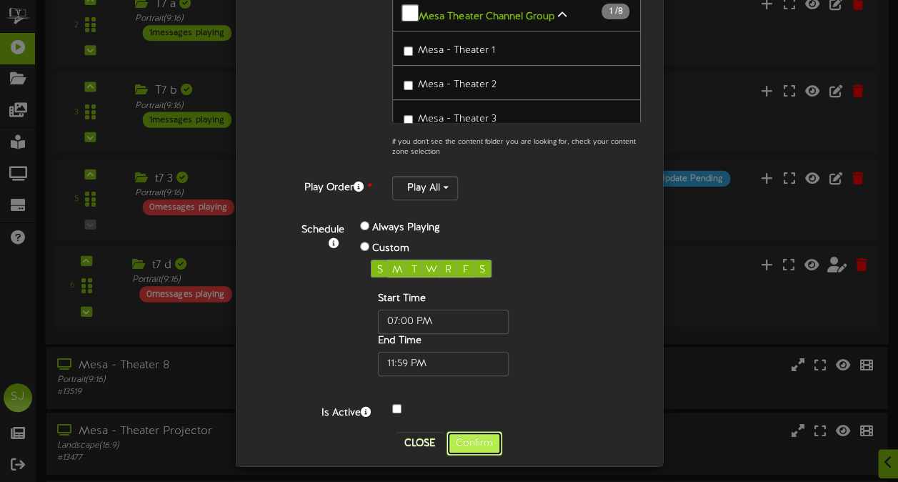
click at [480, 433] on button "Confirm" at bounding box center [475, 443] width 56 height 24
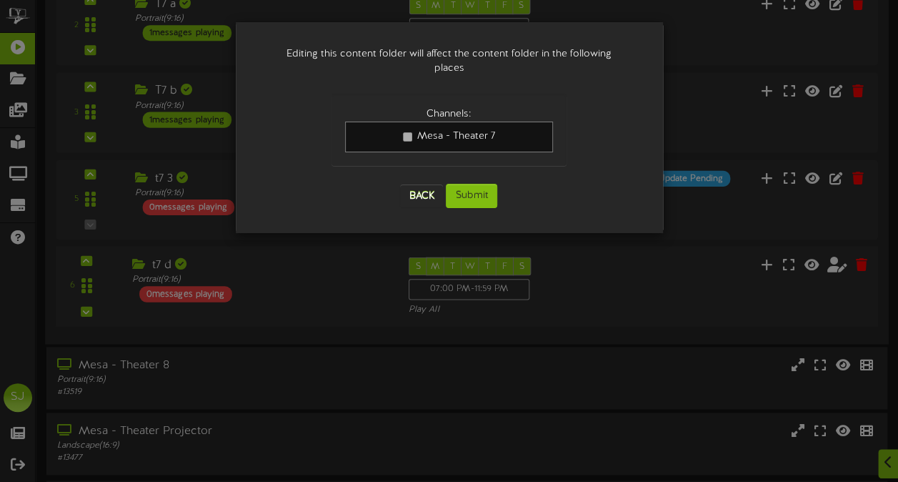
scroll to position [0, 0]
click at [484, 184] on button "Submit" at bounding box center [471, 196] width 51 height 24
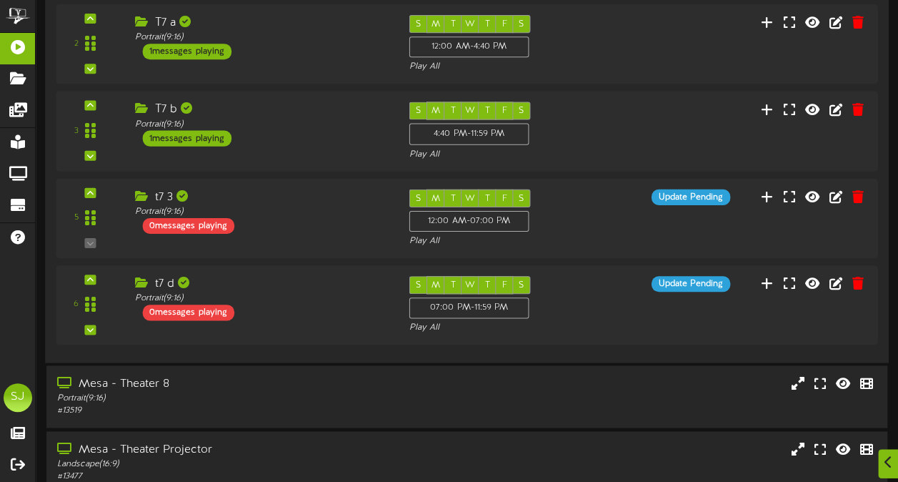
scroll to position [709, 0]
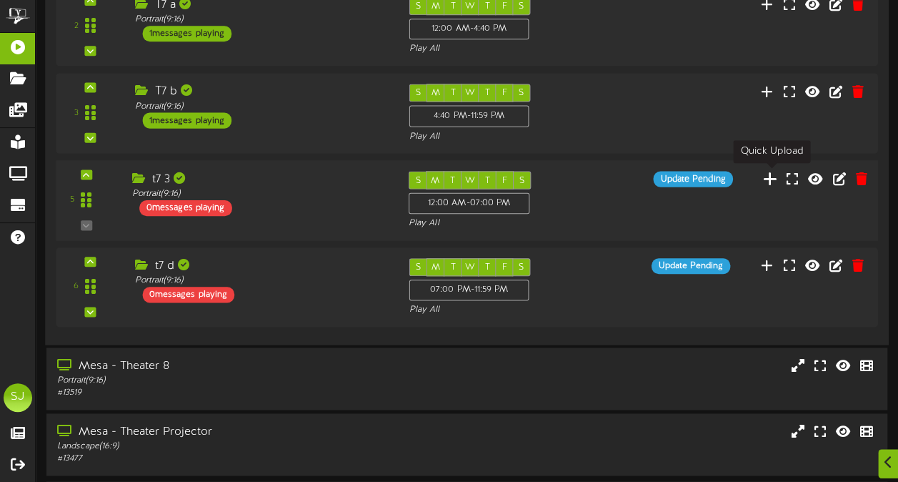
click at [772, 178] on icon at bounding box center [770, 177] width 15 height 16
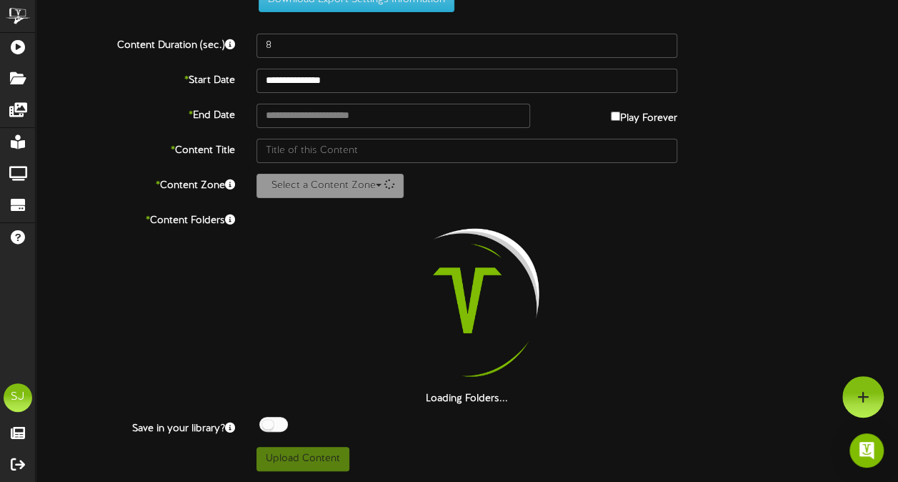
scroll to position [52, 0]
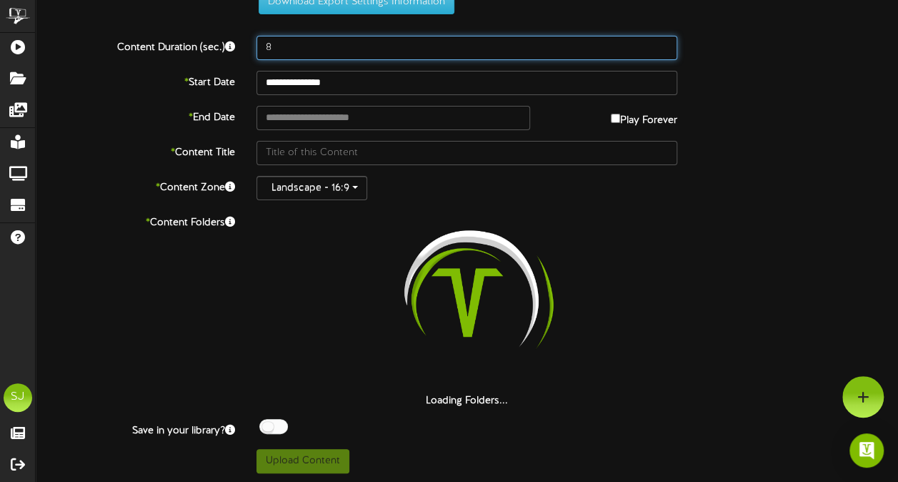
drag, startPoint x: 421, startPoint y: 59, endPoint x: 418, endPoint y: 49, distance: 10.4
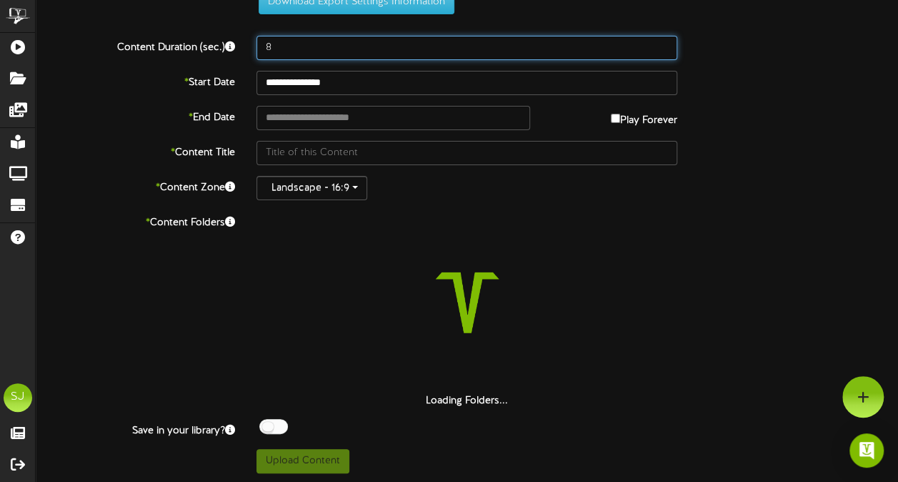
click at [420, 57] on input "8" at bounding box center [466, 48] width 421 height 24
click at [418, 49] on input "8" at bounding box center [466, 48] width 421 height 24
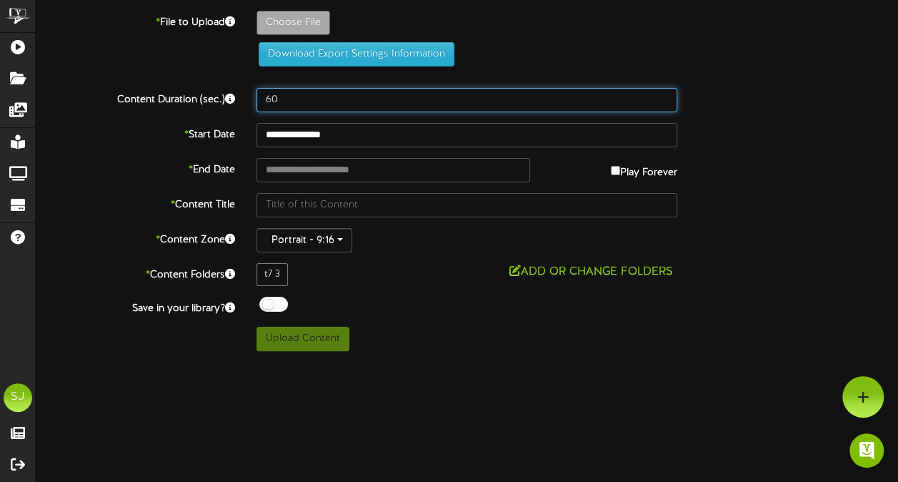
scroll to position [0, 0]
type input "60"
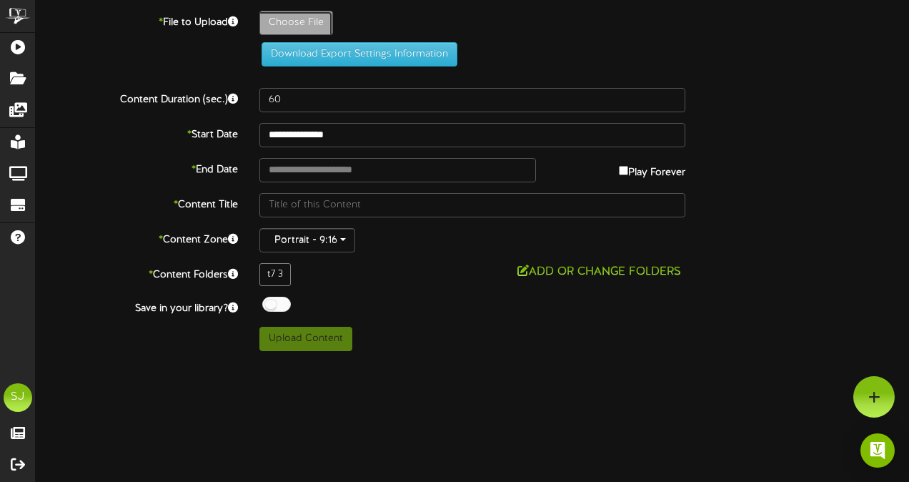
type input "**********"
type input "BadGuys"
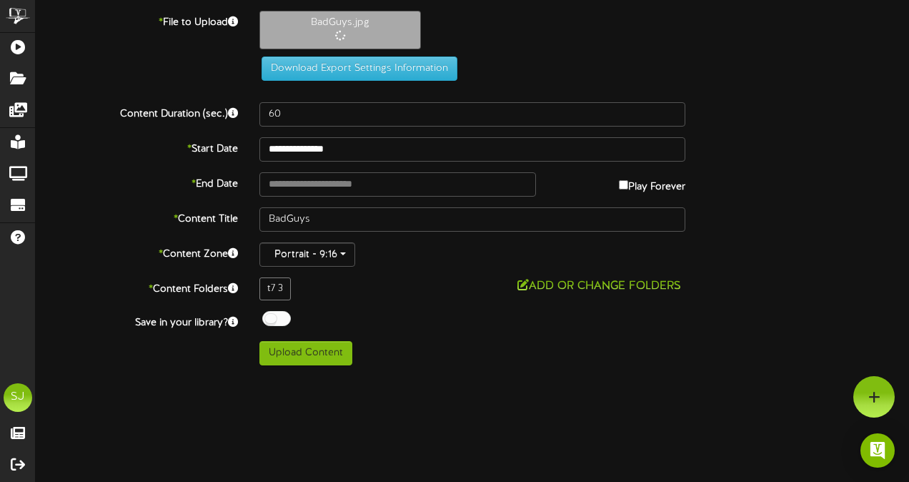
click at [634, 189] on label "Play Forever" at bounding box center [652, 183] width 66 height 22
type input "**********"
click at [428, 175] on input "**********" at bounding box center [397, 184] width 276 height 24
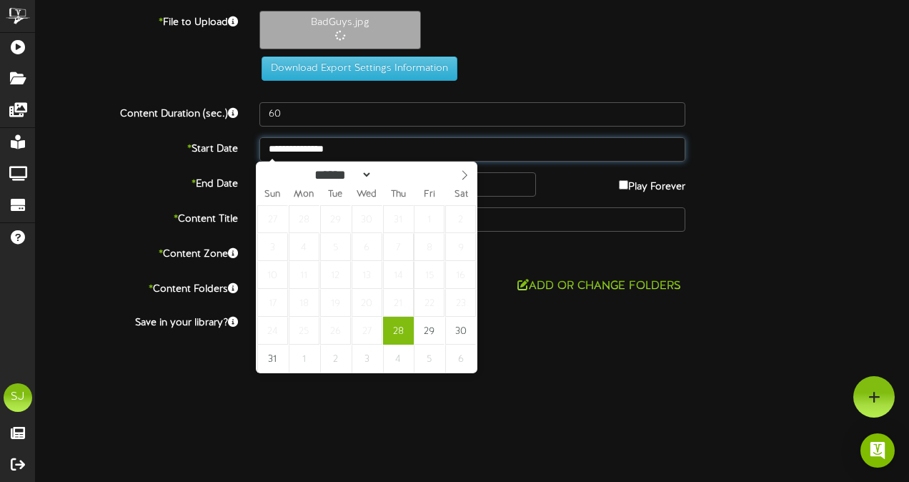
click at [408, 152] on input "**********" at bounding box center [472, 149] width 426 height 24
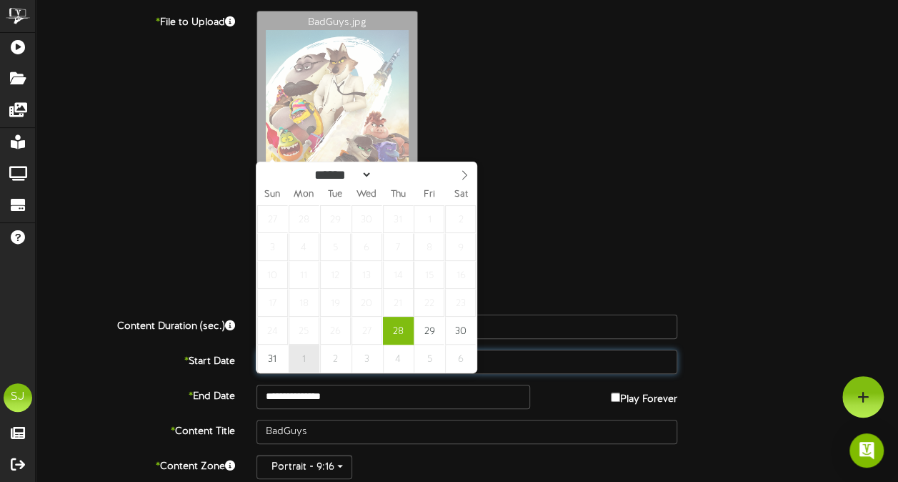
select select "*"
type input "**********"
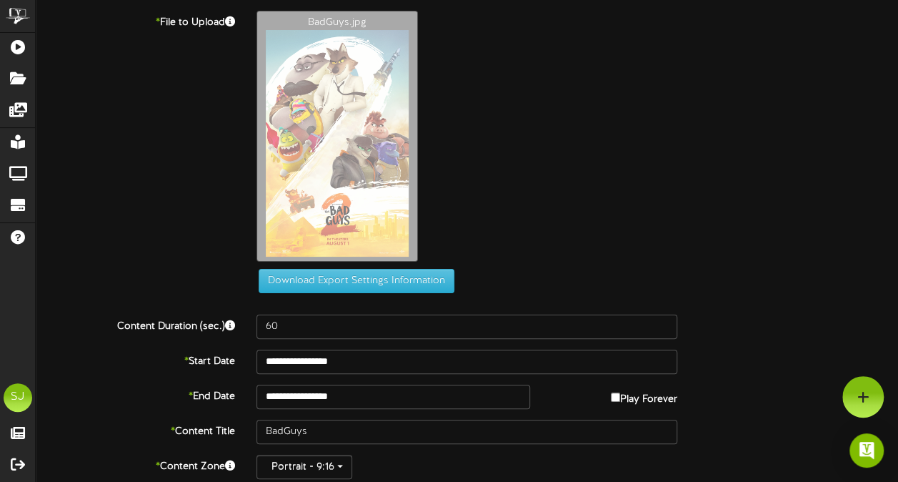
click at [612, 199] on div "BadGuys.jpg" at bounding box center [577, 140] width 663 height 258
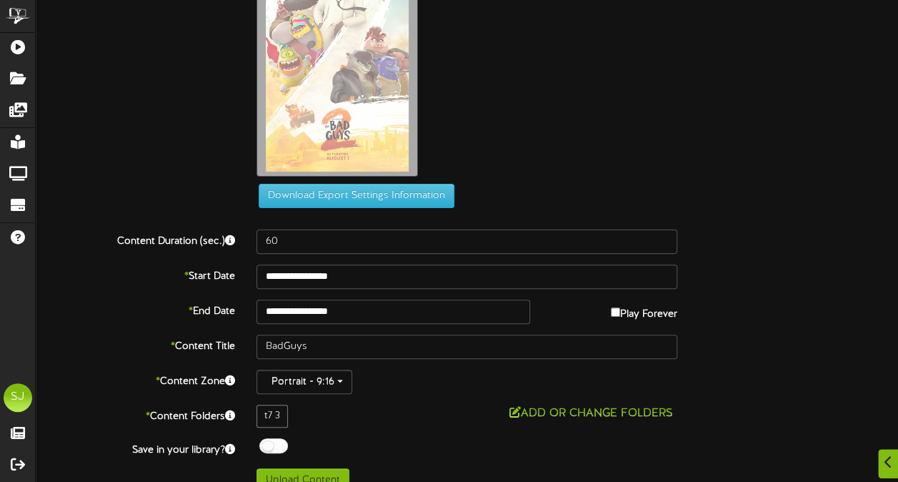
scroll to position [104, 0]
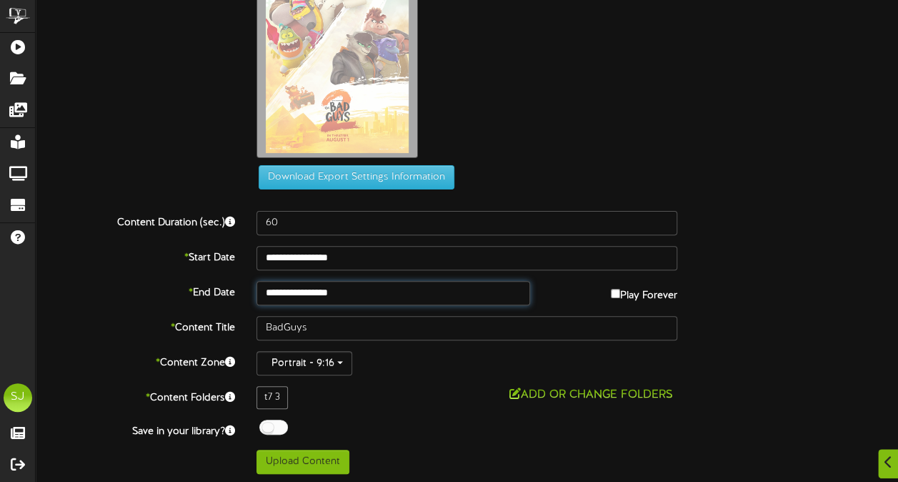
click at [303, 286] on input "**********" at bounding box center [392, 293] width 273 height 24
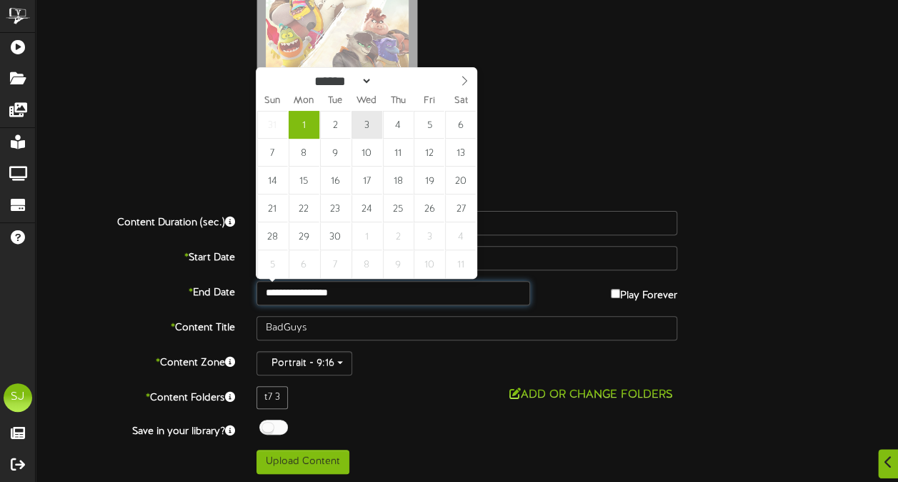
type input "**********"
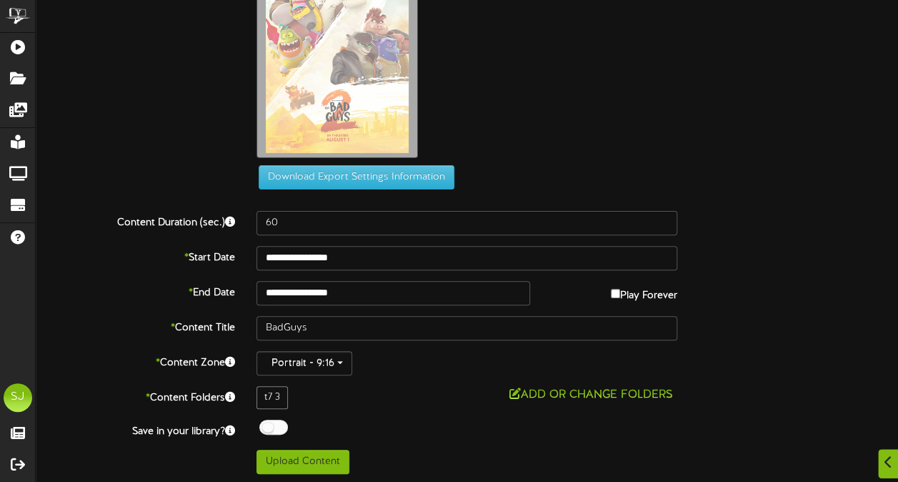
drag, startPoint x: 529, startPoint y: 79, endPoint x: 532, endPoint y: 89, distance: 10.0
click at [530, 79] on div "BadGuys.jpg" at bounding box center [577, 36] width 663 height 258
click at [284, 422] on div at bounding box center [273, 426] width 29 height 15
click at [301, 453] on button "Upload Content" at bounding box center [302, 461] width 93 height 24
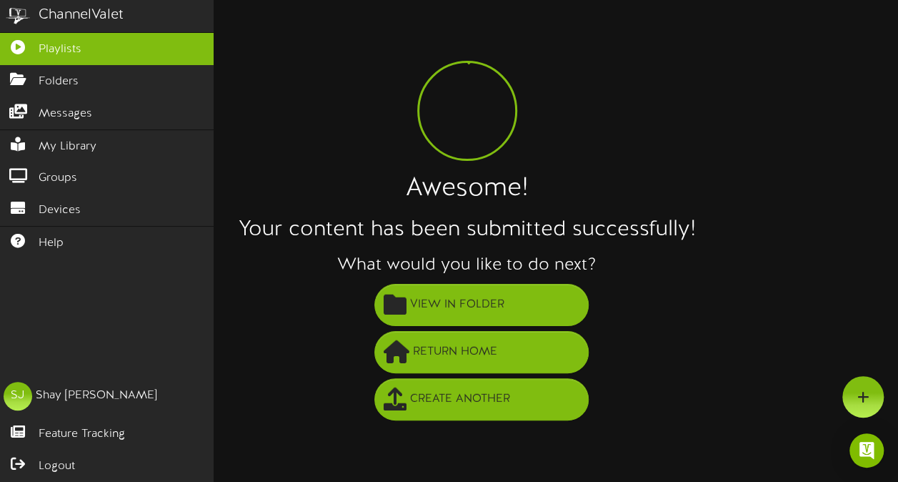
scroll to position [0, 0]
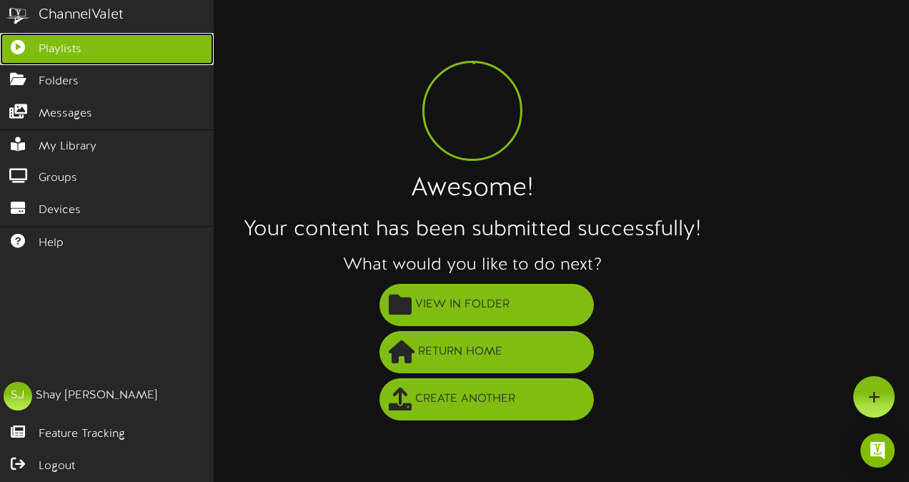
click at [25, 44] on icon at bounding box center [18, 45] width 36 height 11
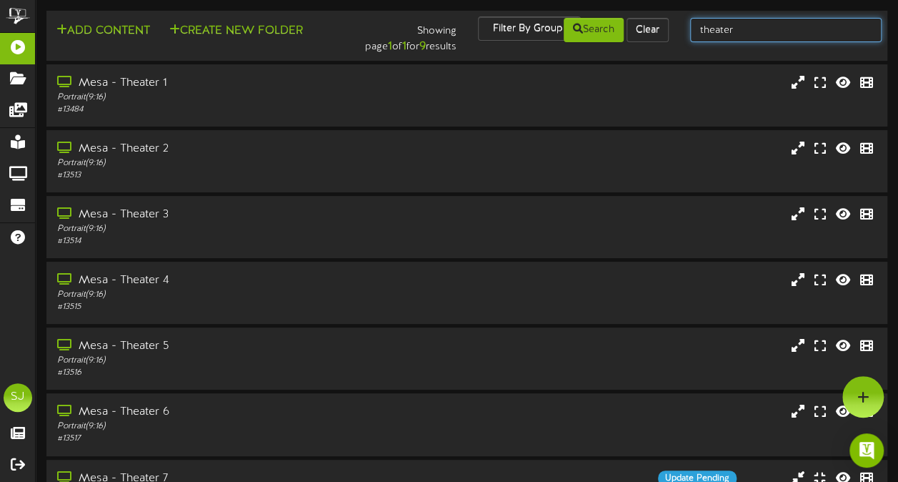
click at [779, 19] on input "theater" at bounding box center [785, 30] width 191 height 24
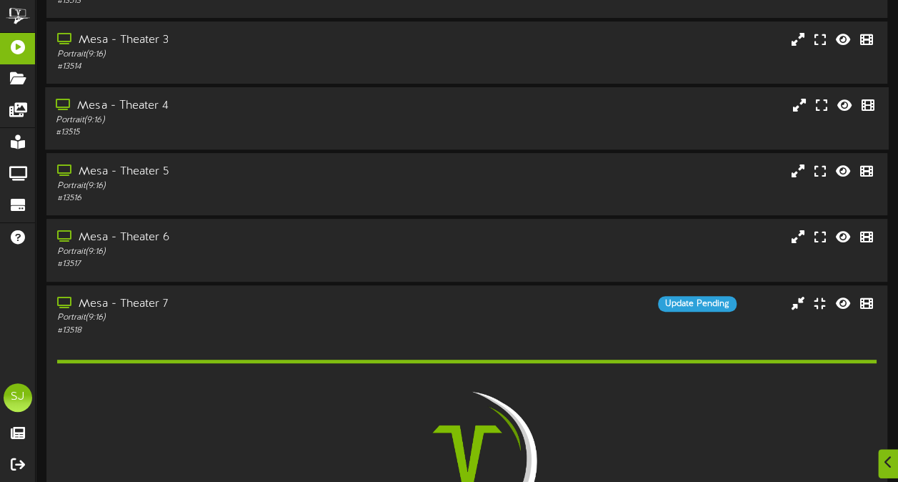
scroll to position [450, 0]
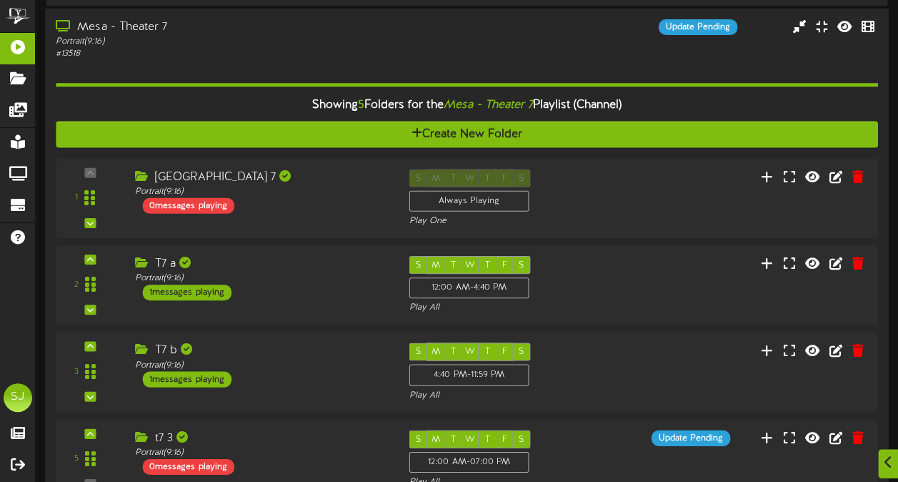
click at [243, 44] on div "Portrait ( 9:16 )" at bounding box center [221, 41] width 330 height 12
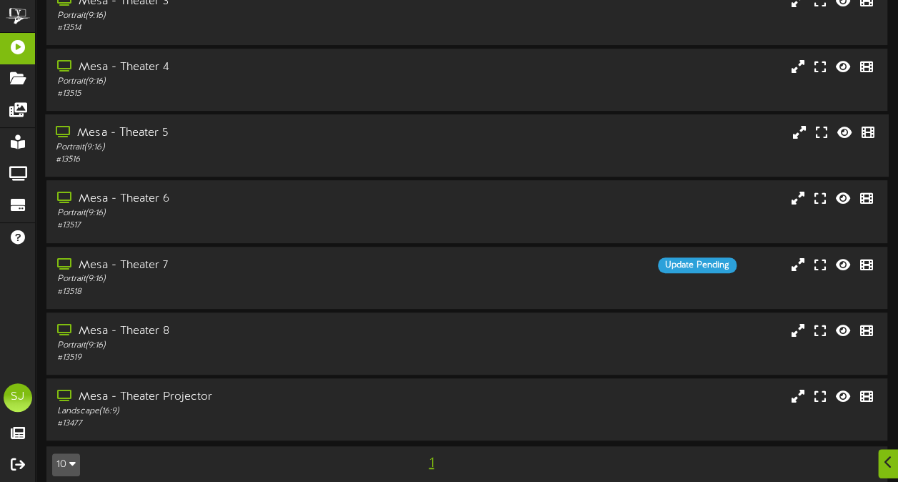
scroll to position [228, 0]
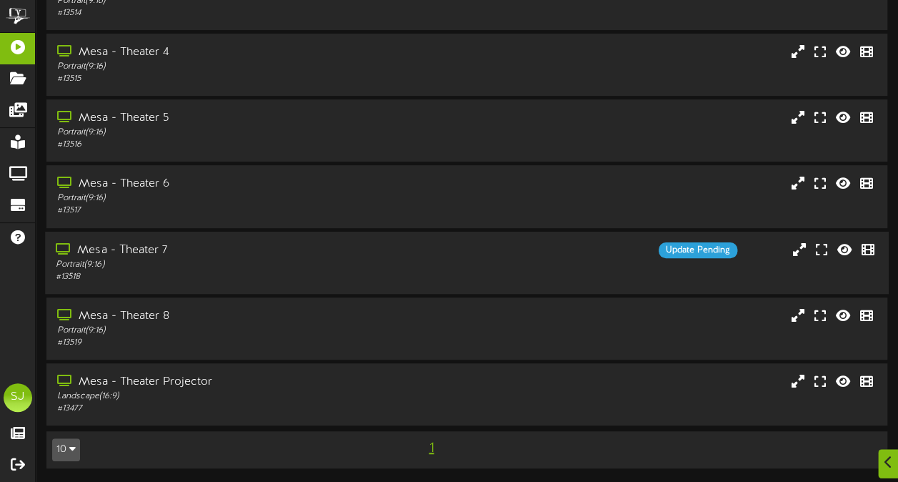
click at [281, 262] on div "Portrait ( 9:16 )" at bounding box center [221, 264] width 330 height 12
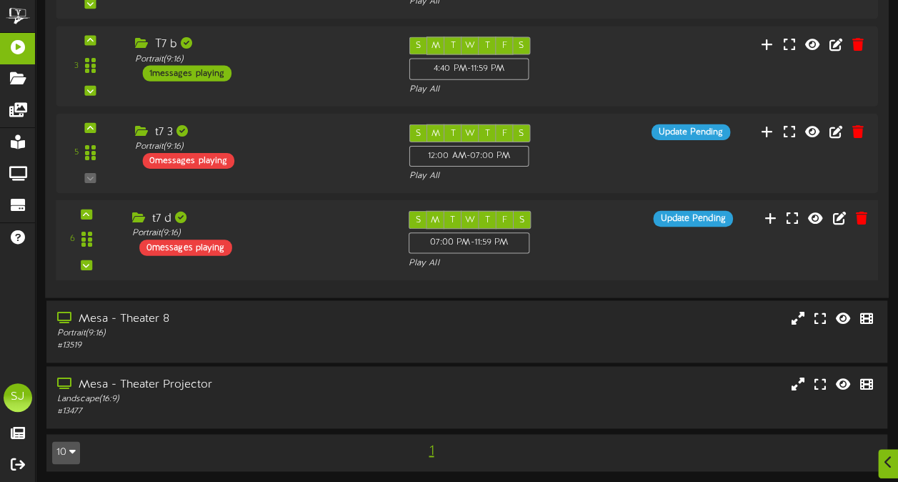
click at [609, 237] on div "6 t7 d (" at bounding box center [467, 239] width 830 height 59
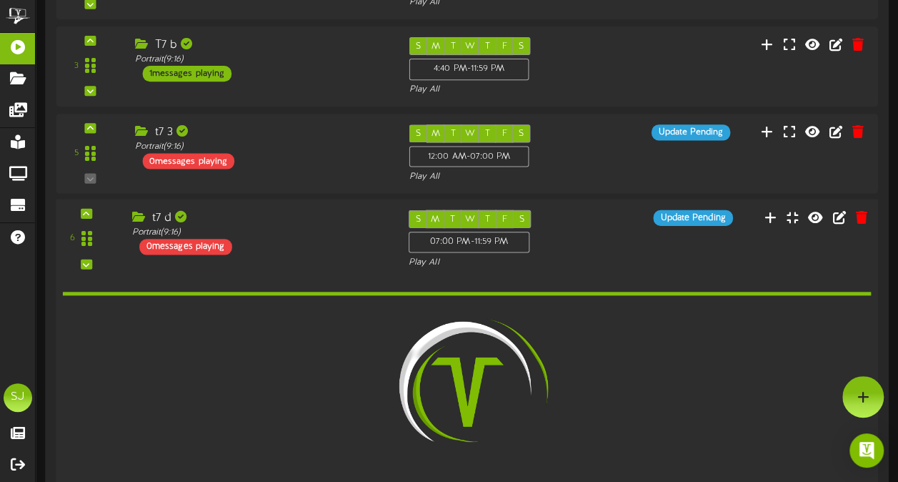
scroll to position [756, 0]
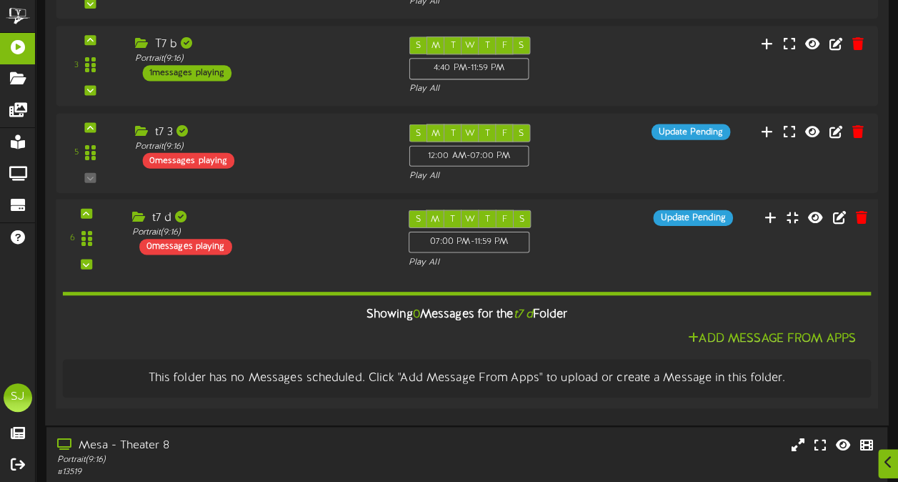
click at [609, 237] on div "6 t7 d (" at bounding box center [467, 238] width 830 height 59
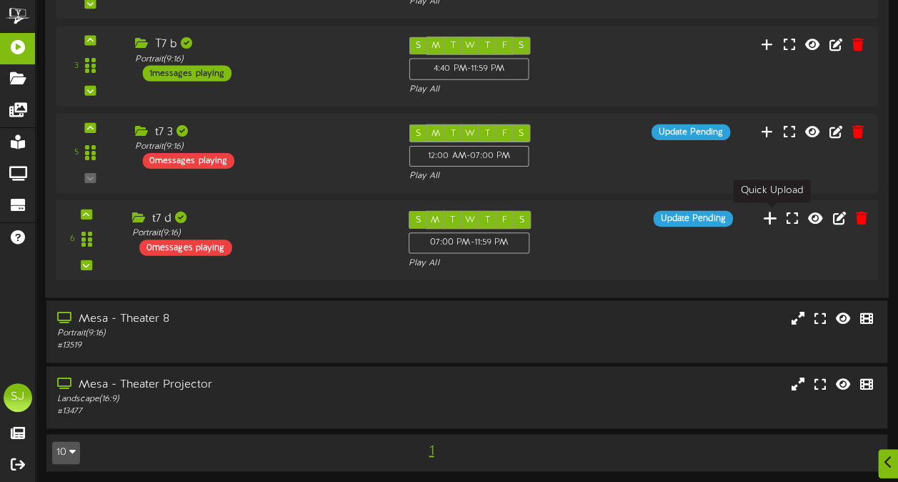
click at [773, 209] on icon at bounding box center [770, 217] width 15 height 16
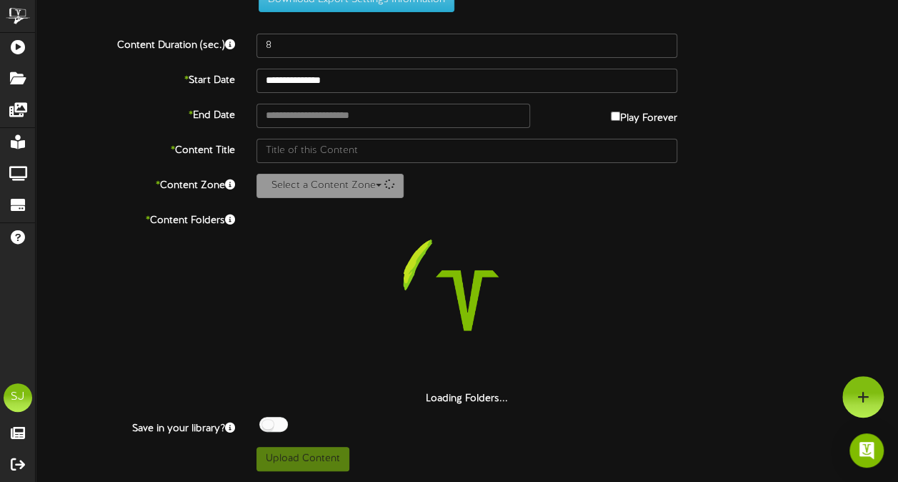
scroll to position [52, 0]
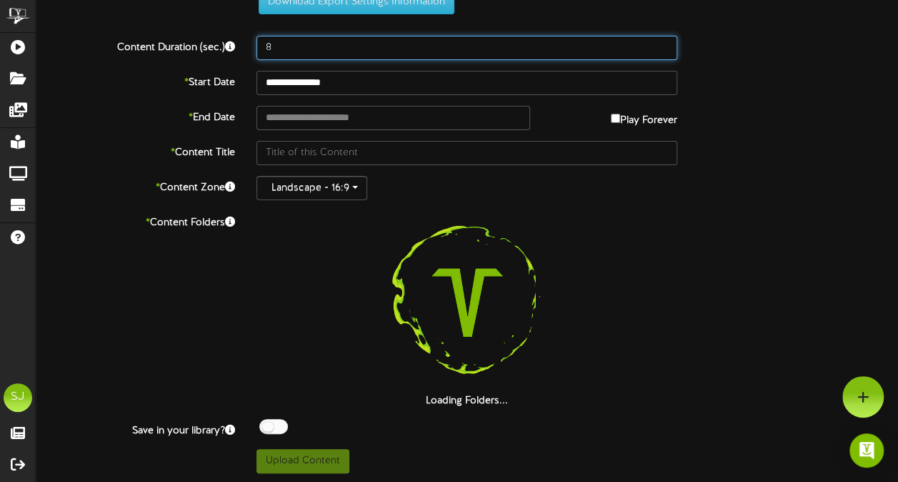
click at [289, 36] on input "8" at bounding box center [466, 48] width 421 height 24
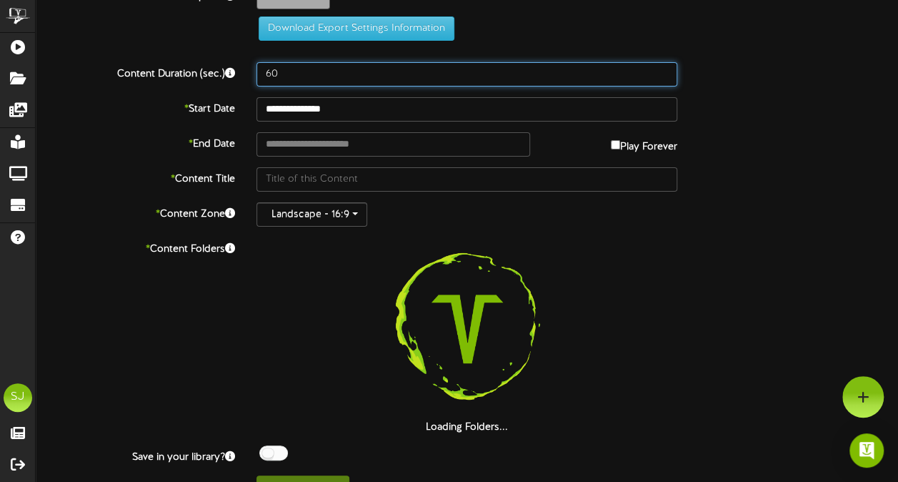
scroll to position [0, 0]
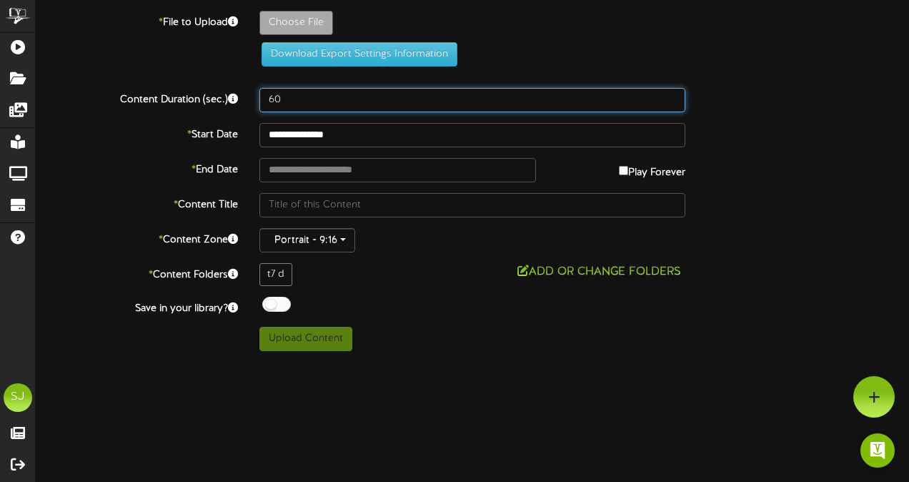
type input "60"
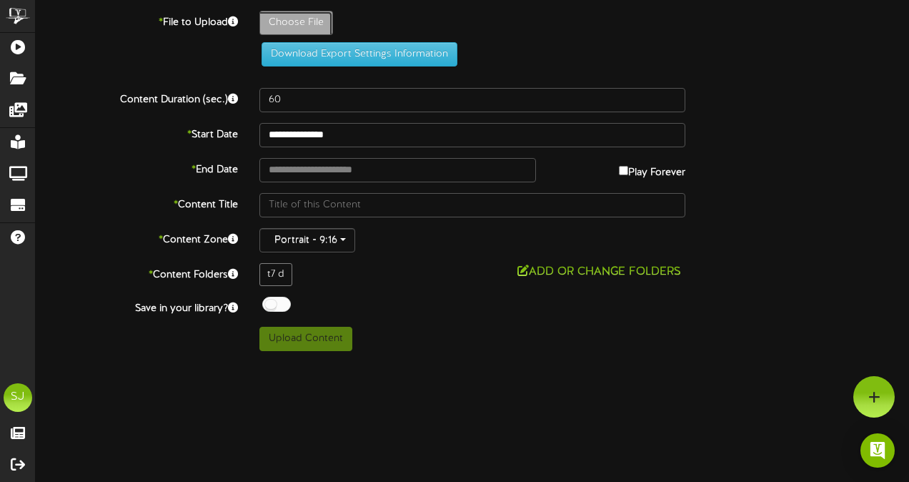
type input "**********"
type input "harrypotter5"
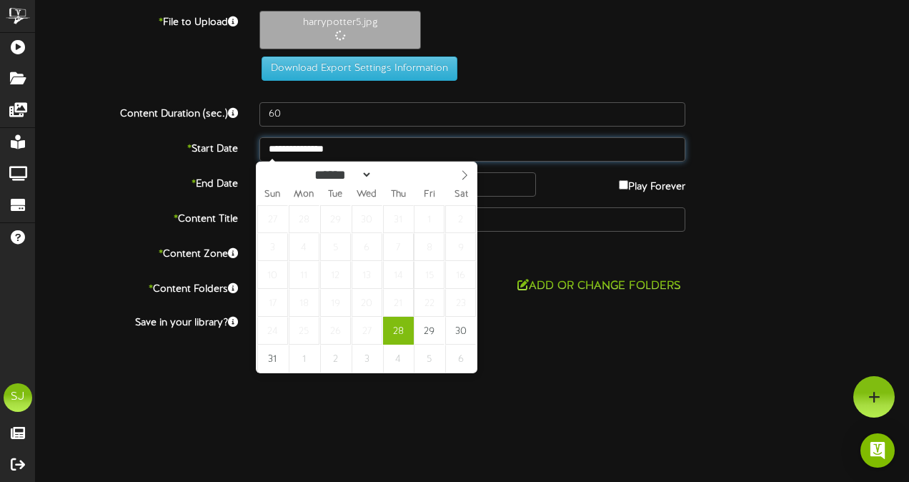
click at [399, 148] on input "**********" at bounding box center [472, 149] width 426 height 24
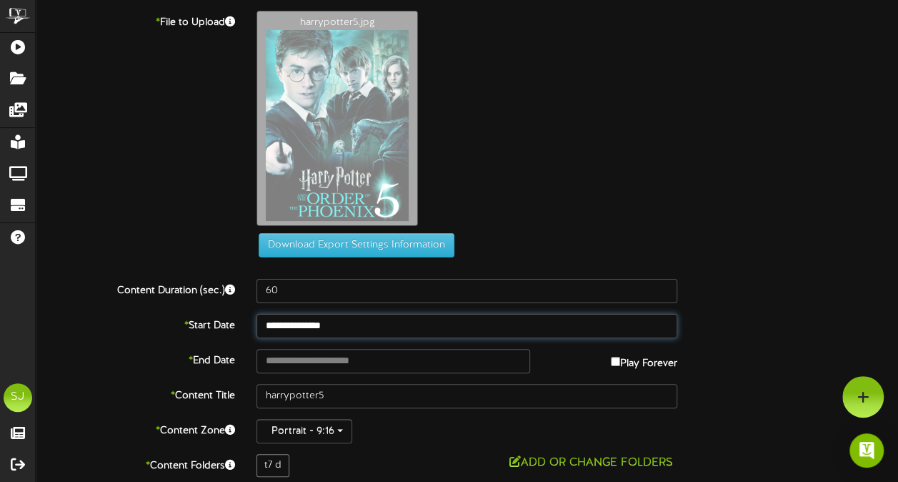
type input "**********"
click at [589, 164] on div "harrypotter5.jpg" at bounding box center [577, 122] width 663 height 222
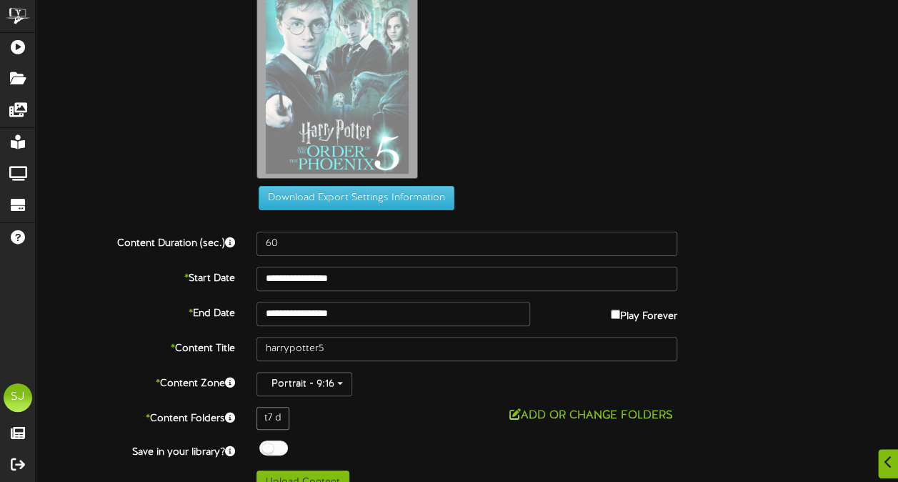
scroll to position [68, 0]
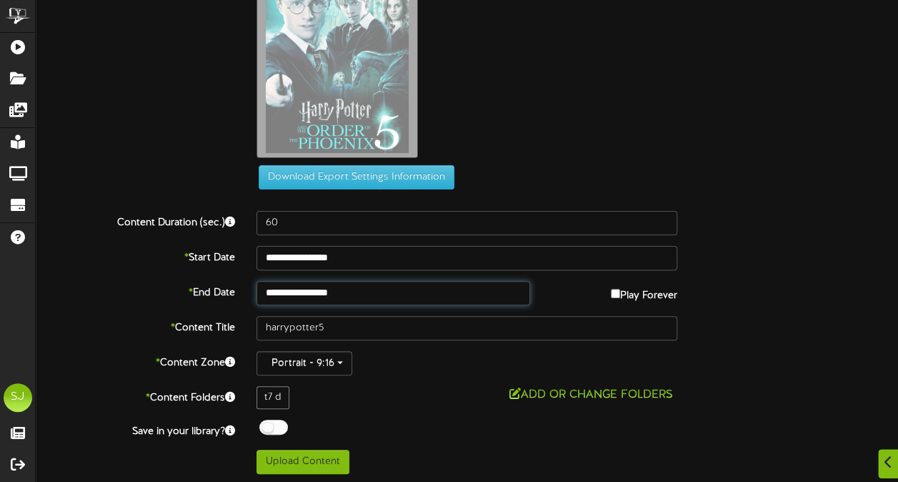
click at [473, 289] on input "**********" at bounding box center [392, 293] width 273 height 24
select select "*"
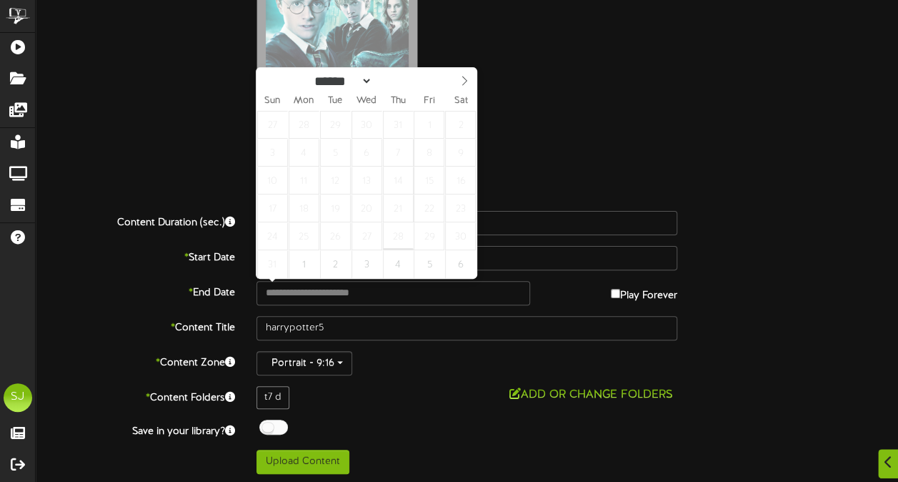
click at [648, 126] on div "harrypotter5.jpg" at bounding box center [577, 54] width 663 height 222
click at [412, 296] on input "text" at bounding box center [392, 293] width 273 height 24
type input "**********"
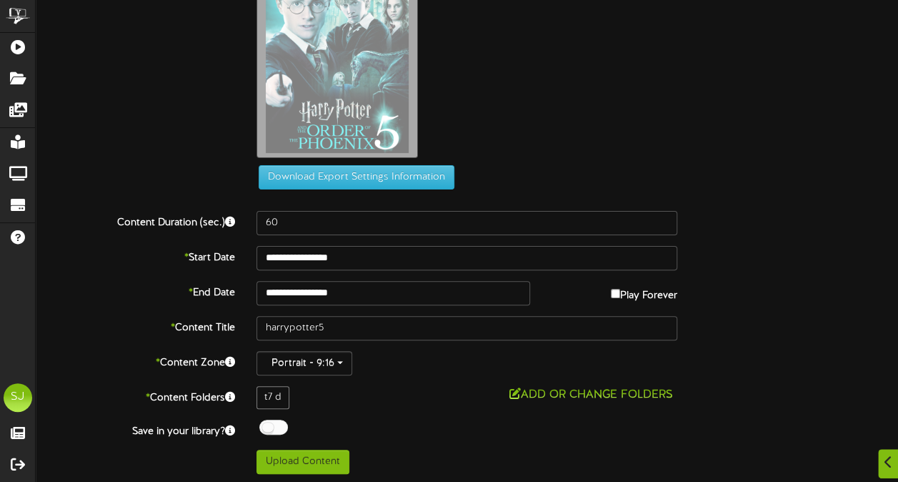
click at [646, 81] on div "harrypotter5.jpg" at bounding box center [577, 54] width 663 height 222
click at [269, 419] on div at bounding box center [273, 426] width 29 height 15
click at [427, 419] on div "Off On" at bounding box center [466, 428] width 421 height 19
click at [282, 465] on button "Upload Content" at bounding box center [302, 461] width 93 height 24
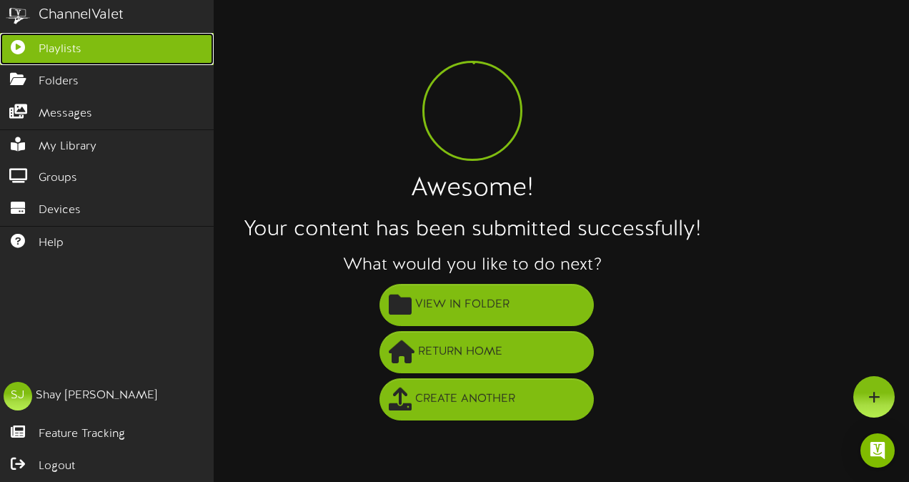
click at [7, 40] on icon at bounding box center [18, 45] width 36 height 11
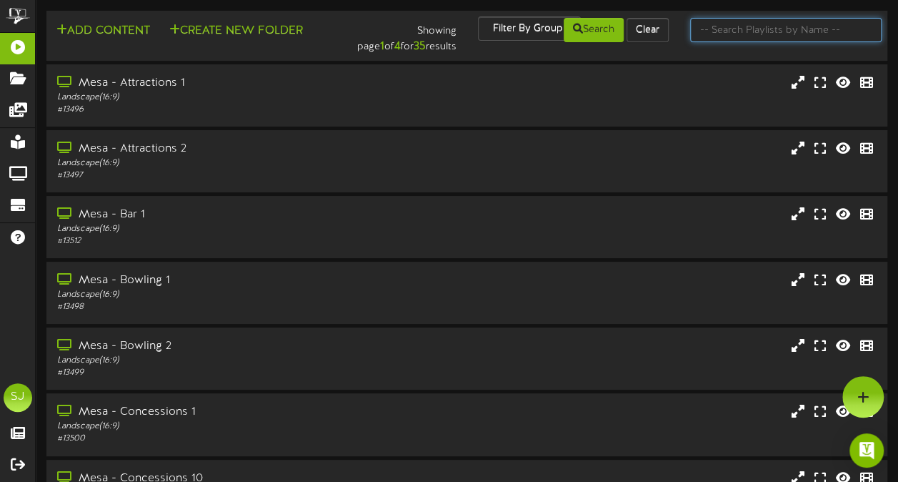
click at [776, 29] on input "text" at bounding box center [785, 30] width 191 height 24
type input "theater"
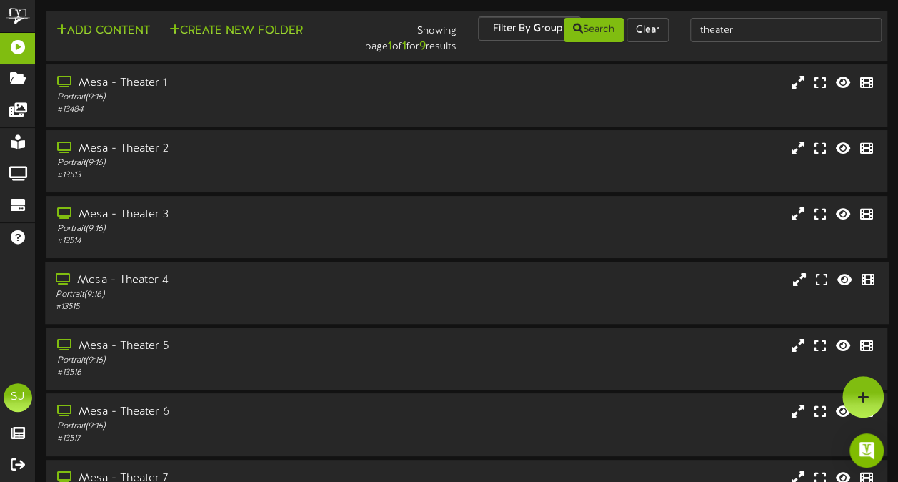
click at [208, 284] on div "Mesa - Theater 4" at bounding box center [221, 280] width 330 height 16
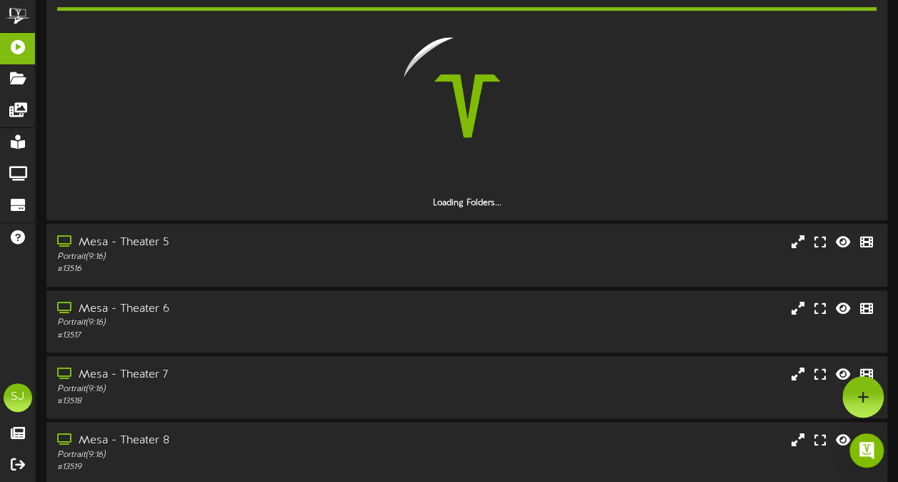
scroll to position [186, 0]
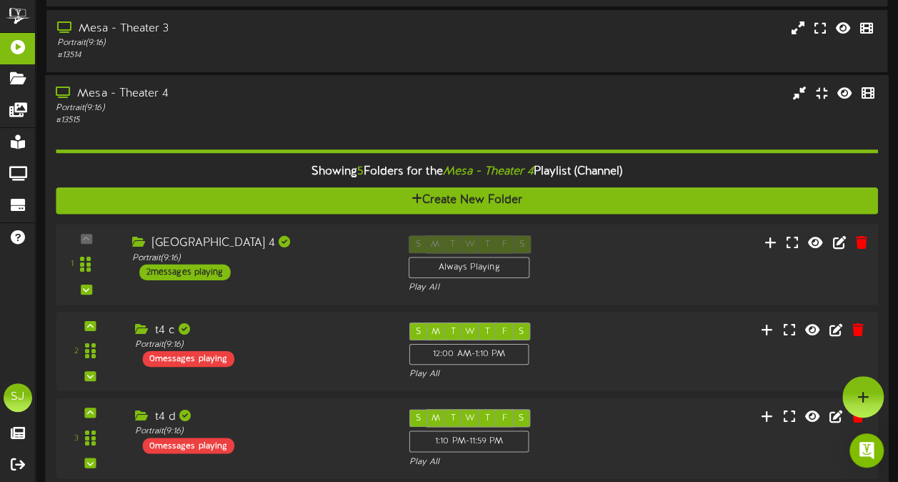
click at [301, 251] on div "Portrait ( 9:16 )" at bounding box center [259, 257] width 255 height 12
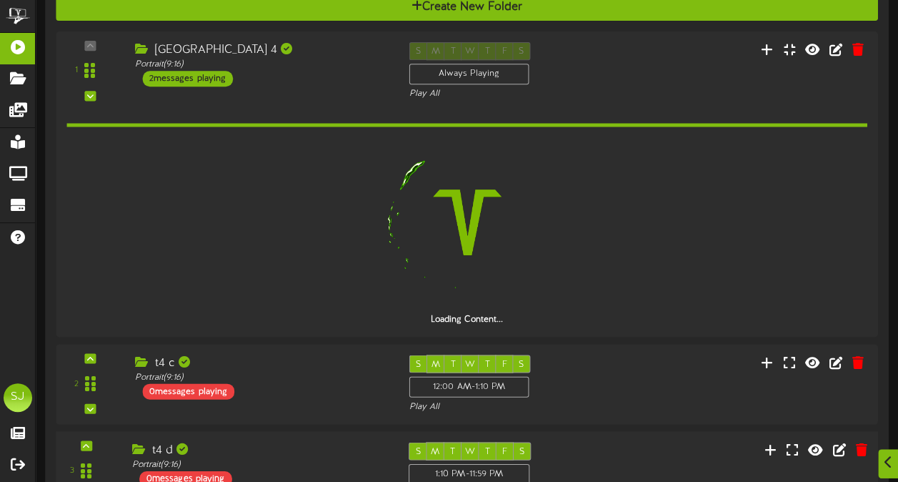
scroll to position [400, 0]
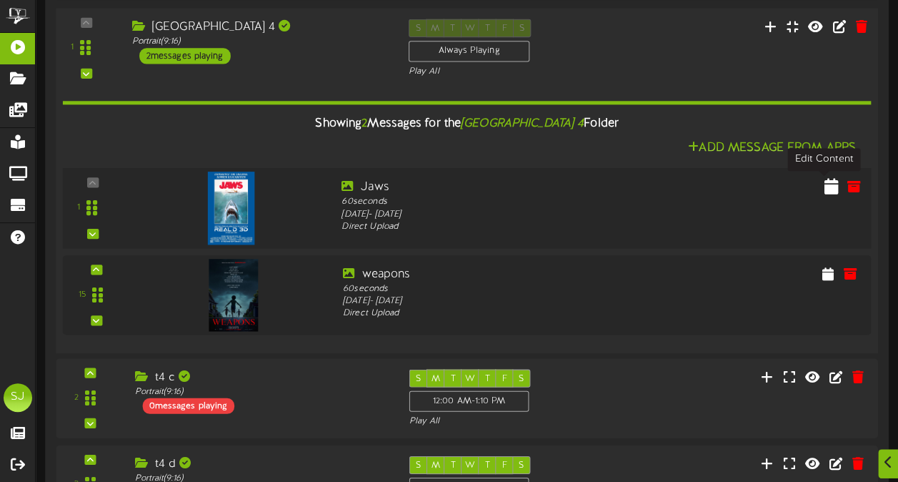
click at [823, 184] on button at bounding box center [831, 187] width 23 height 23
select select "*"
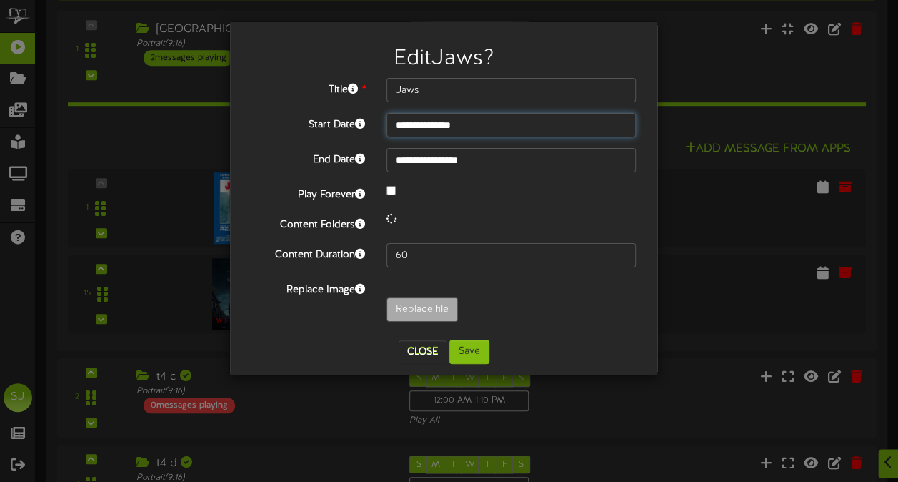
click at [467, 117] on input "**********" at bounding box center [511, 125] width 249 height 24
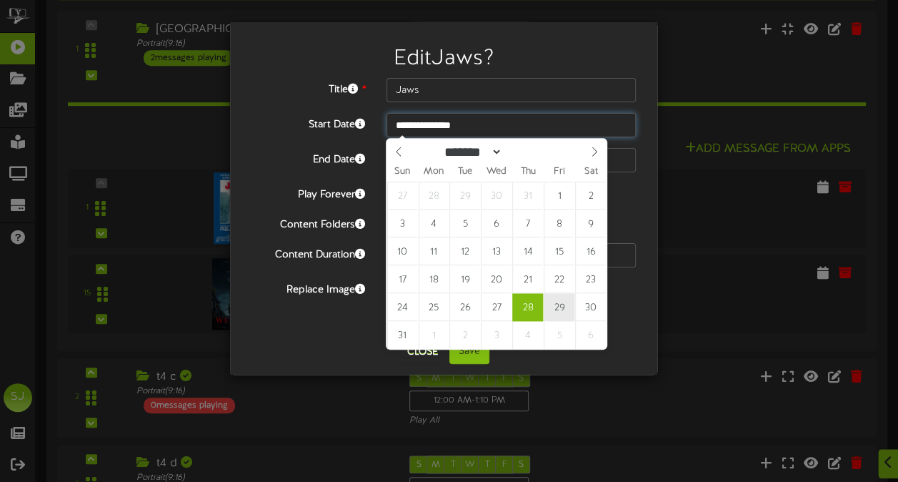
type input "**********"
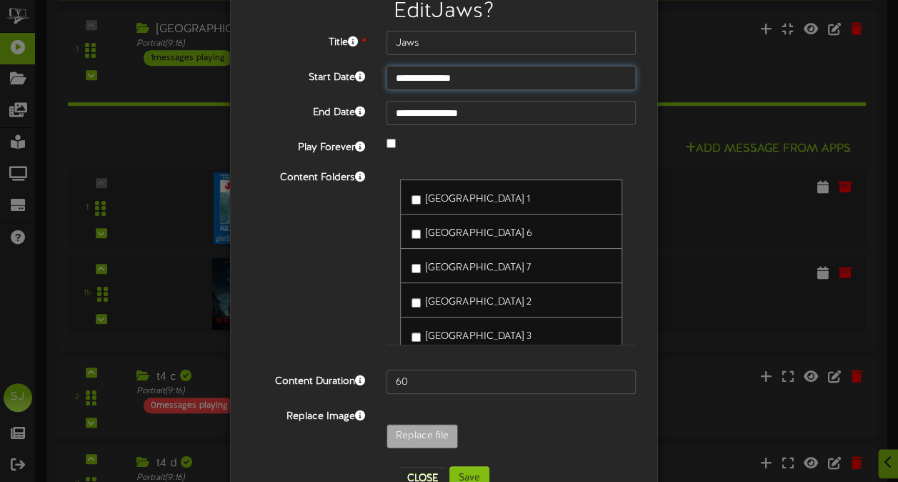
scroll to position [87, 0]
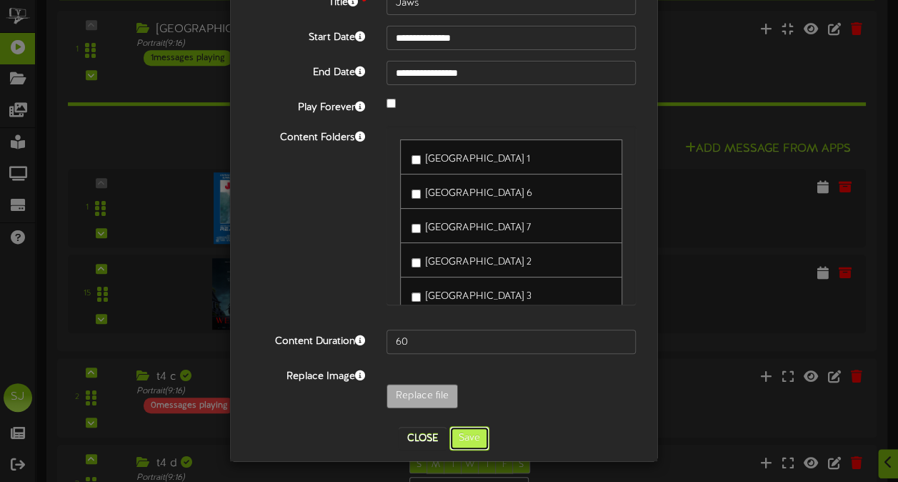
click at [462, 432] on button "Save" at bounding box center [469, 438] width 40 height 24
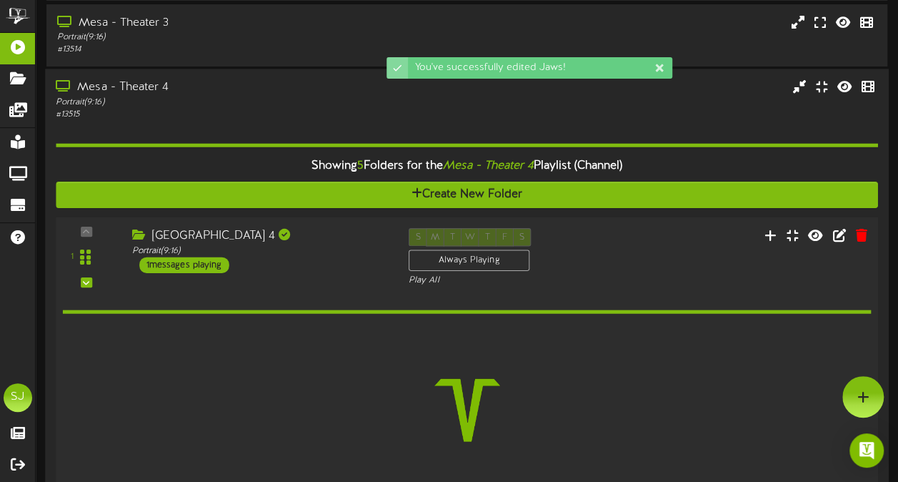
scroll to position [183, 0]
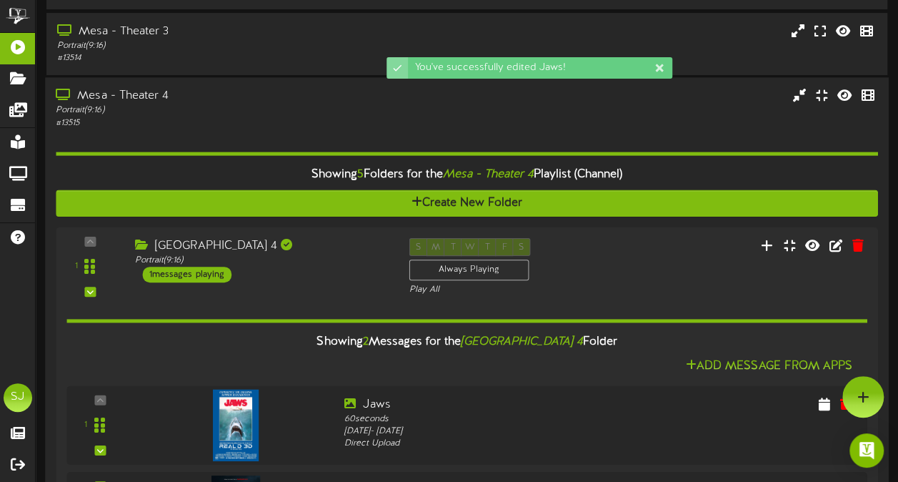
click at [209, 152] on hr at bounding box center [467, 154] width 822 height 4
